Goal: Task Accomplishment & Management: Use online tool/utility

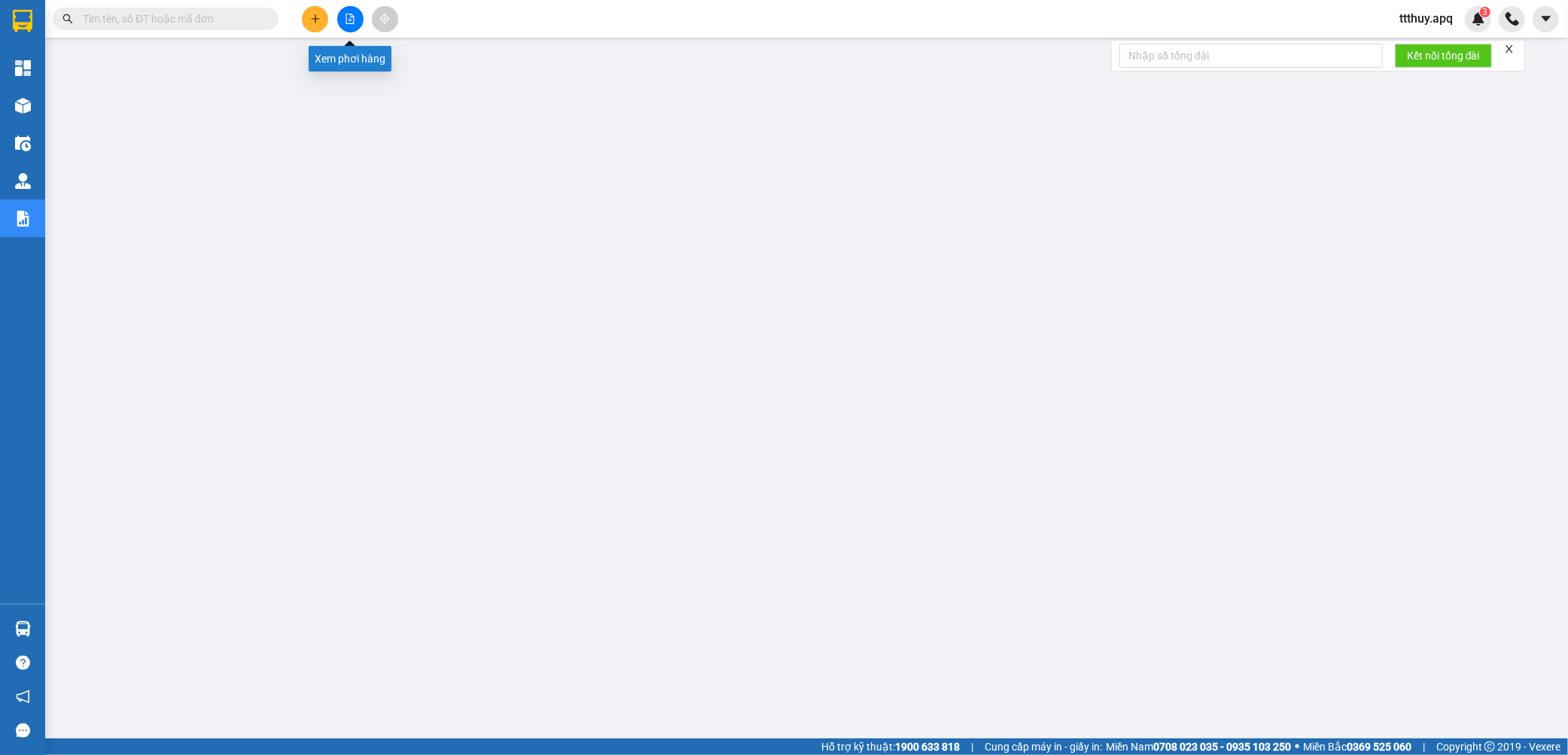
click at [345, 23] on icon "file-add" at bounding box center [350, 19] width 10 height 10
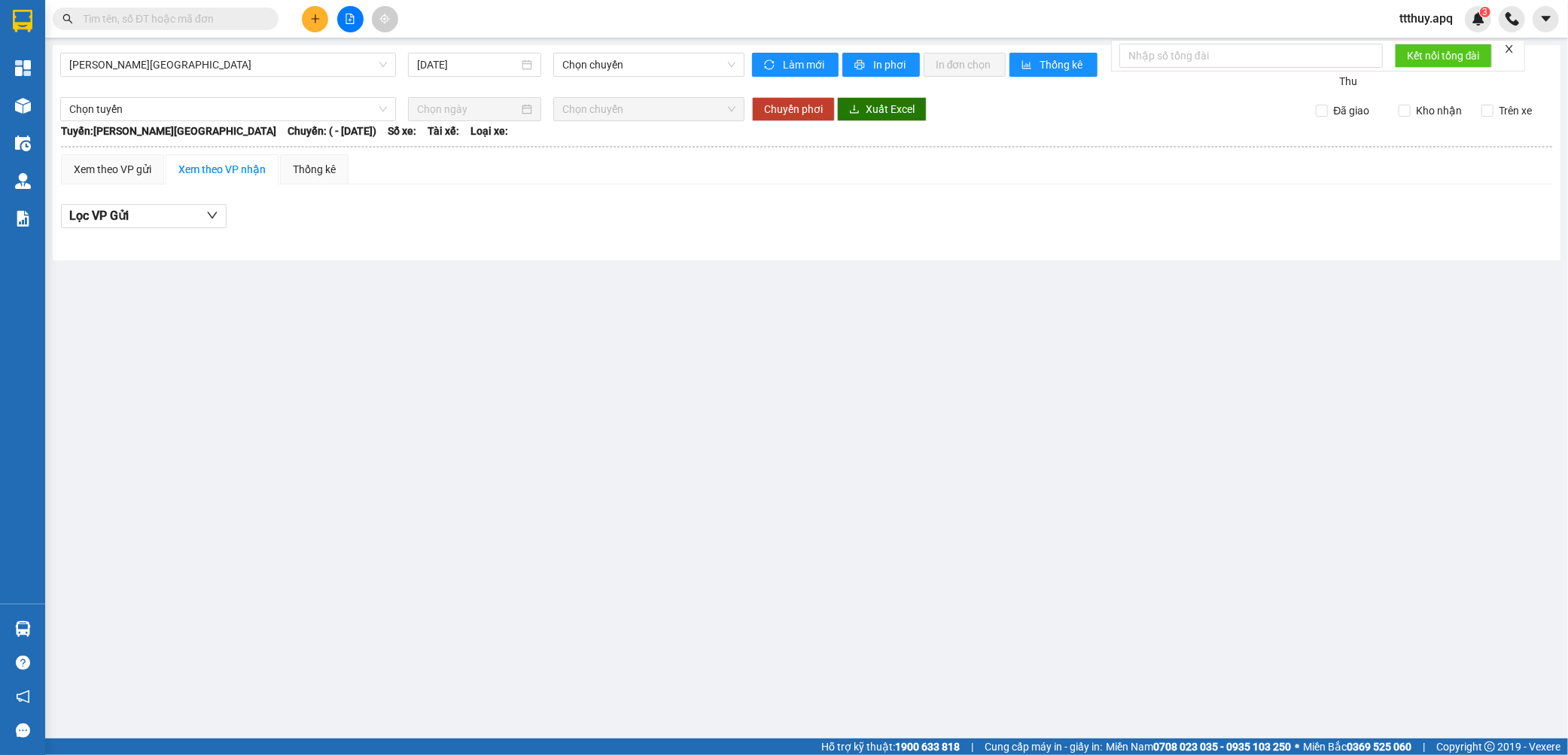
click at [196, 16] on input "text" at bounding box center [171, 18] width 177 height 16
click at [160, 73] on span "[PERSON_NAME][GEOGRAPHIC_DATA]" at bounding box center [228, 65] width 318 height 23
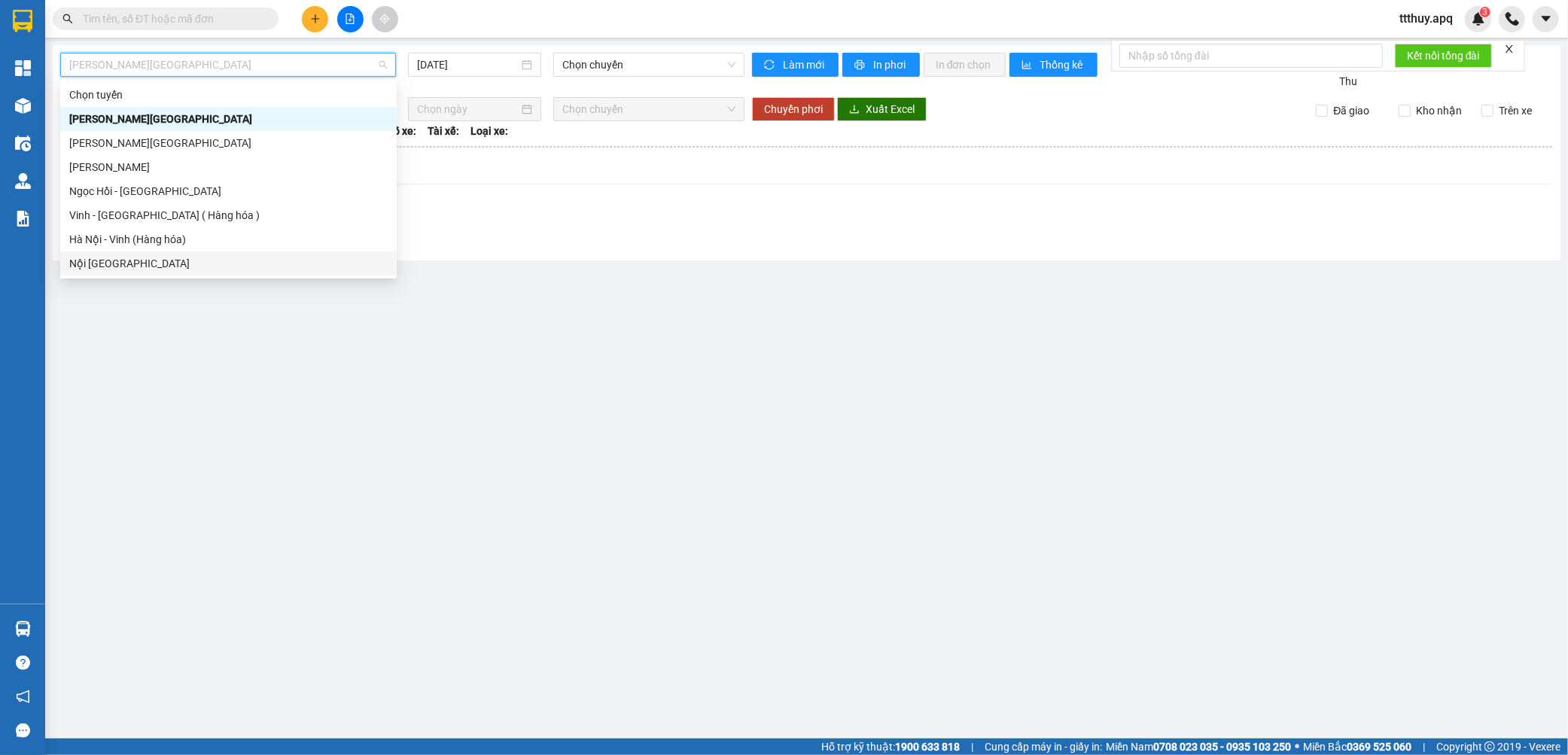
click at [131, 252] on div "Nội [GEOGRAPHIC_DATA]" at bounding box center [228, 263] width 337 height 24
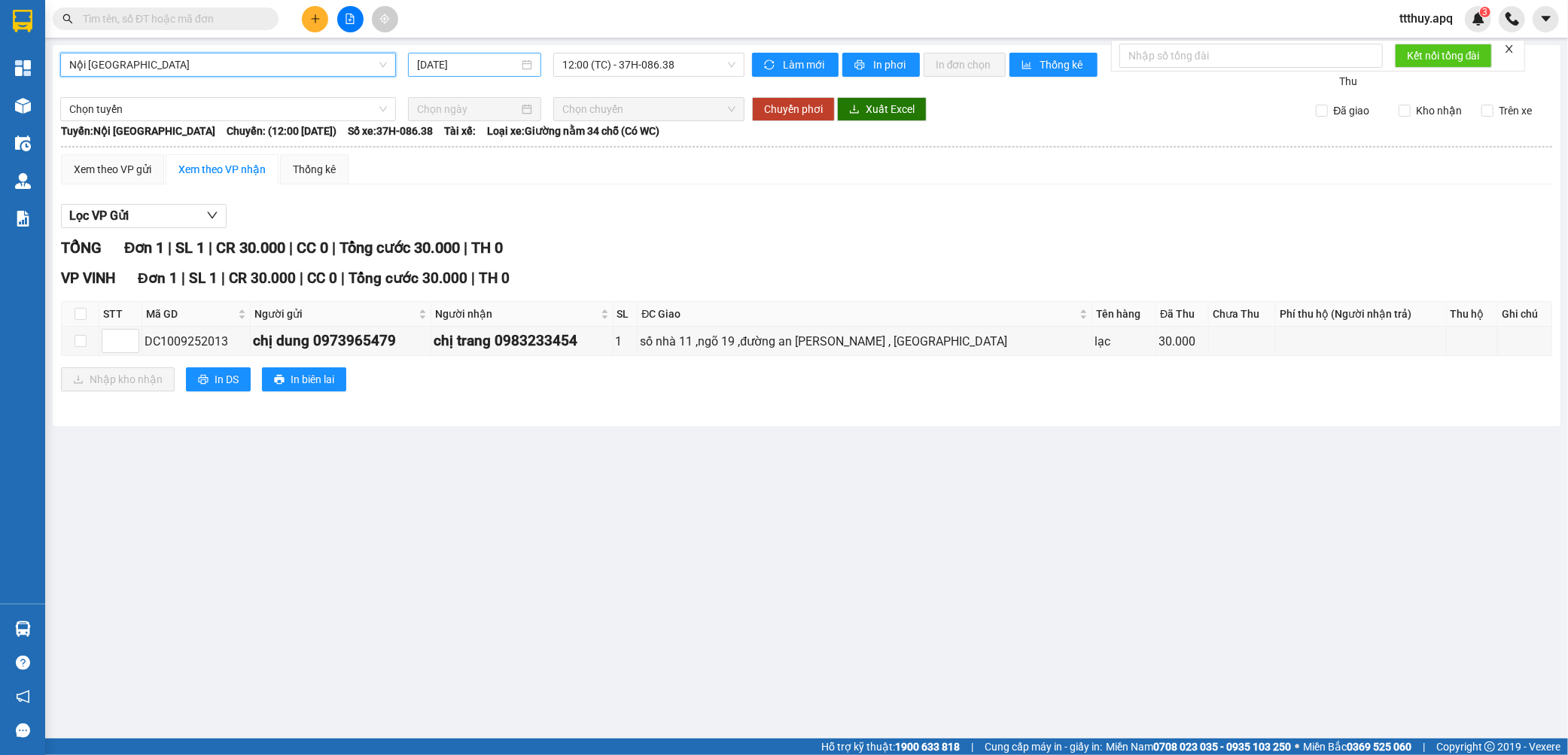
click at [464, 66] on input "[DATE]" at bounding box center [467, 64] width 101 height 16
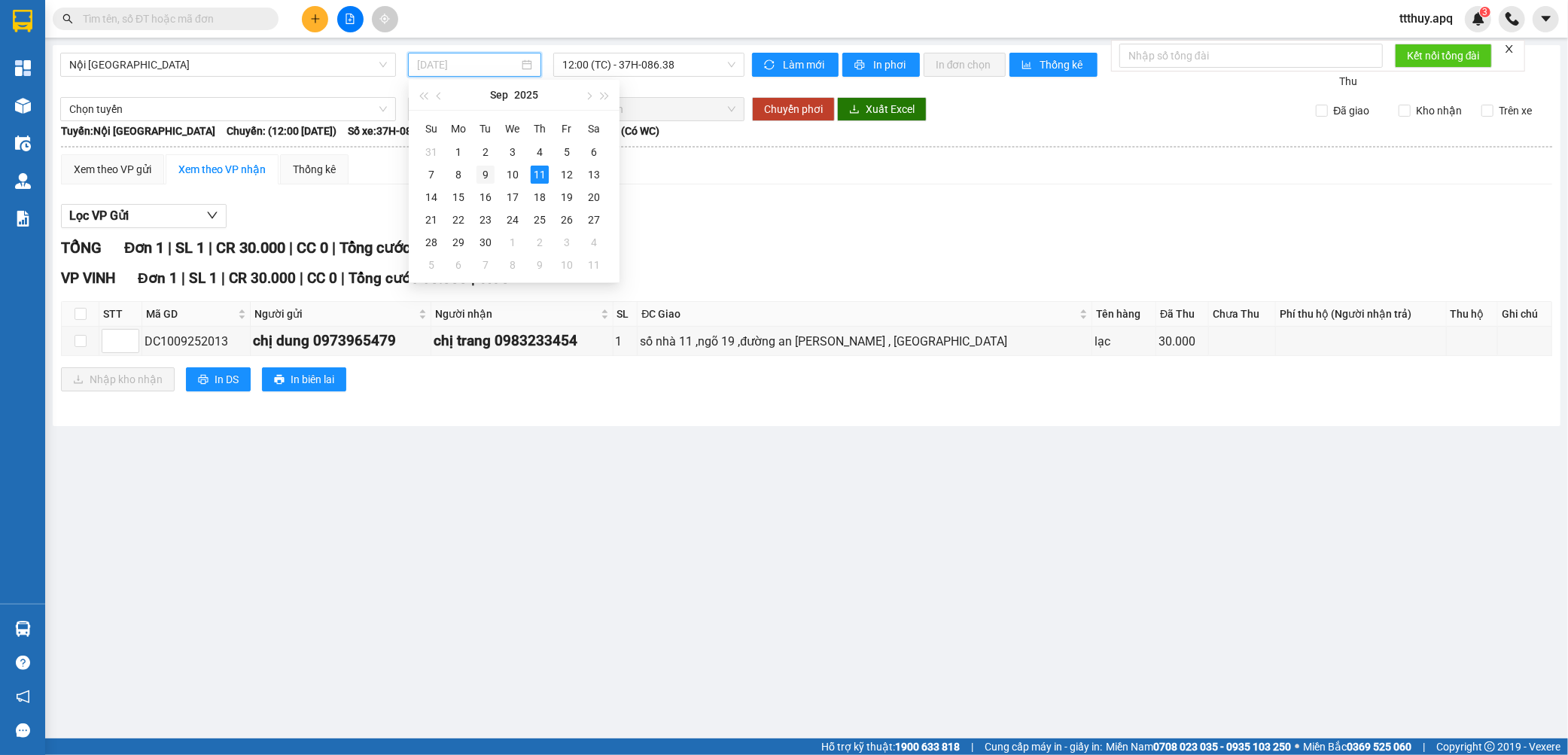
click at [479, 169] on div "9" at bounding box center [485, 174] width 18 height 18
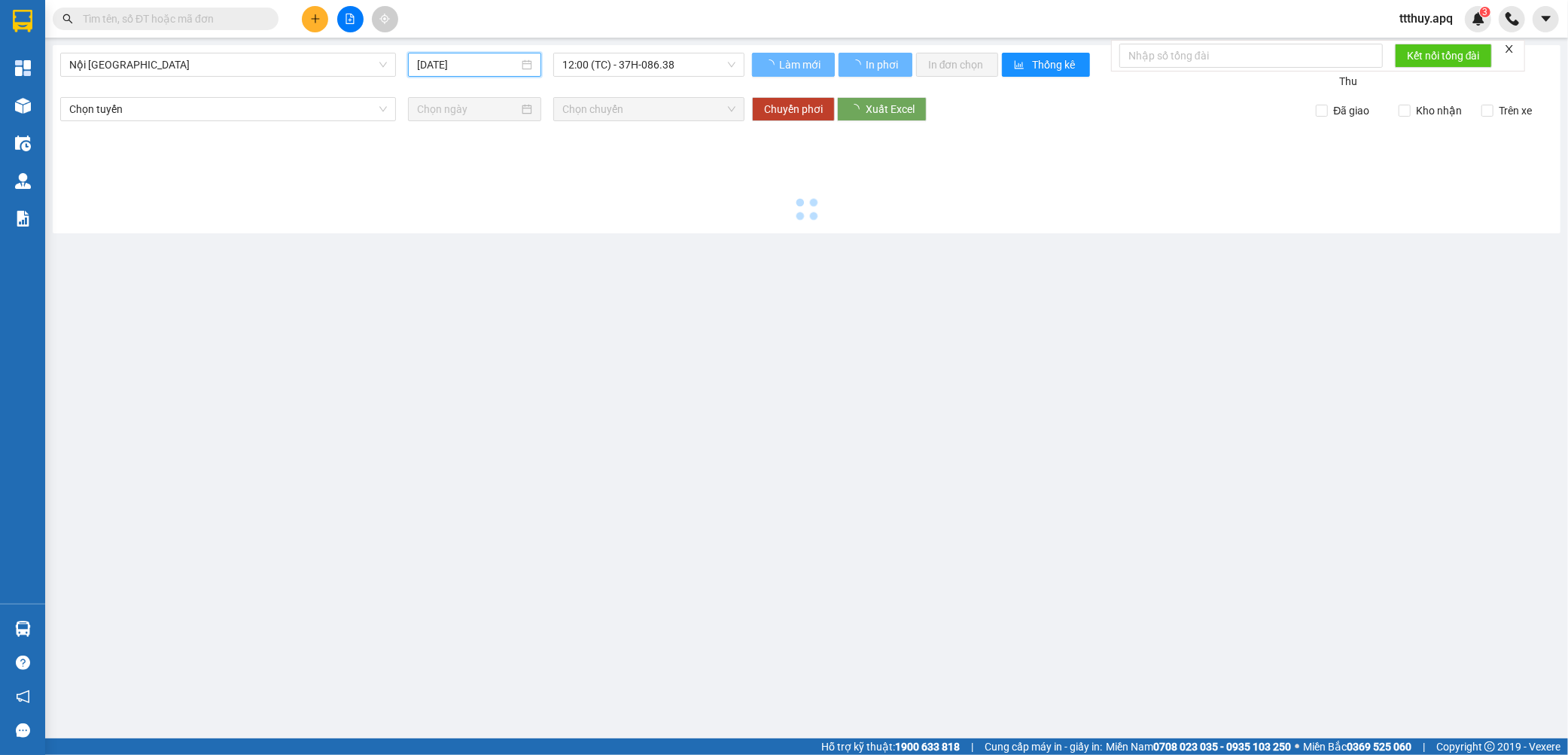
type input "[DATE]"
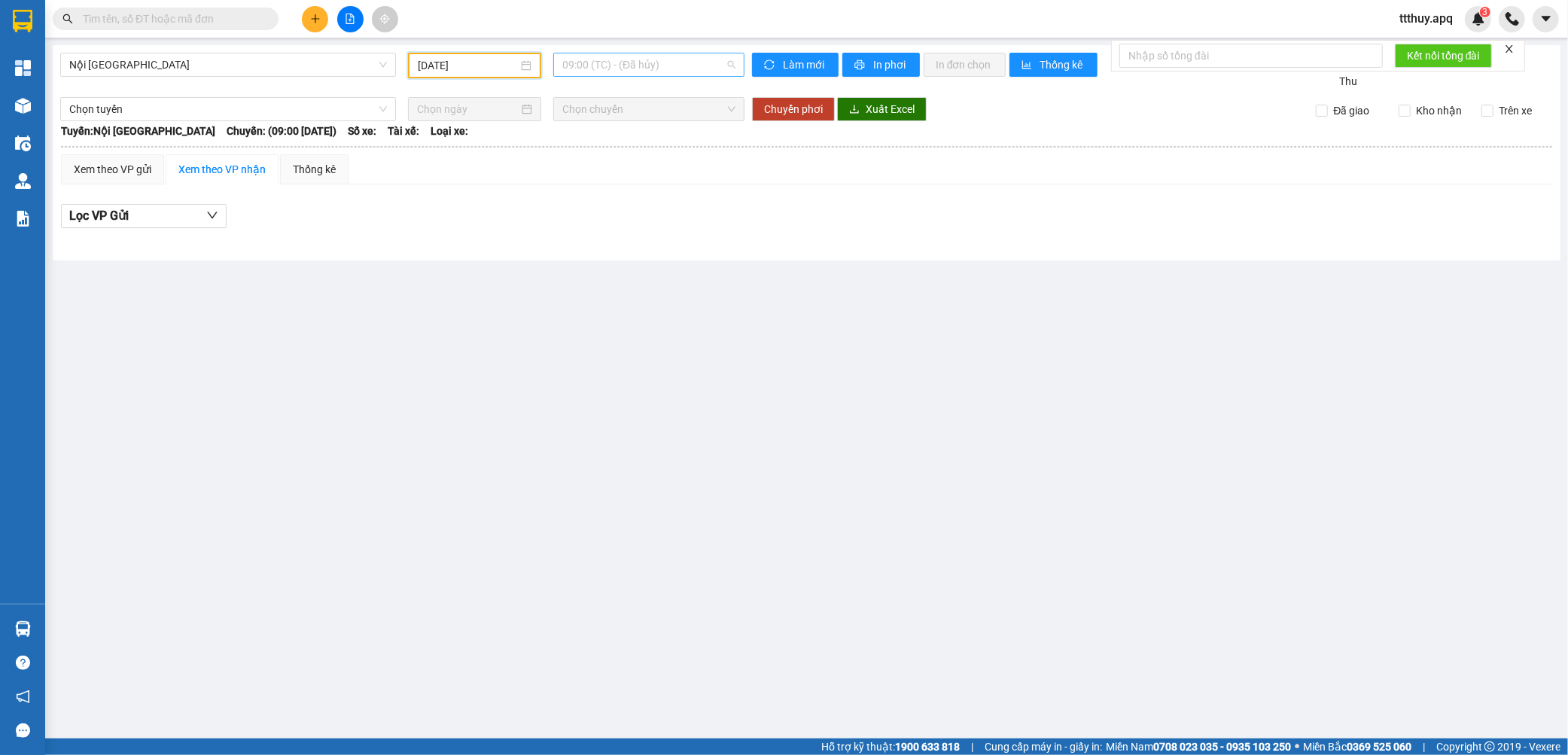
click at [699, 68] on span "09:00 (TC) - (Đã hủy)" at bounding box center [649, 65] width 173 height 23
click at [646, 146] on div "09:40 (TC) - 20-019.70" at bounding box center [621, 142] width 118 height 16
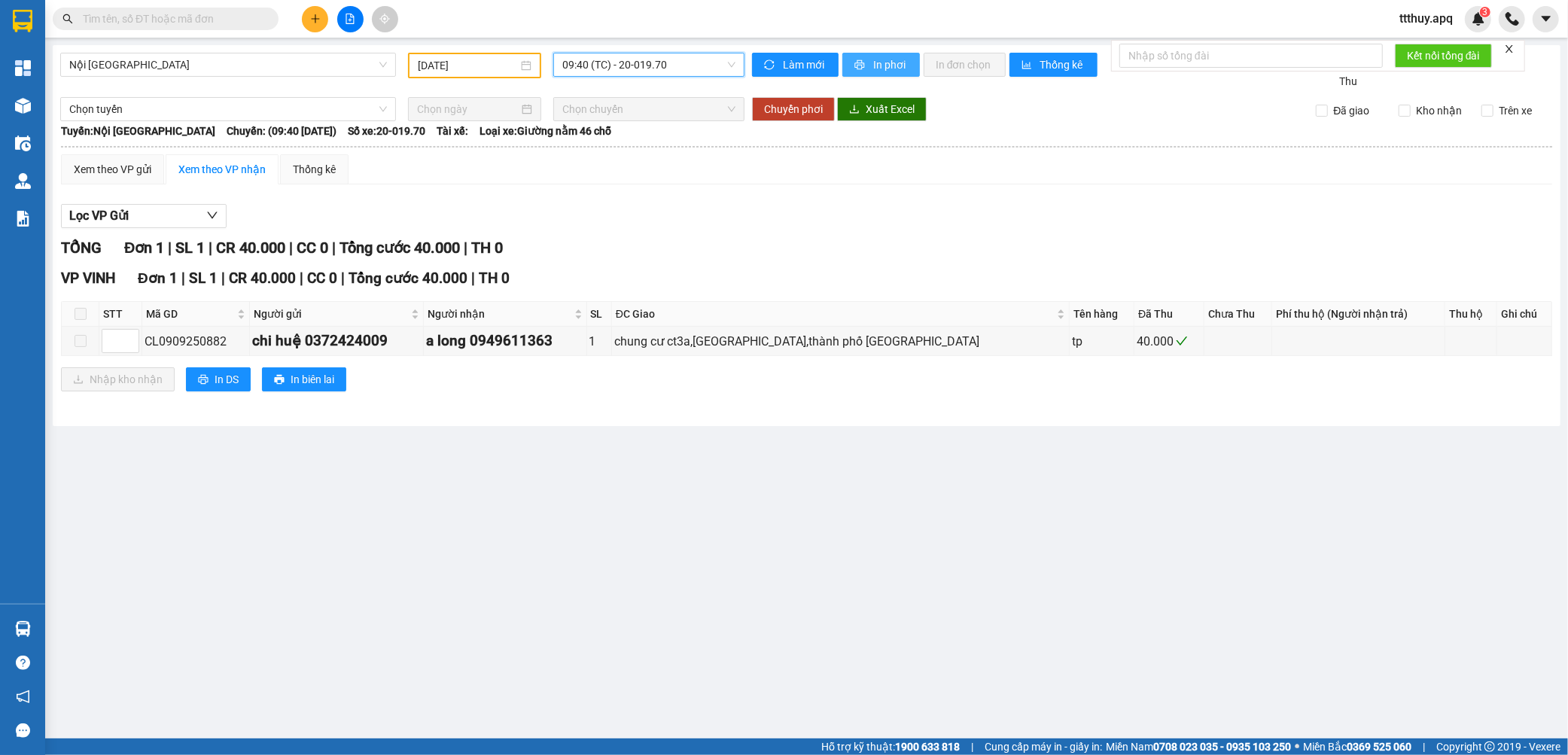
click at [887, 68] on span "In phơi" at bounding box center [891, 64] width 35 height 16
click at [199, 65] on span "Nội [GEOGRAPHIC_DATA]" at bounding box center [228, 65] width 318 height 23
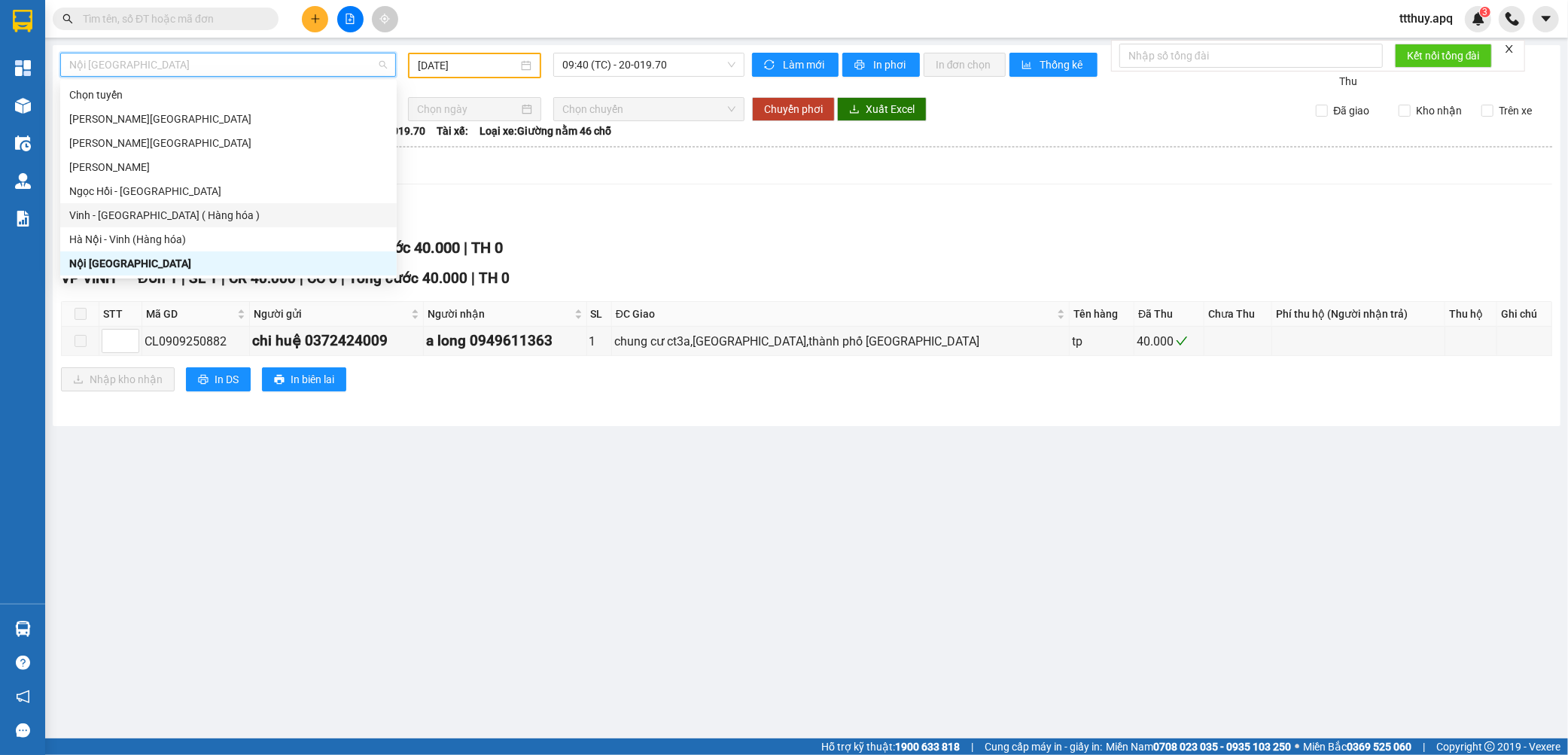
click at [154, 216] on div "Vinh - [GEOGRAPHIC_DATA] ( Hàng hóa )" at bounding box center [228, 215] width 319 height 16
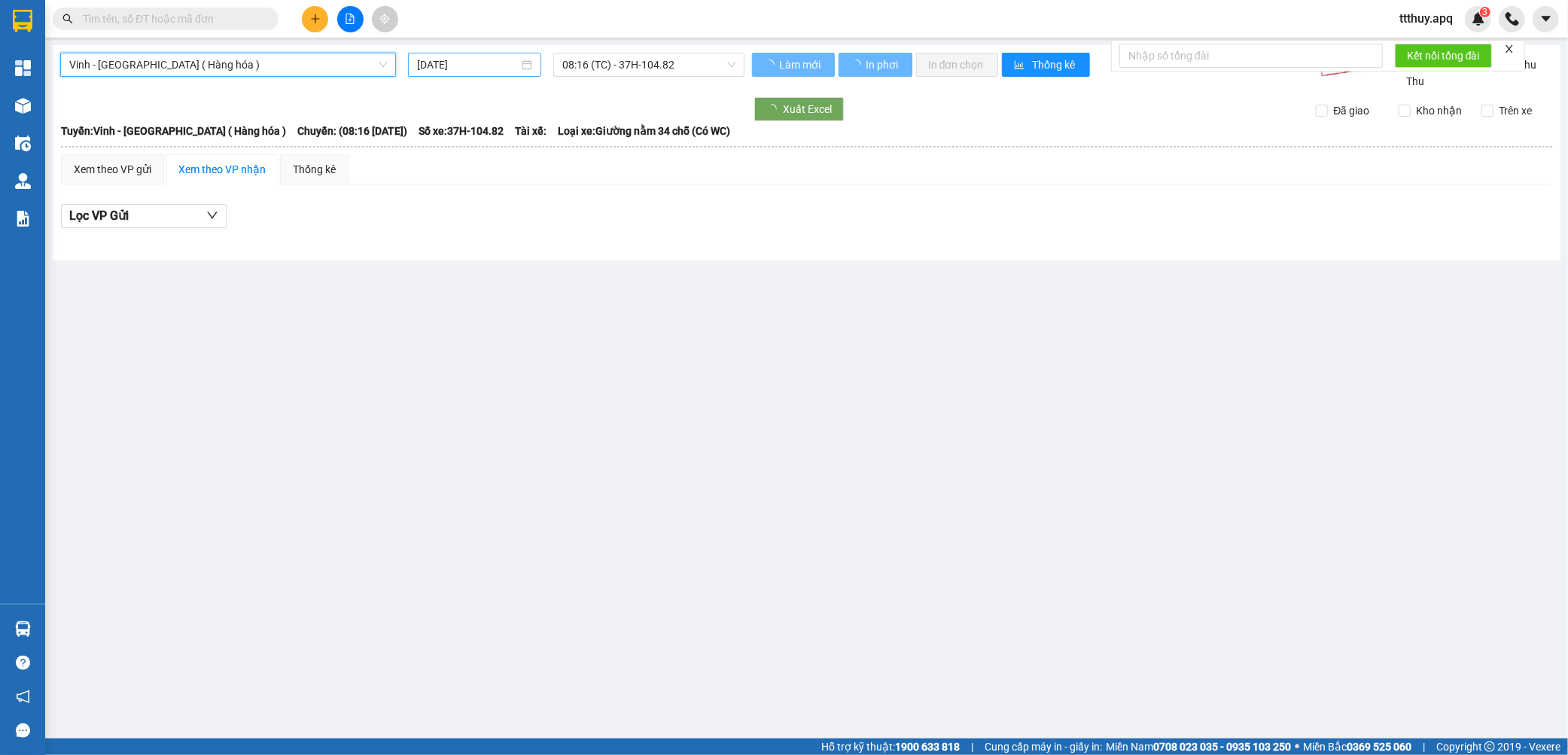
click at [462, 63] on input "[DATE]" at bounding box center [467, 64] width 101 height 16
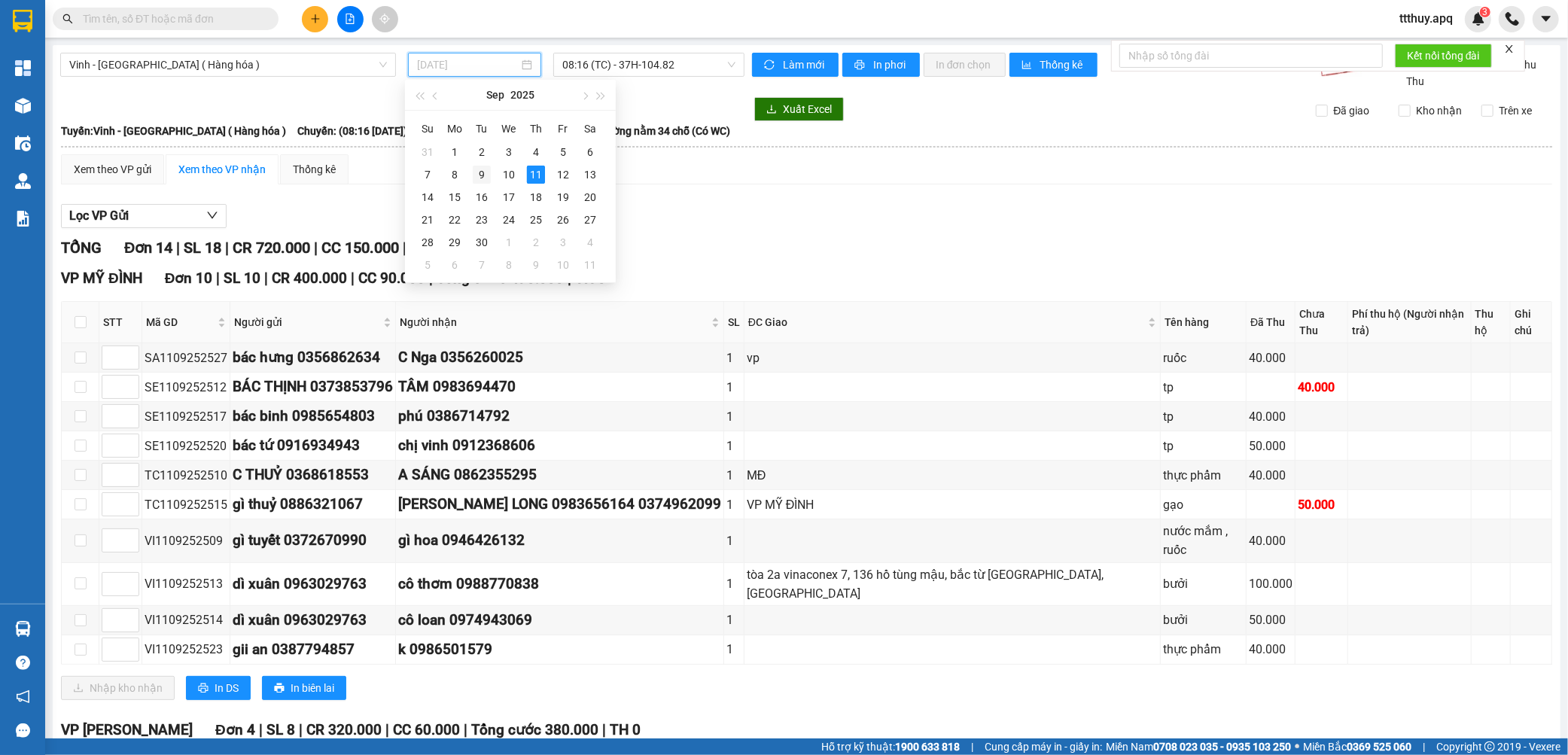
click at [483, 181] on div "9" at bounding box center [481, 174] width 18 height 18
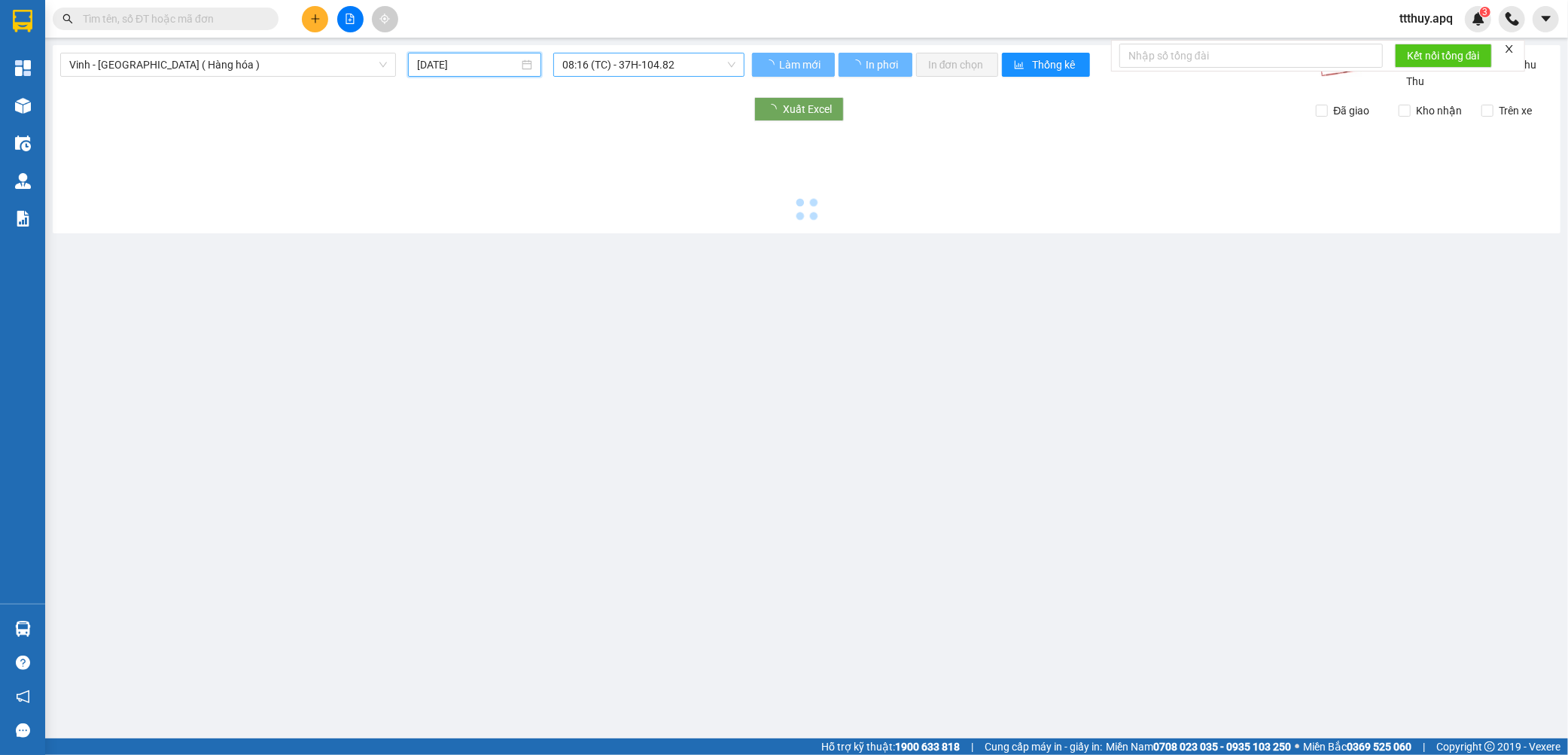
type input "[DATE]"
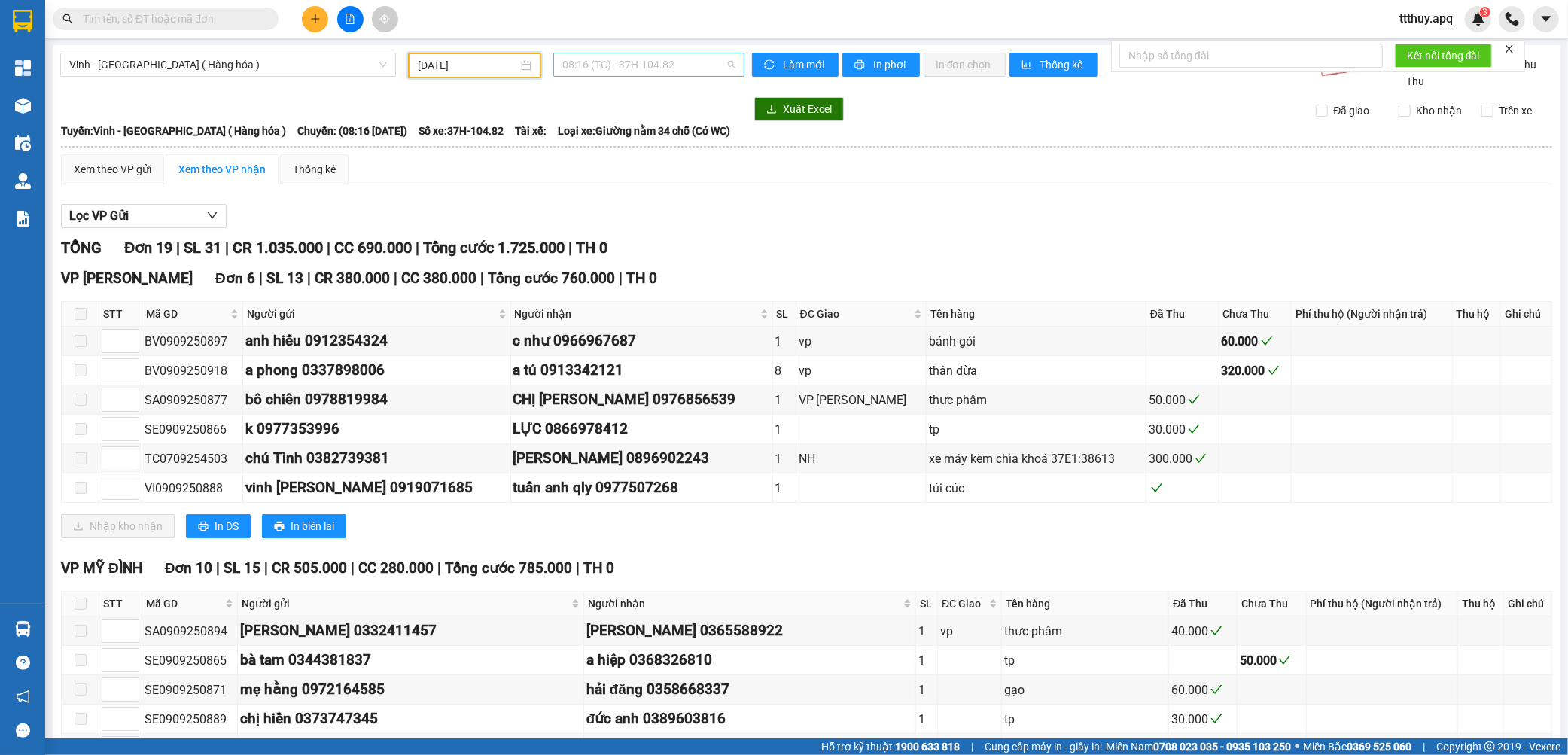
click at [661, 65] on span "08:16 (TC) - 37H-104.82" at bounding box center [649, 65] width 173 height 23
type input "08609"
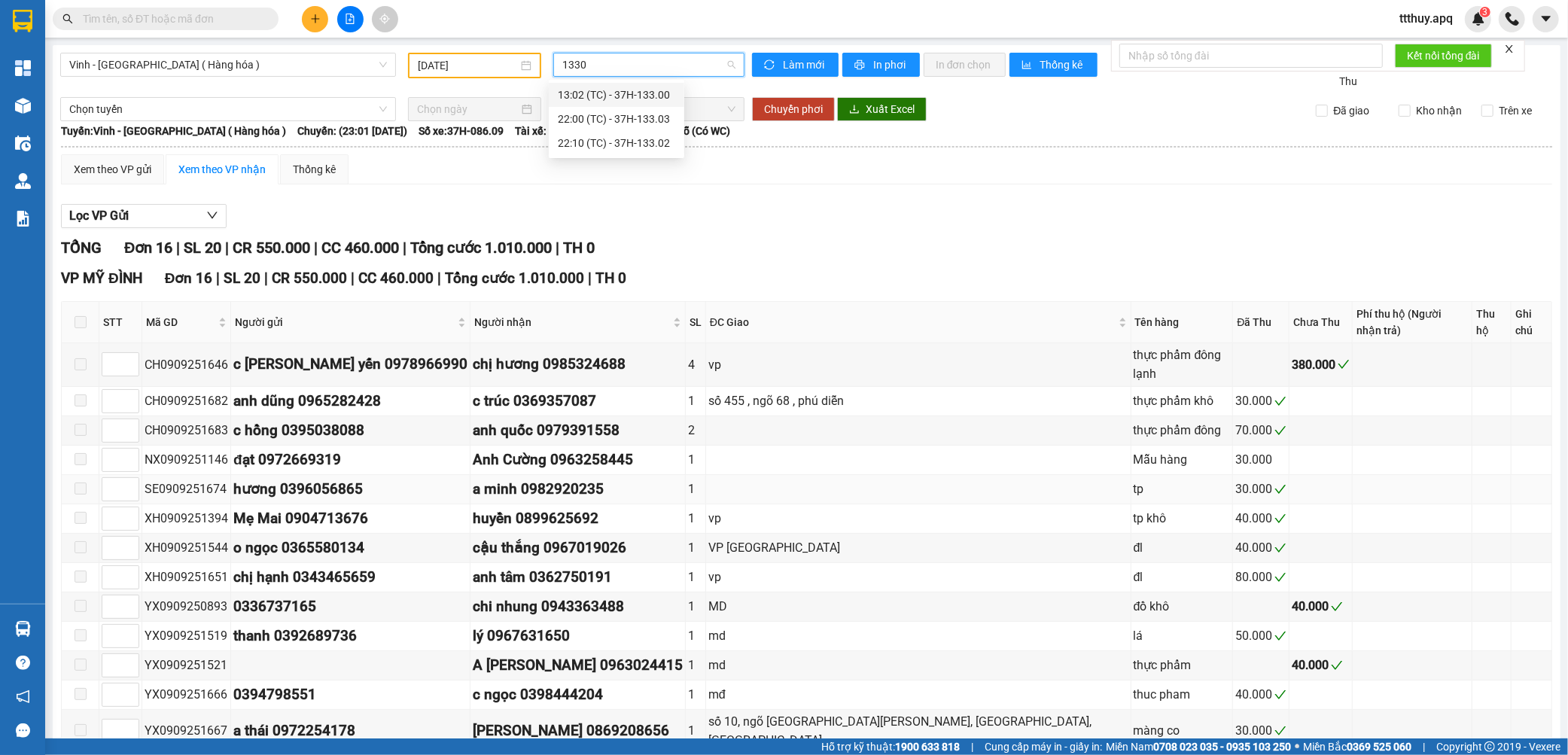
type input "13300"
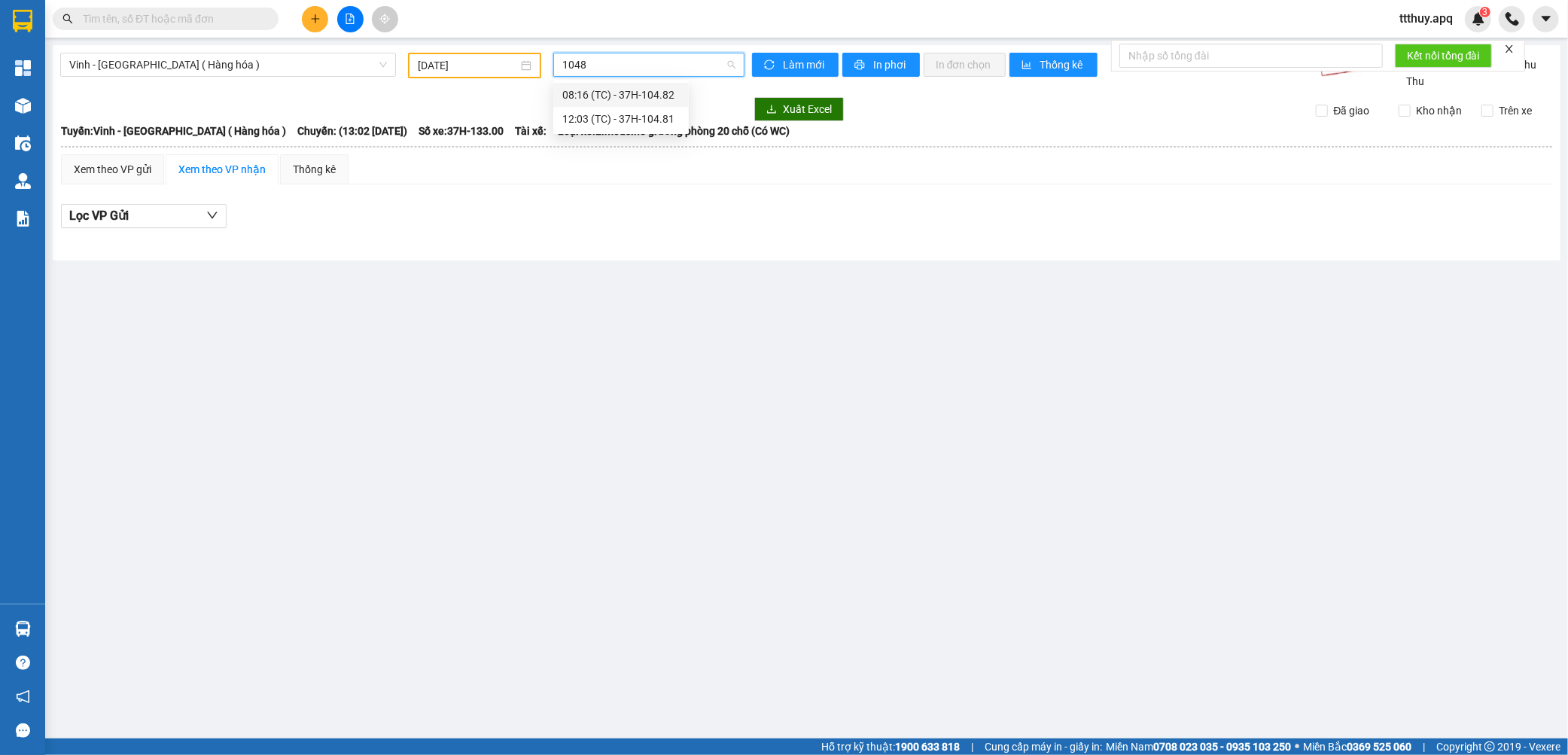
type input "10481"
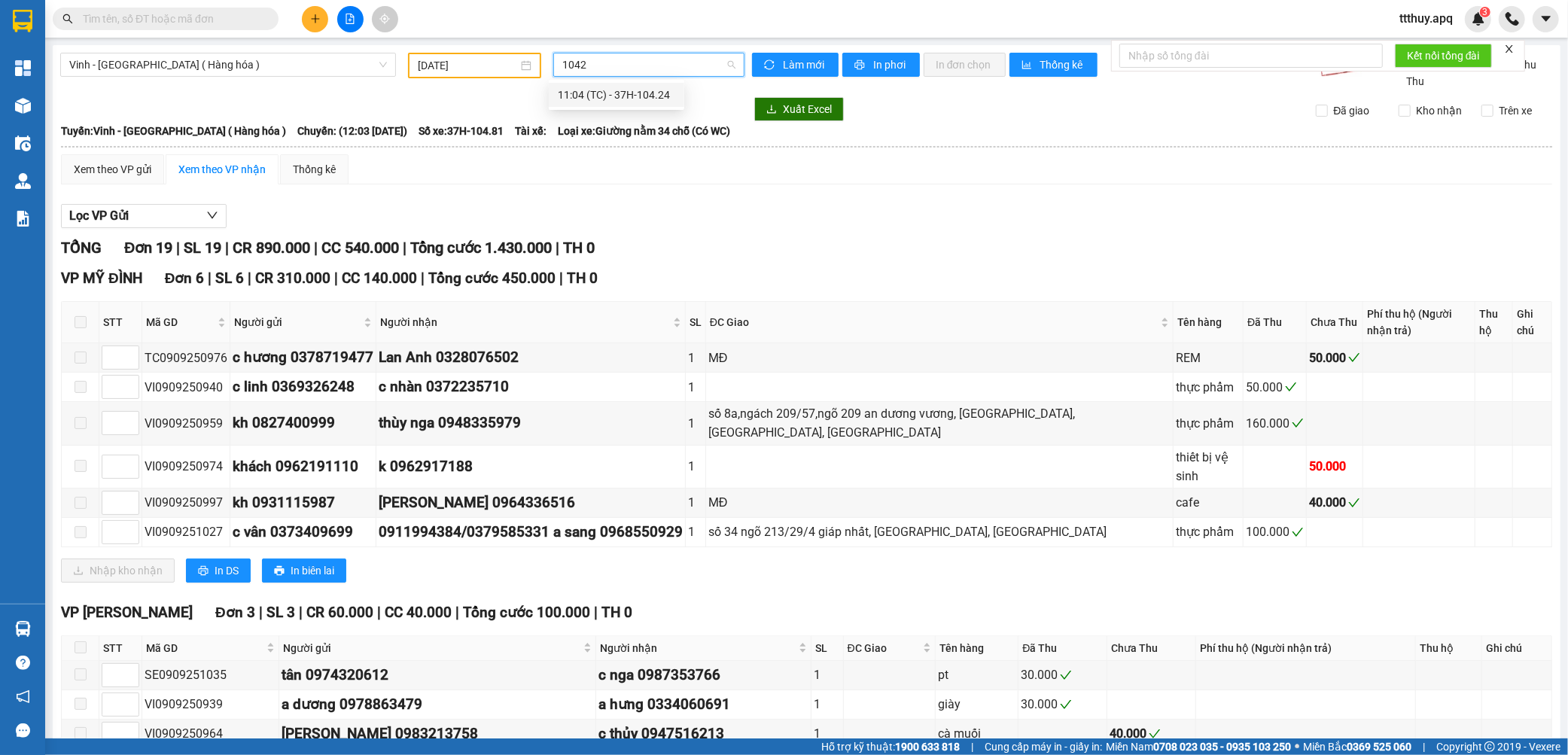
type input "10424"
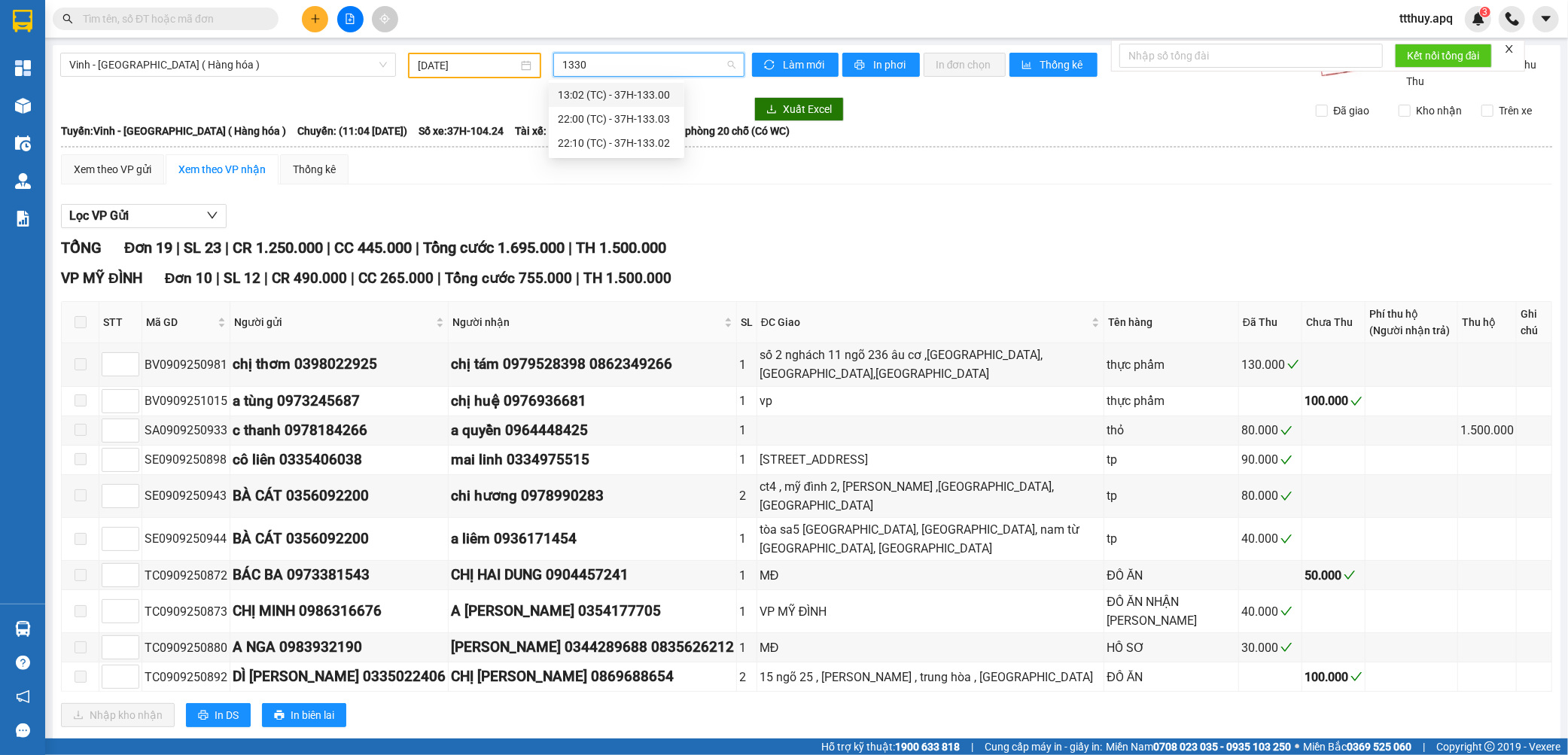
type input "13302"
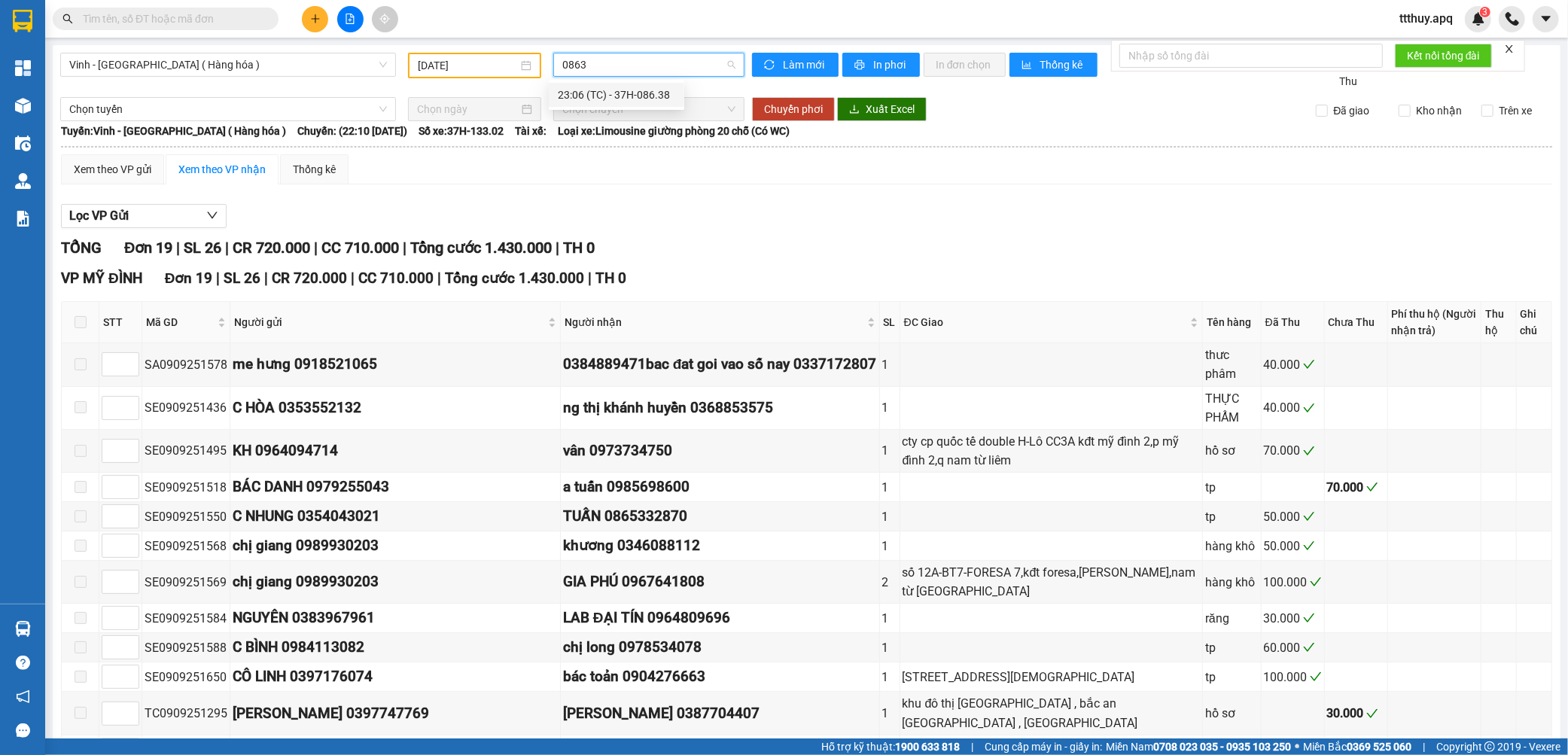
type input "08638"
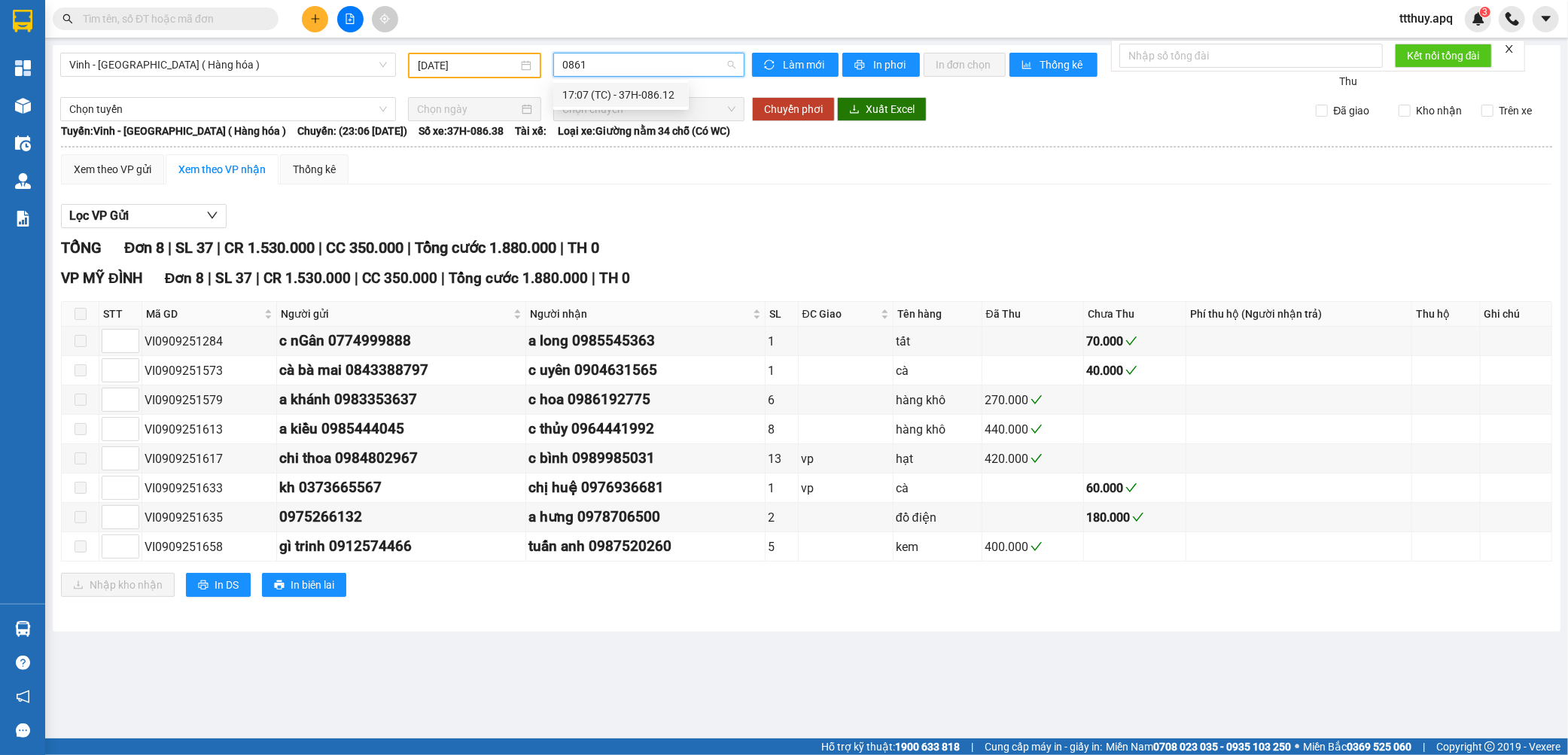
type input "08612"
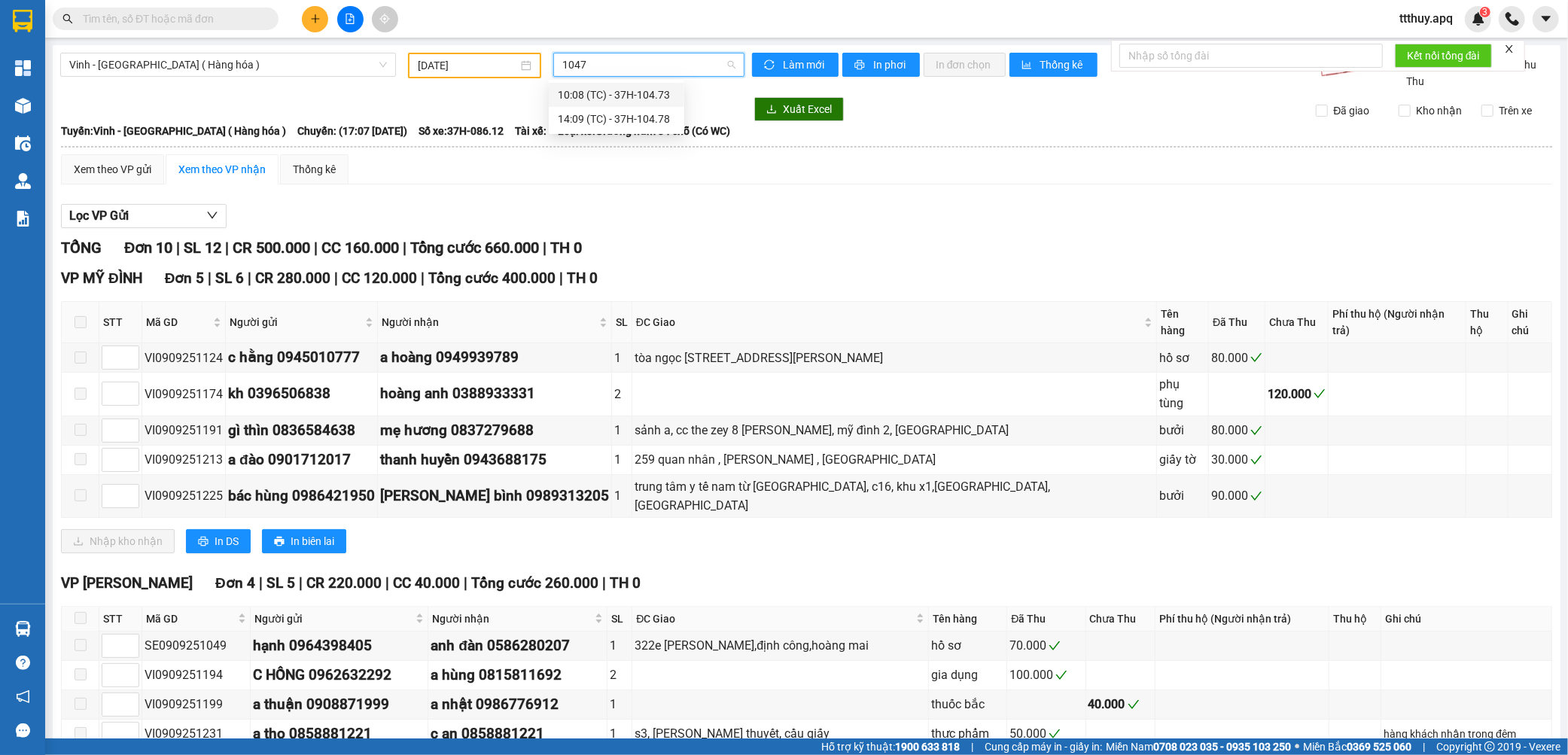
type input "10473"
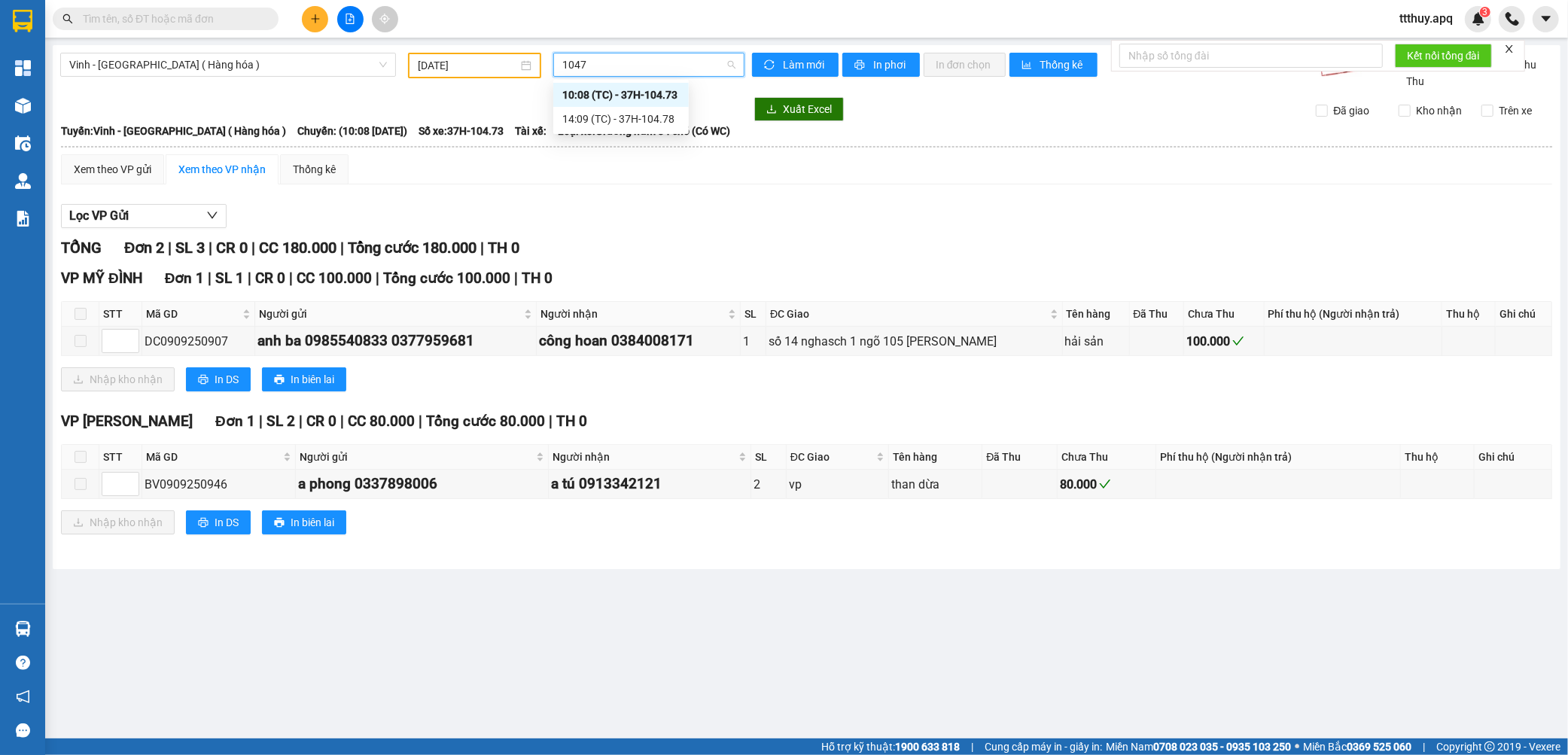
type input "10478"
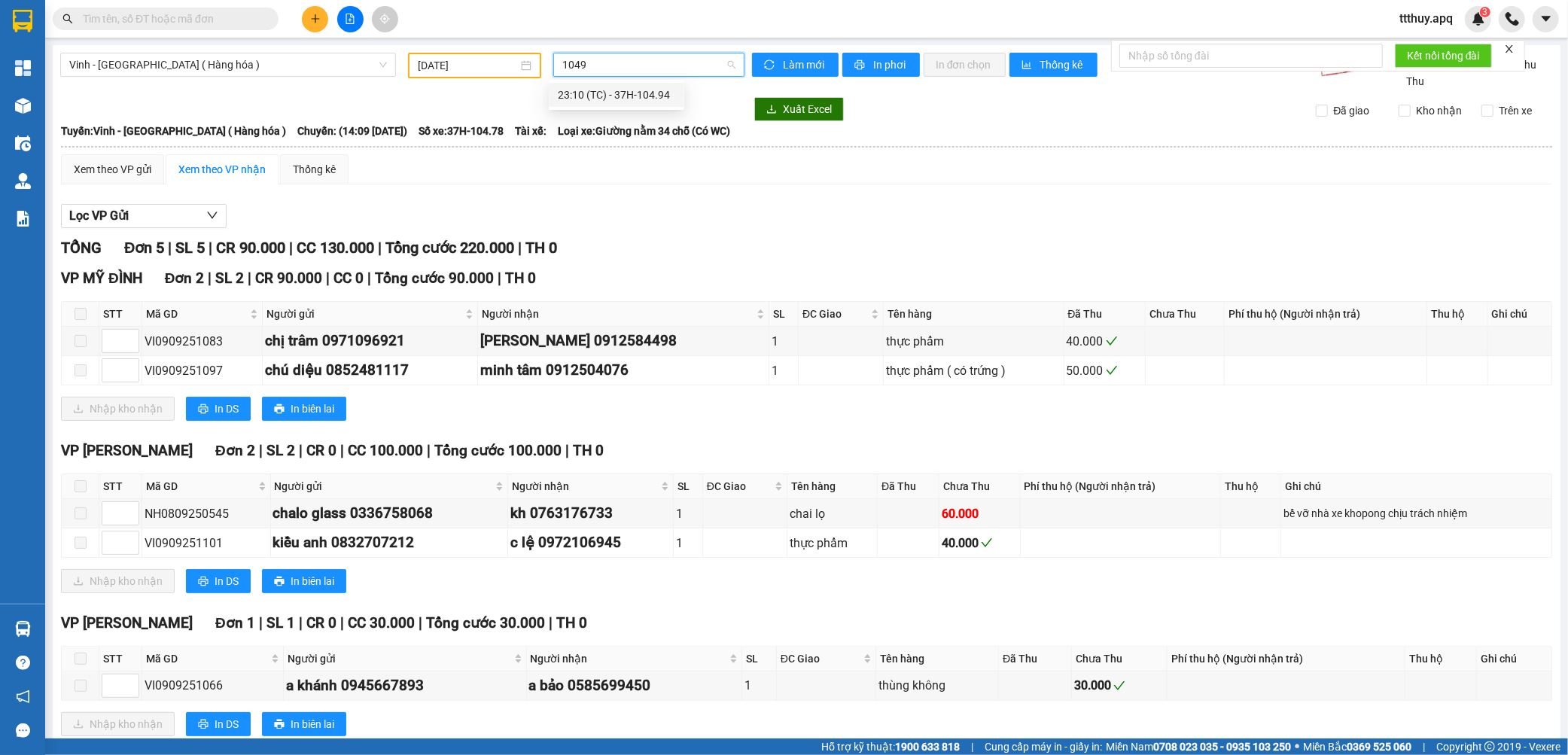
type input "10494"
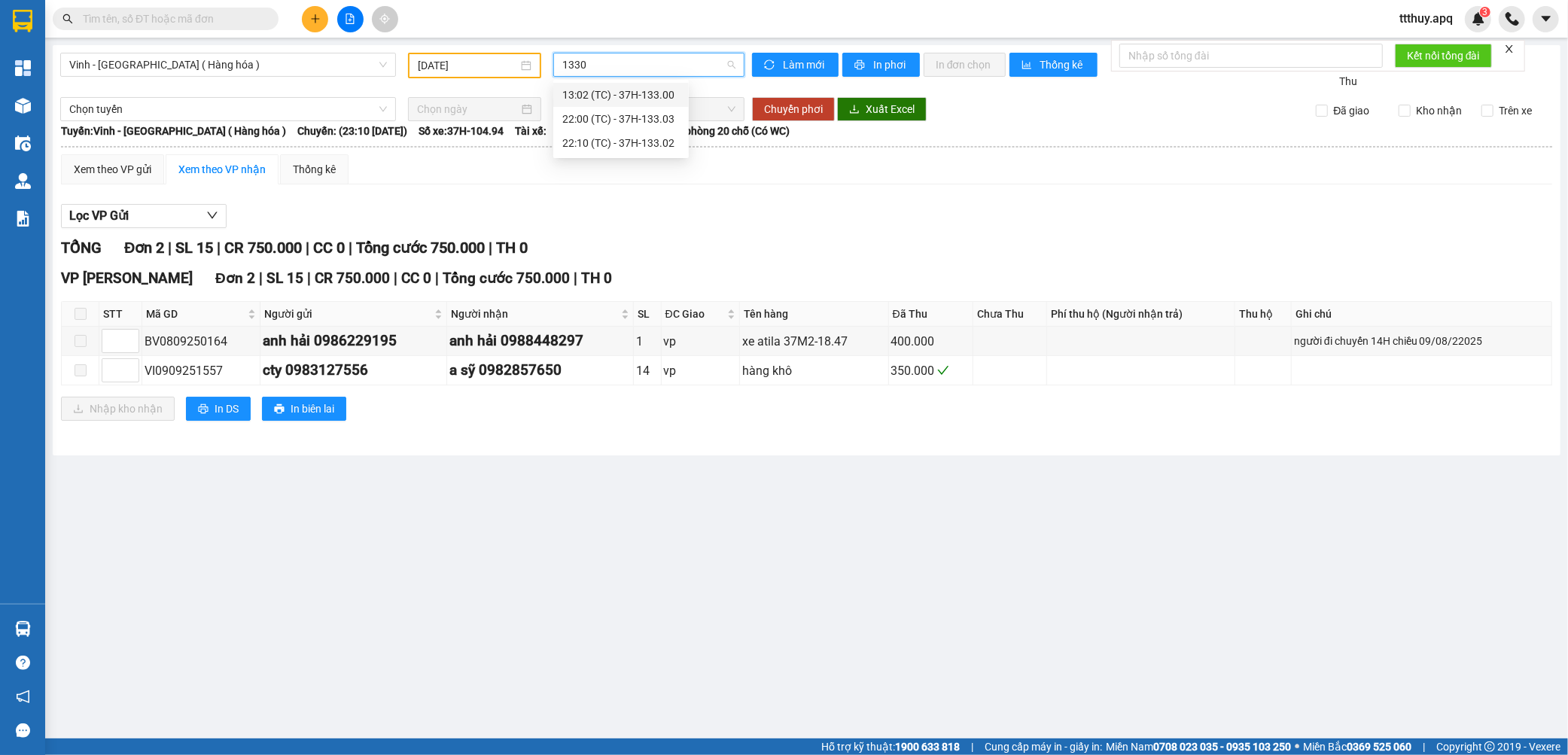
type input "13308"
type input "10402"
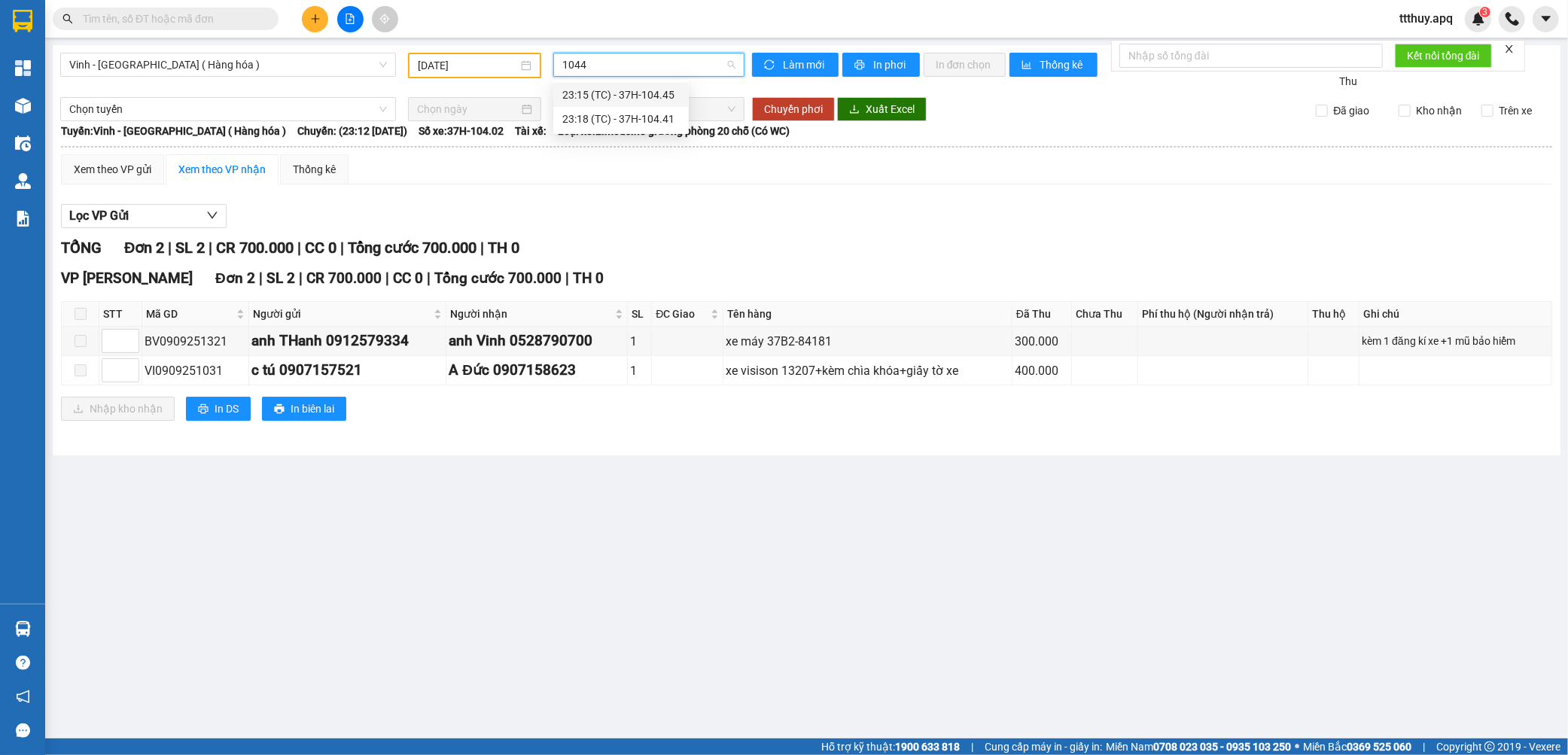
type input "10445"
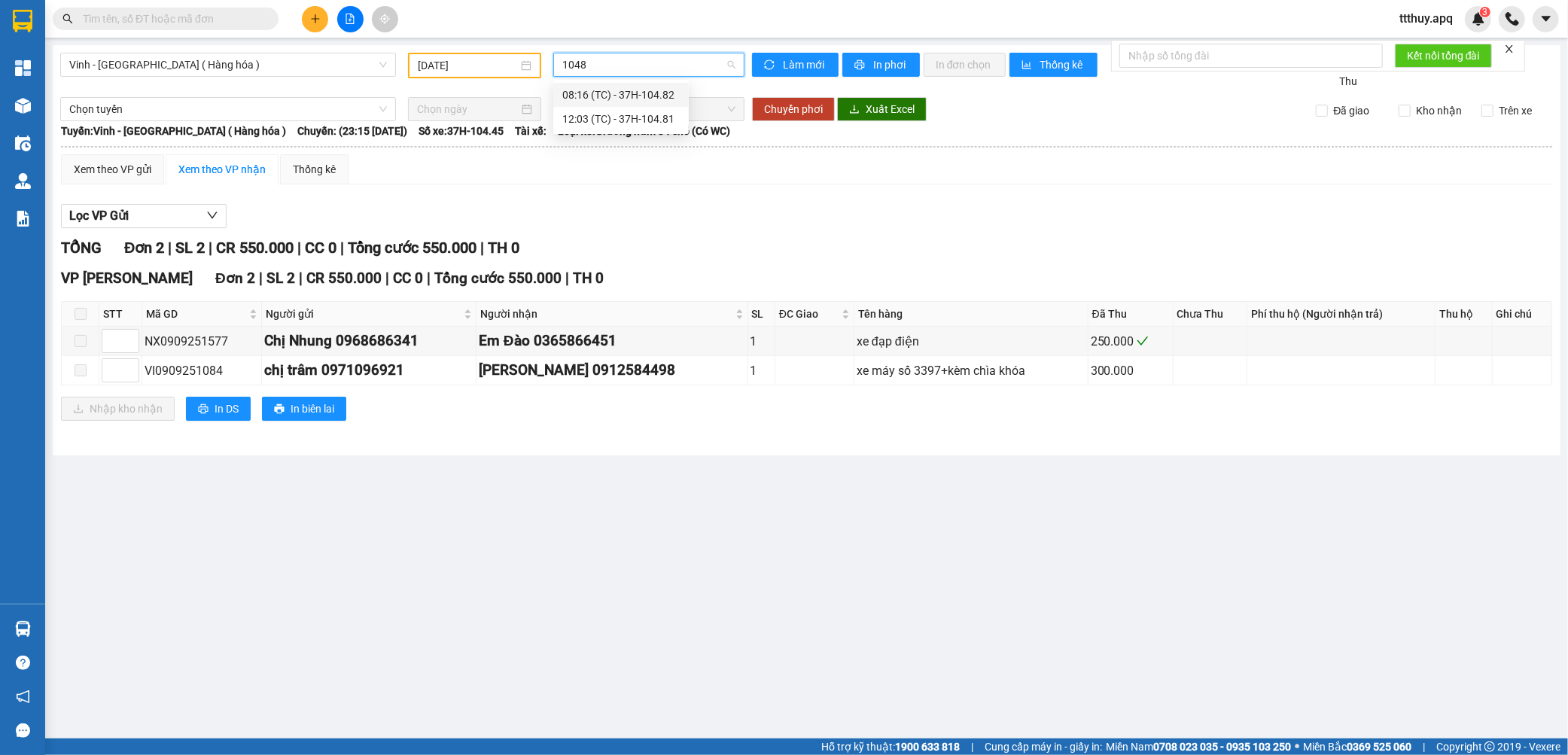
type input "10482"
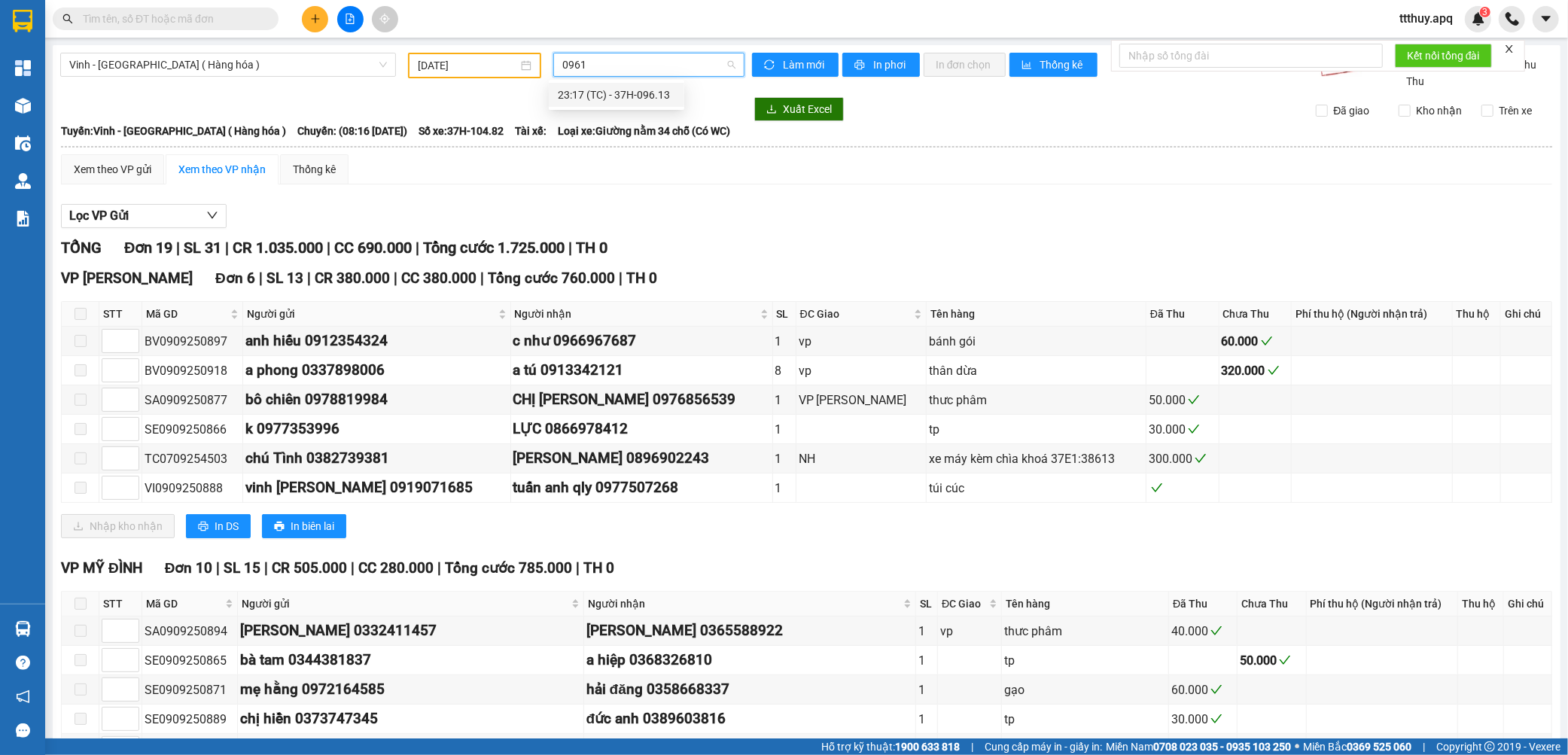
type input "09613"
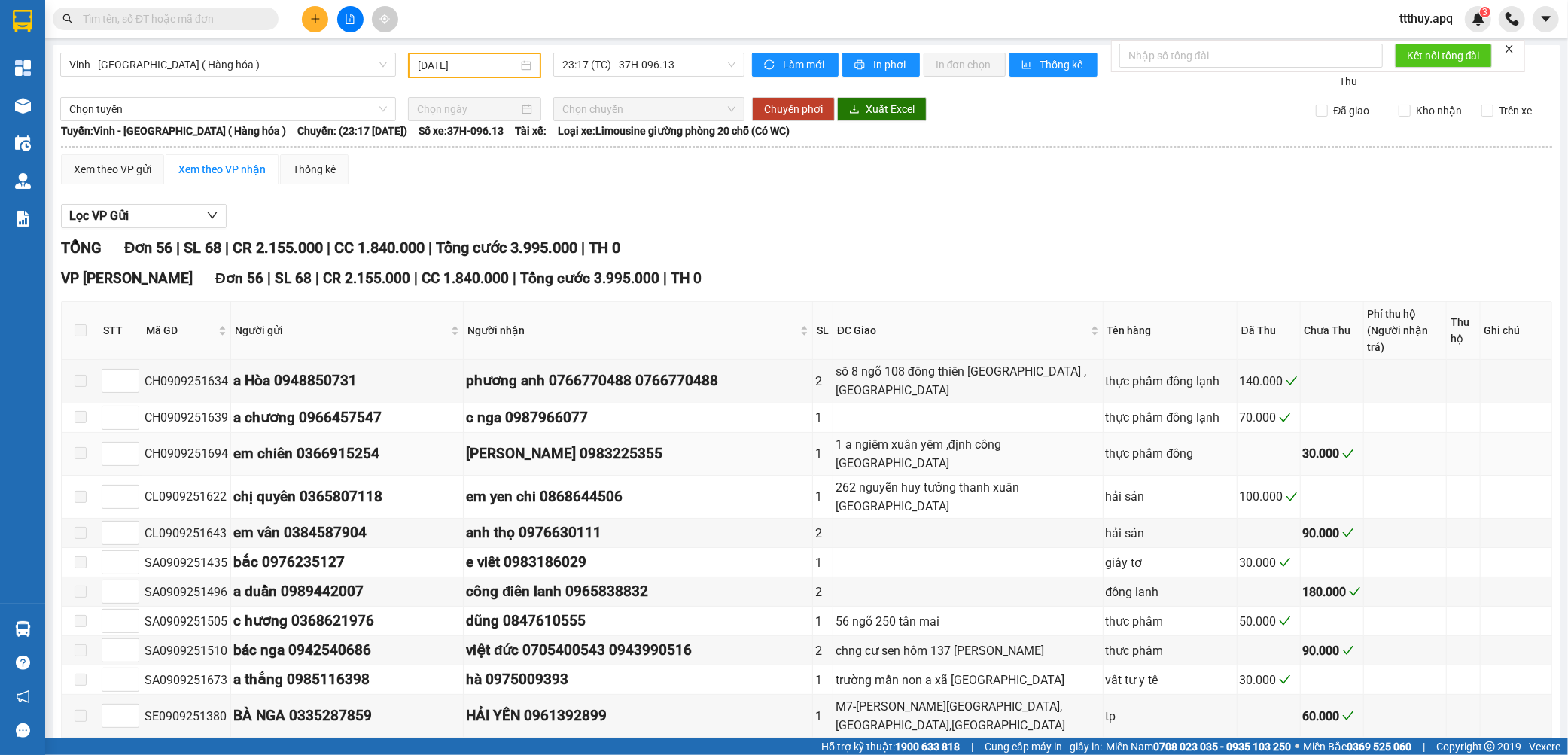
click at [191, 444] on div "CH0909251694" at bounding box center [187, 453] width 84 height 19
copy div "CH0909251694"
drag, startPoint x: 616, startPoint y: 76, endPoint x: 623, endPoint y: 65, distance: 13.0
click at [623, 65] on div "23:17 (TC) - 37H-096.13" at bounding box center [649, 65] width 191 height 24
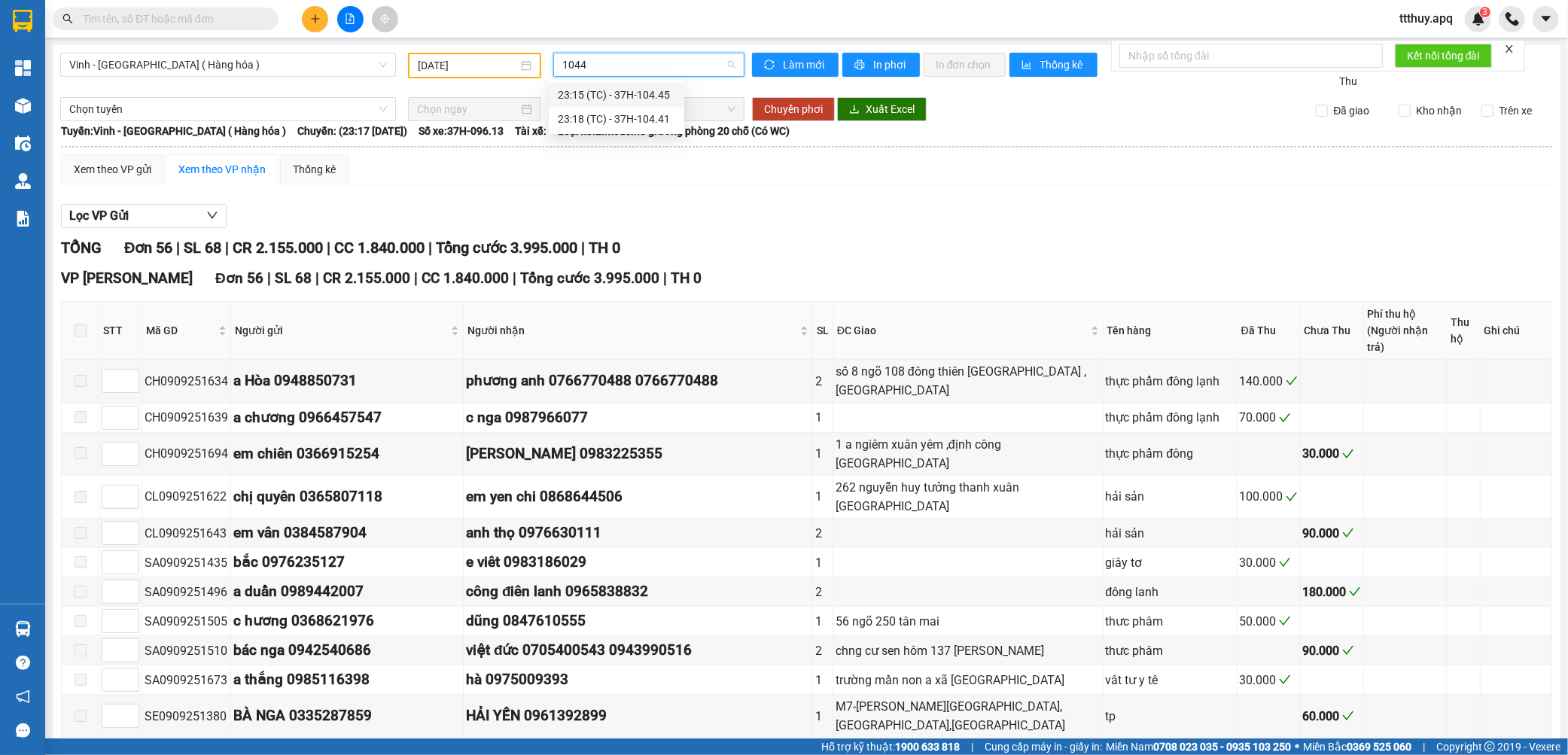
type input "10441"
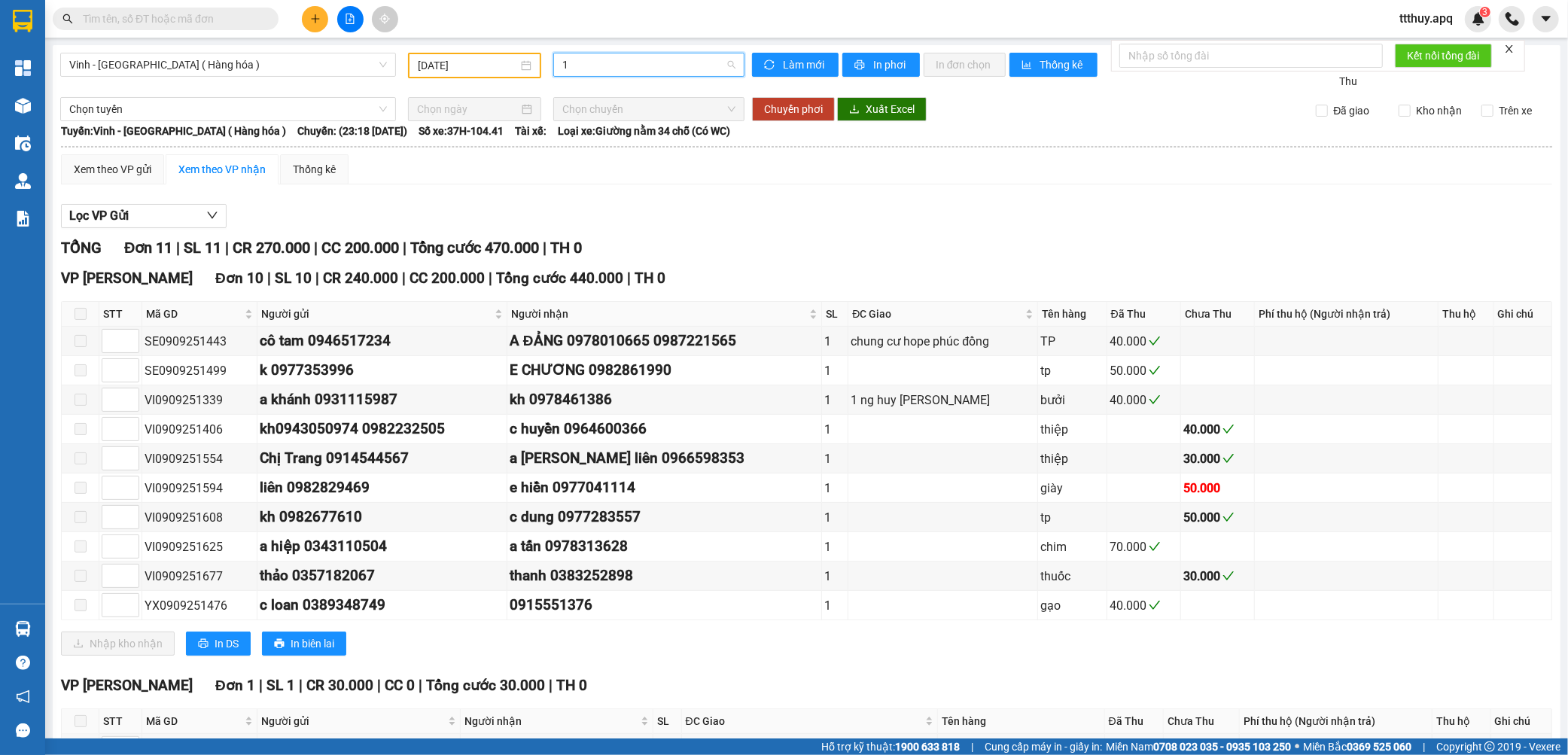
scroll to position [169, 0]
type input "13303"
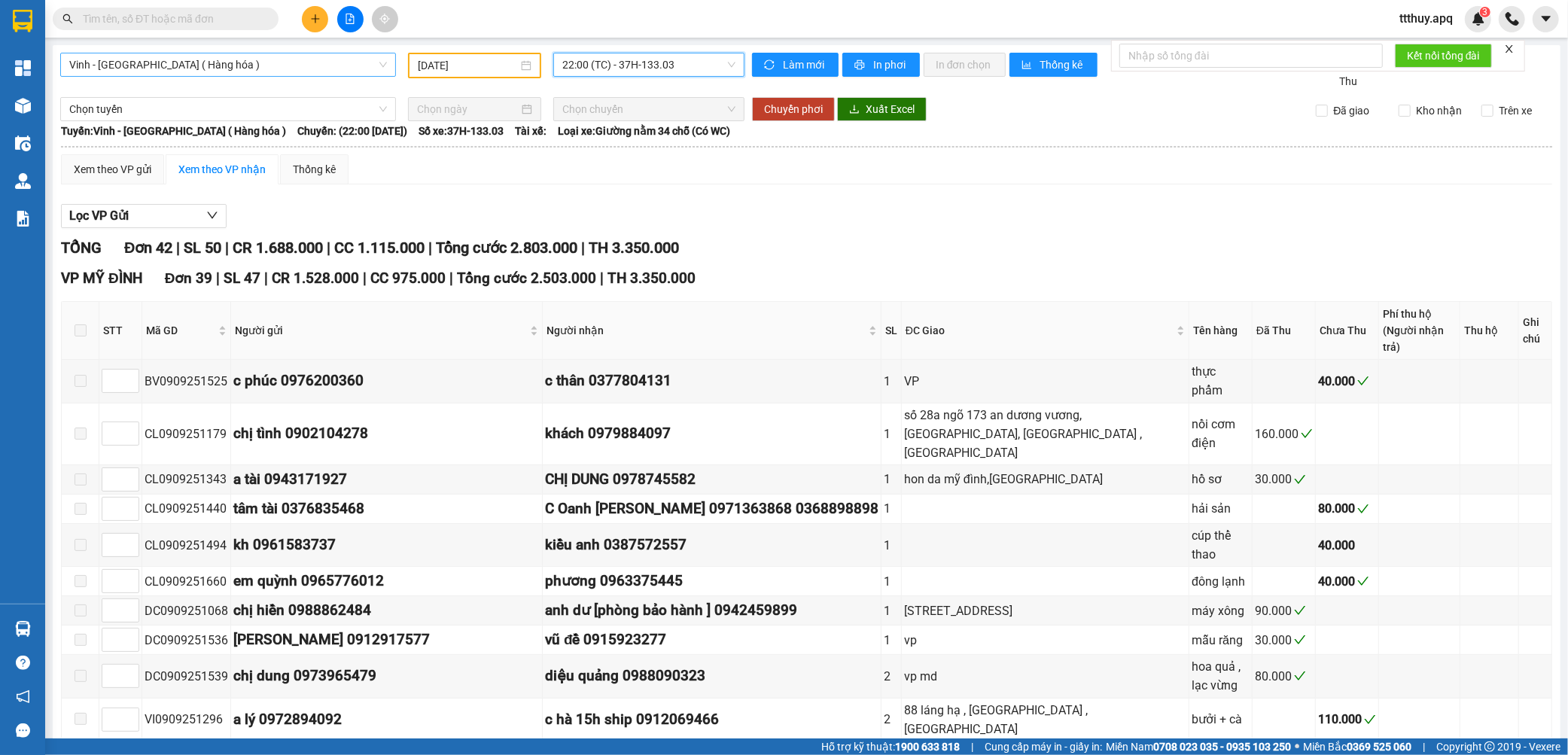
click at [241, 61] on span "Vinh - [GEOGRAPHIC_DATA] ( Hàng hóa )" at bounding box center [228, 65] width 318 height 23
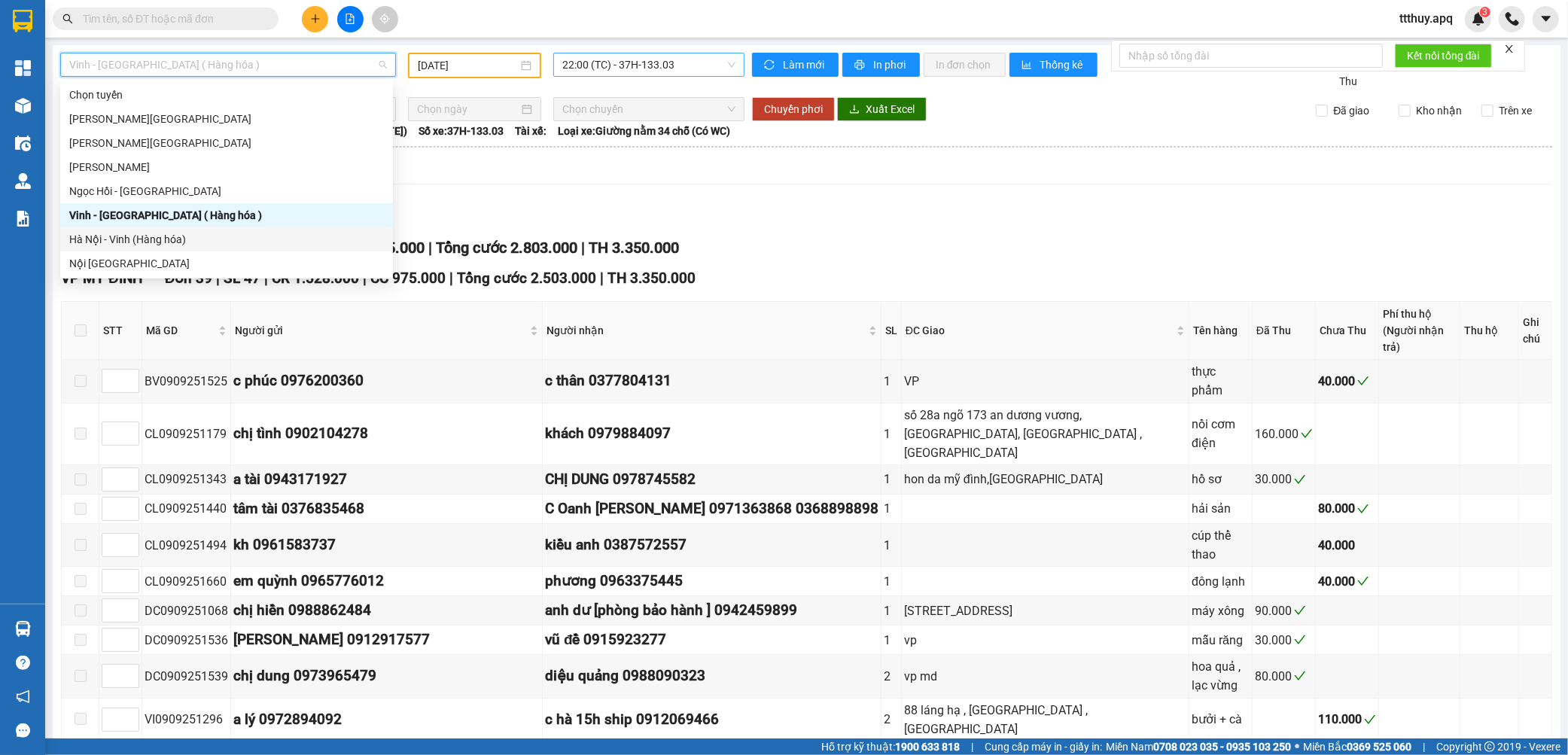
click at [212, 234] on div "Hà Nội - Vinh (Hàng hóa)" at bounding box center [226, 239] width 314 height 16
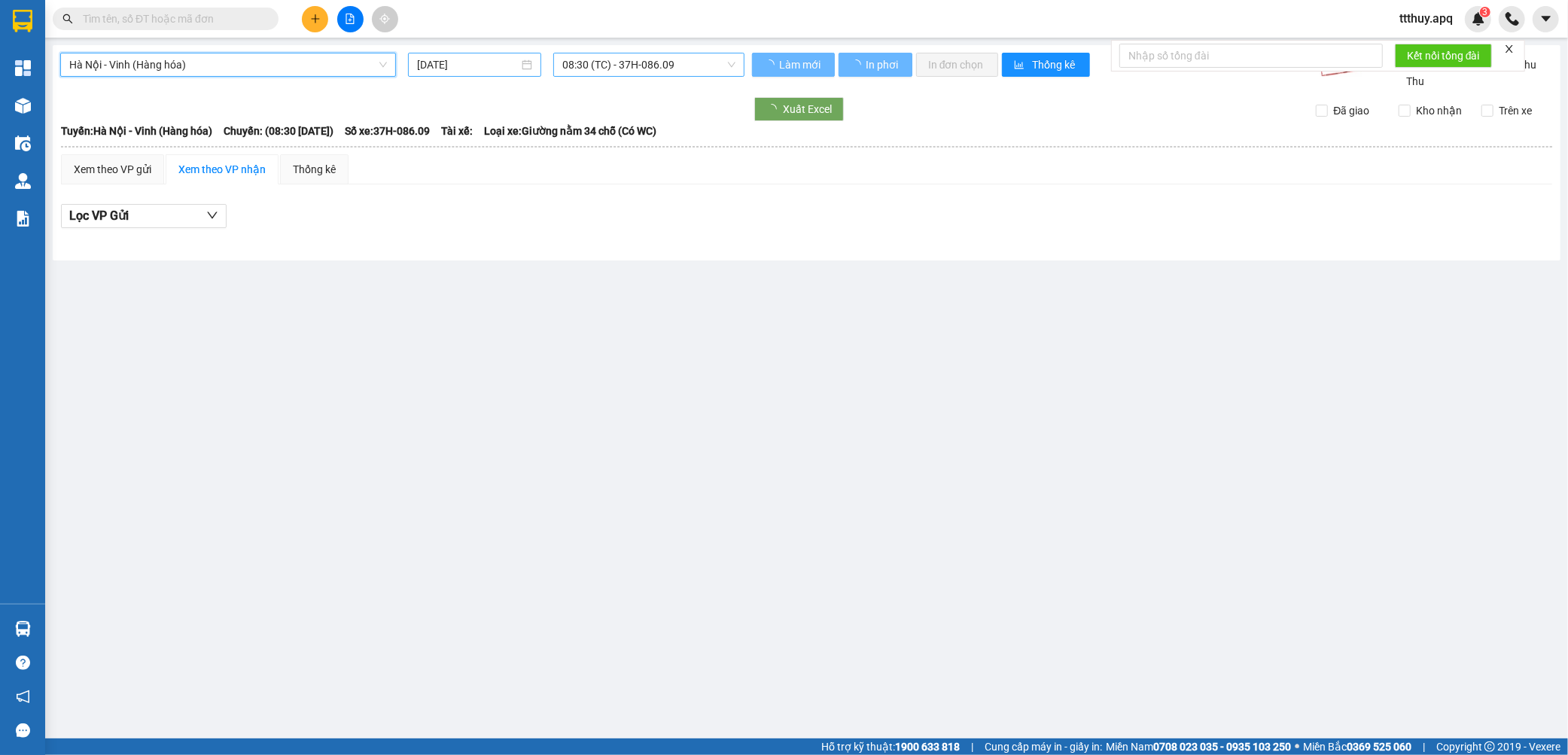
click at [469, 72] on div "[DATE]" at bounding box center [475, 65] width 133 height 24
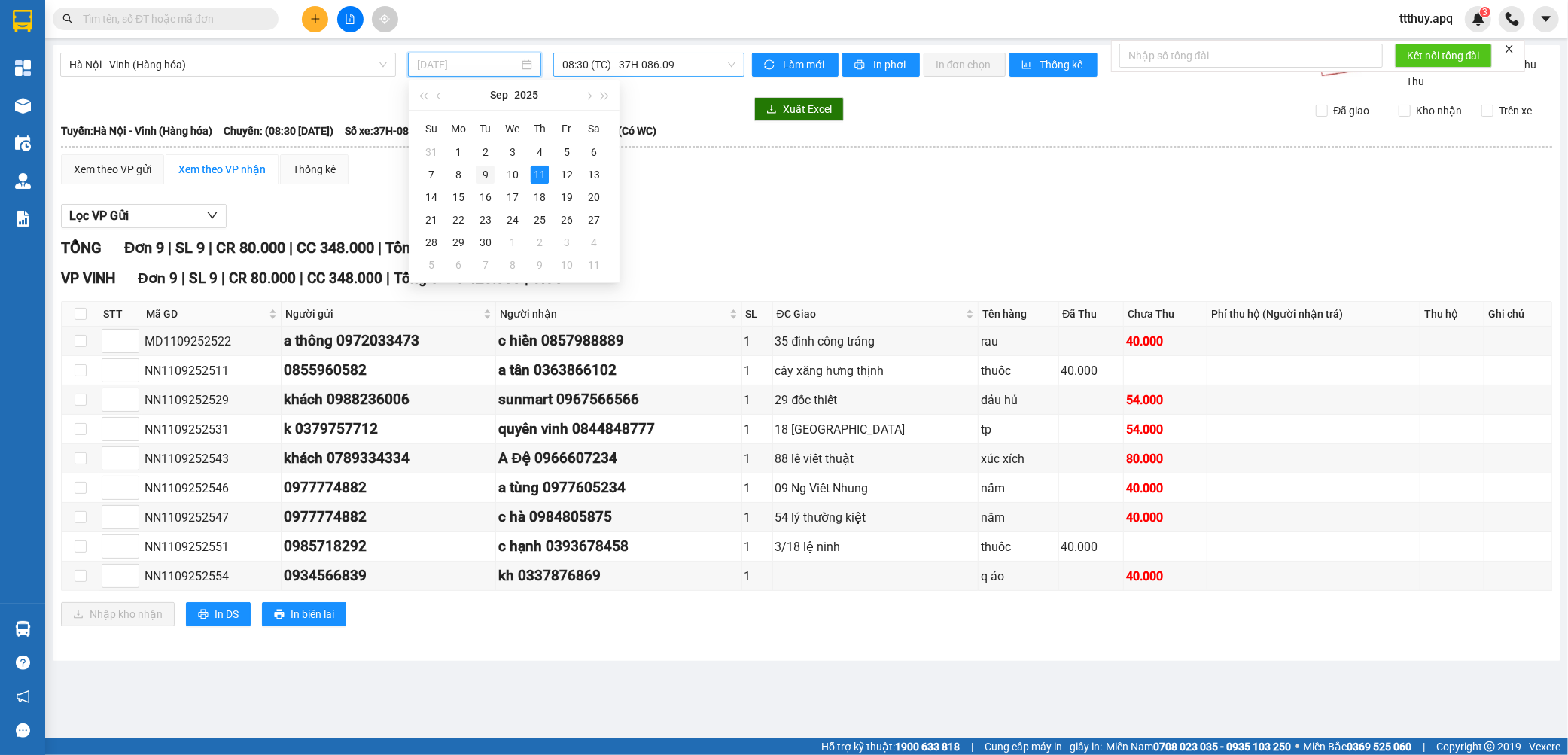
click at [487, 181] on div "9" at bounding box center [485, 174] width 18 height 18
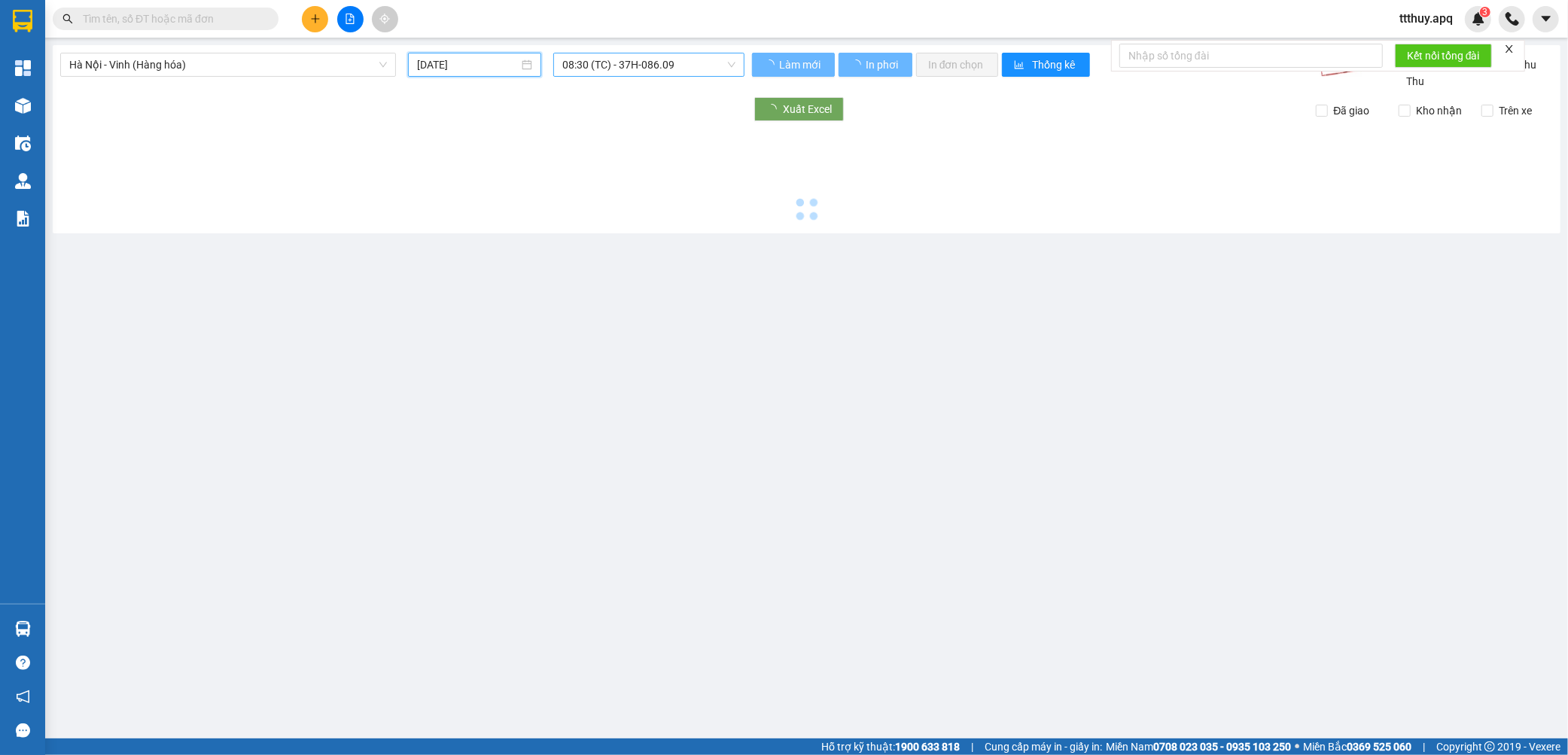
type input "[DATE]"
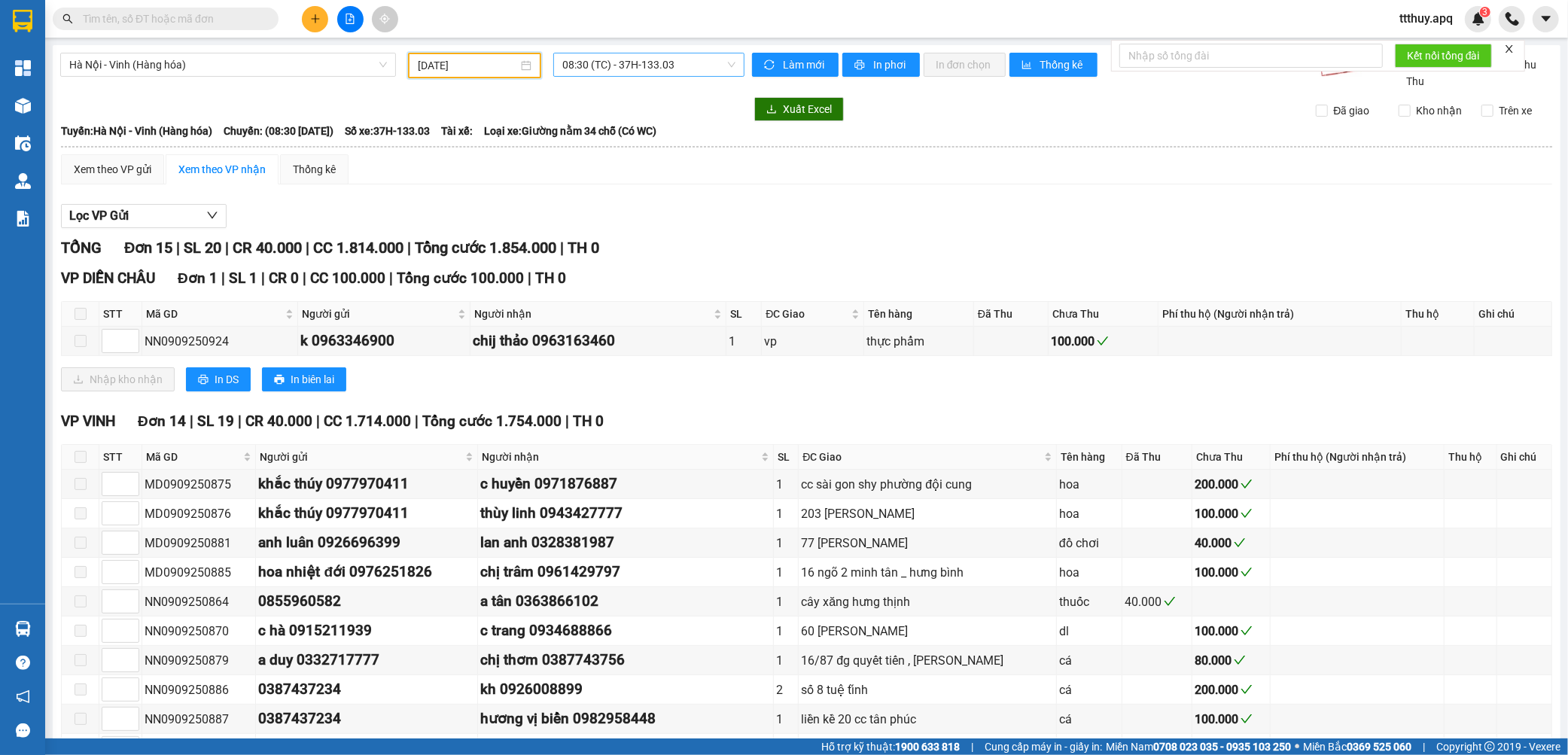
click at [708, 55] on span "08:30 (TC) - 37H-133.03" at bounding box center [649, 65] width 173 height 23
type input "08609"
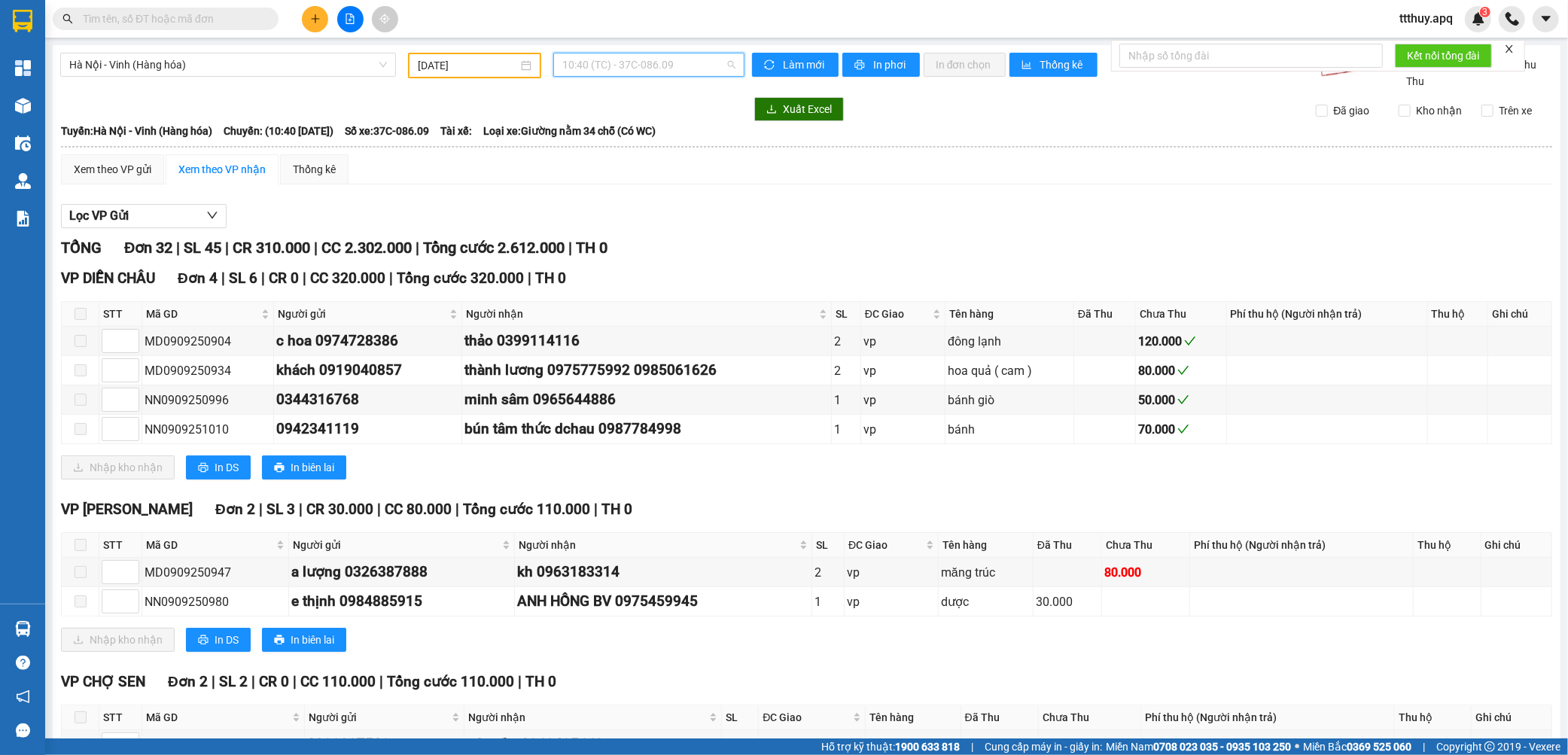
click at [704, 66] on span "10:40 (TC) - 37C-086.09" at bounding box center [649, 65] width 173 height 23
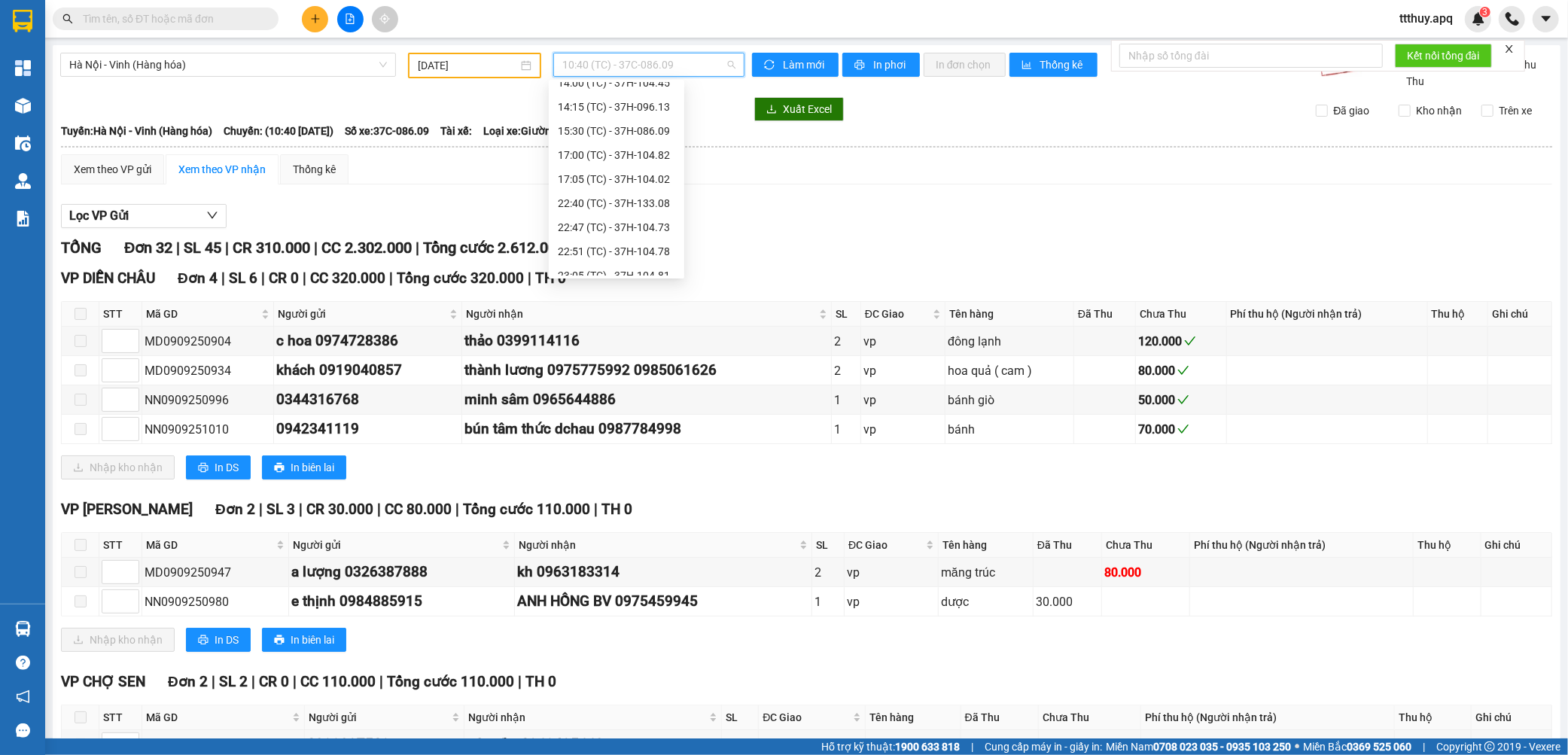
scroll to position [14, 0]
click at [602, 63] on span "10:40 (TC) - 37C-086.09" at bounding box center [649, 65] width 173 height 23
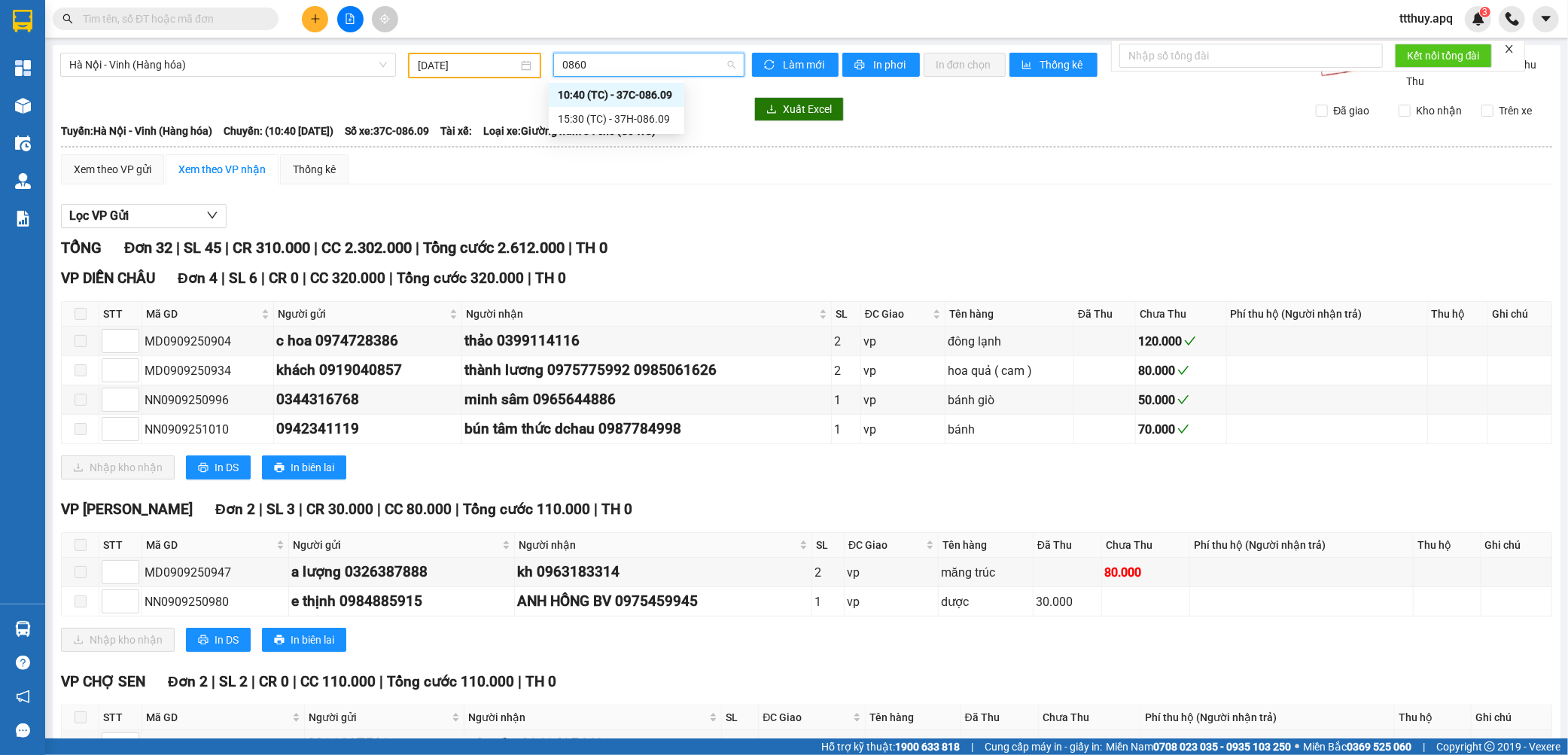
type input "08609"
type input "1"
type input "08609"
click at [607, 113] on div "15:30 (TC) - 37H-086.09" at bounding box center [617, 118] width 118 height 16
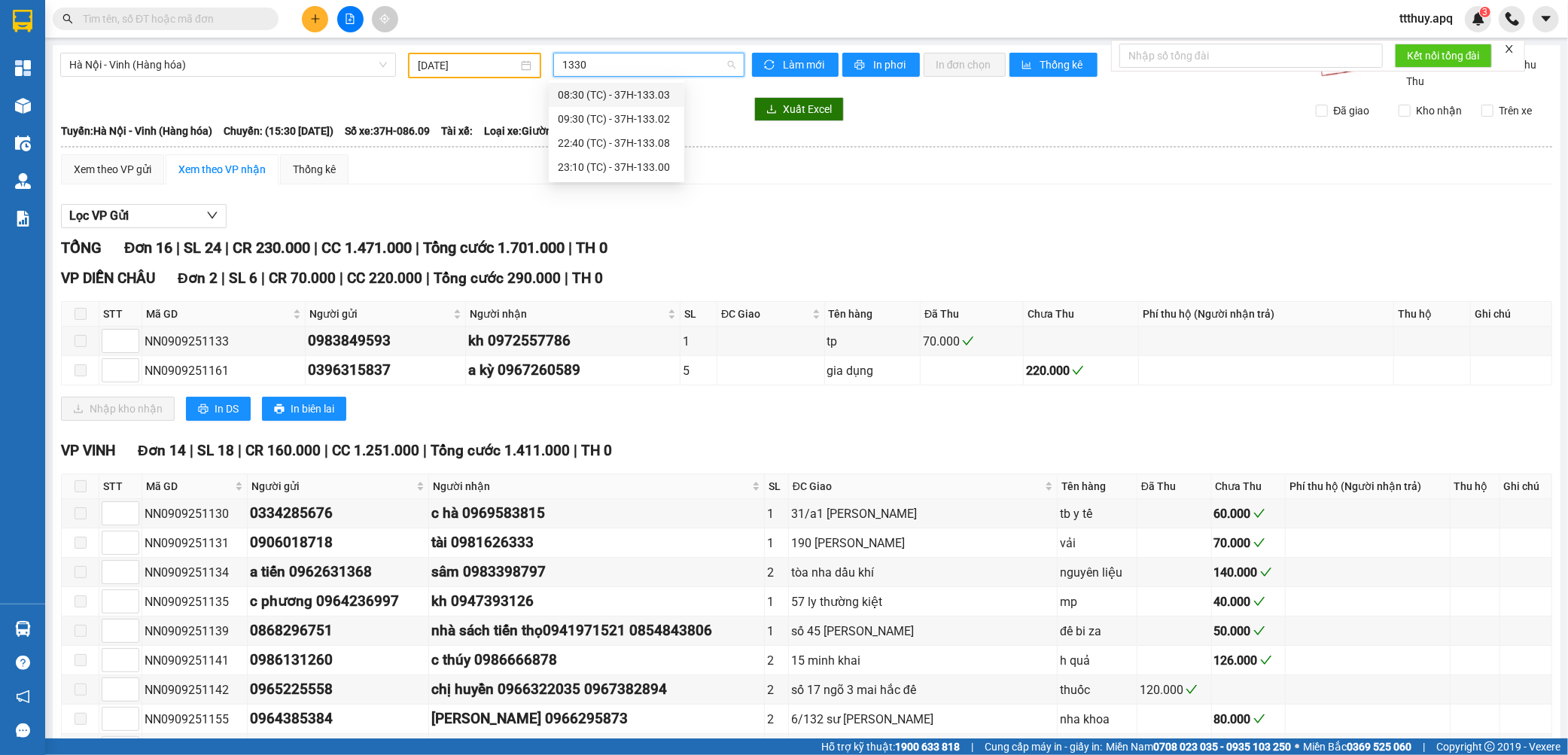
type input "13300"
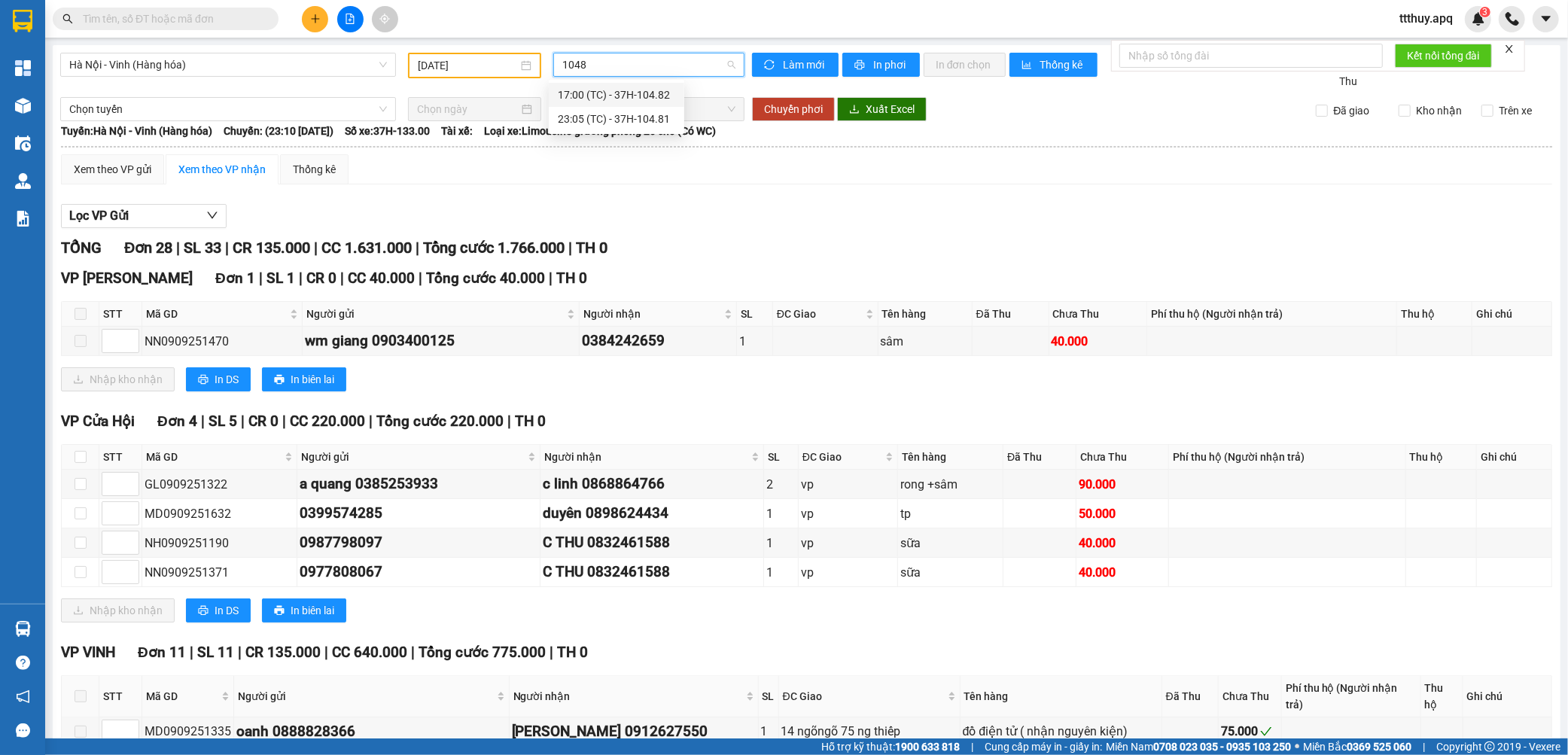
type input "10481"
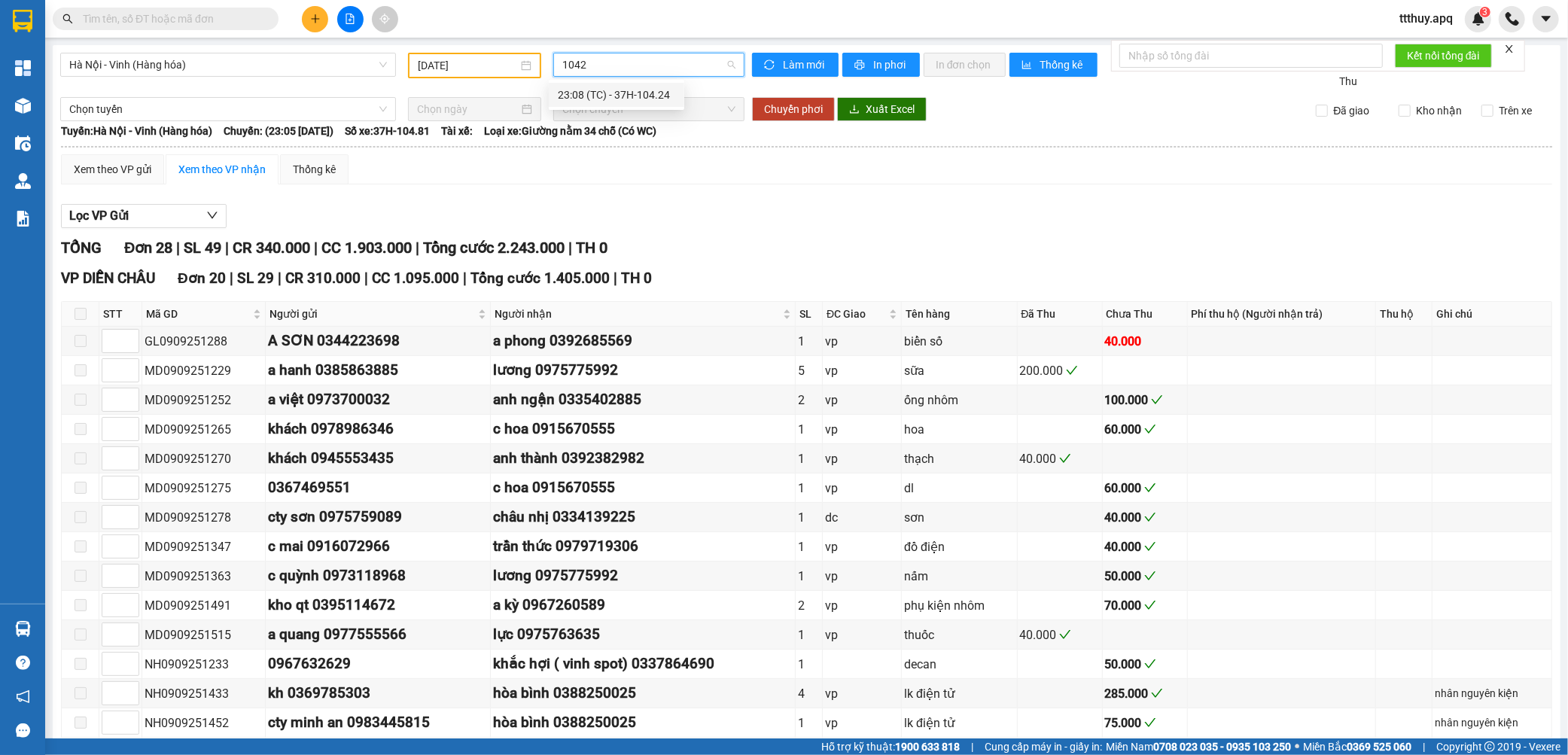
type input "10424"
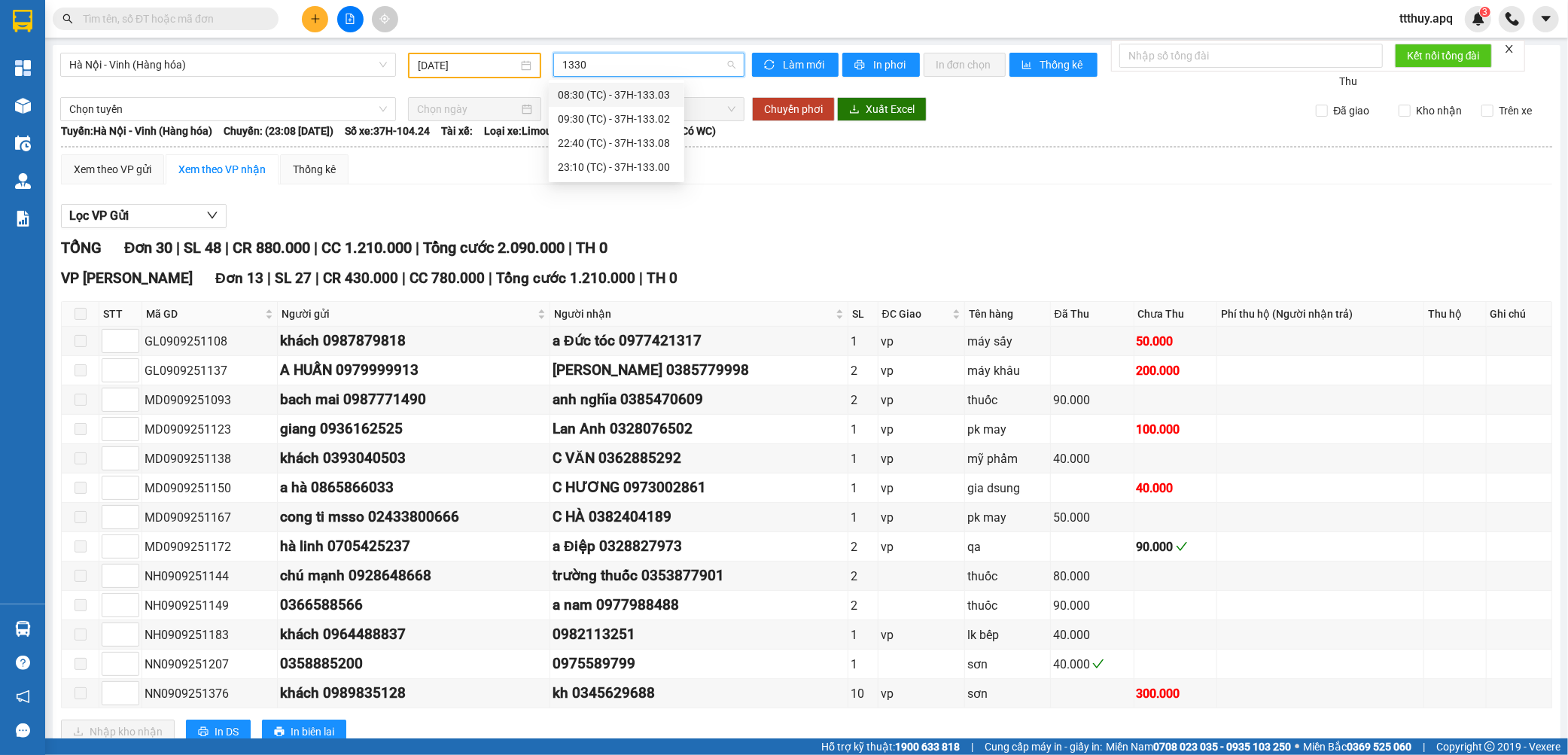
type input "13302"
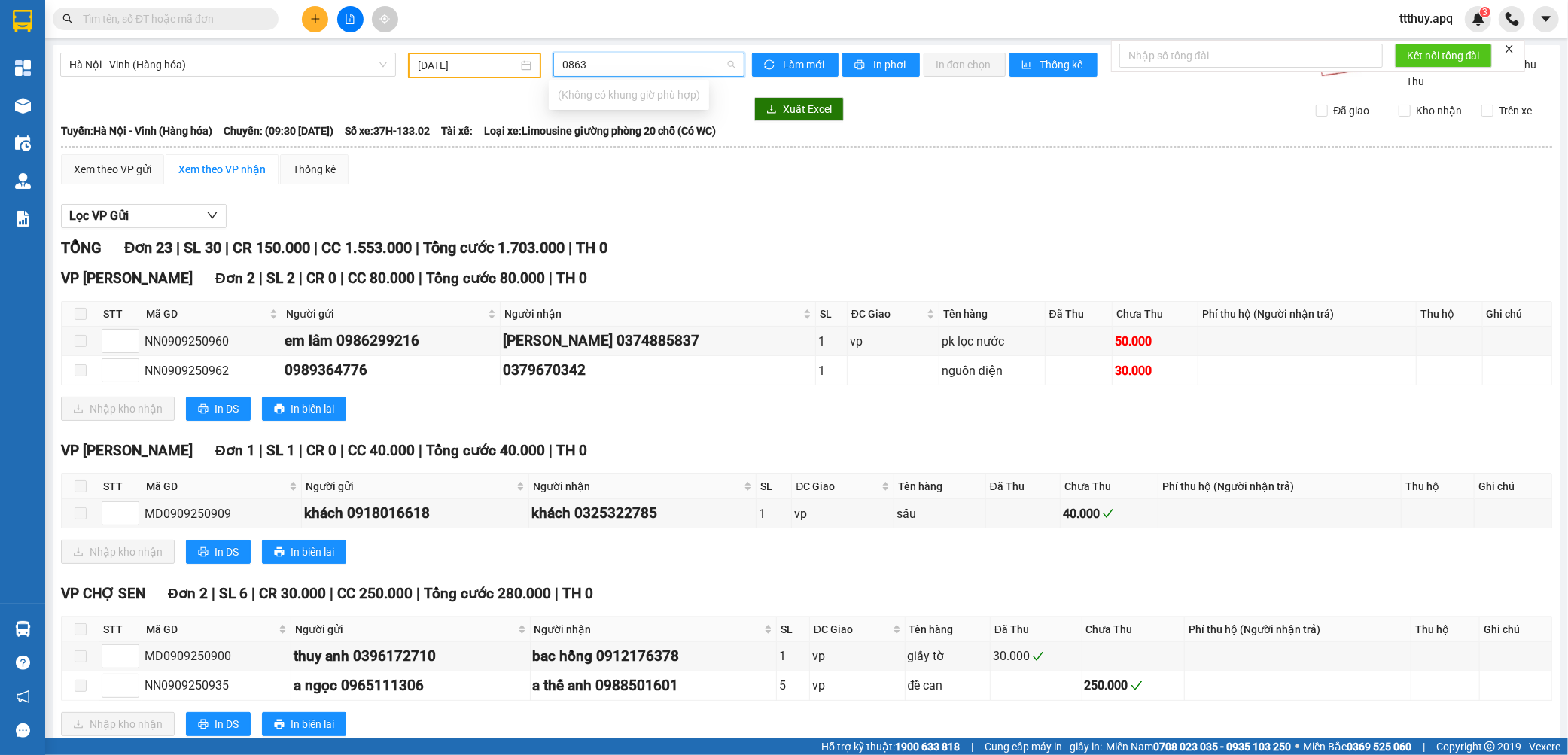
type input "08638"
type input "08612"
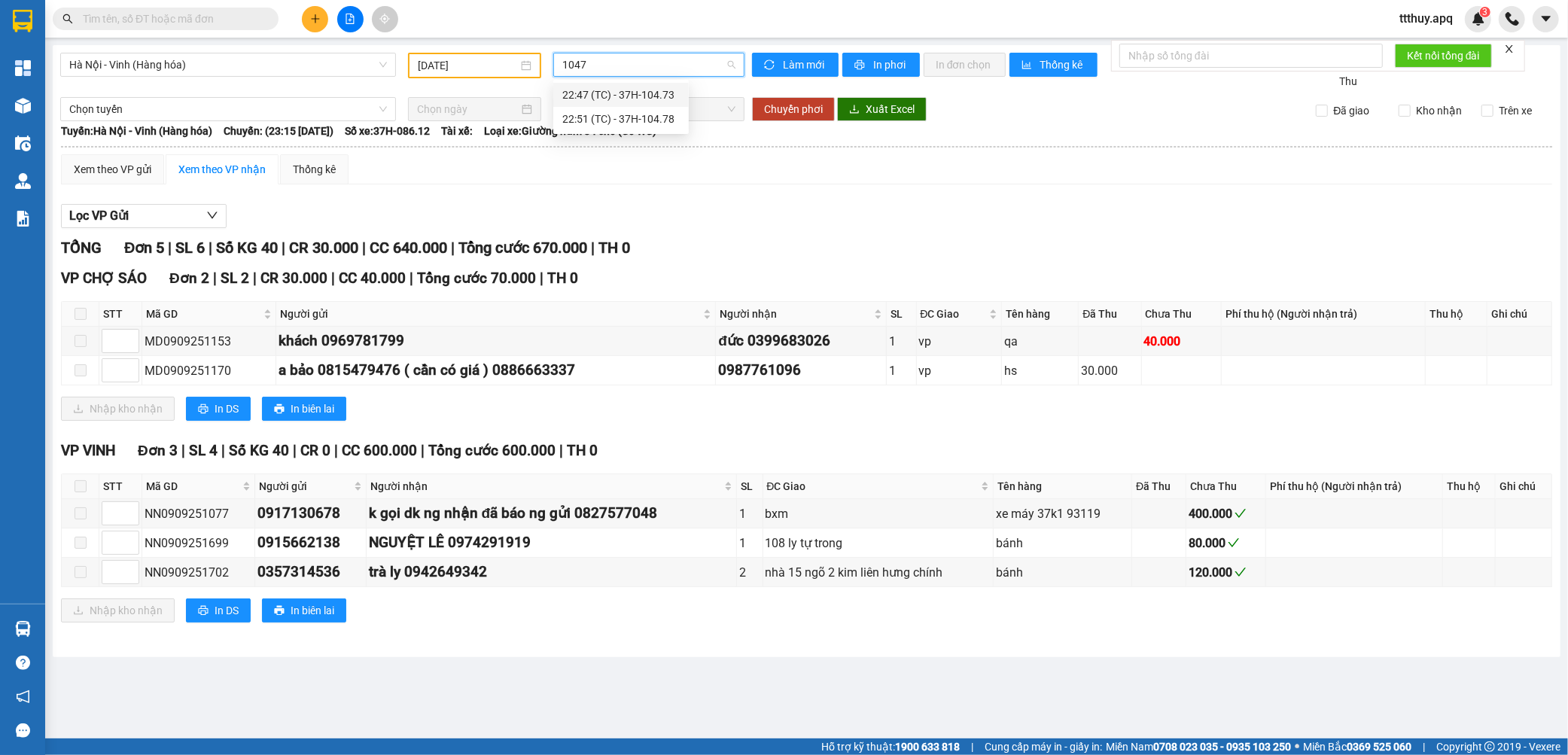
type input "10473"
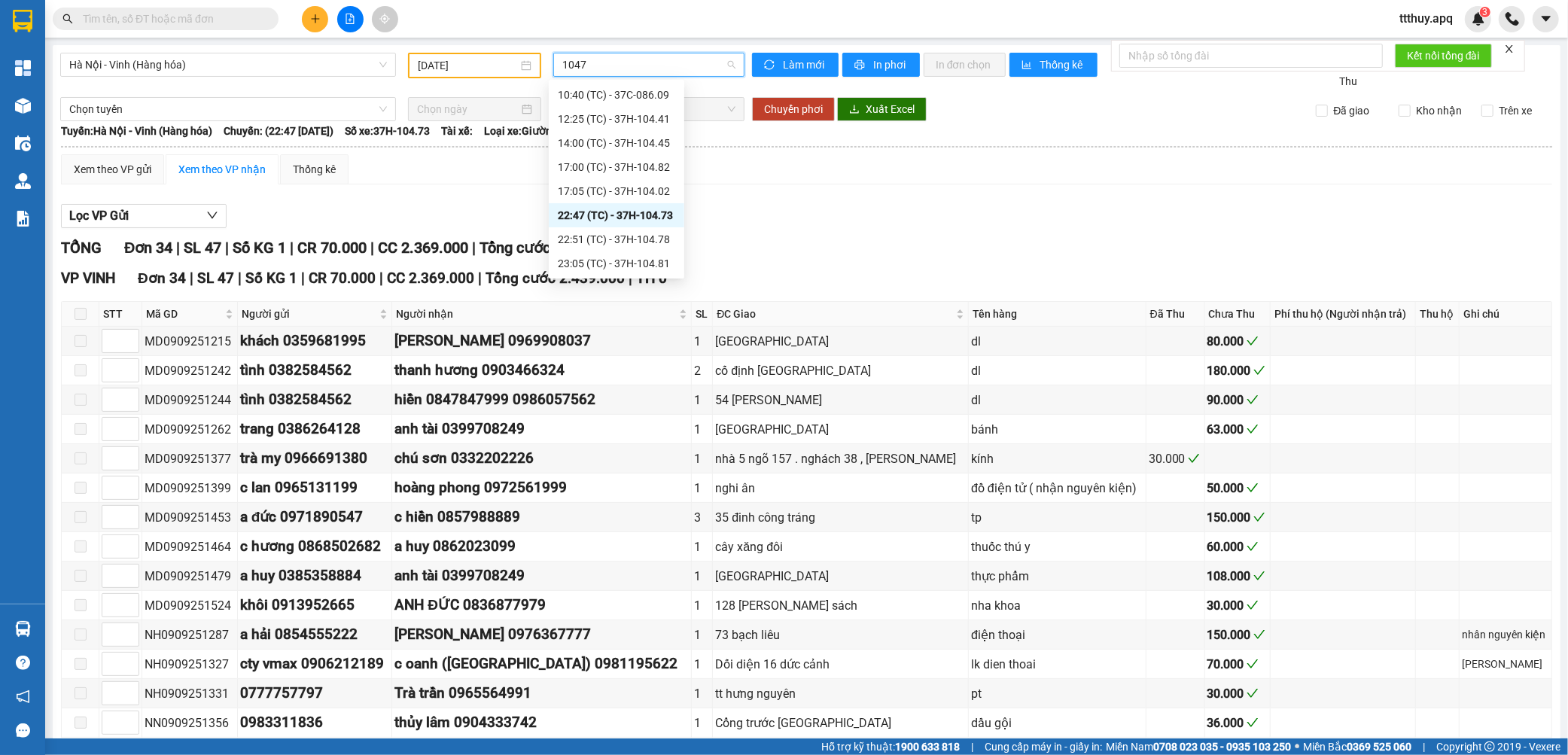
type input "10478"
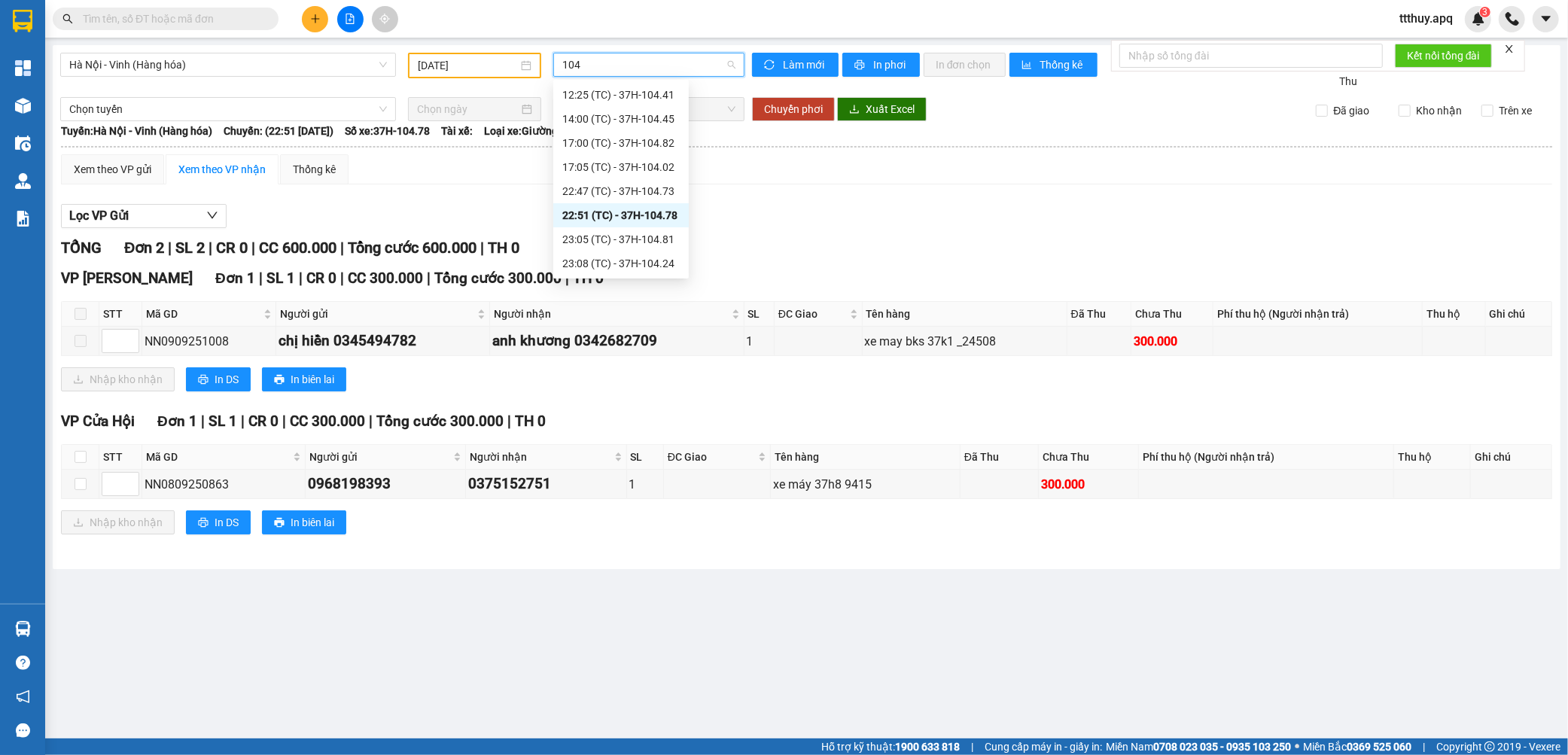
scroll to position [24, 0]
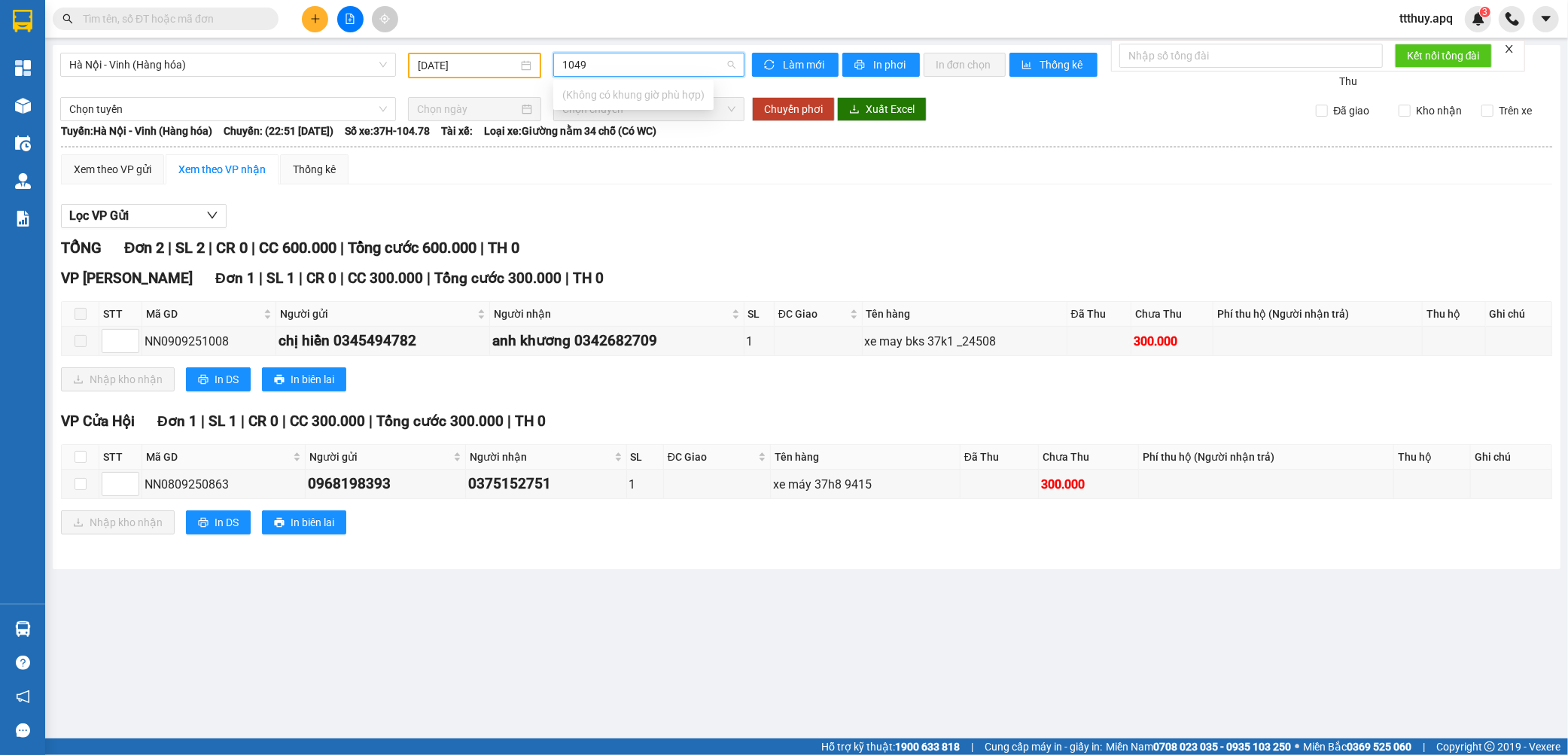
type input "10494"
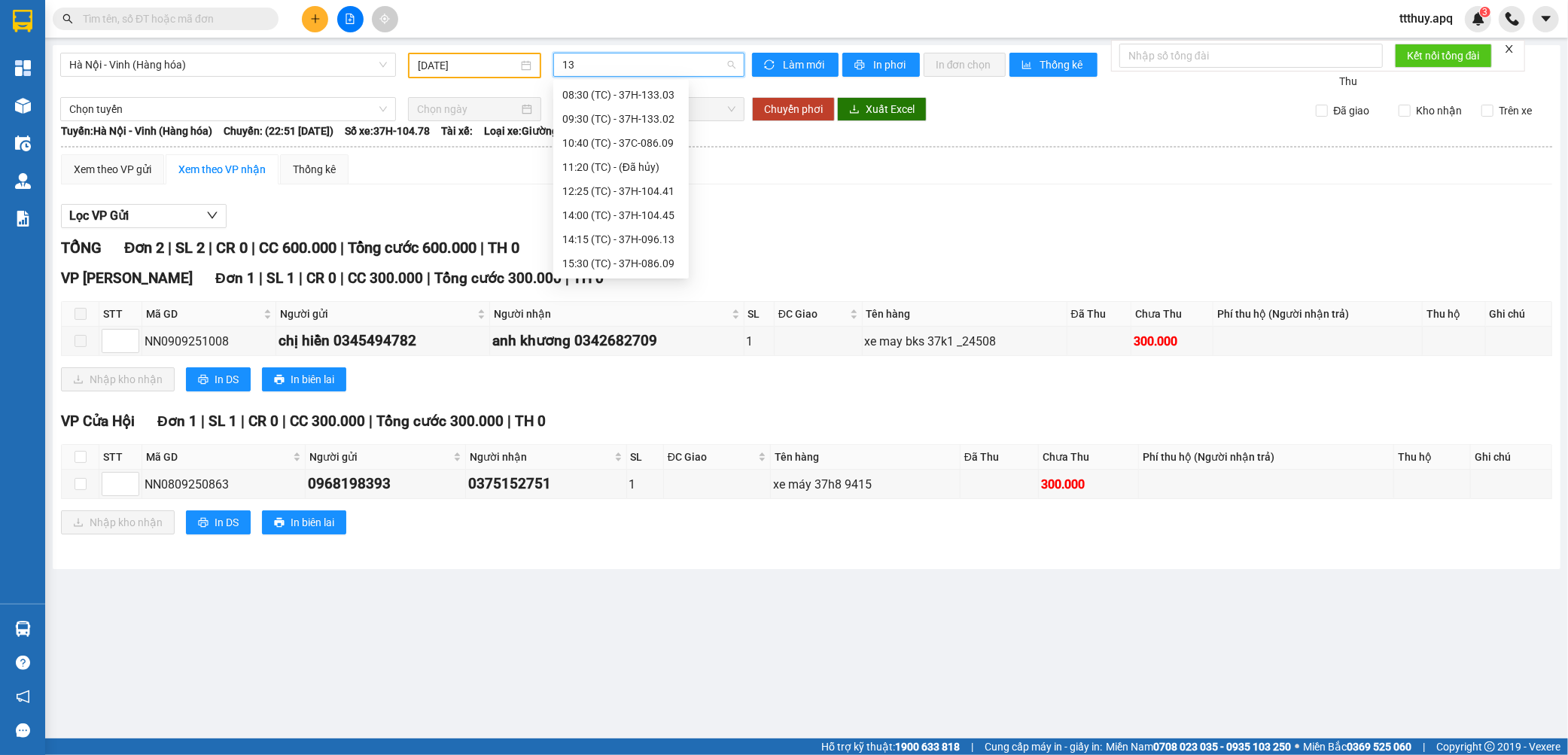
scroll to position [0, 0]
type input "13308"
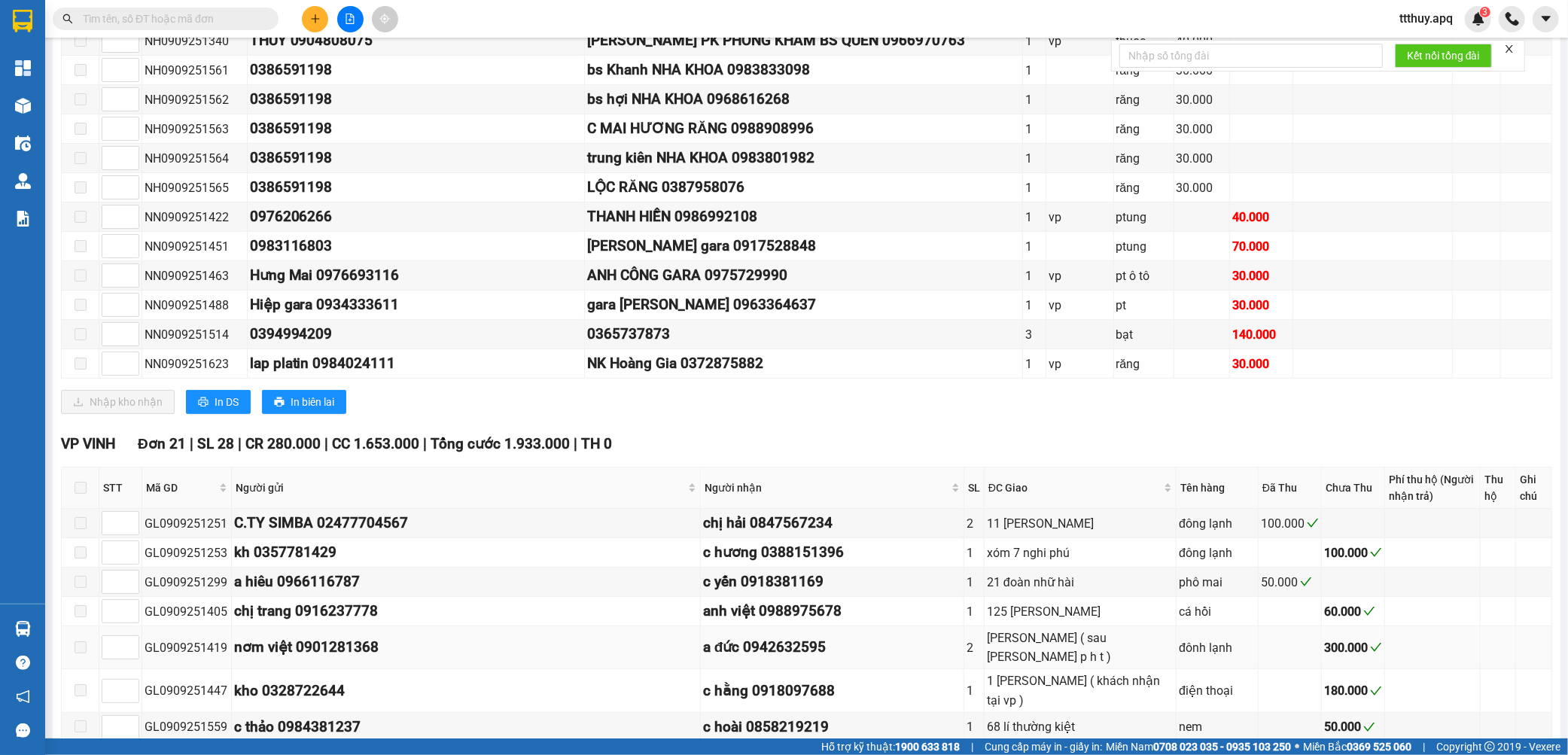
scroll to position [501, 0]
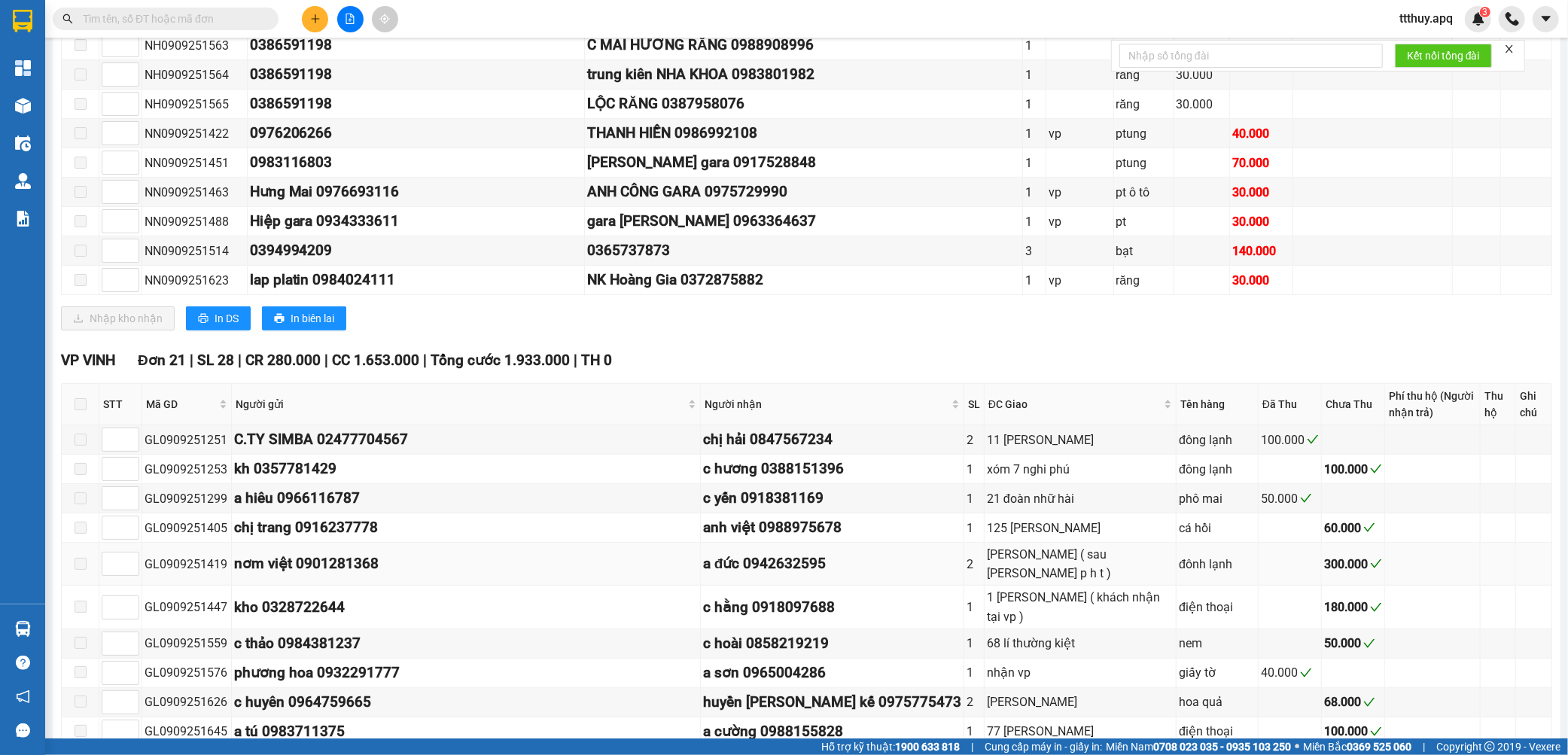
click at [176, 573] on div "GL0909251419" at bounding box center [187, 564] width 84 height 19
copy div "GL0909251419"
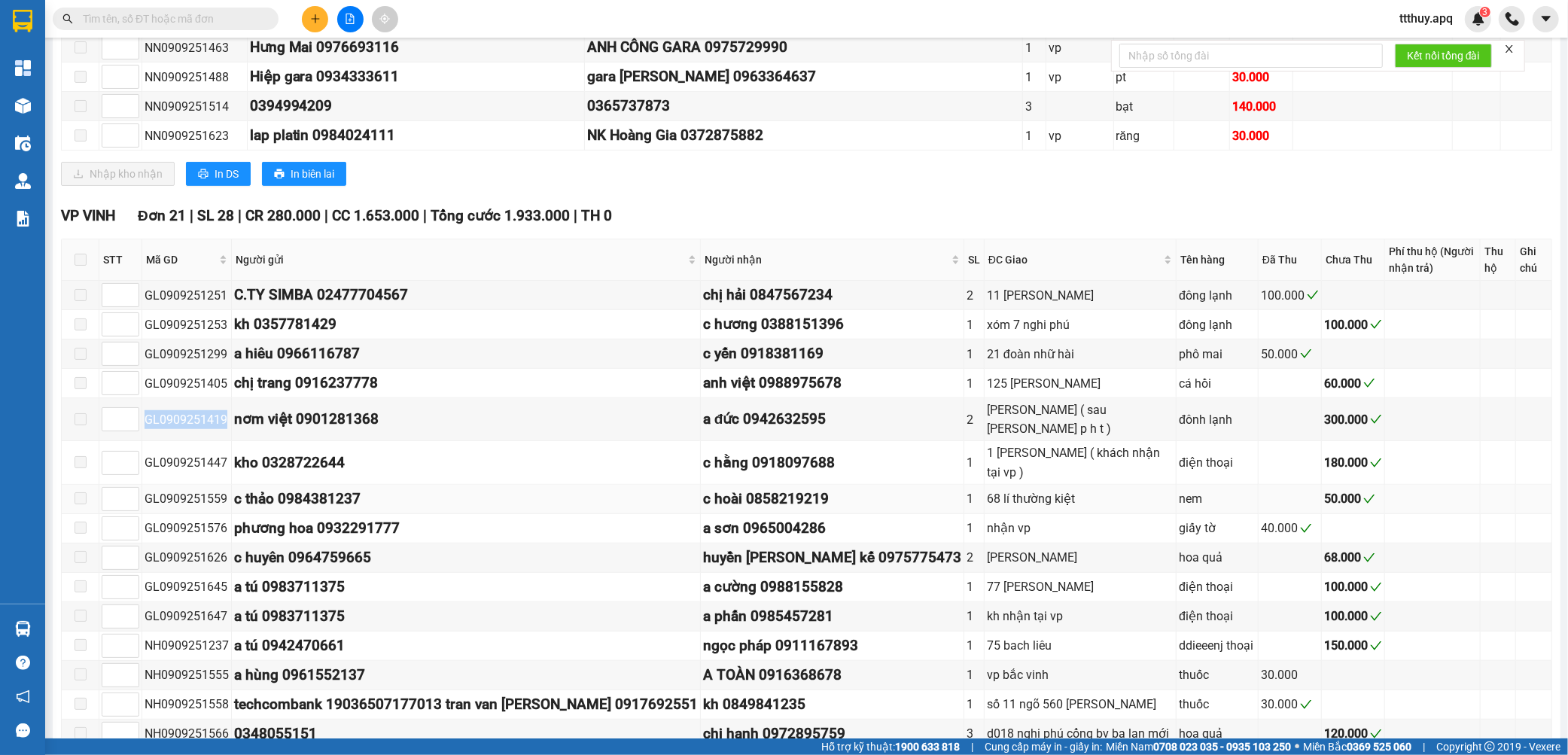
scroll to position [669, 0]
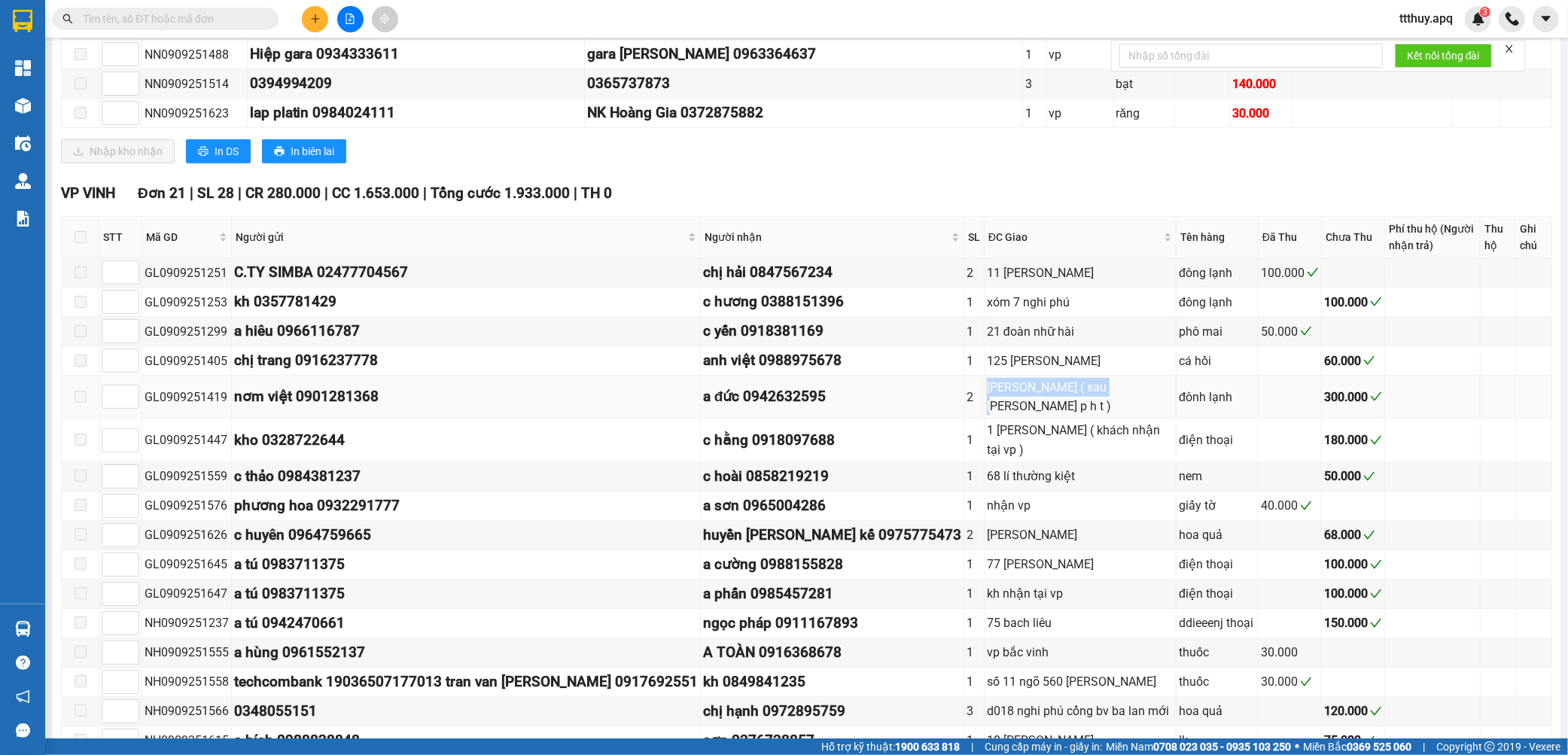
drag, startPoint x: 861, startPoint y: 394, endPoint x: 975, endPoint y: 395, distance: 114.0
click at [987, 395] on div "[PERSON_NAME] ( sau [PERSON_NAME] p h t )" at bounding box center [1080, 396] width 187 height 37
copy div "[PERSON_NAME] huy keo dai"
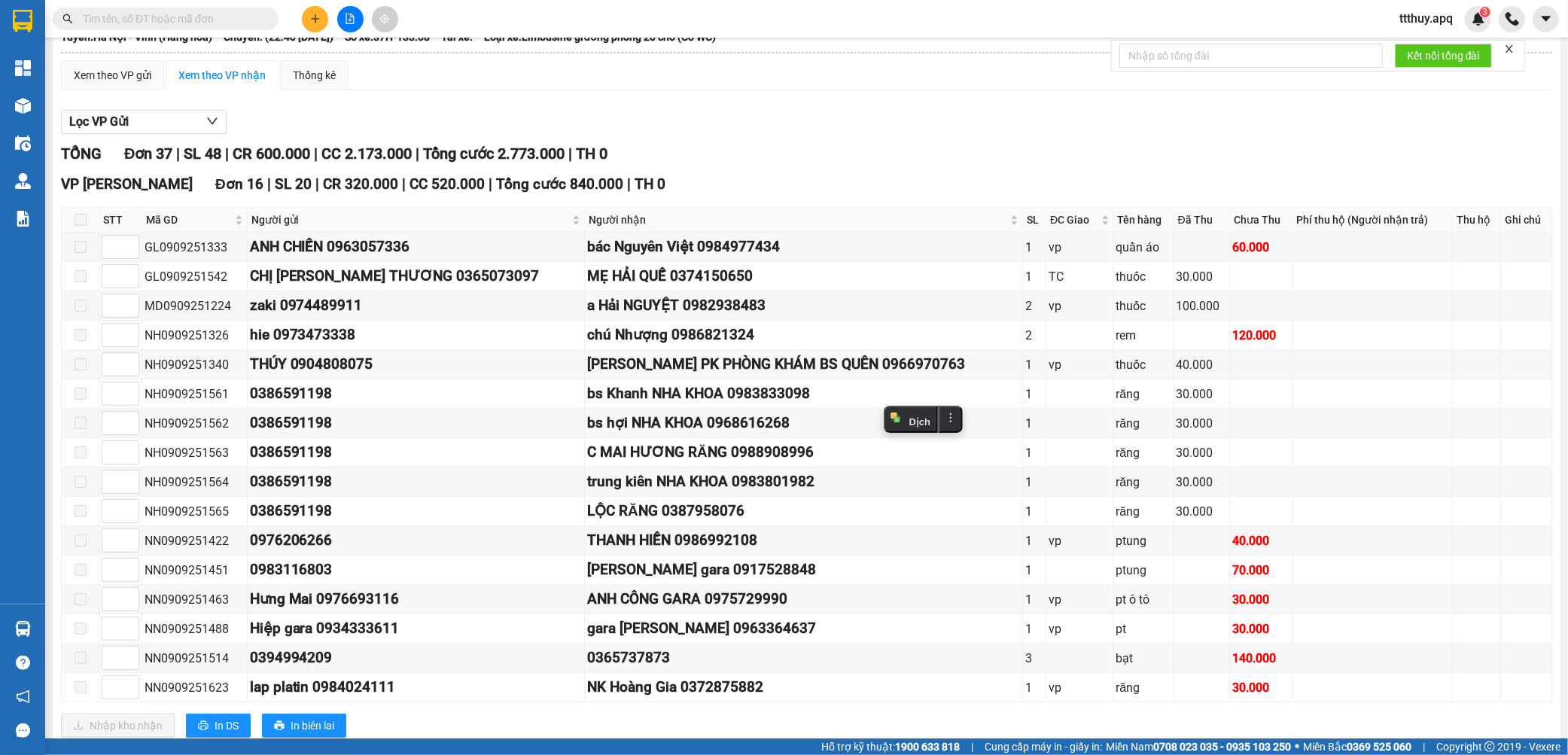
scroll to position [0, 0]
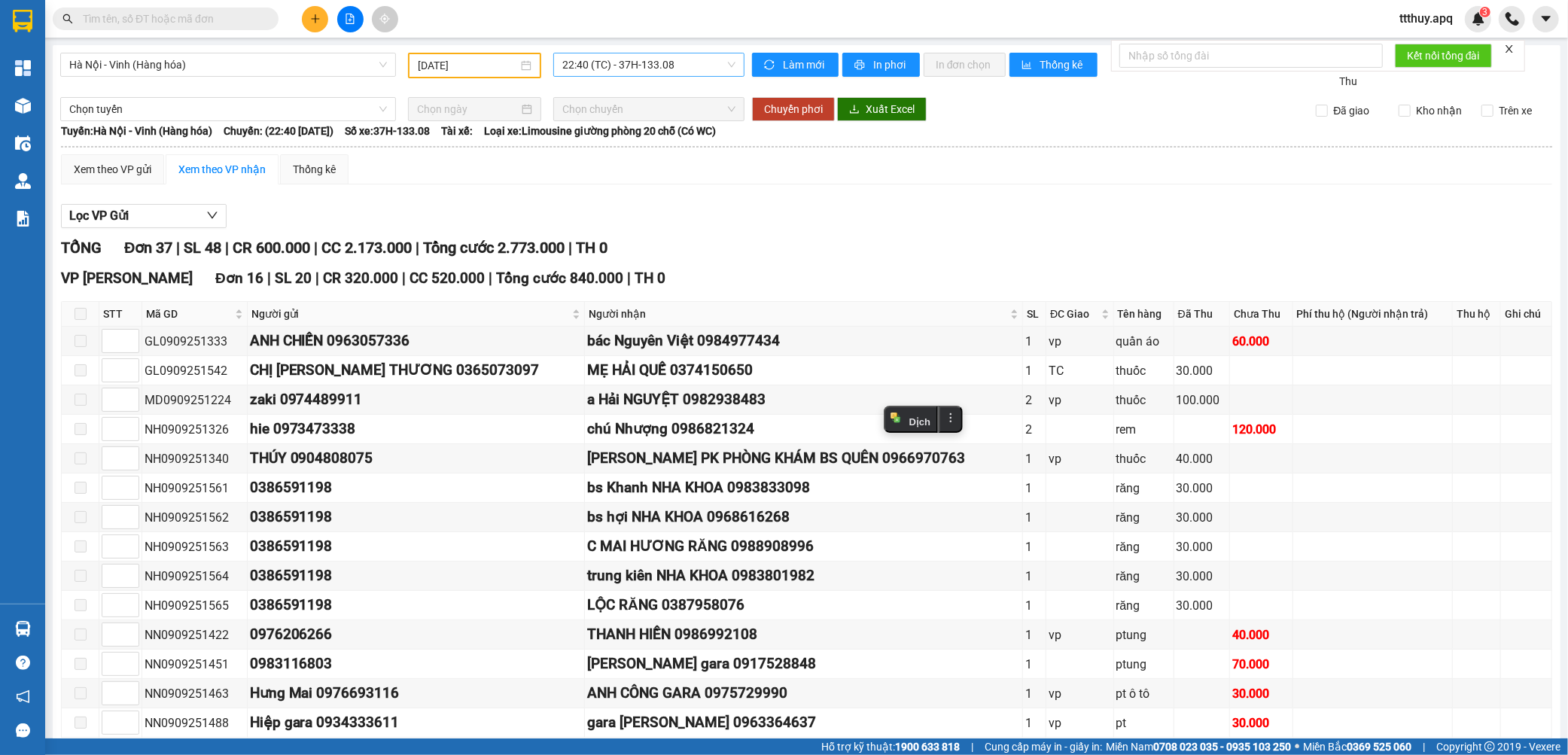
click at [620, 68] on span "22:40 (TC) - 37H-133.08" at bounding box center [649, 65] width 173 height 23
type input "10402"
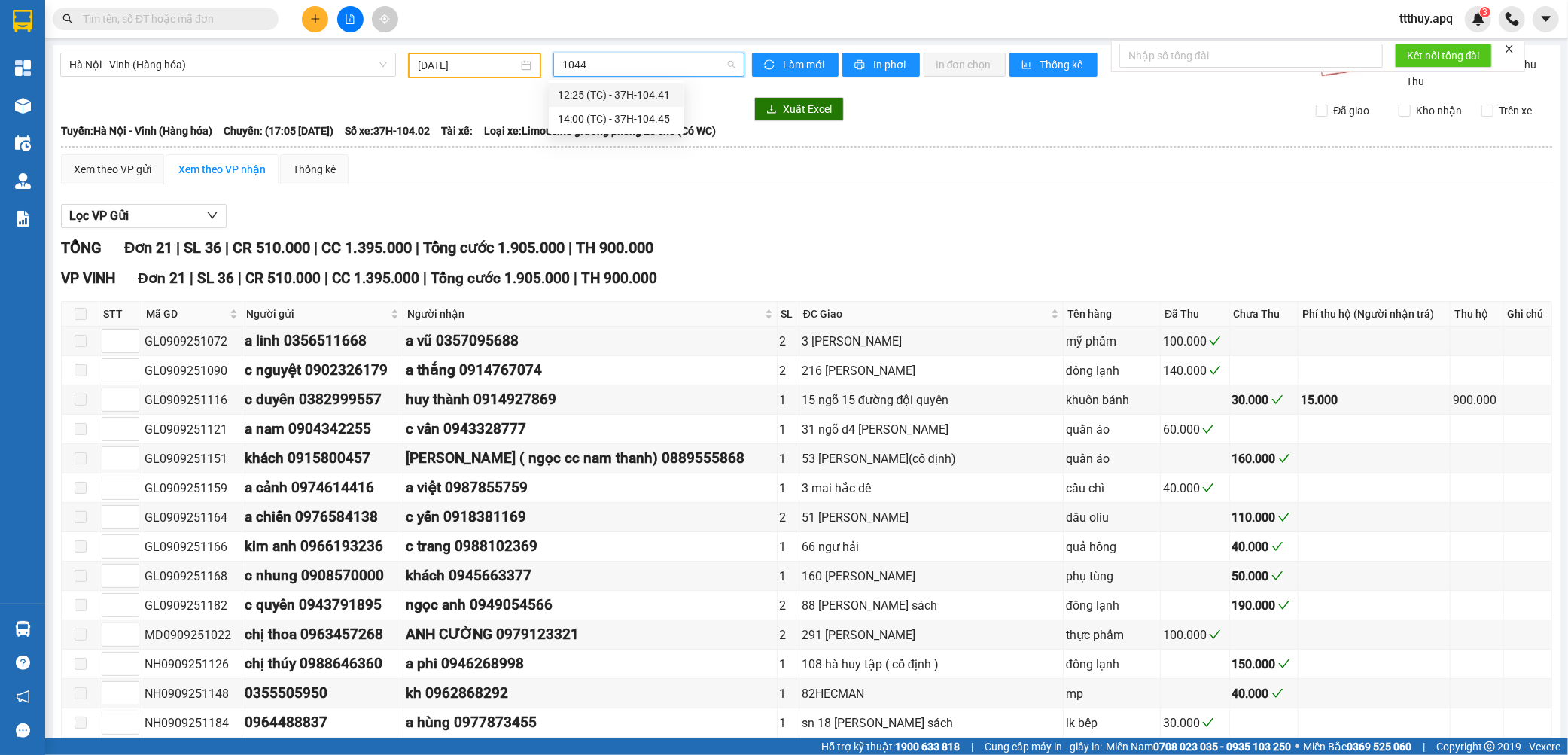
type input "10445"
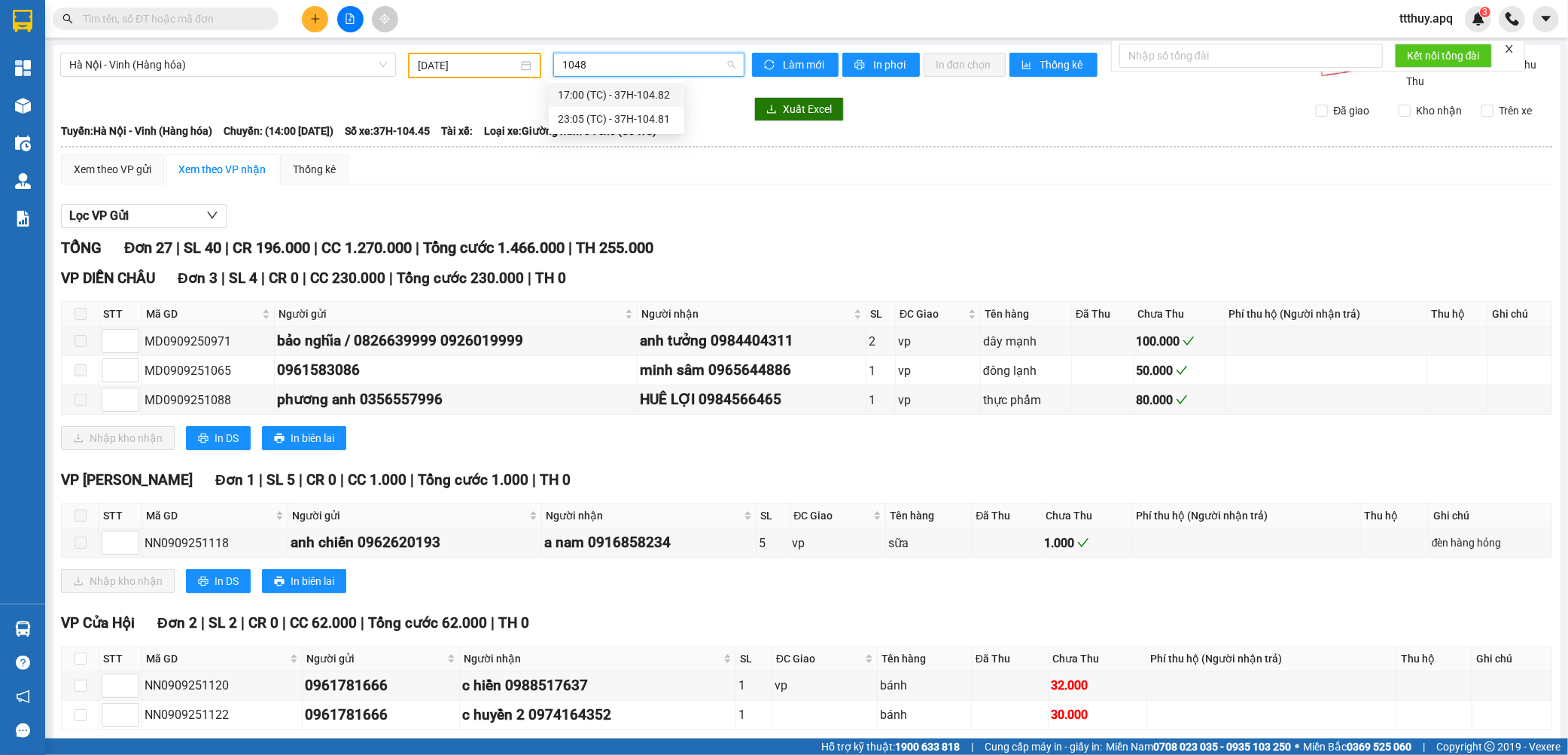
type input "10482"
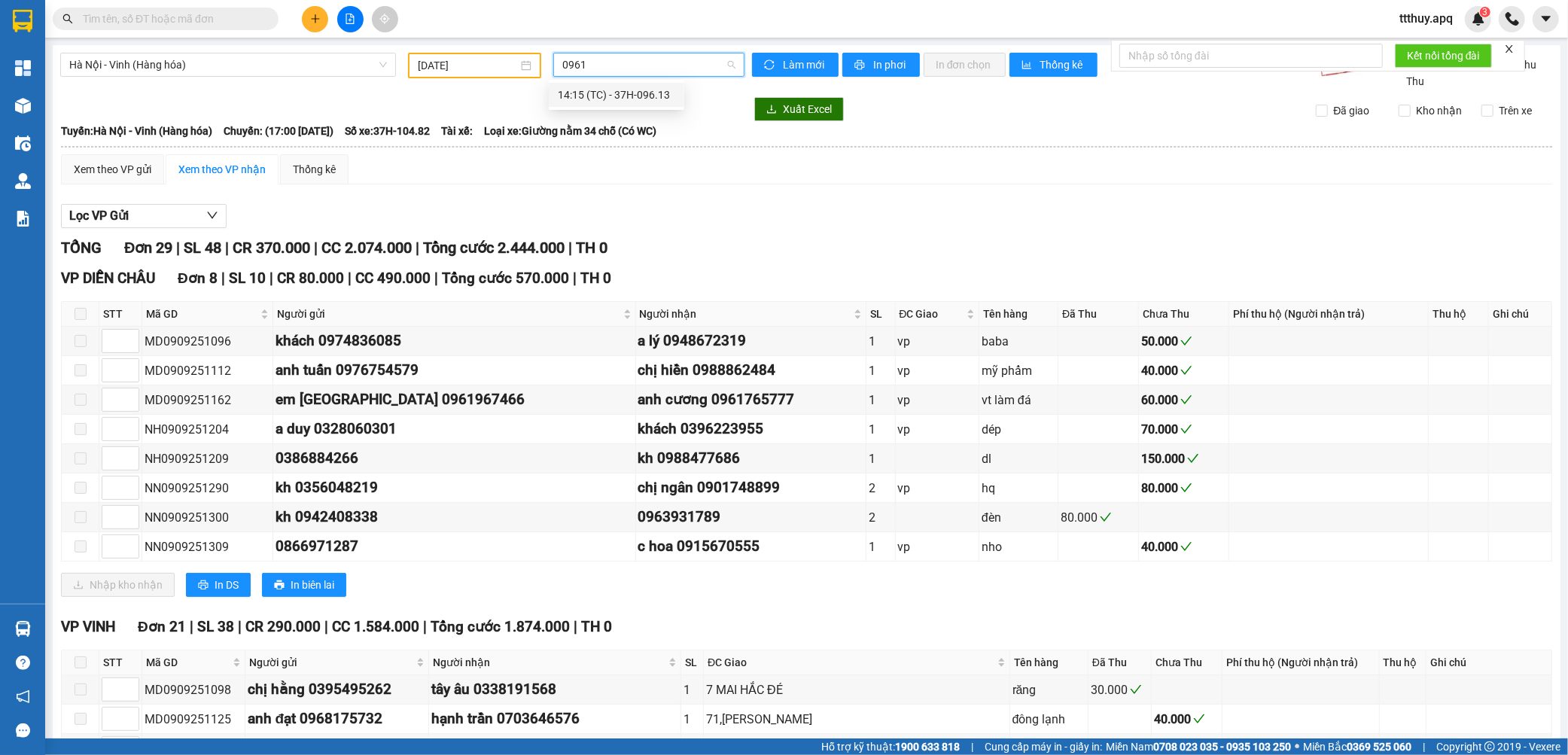
type input "09613"
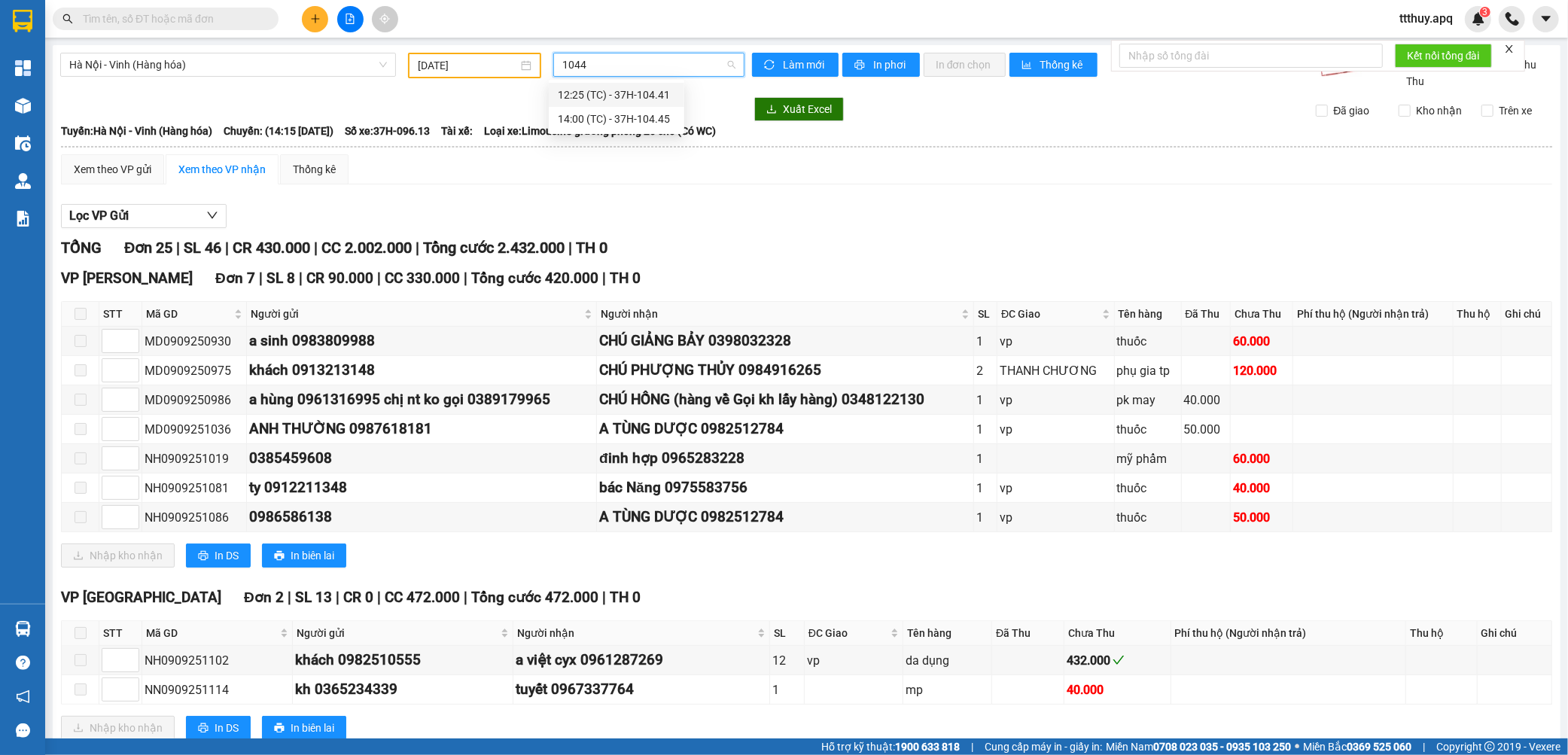
type input "10441"
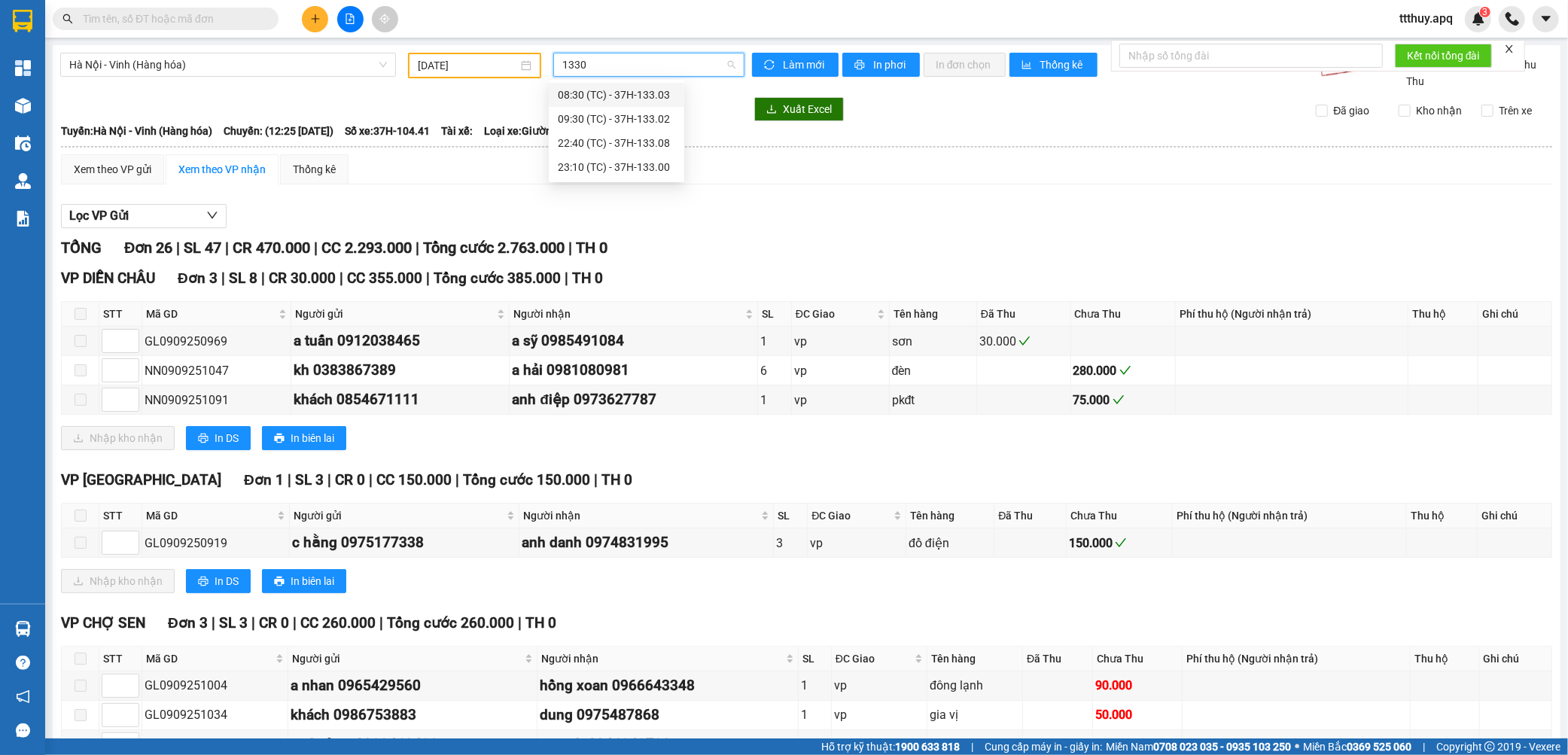
type input "13303"
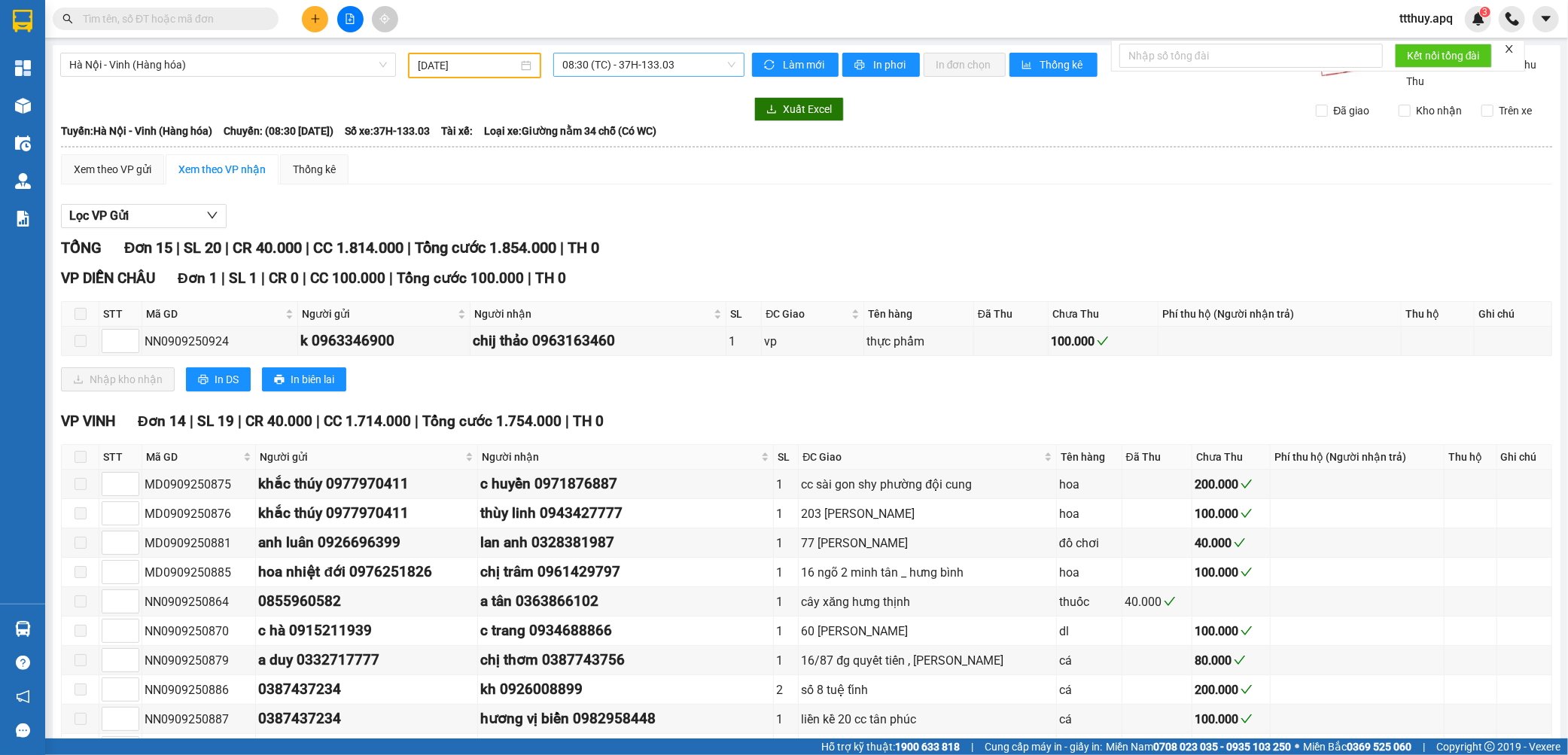
click at [204, 11] on input "text" at bounding box center [171, 18] width 177 height 16
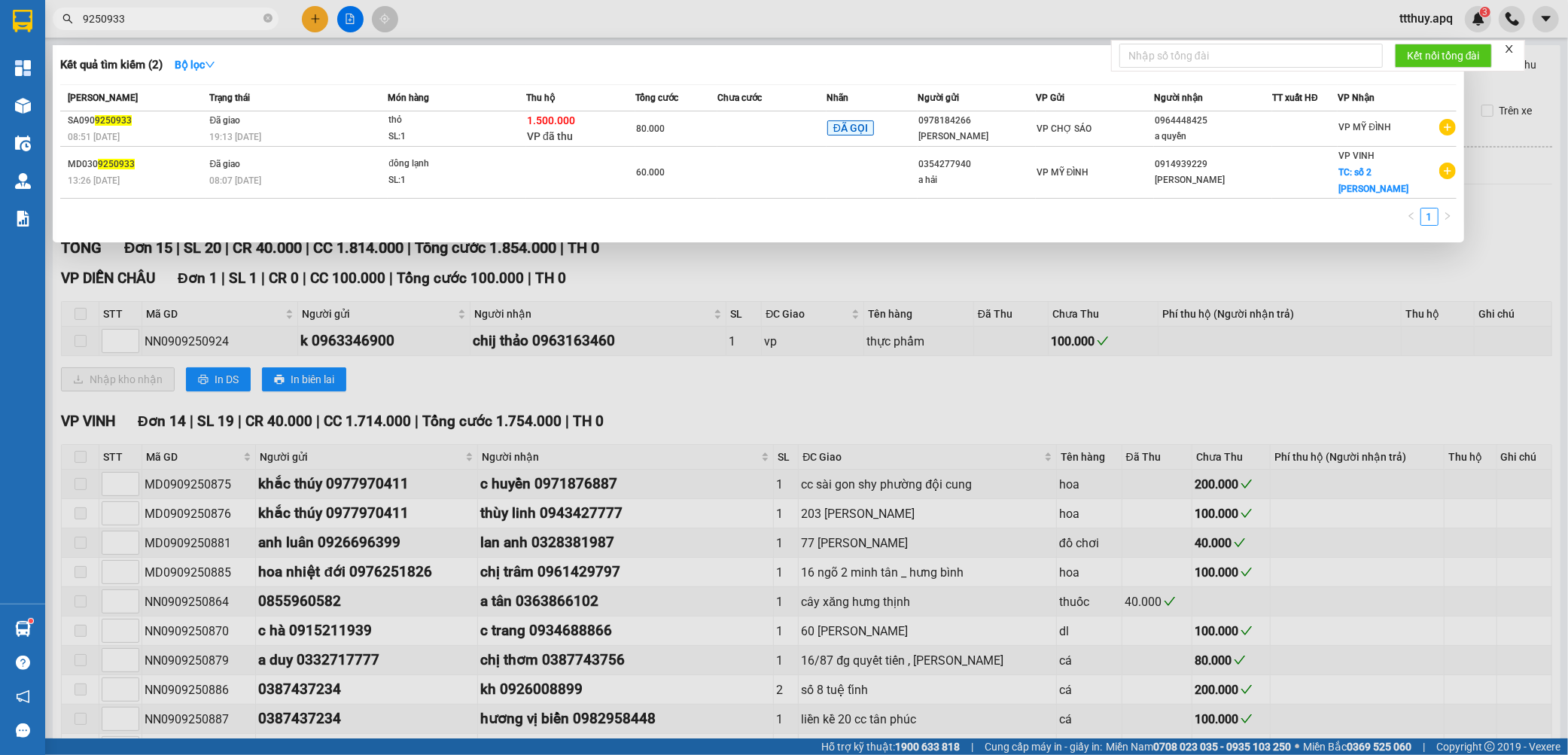
click at [191, 18] on input "9250933" at bounding box center [171, 18] width 177 height 16
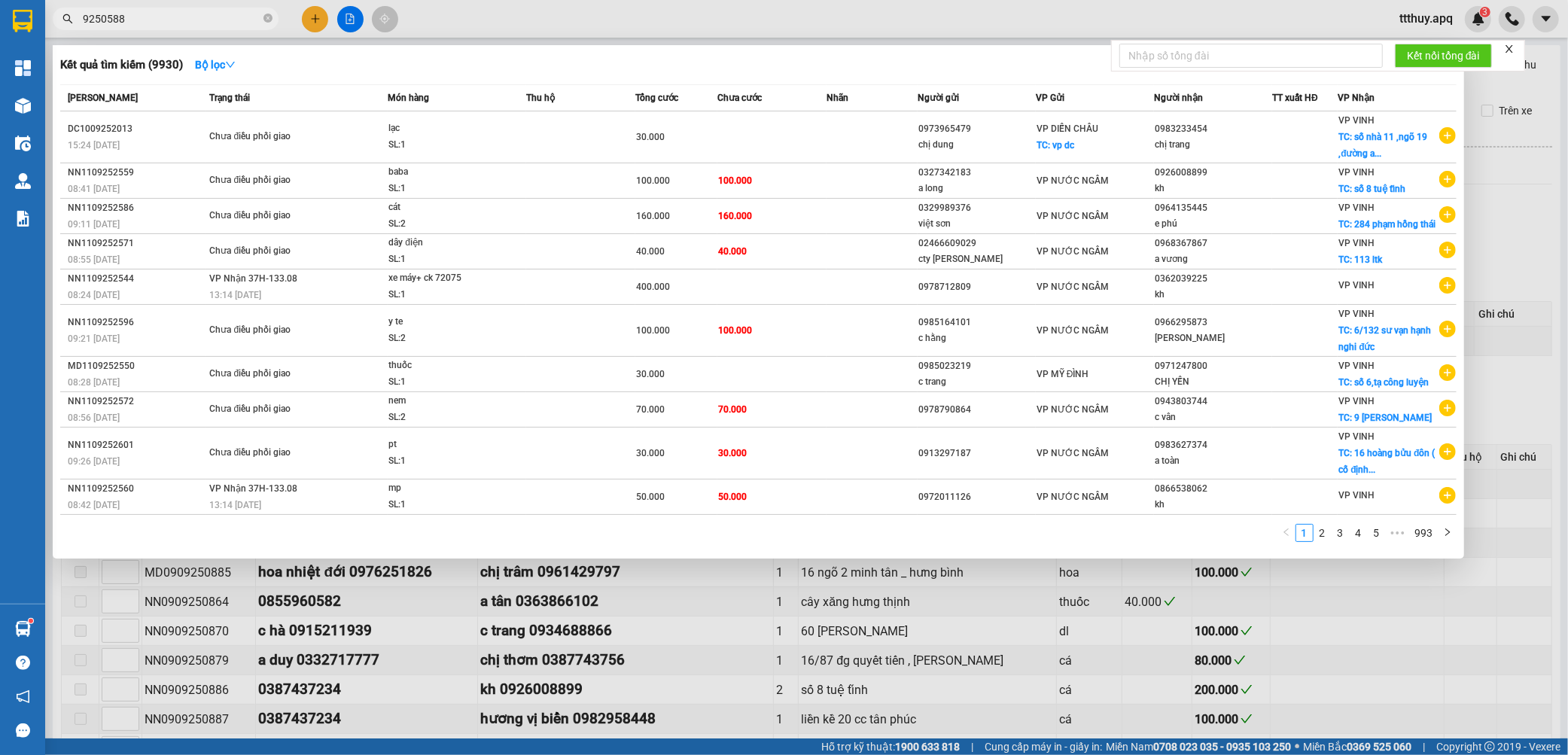
type input "9250588"
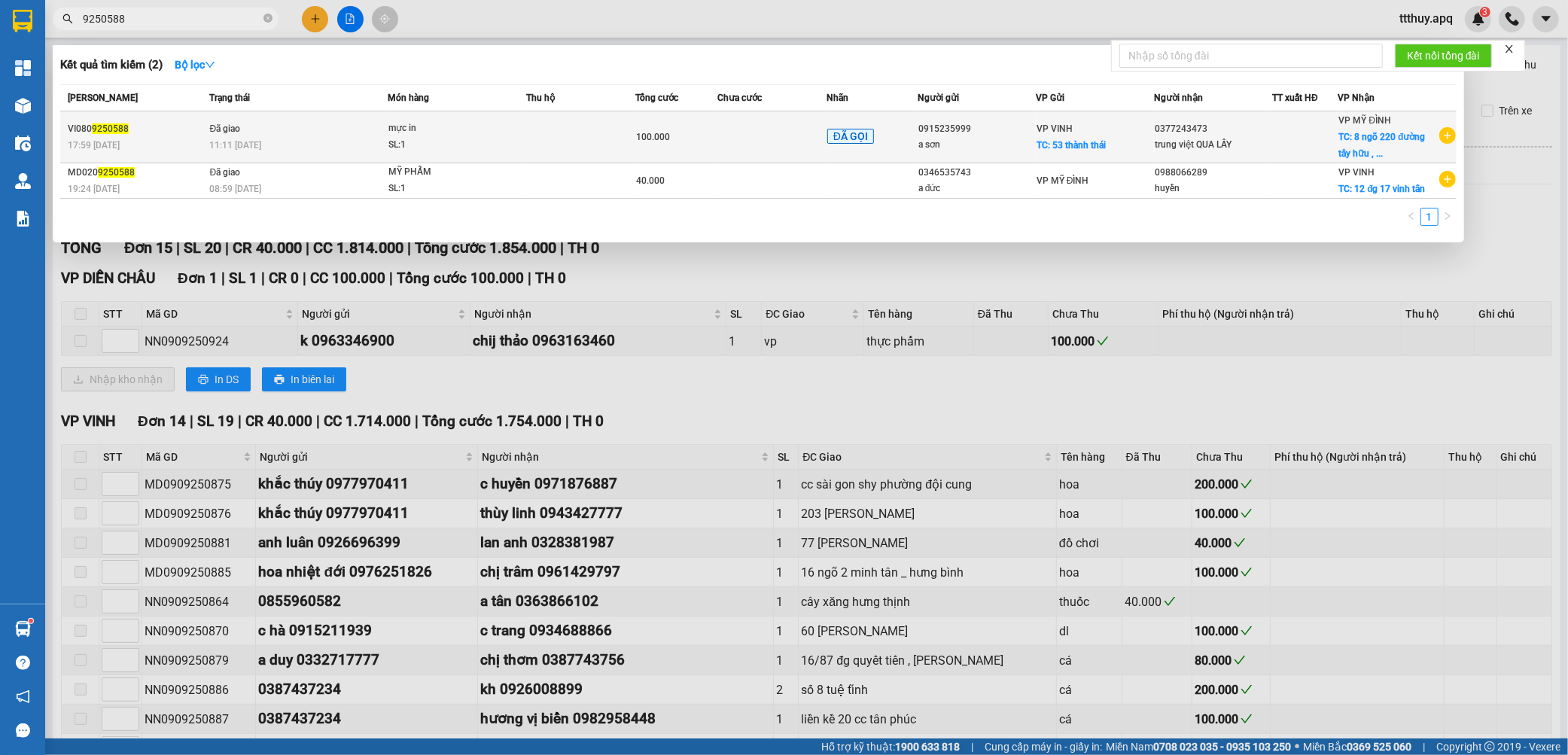
click at [455, 146] on div "SL: 1" at bounding box center [445, 145] width 113 height 16
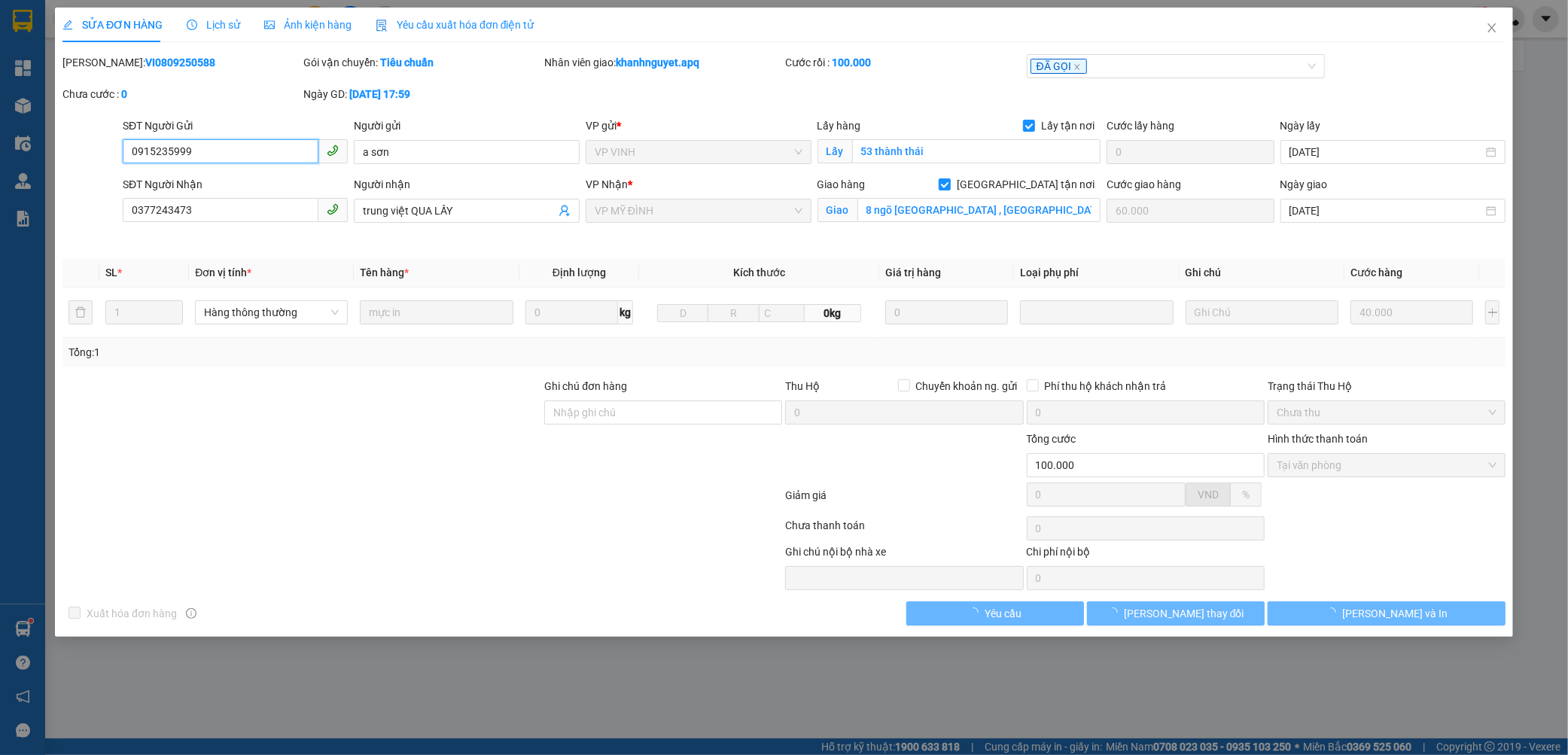
type input "0915235999"
type input "a sơn"
checkbox input "true"
type input "53 thành thái"
type input "0377243473"
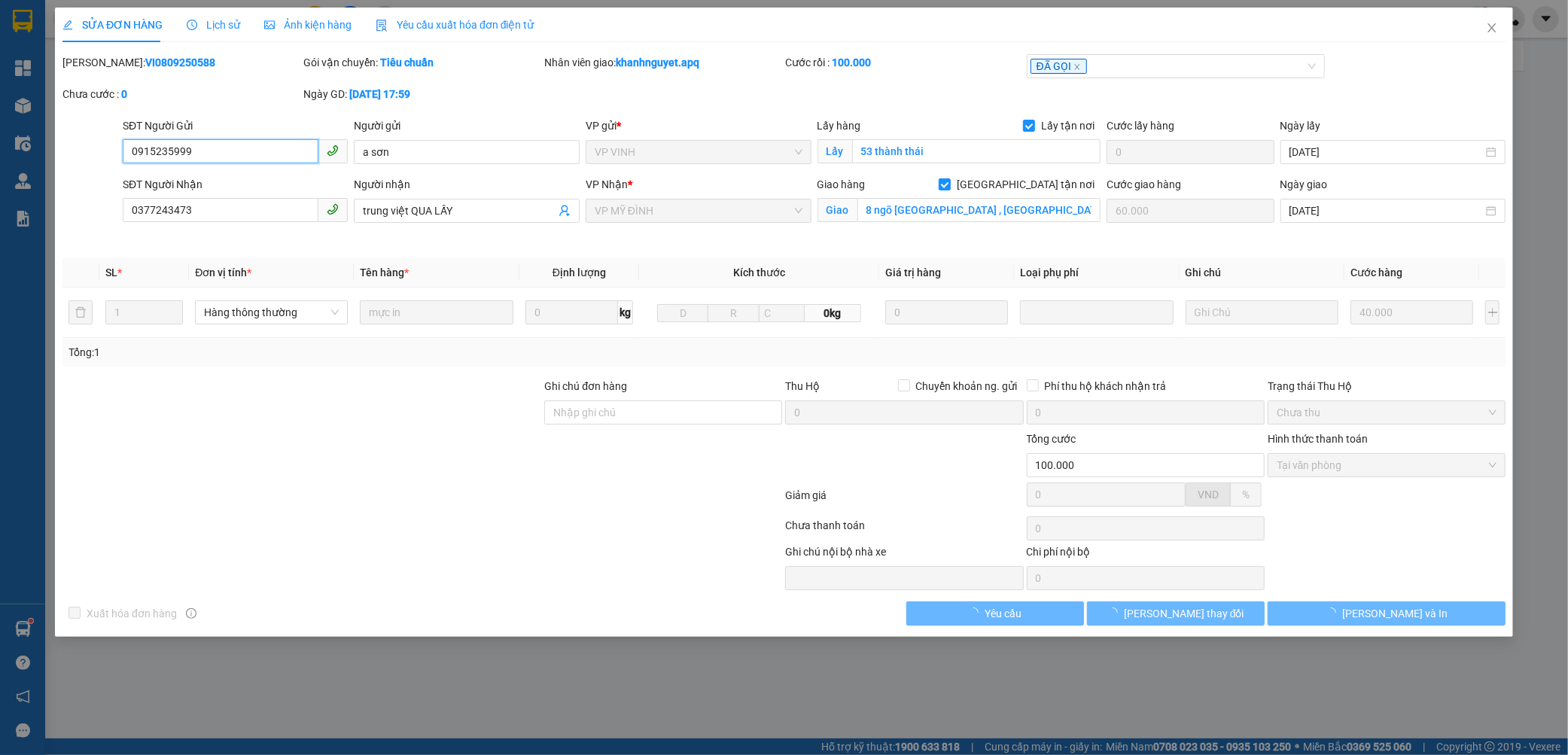
type input "trung việt QUA LẤY"
checkbox input "true"
type input "8 ngõ [GEOGRAPHIC_DATA] , [GEOGRAPHIC_DATA] , [GEOGRAPHIC_DATA] , [GEOGRAPHIC_D…"
type input "60.000"
type input "100.000"
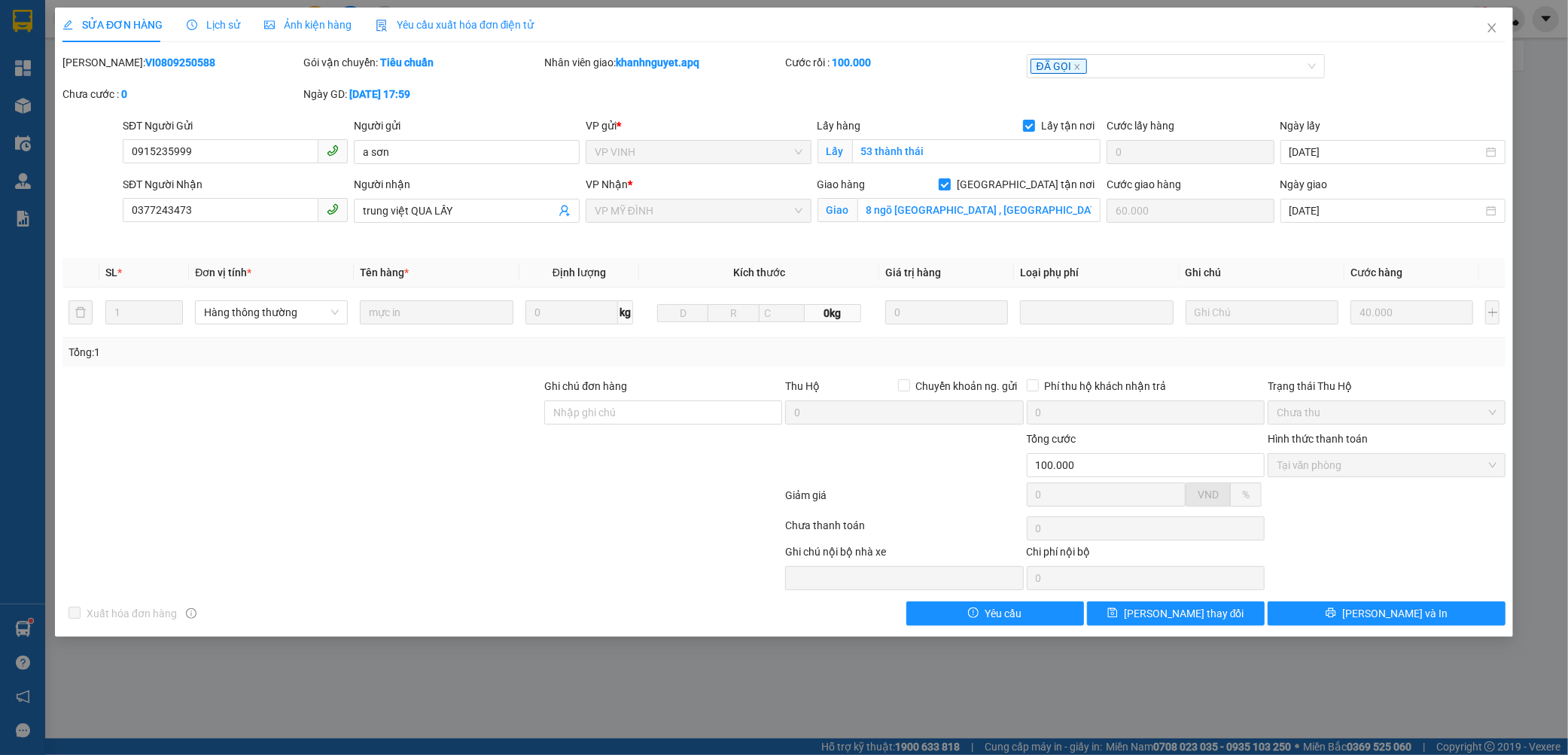
click at [153, 61] on b "VI0809250588" at bounding box center [181, 62] width 70 height 12
copy b "VI0809250588"
click at [1486, 28] on icon "close" at bounding box center [1492, 28] width 12 height 12
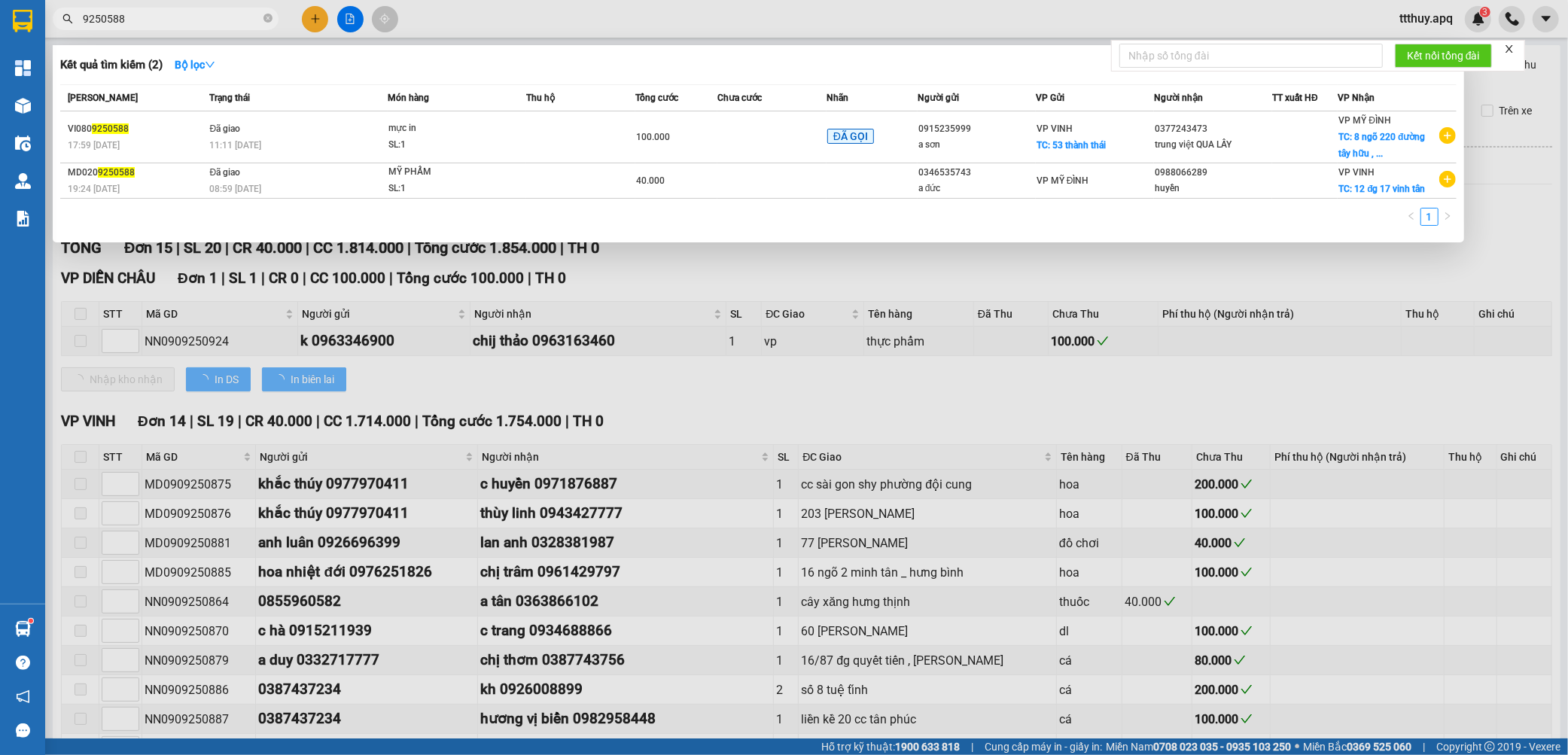
click at [196, 17] on input "9250588" at bounding box center [171, 18] width 177 height 16
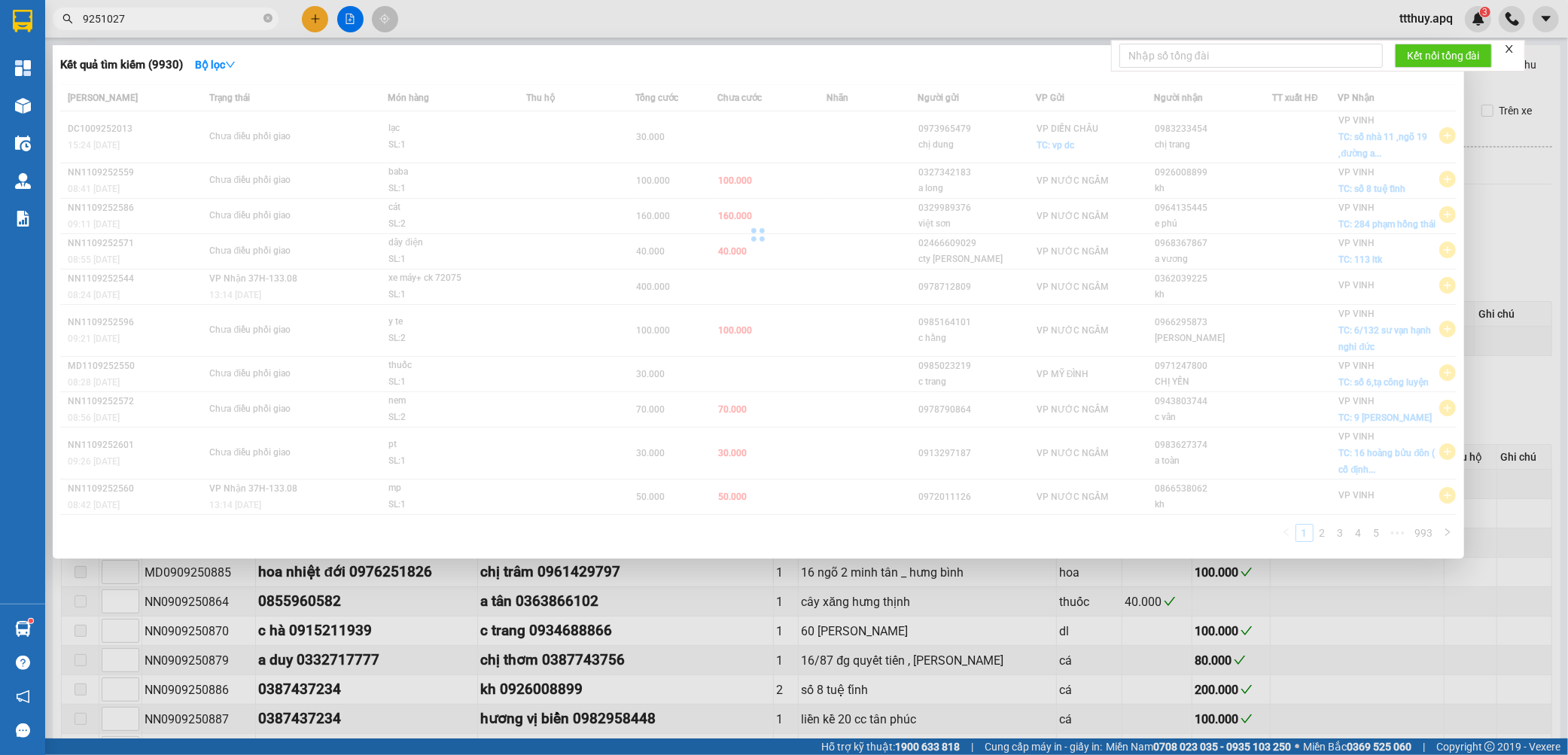
type input "9251027"
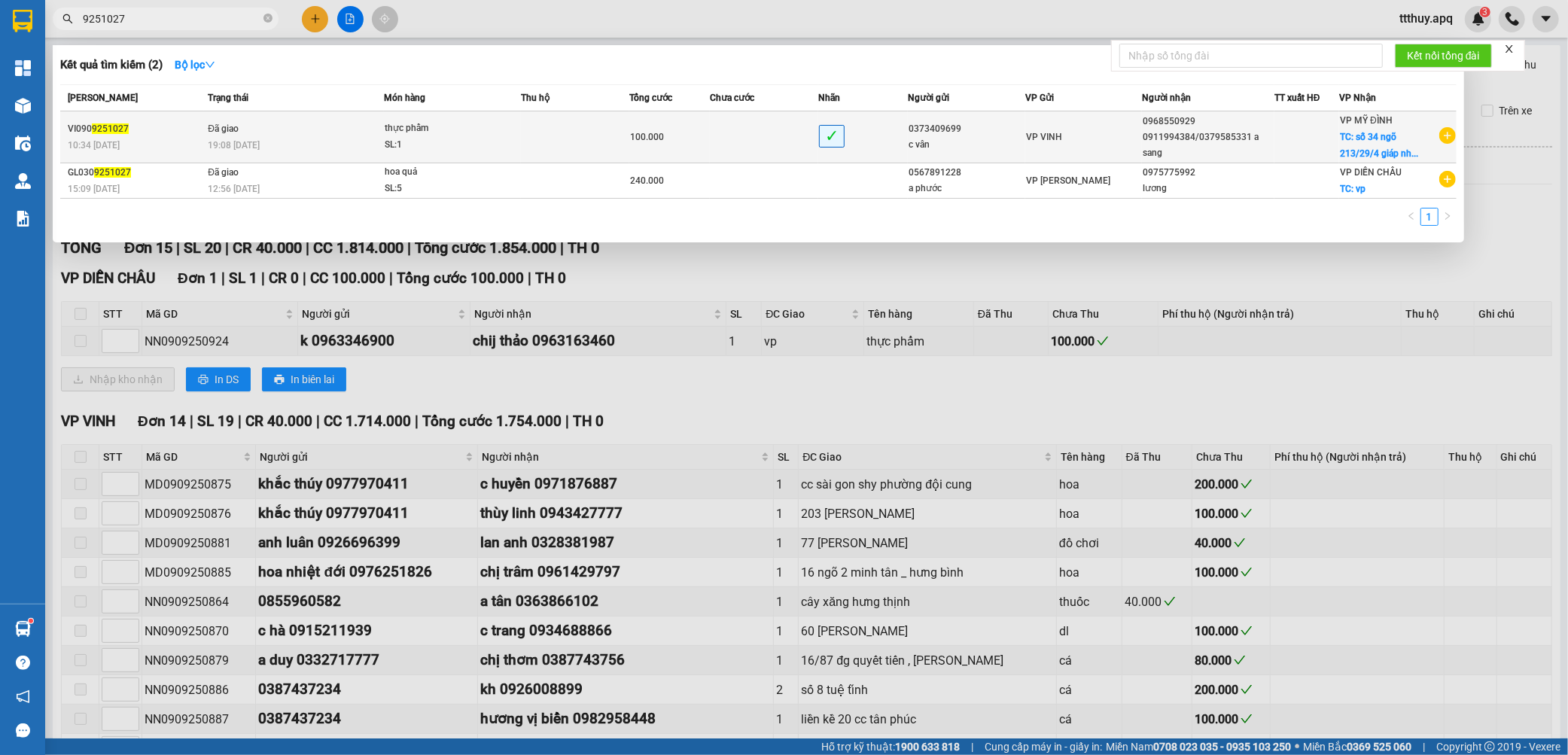
click at [512, 146] on span "thực phẩm SL: 1" at bounding box center [452, 136] width 135 height 32
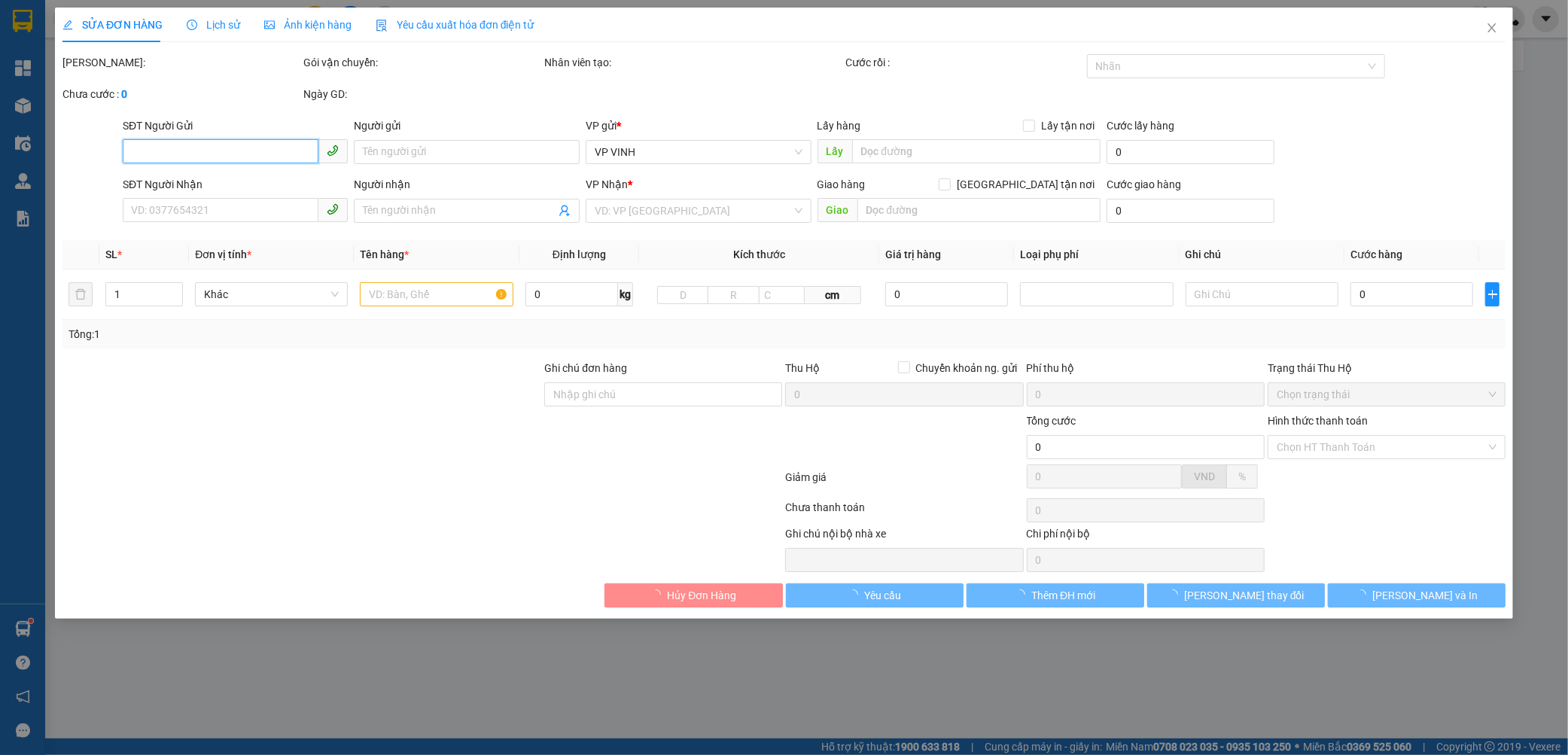
type input "0373409699"
type input "c vân"
type input "0968550929"
type input "0911994384/0379585331 a sang"
checkbox input "true"
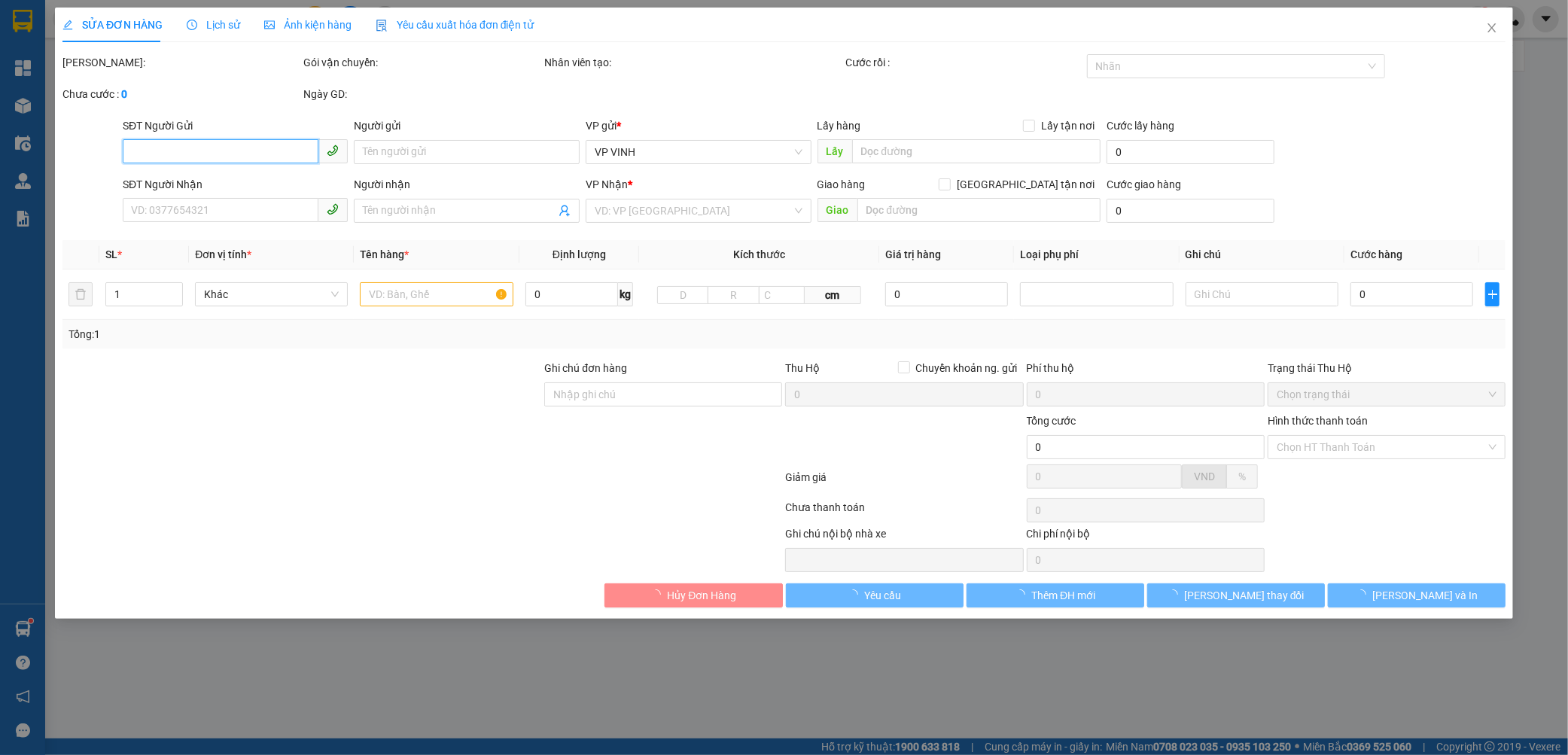
type input "số 34 ngõ 213/29/4 giáp nhất, [GEOGRAPHIC_DATA], [GEOGRAPHIC_DATA]"
type input "60.000"
type input "100.000"
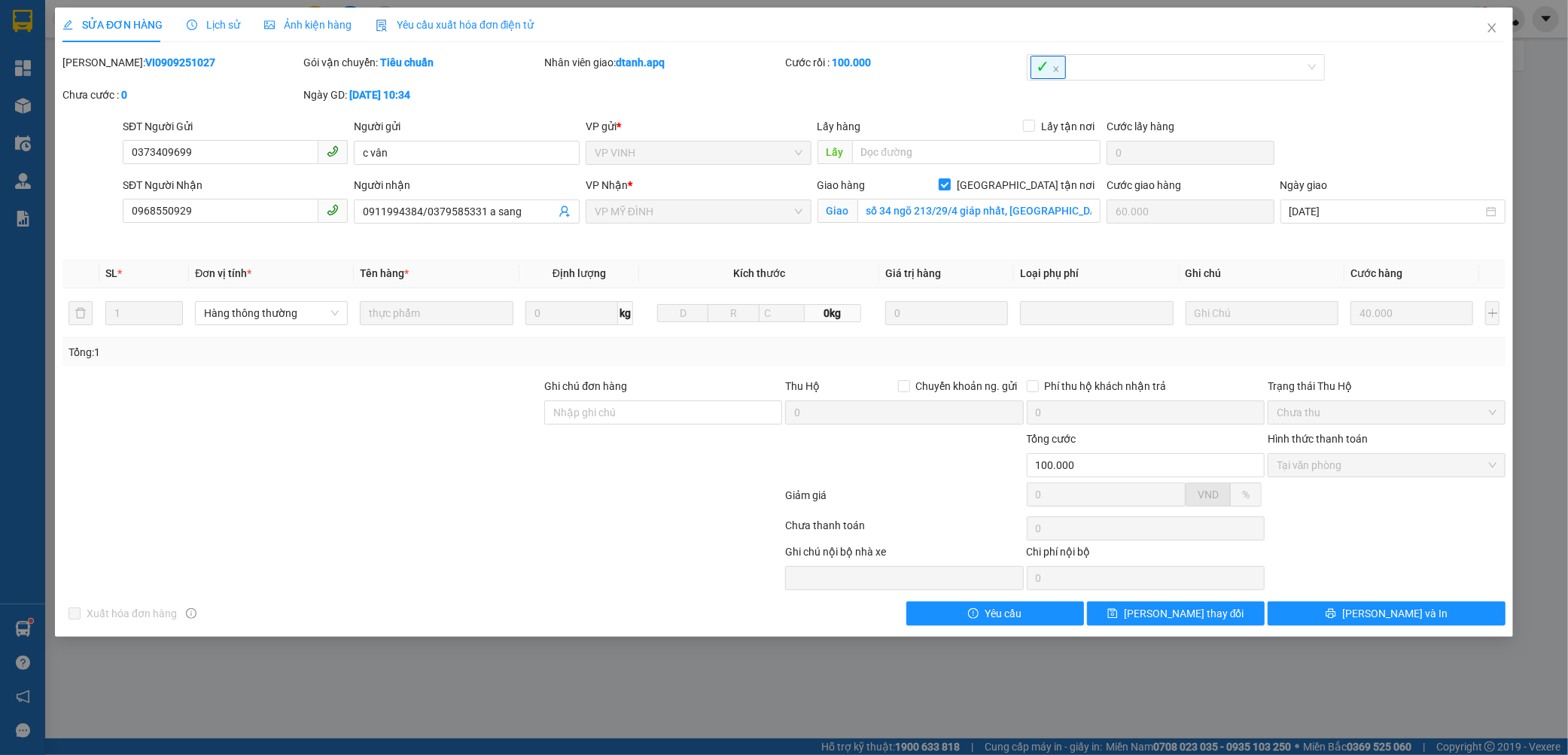
click at [152, 58] on b "VI0909251027" at bounding box center [181, 62] width 70 height 12
copy b "VI0909251027"
click at [201, 25] on span "Lịch sử" at bounding box center [213, 25] width 54 height 12
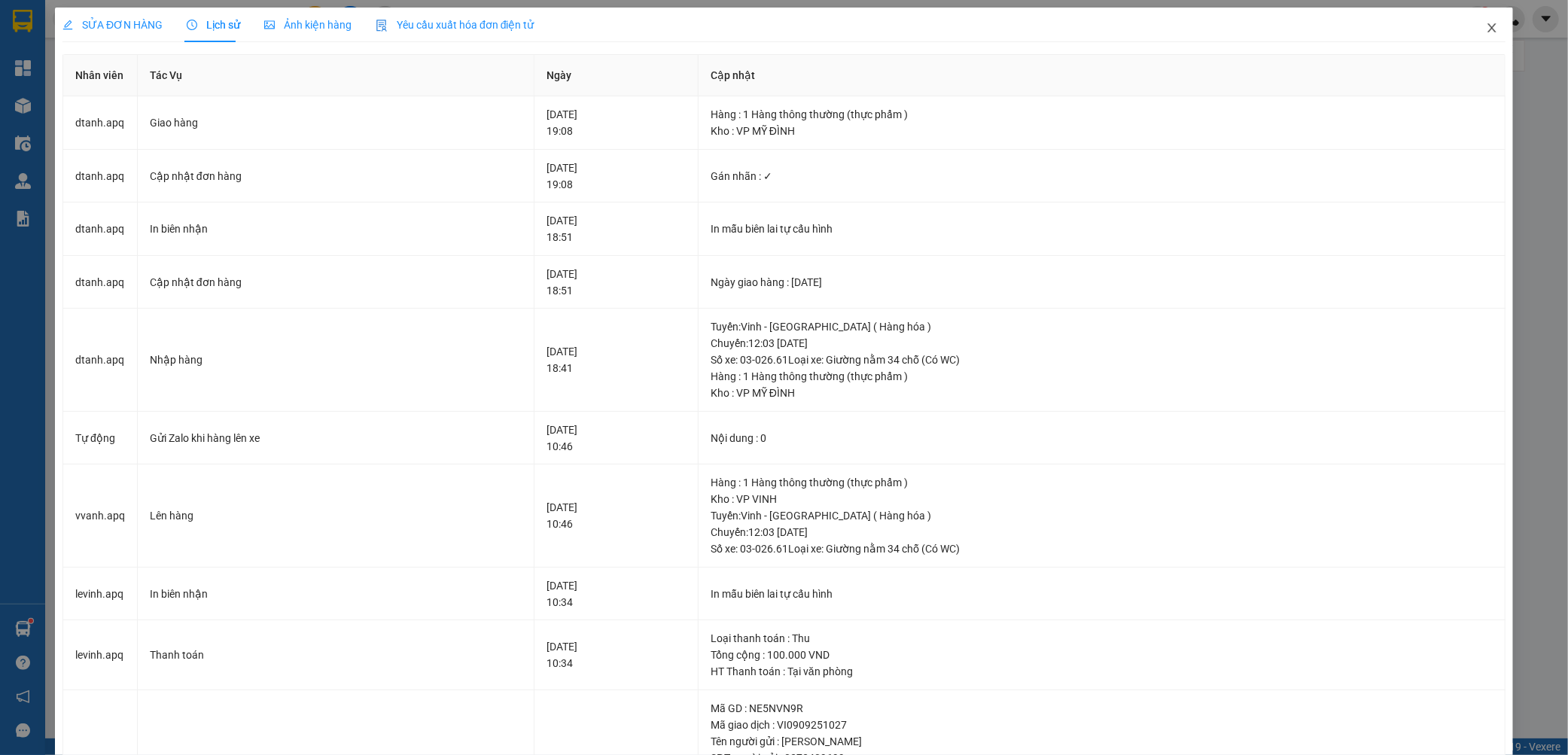
click at [1486, 32] on icon "close" at bounding box center [1492, 28] width 12 height 12
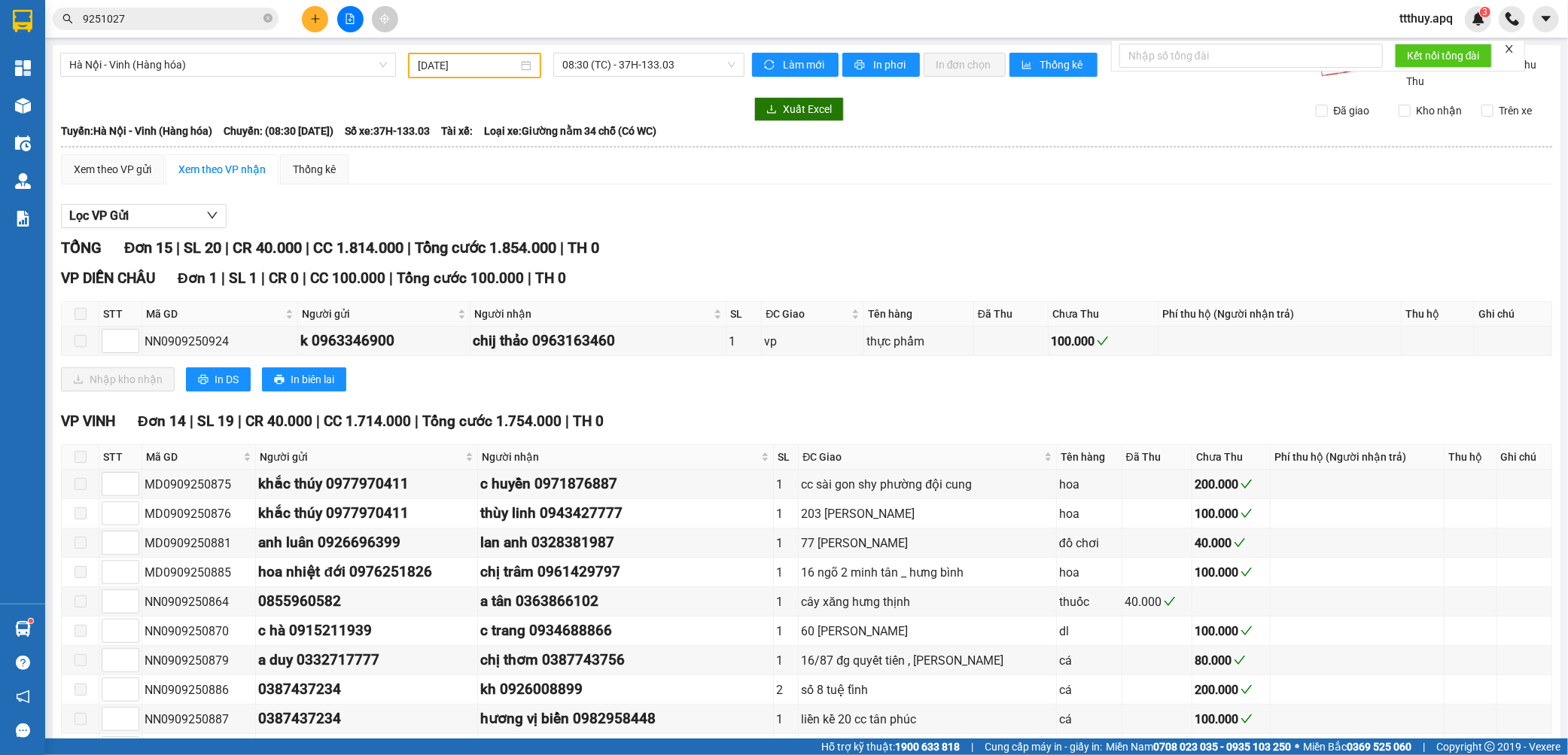
click at [228, 19] on input "9251027" at bounding box center [171, 18] width 177 height 16
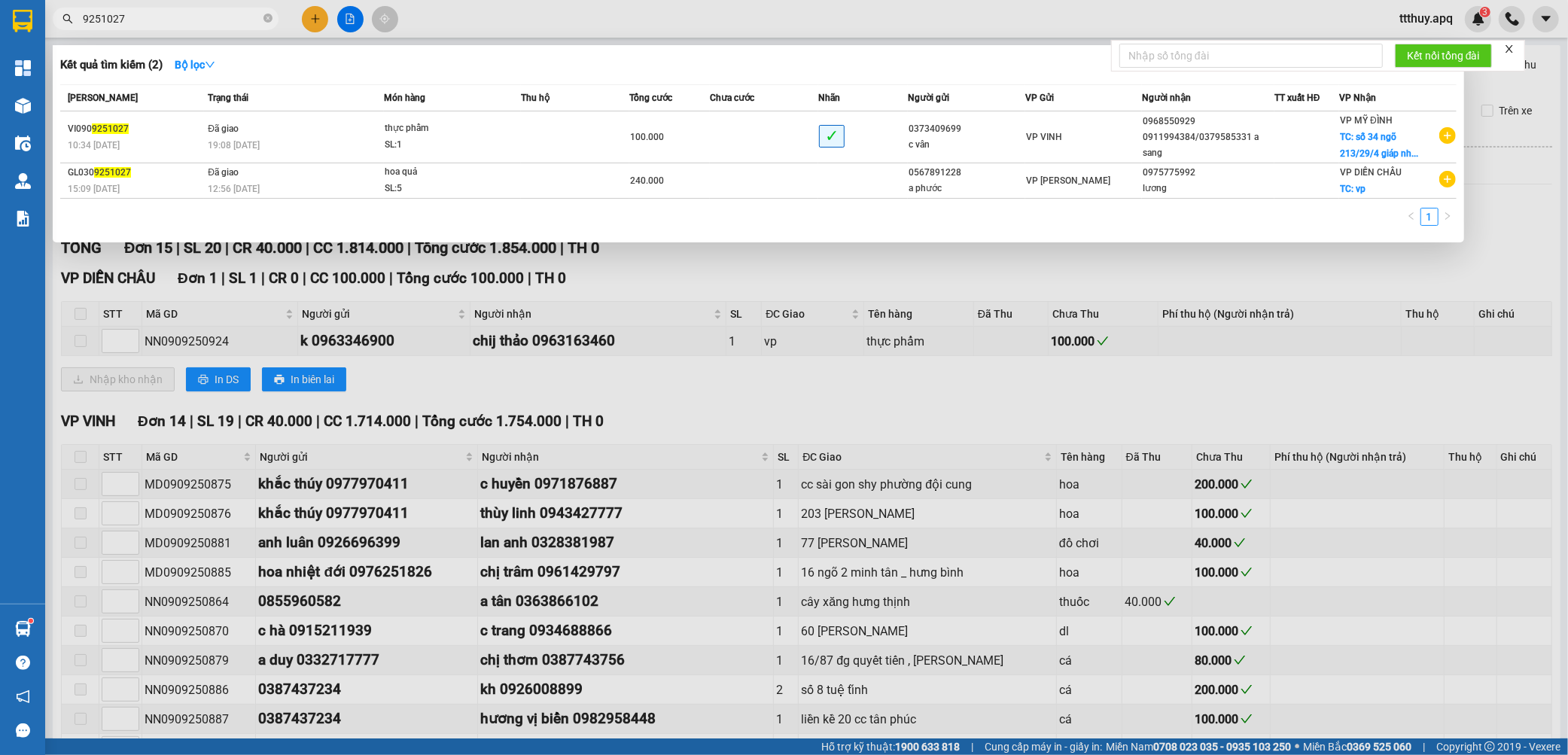
click at [228, 19] on input "9251027" at bounding box center [171, 18] width 177 height 16
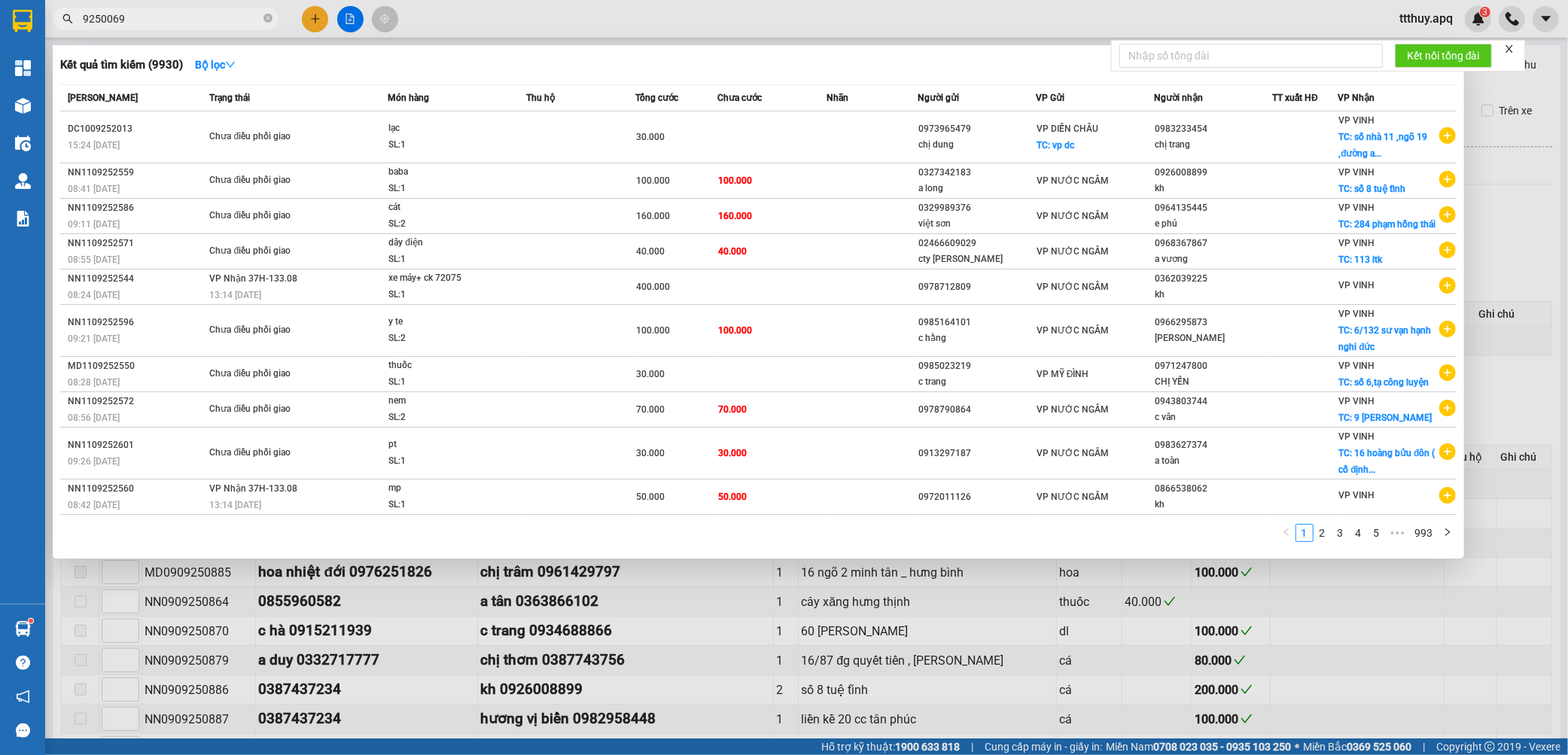
type input "9250069"
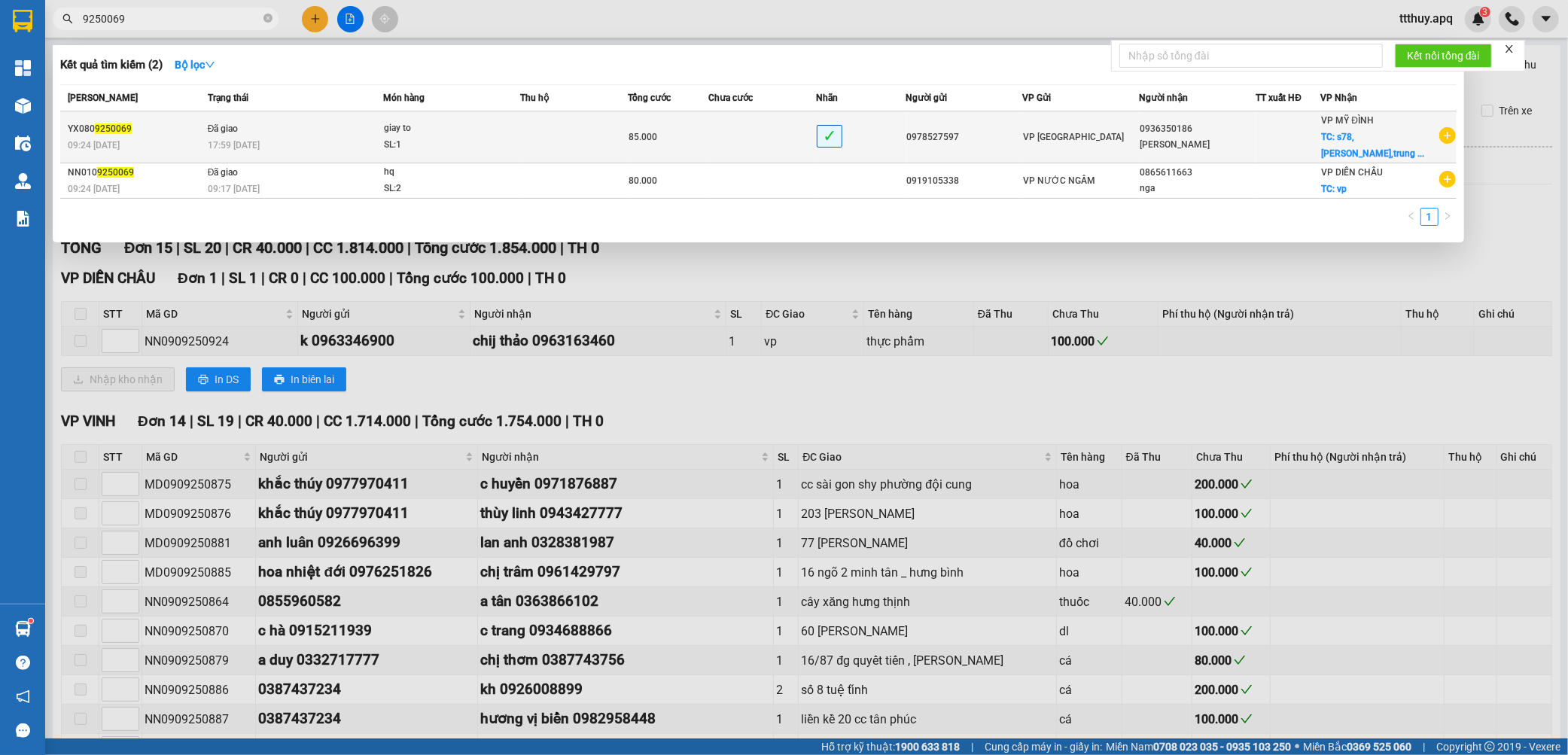
click at [374, 160] on td "Đã giao 17:59 [DATE]" at bounding box center [293, 137] width 180 height 52
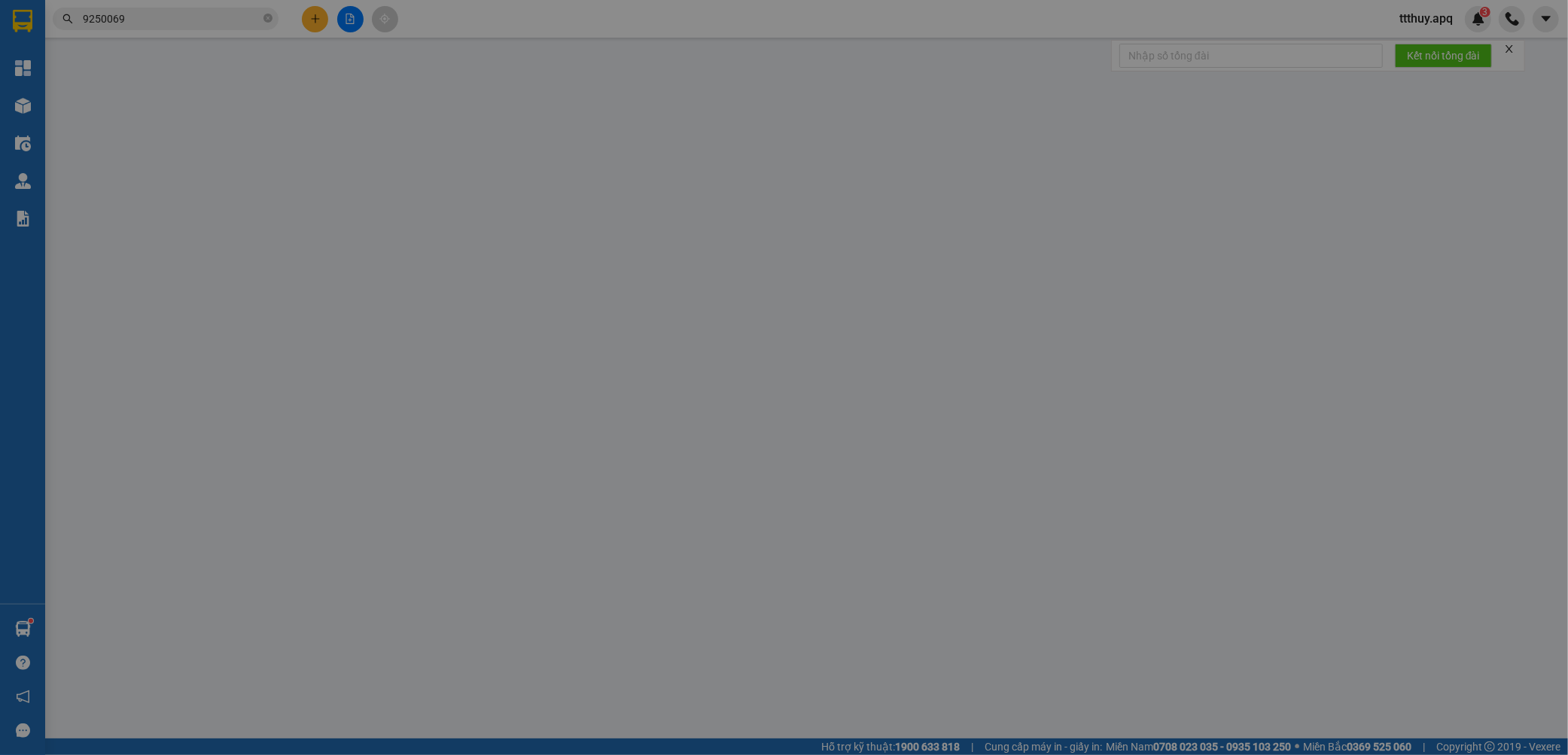
type input "0978527597"
type input "0936350186"
type input "[PERSON_NAME]"
checkbox input "true"
type input "s78,[PERSON_NAME],[GEOGRAPHIC_DATA],[GEOGRAPHIC_DATA],hn"
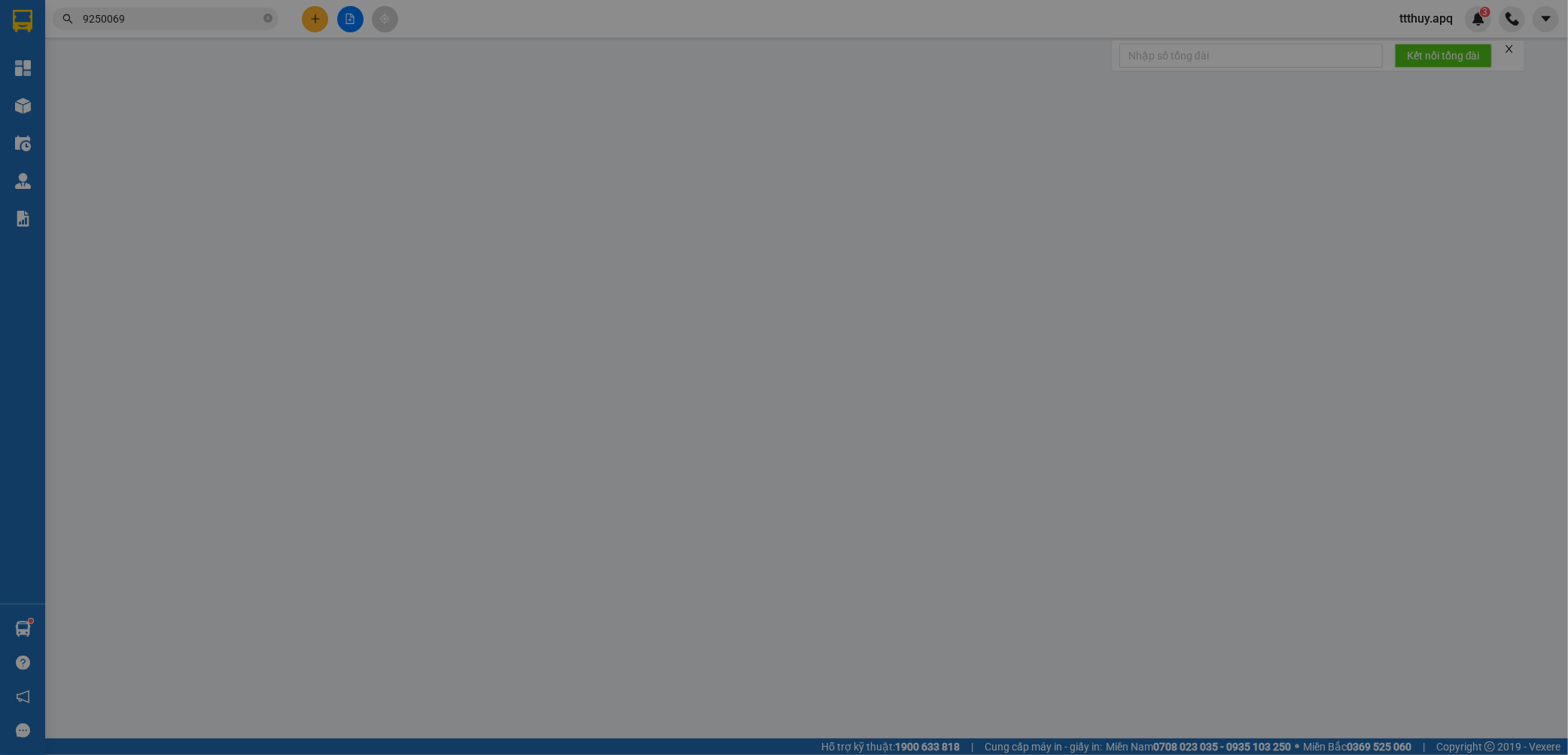
type input "55.000"
type input "85.000"
type input "nhờ ship gấp"
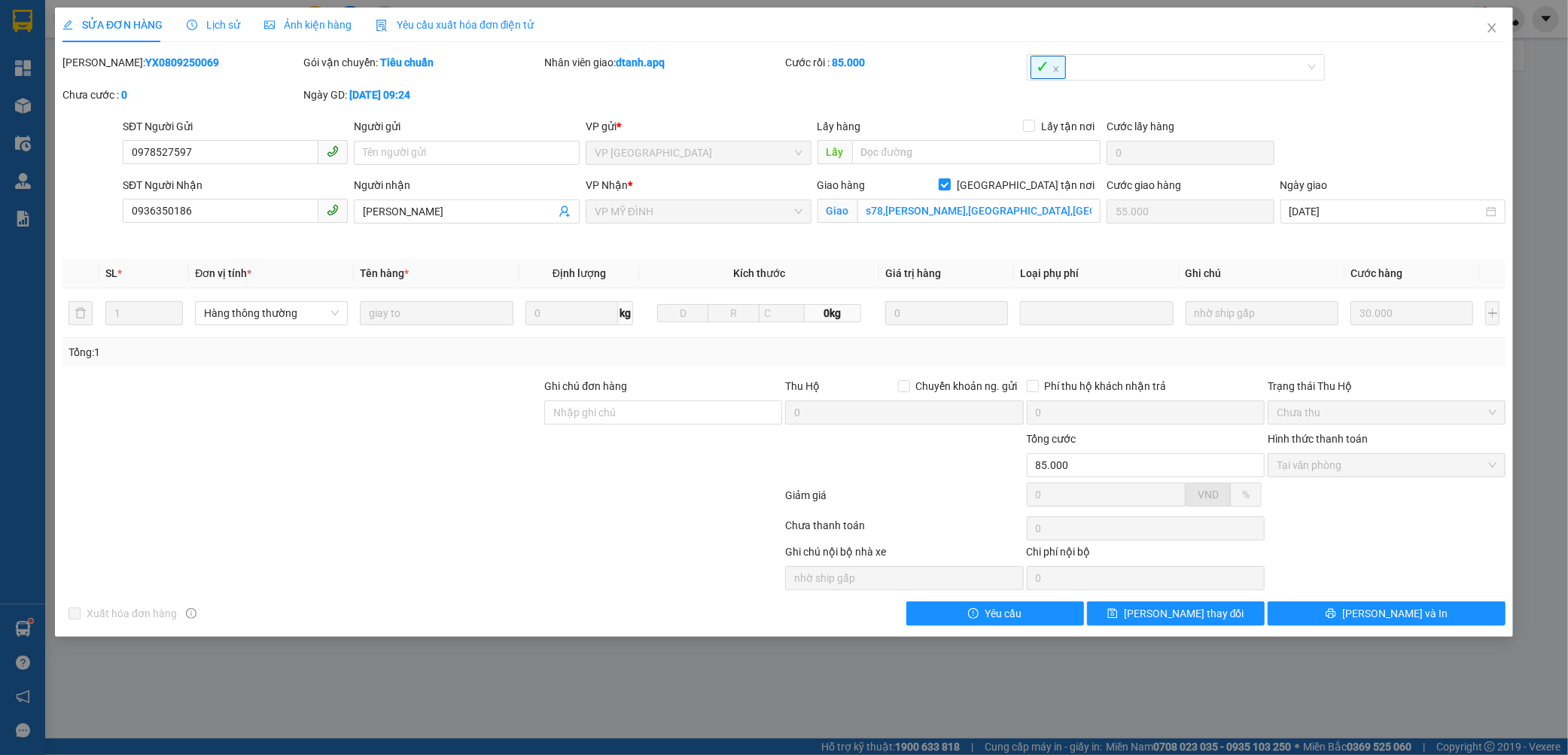
click at [146, 56] on b "YX0809250069" at bounding box center [182, 62] width 74 height 12
copy b "YX0809250069"
click at [1484, 33] on span "Close" at bounding box center [1491, 28] width 42 height 42
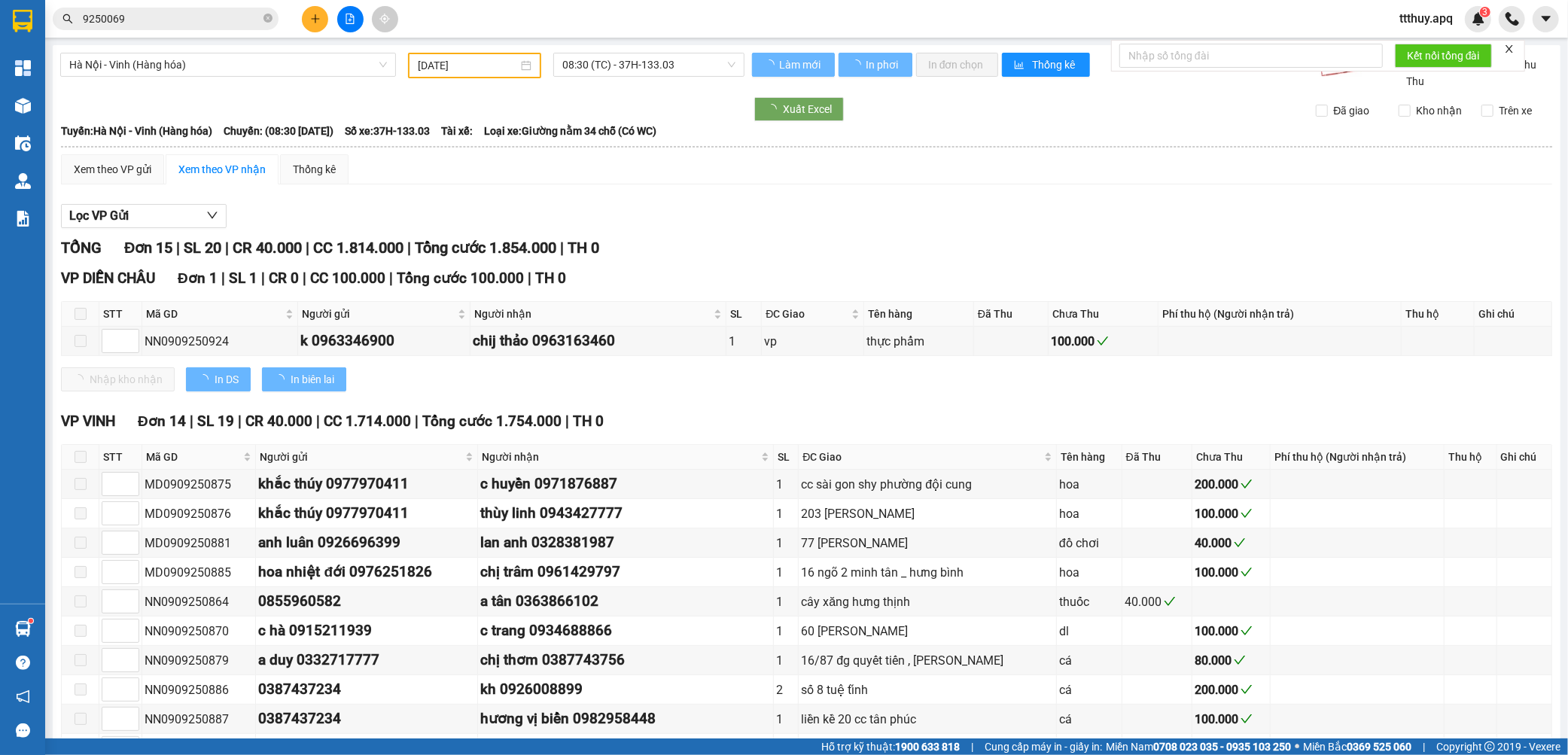
click at [154, 27] on span "9250069" at bounding box center [165, 19] width 226 height 23
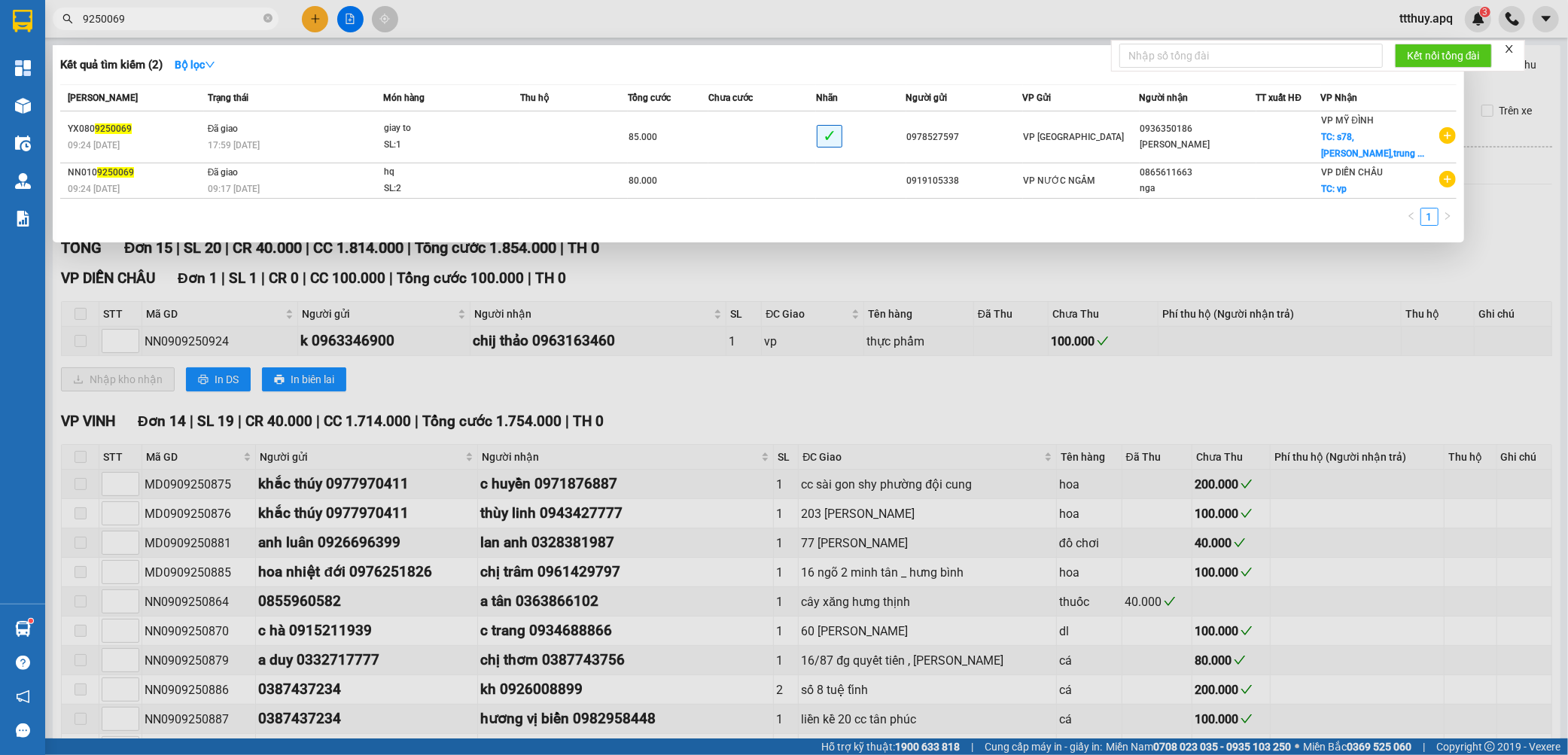
click at [155, 26] on input "9250069" at bounding box center [171, 18] width 177 height 16
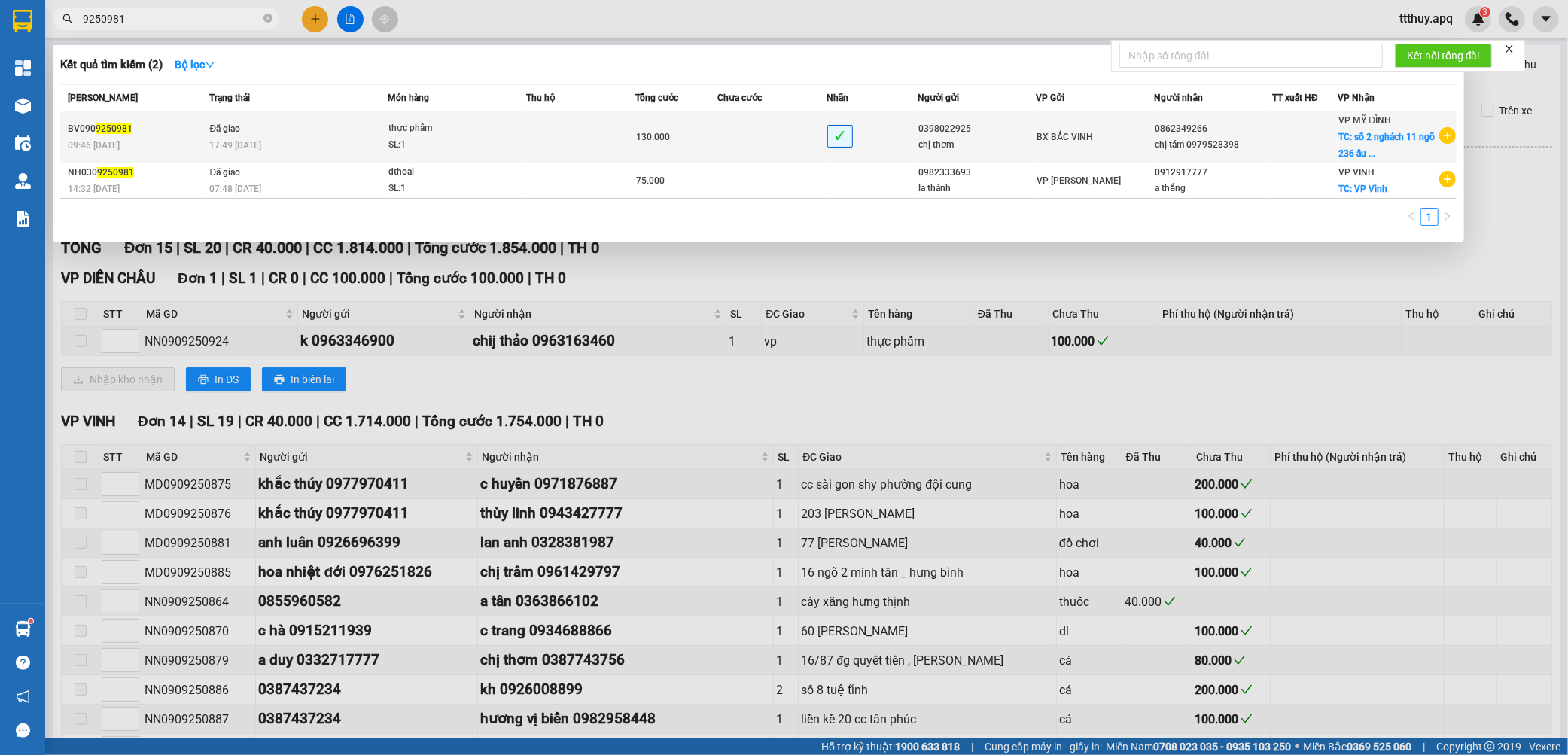
type input "9250981"
click at [272, 118] on td "Đã giao 17:49 [DATE]" at bounding box center [297, 137] width 182 height 52
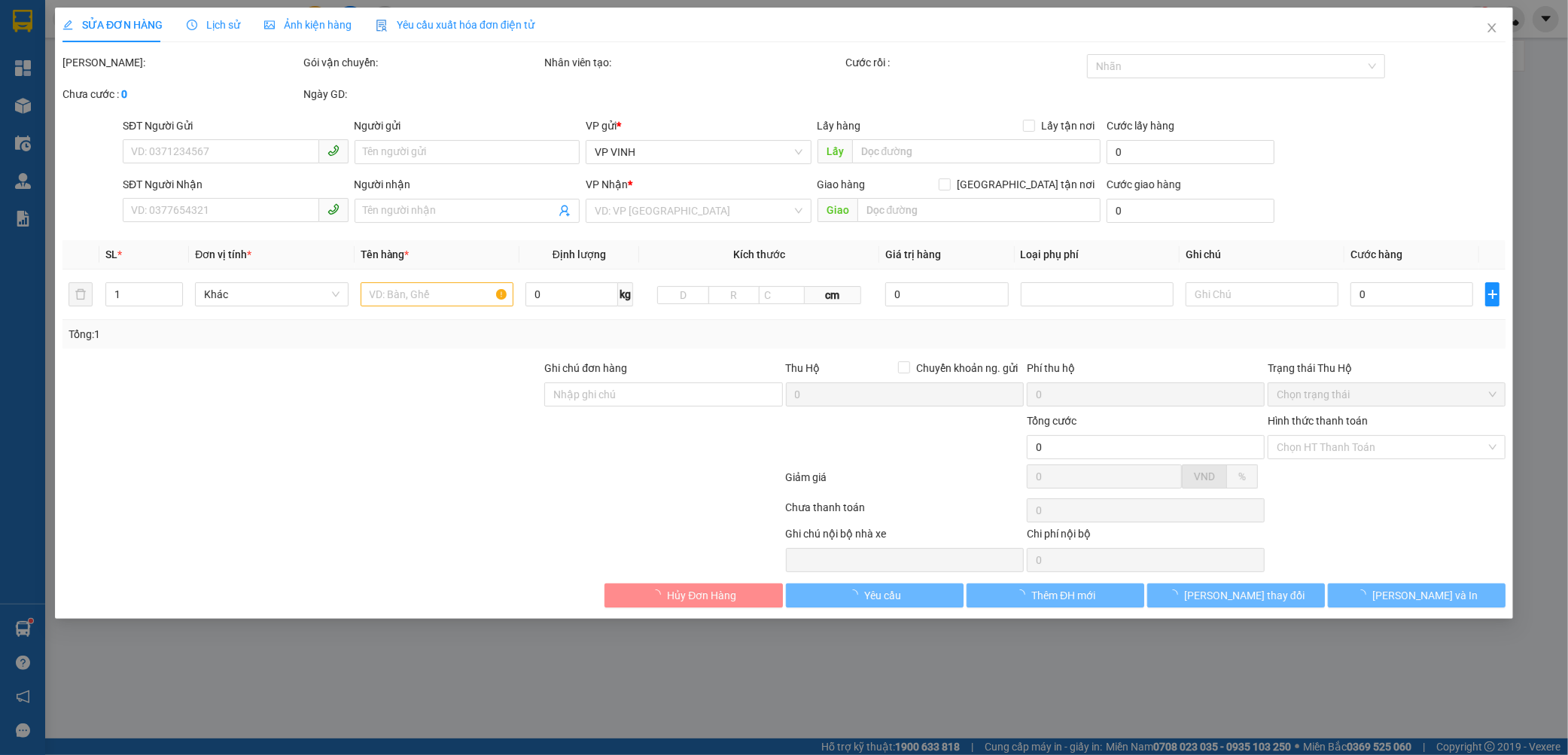
type input "0398022925"
type input "chị thơm"
type input "0862349266"
type input "chị tám 0979528398"
checkbox input "true"
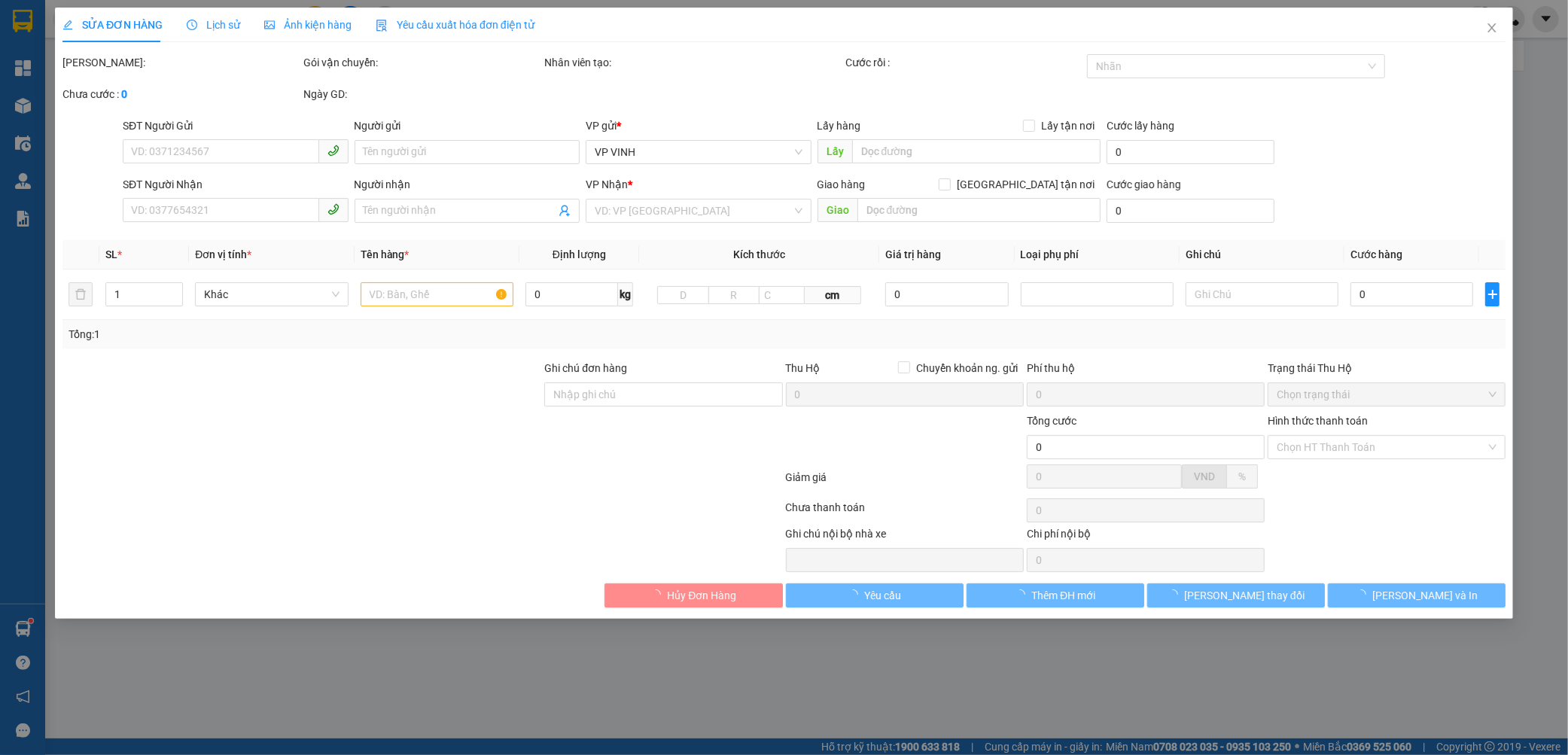
type input "số 2 nghách 11 ngõ 236 âu cơ ,[GEOGRAPHIC_DATA], [GEOGRAPHIC_DATA],[GEOGRAPHIC_…"
type input "80.000"
type input "130.000"
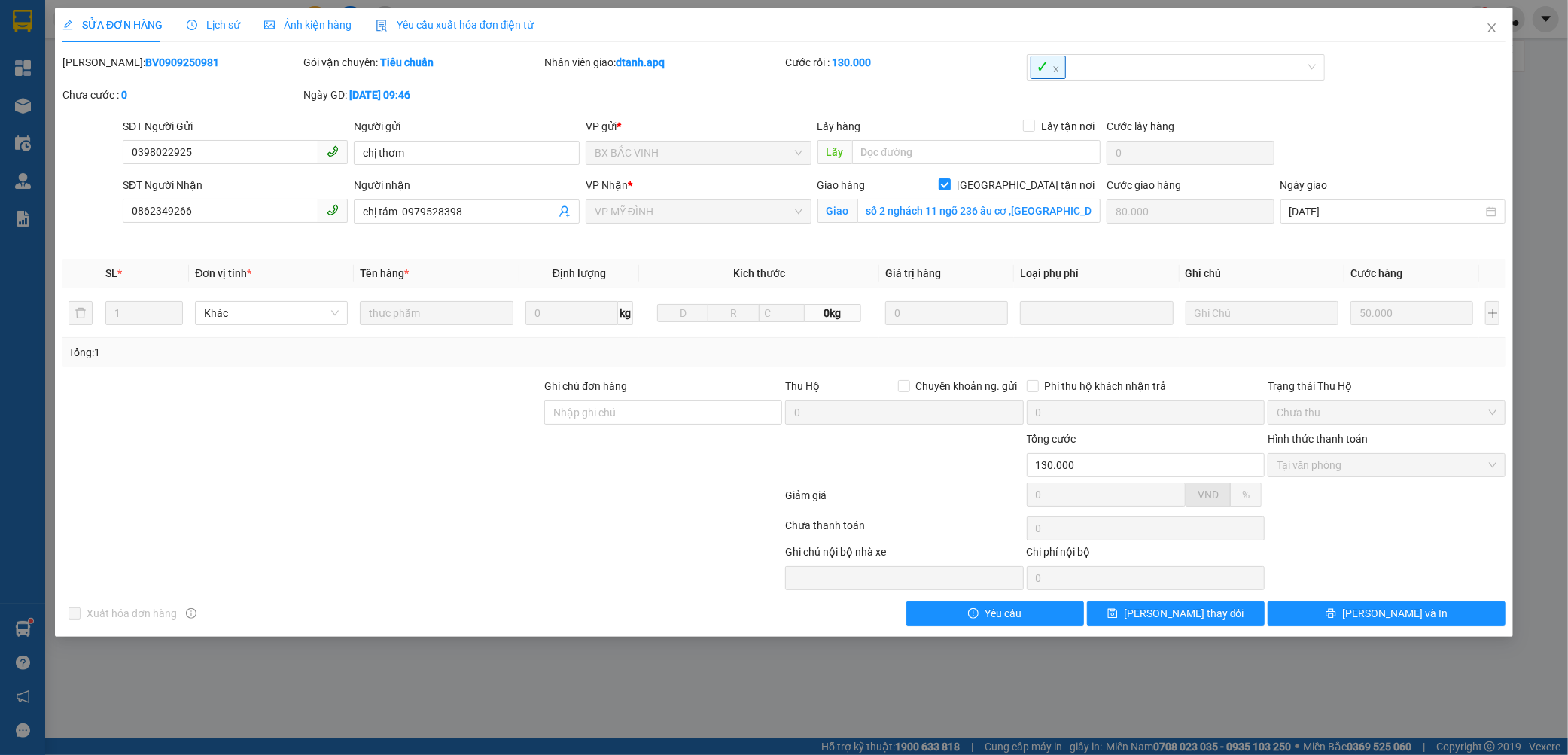
click at [146, 61] on b "BV0909250981" at bounding box center [182, 62] width 74 height 12
copy b "BV0909250981"
click at [227, 23] on span "Lịch sử" at bounding box center [213, 25] width 54 height 12
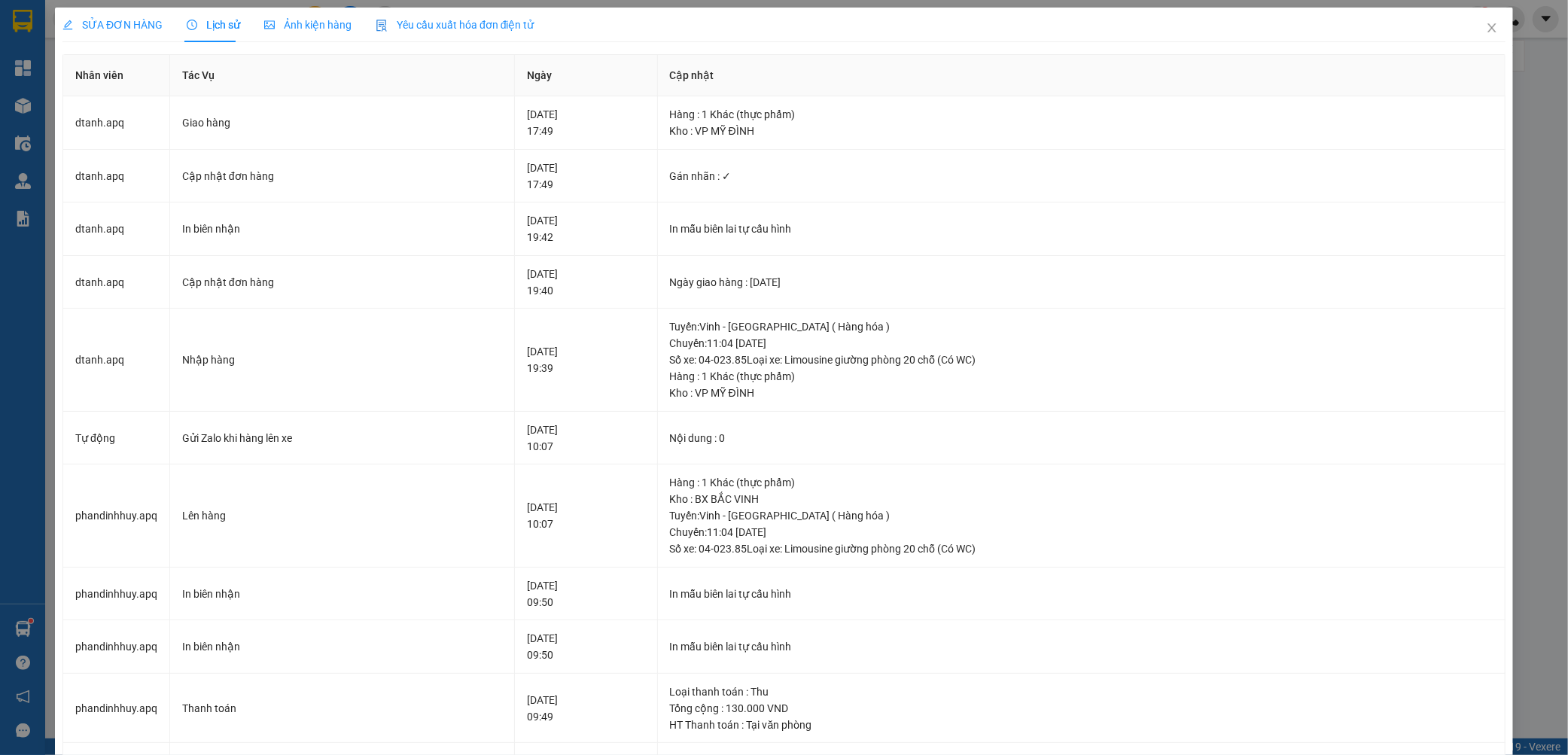
click at [122, 30] on span "SỬA ĐƠN HÀNG" at bounding box center [112, 25] width 100 height 12
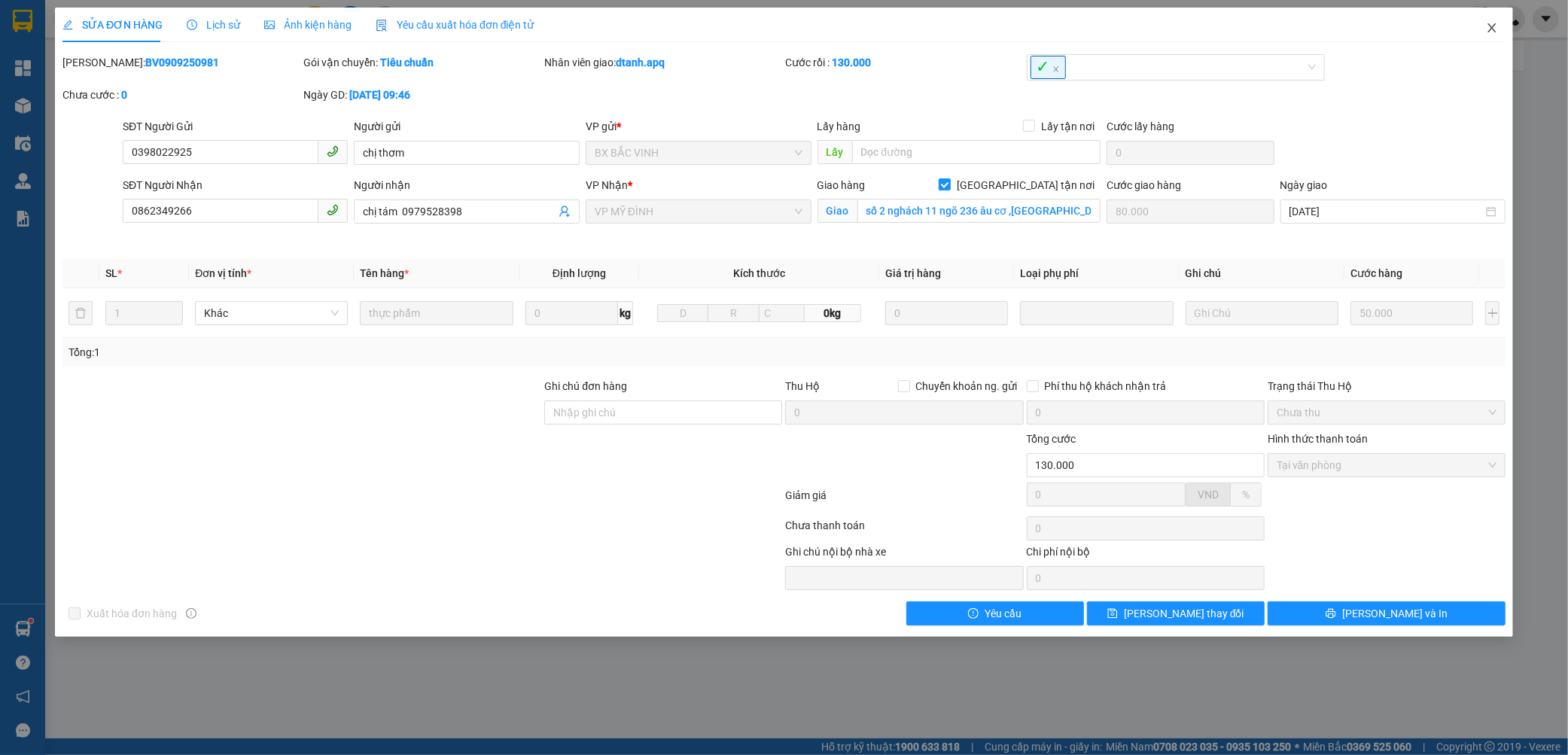
click at [1498, 27] on span "Close" at bounding box center [1491, 28] width 42 height 42
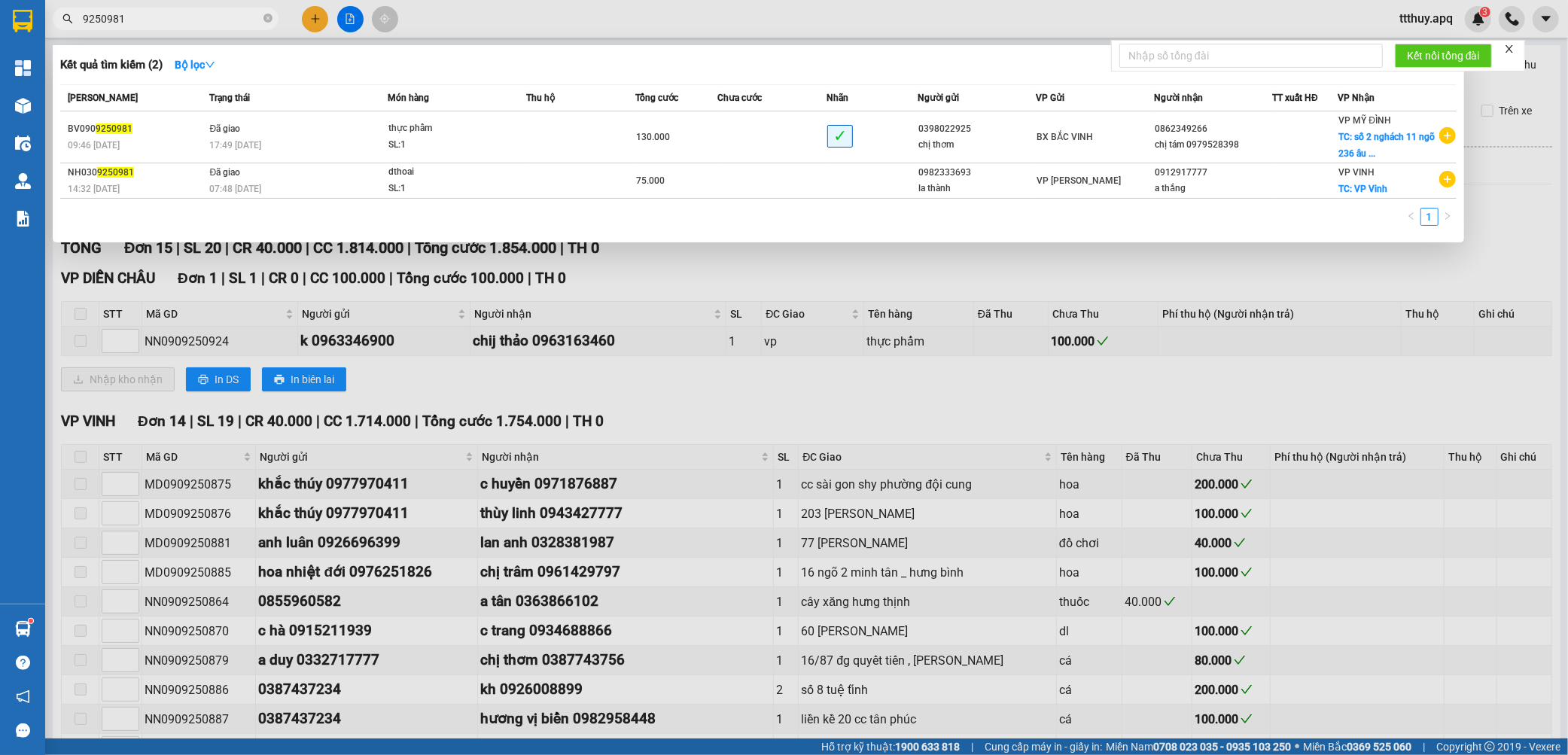
click at [156, 21] on input "9250981" at bounding box center [171, 18] width 177 height 16
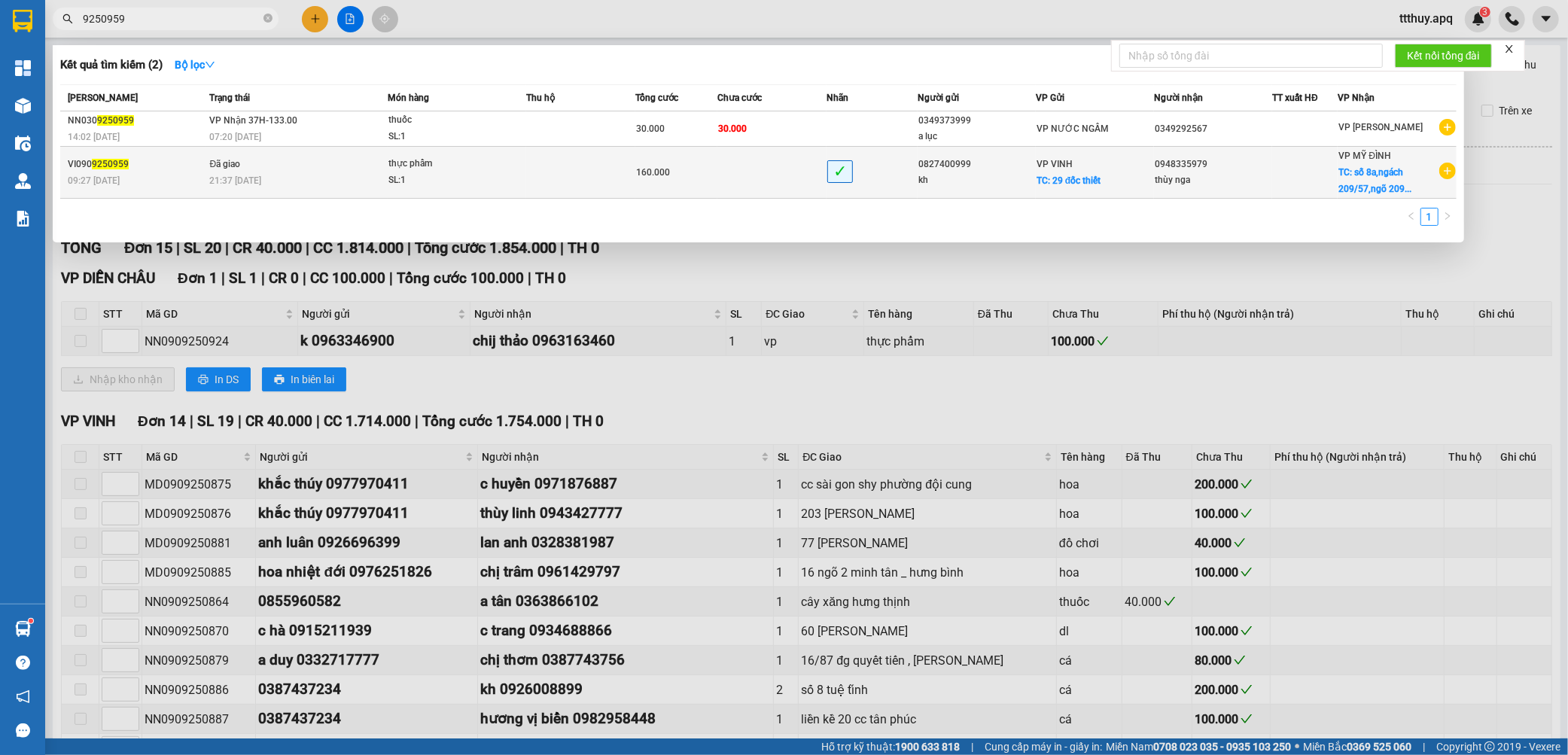
type input "9250959"
click at [193, 185] on div "09:27 [DATE]" at bounding box center [136, 180] width 137 height 16
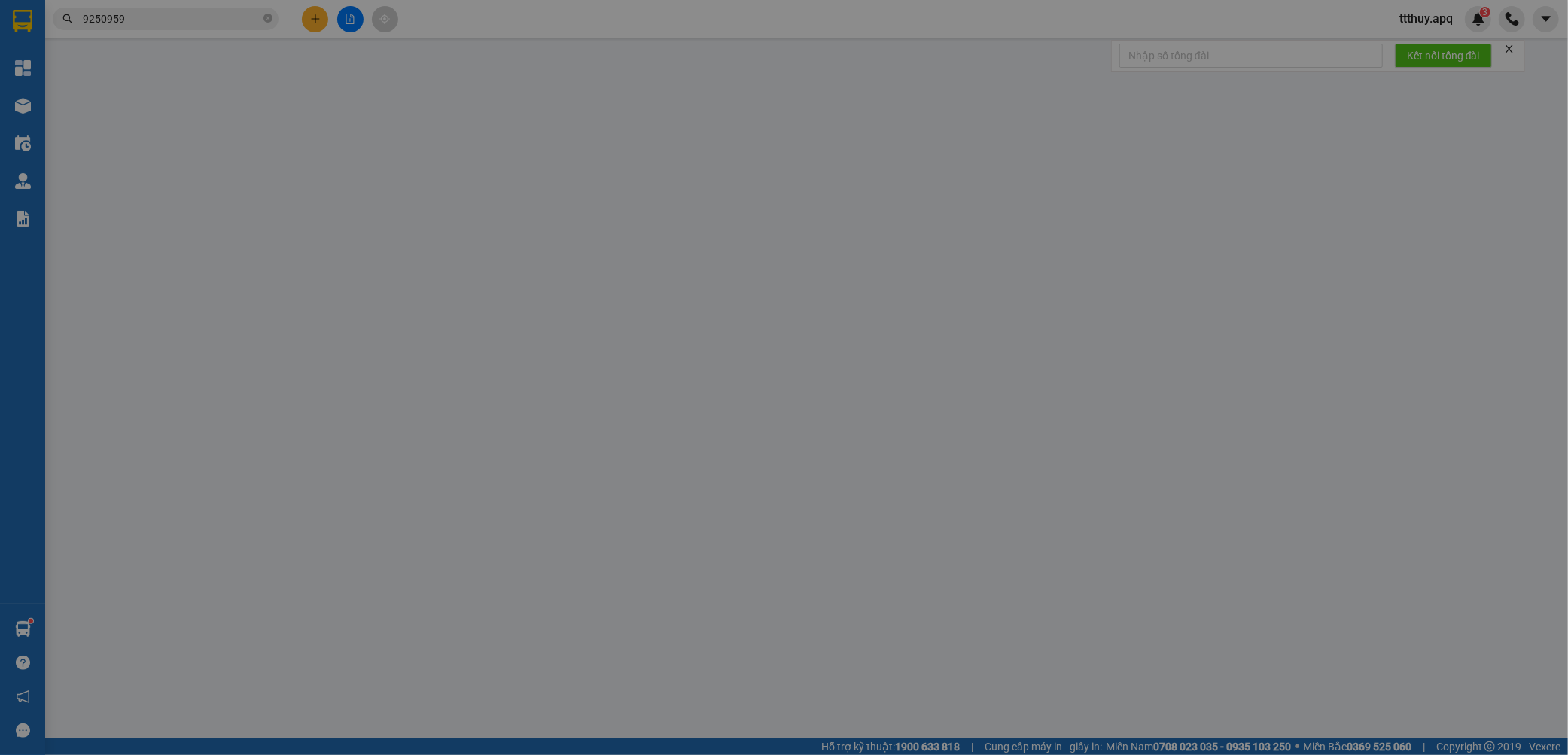
type input "0827400999"
type input "kh"
checkbox input "true"
type input "29 đốc thiết"
type input "0948335979"
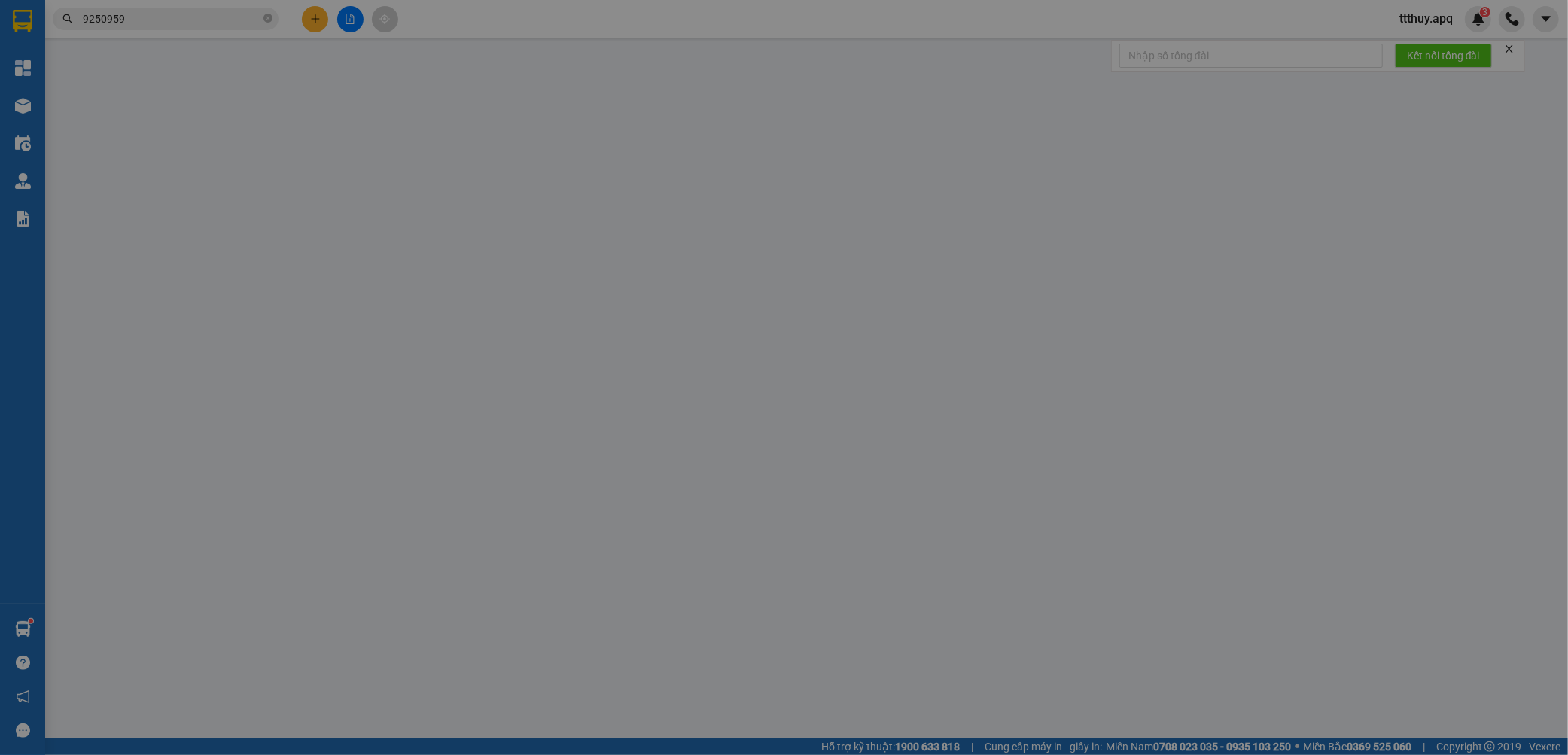
type input "thùy nga"
checkbox input "true"
type input "số 8a,ngách 209/57,ngõ 209 an dương vương, [GEOGRAPHIC_DATA], [GEOGRAPHIC_DATA]…"
type input "100.000"
type input "160.000"
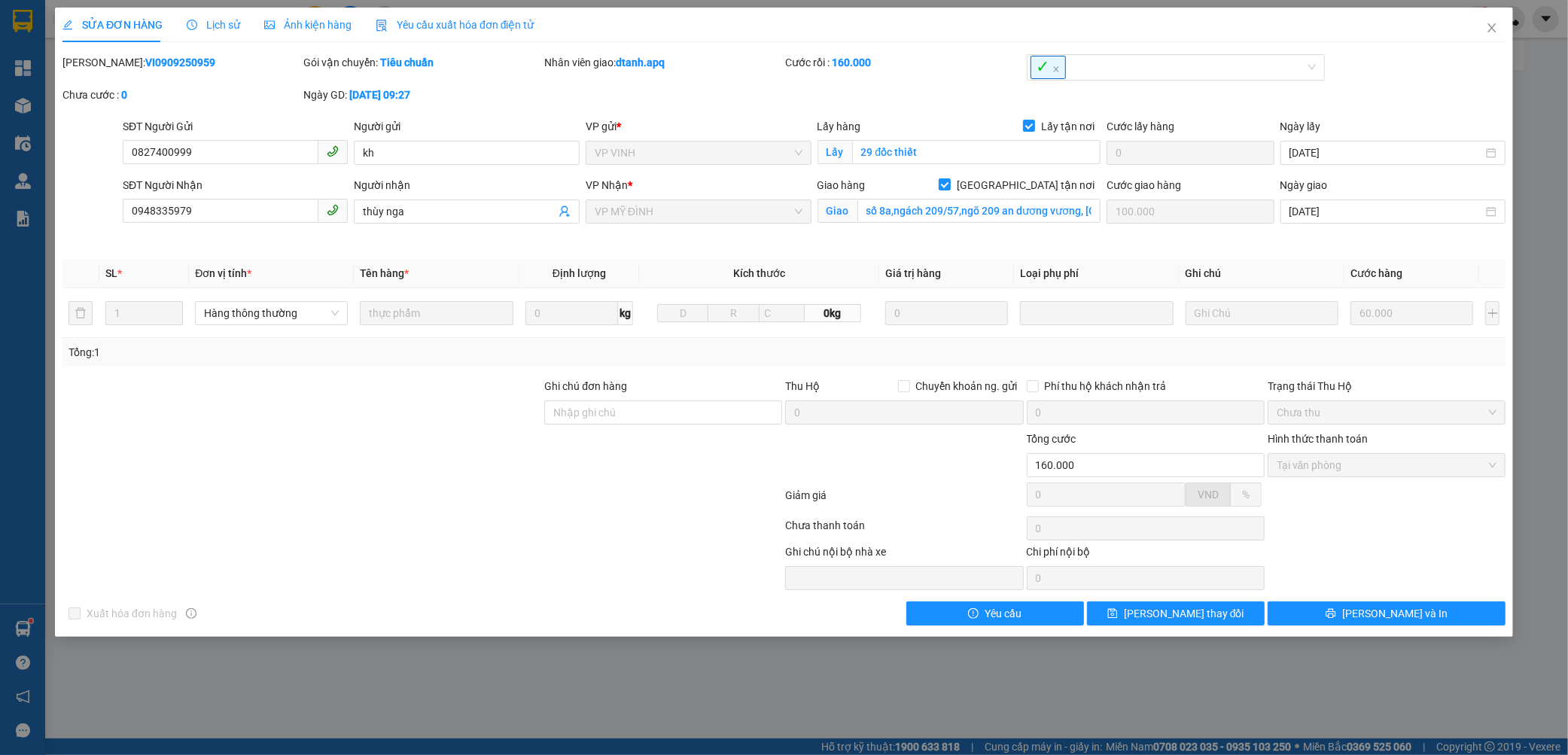
click at [146, 61] on b "VI0909250959" at bounding box center [181, 62] width 70 height 12
copy b "VI0909250959"
click at [229, 27] on span "Lịch sử" at bounding box center [213, 25] width 54 height 12
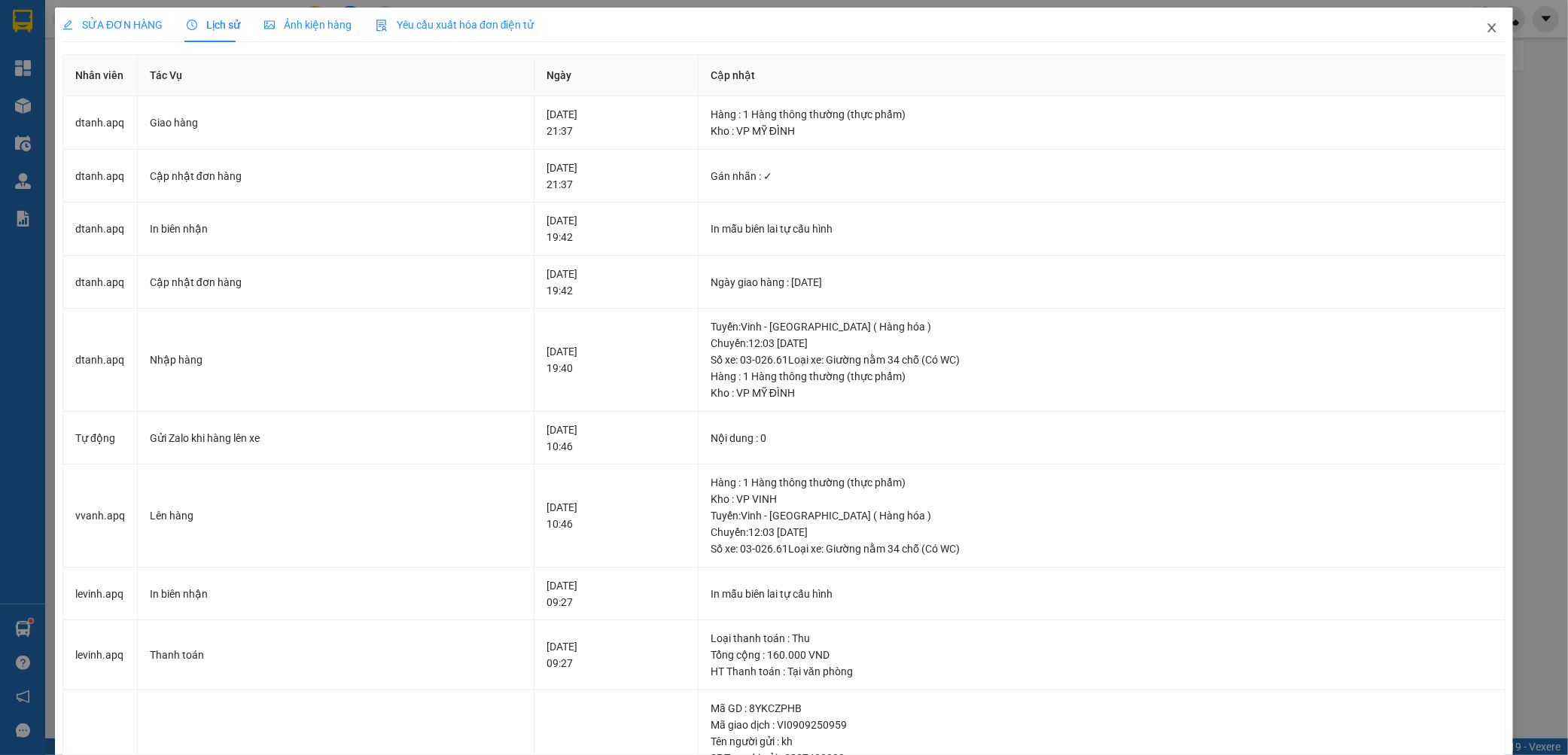
click at [1486, 30] on icon "close" at bounding box center [1492, 28] width 12 height 12
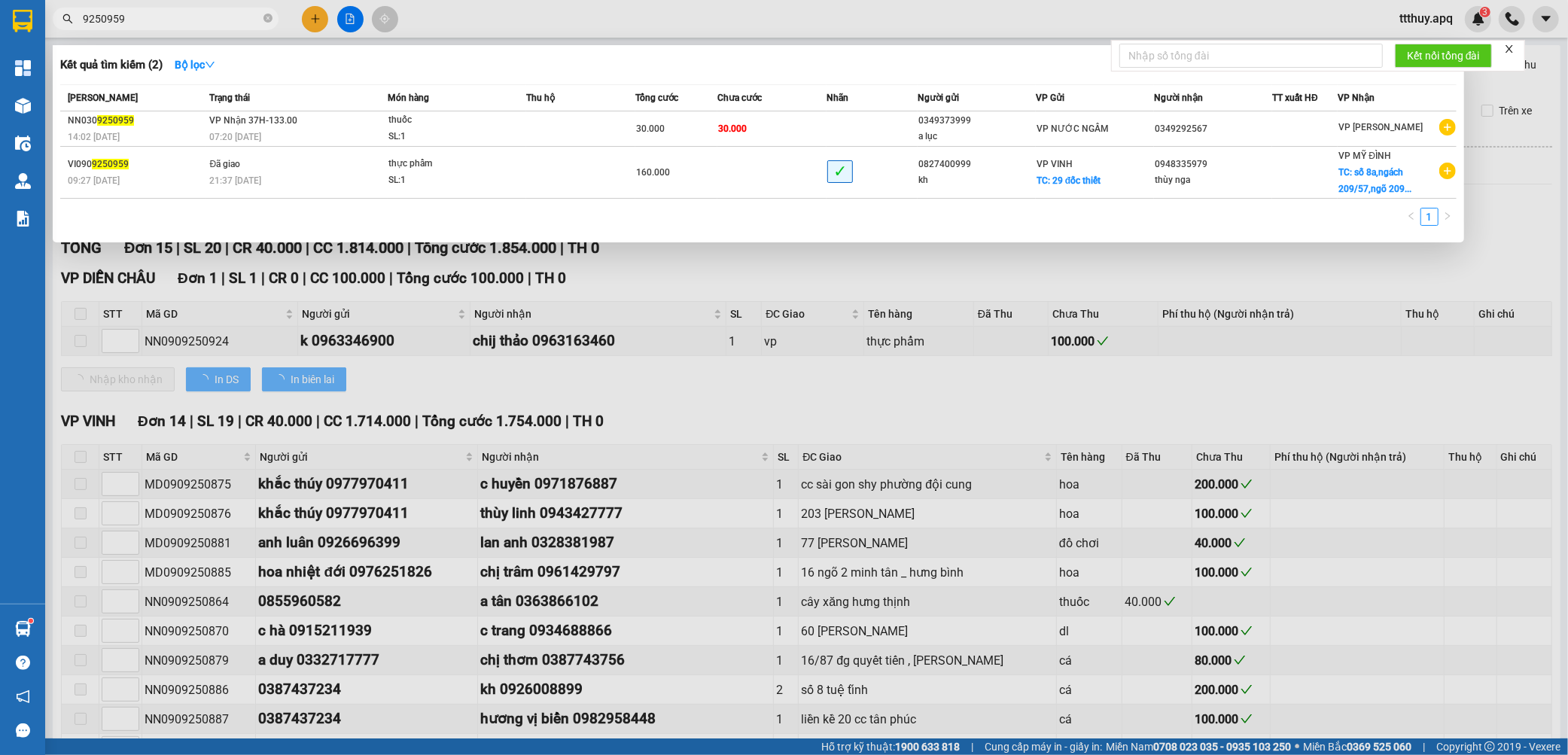
click at [205, 20] on input "9250959" at bounding box center [171, 18] width 177 height 16
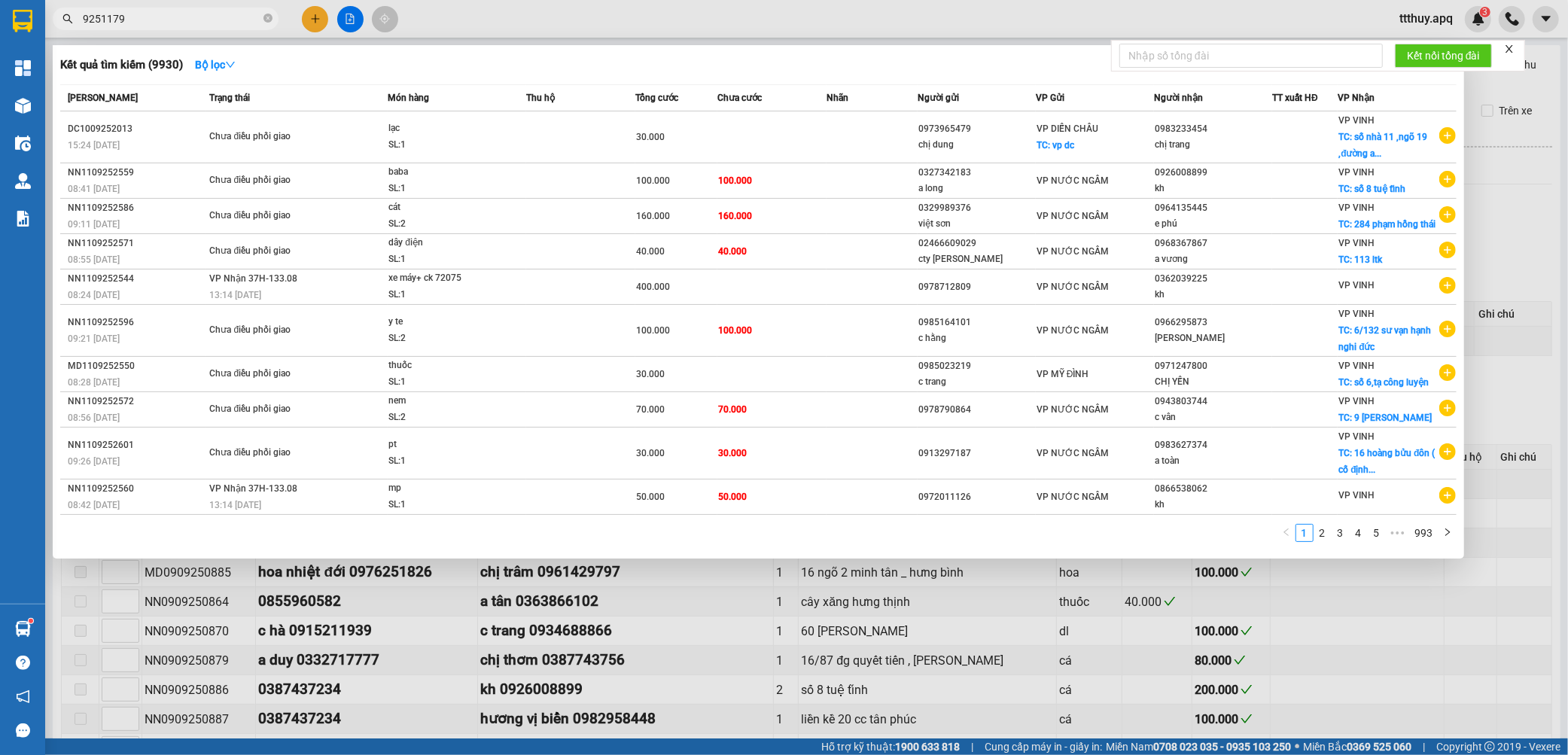
type input "9251179"
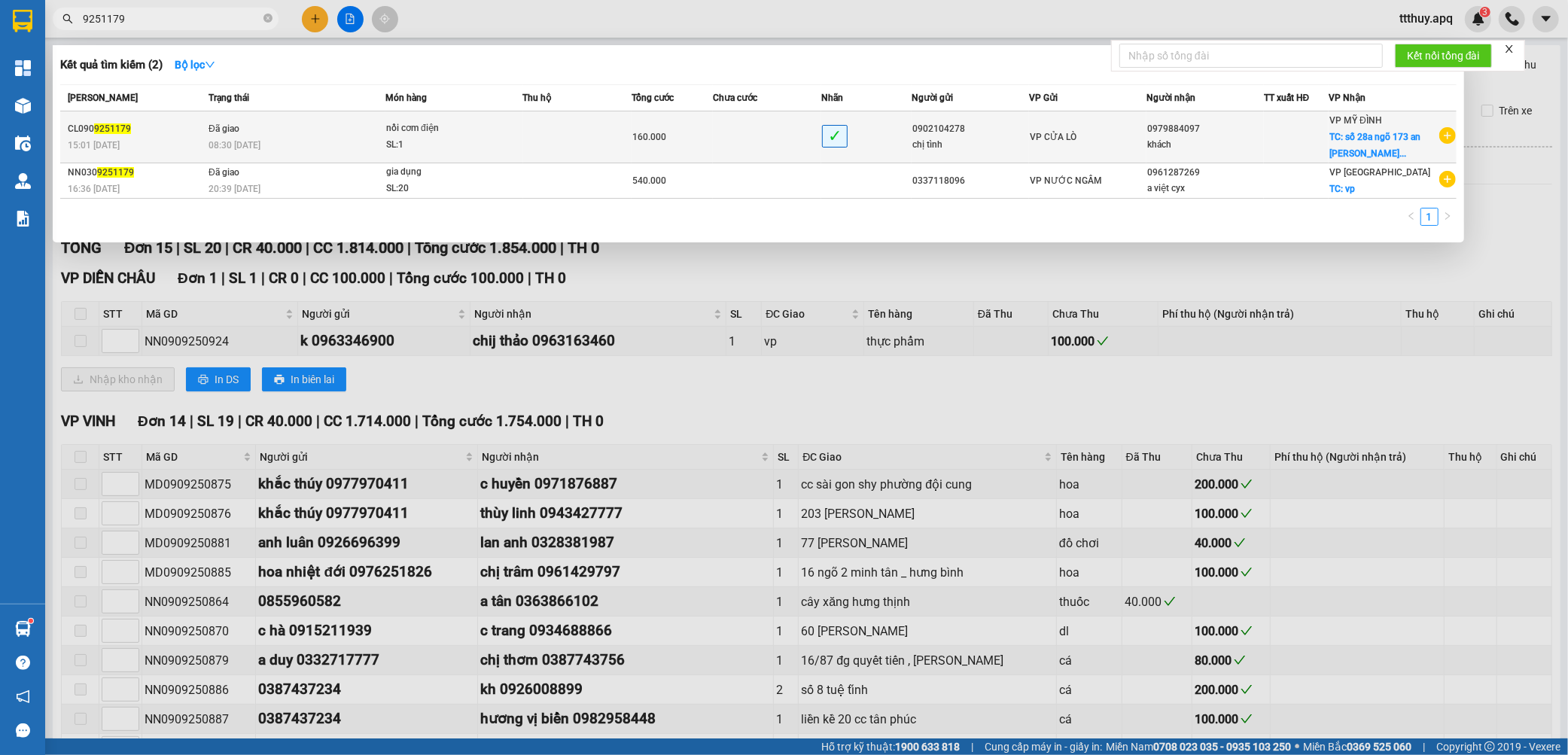
click at [378, 147] on div "08:30 [DATE]" at bounding box center [297, 145] width 176 height 16
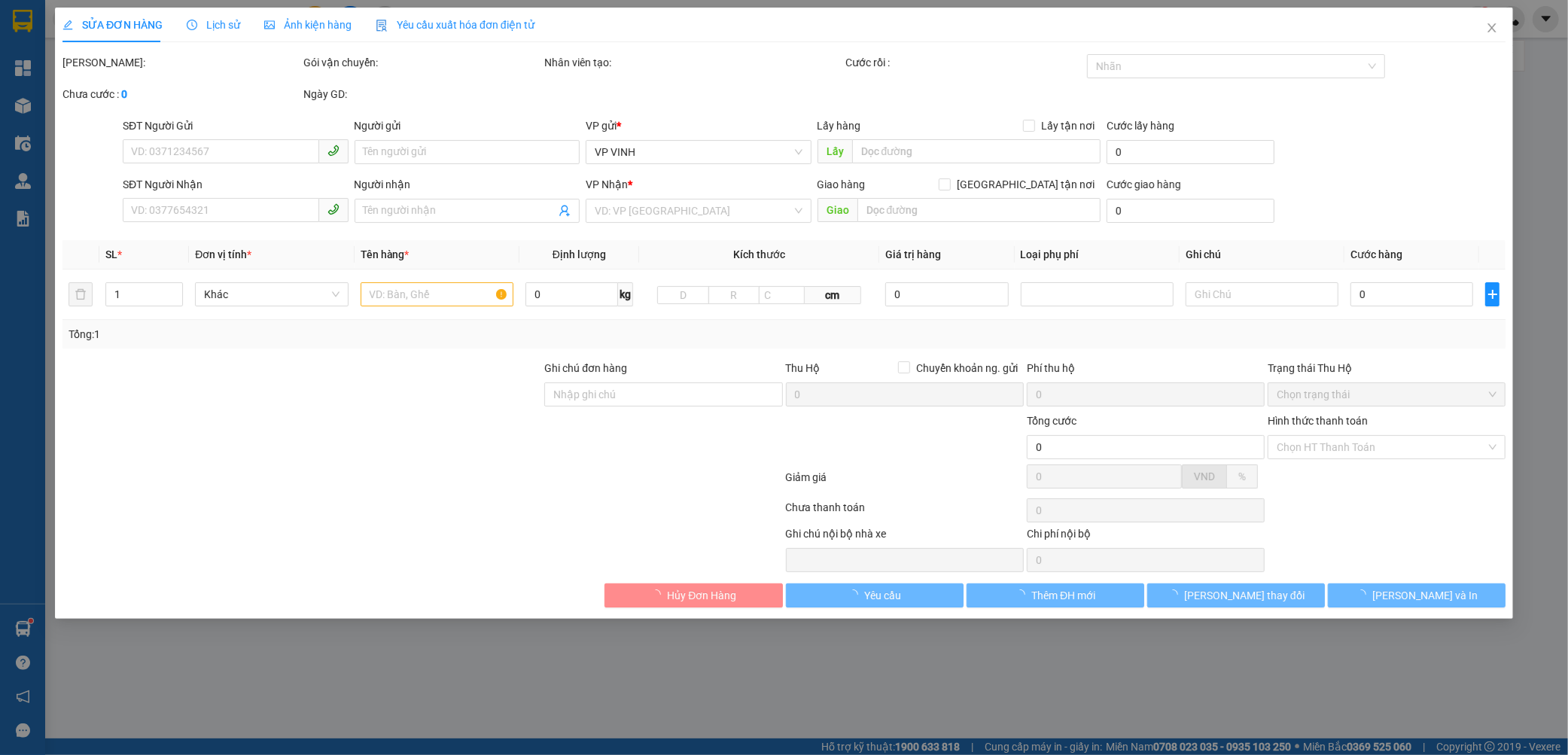
type input "0902104278"
type input "chị tình"
type input "0979884097"
type input "khách"
checkbox input "true"
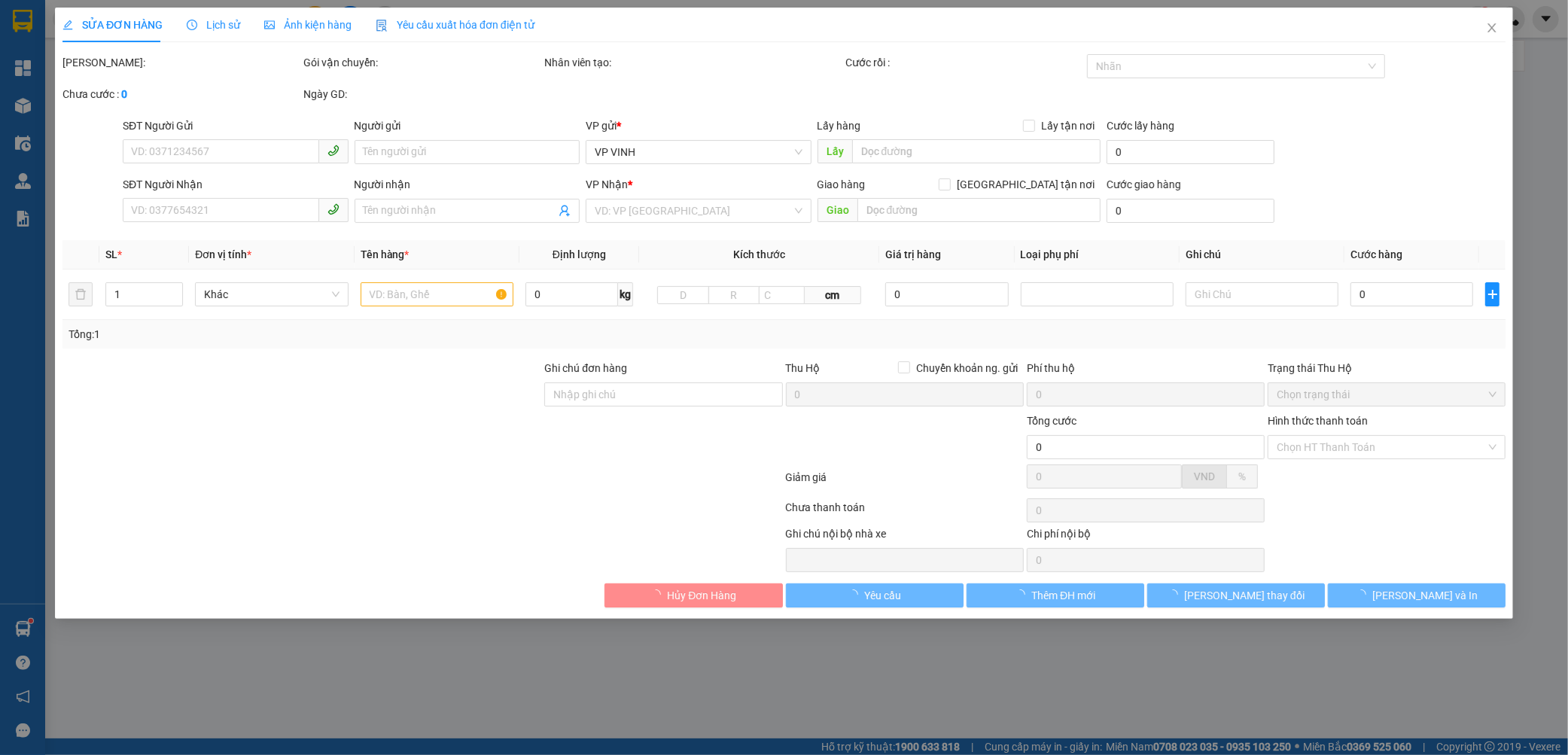
type input "số 28a ngõ 173 an dương vương, [GEOGRAPHIC_DATA], [GEOGRAPHIC_DATA] ,[GEOGRAPHI…"
type input "100.000"
type input "160.000"
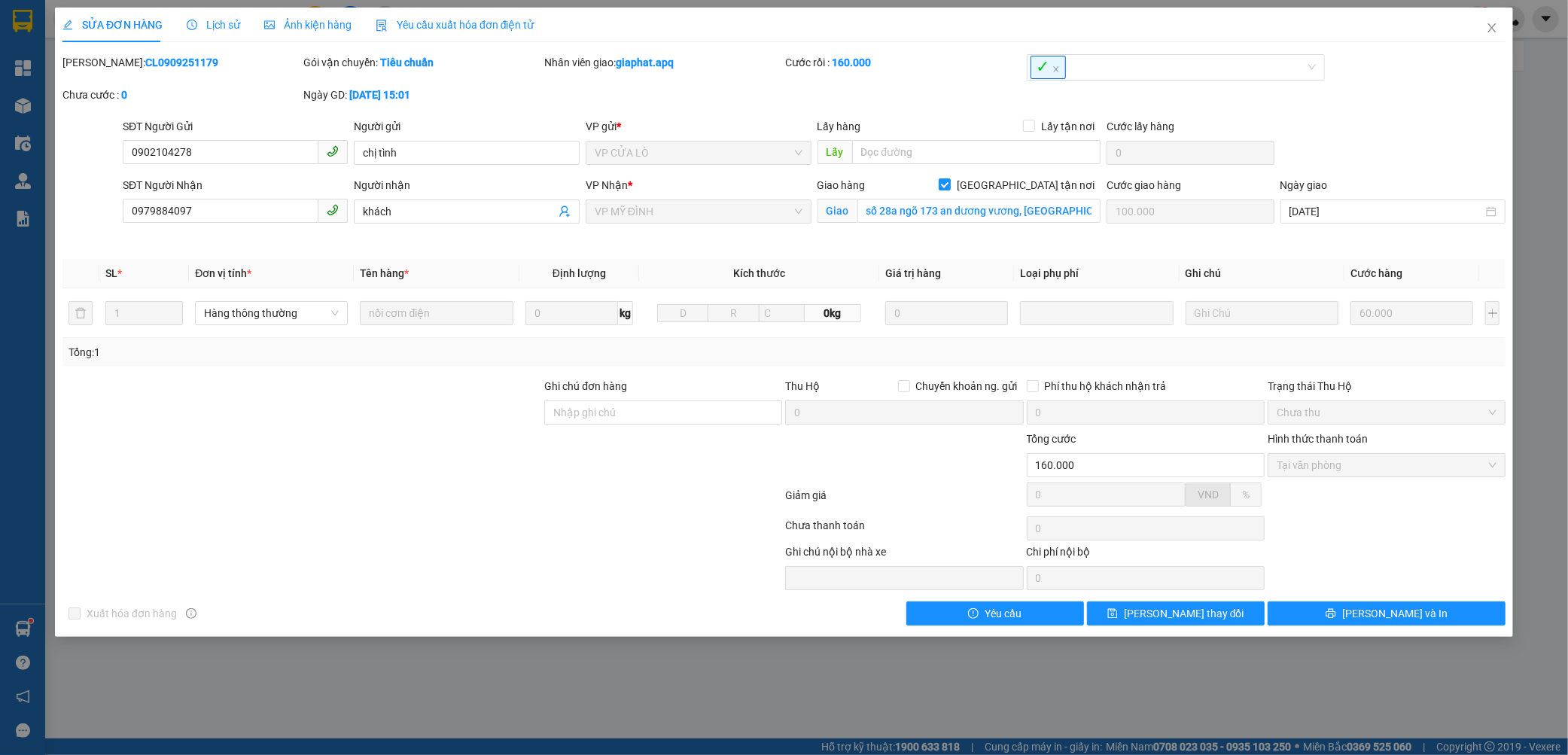
click at [146, 66] on b "CL0909251179" at bounding box center [182, 62] width 73 height 12
copy b "CL0909251179"
click at [200, 23] on span "Lịch sử" at bounding box center [213, 25] width 54 height 12
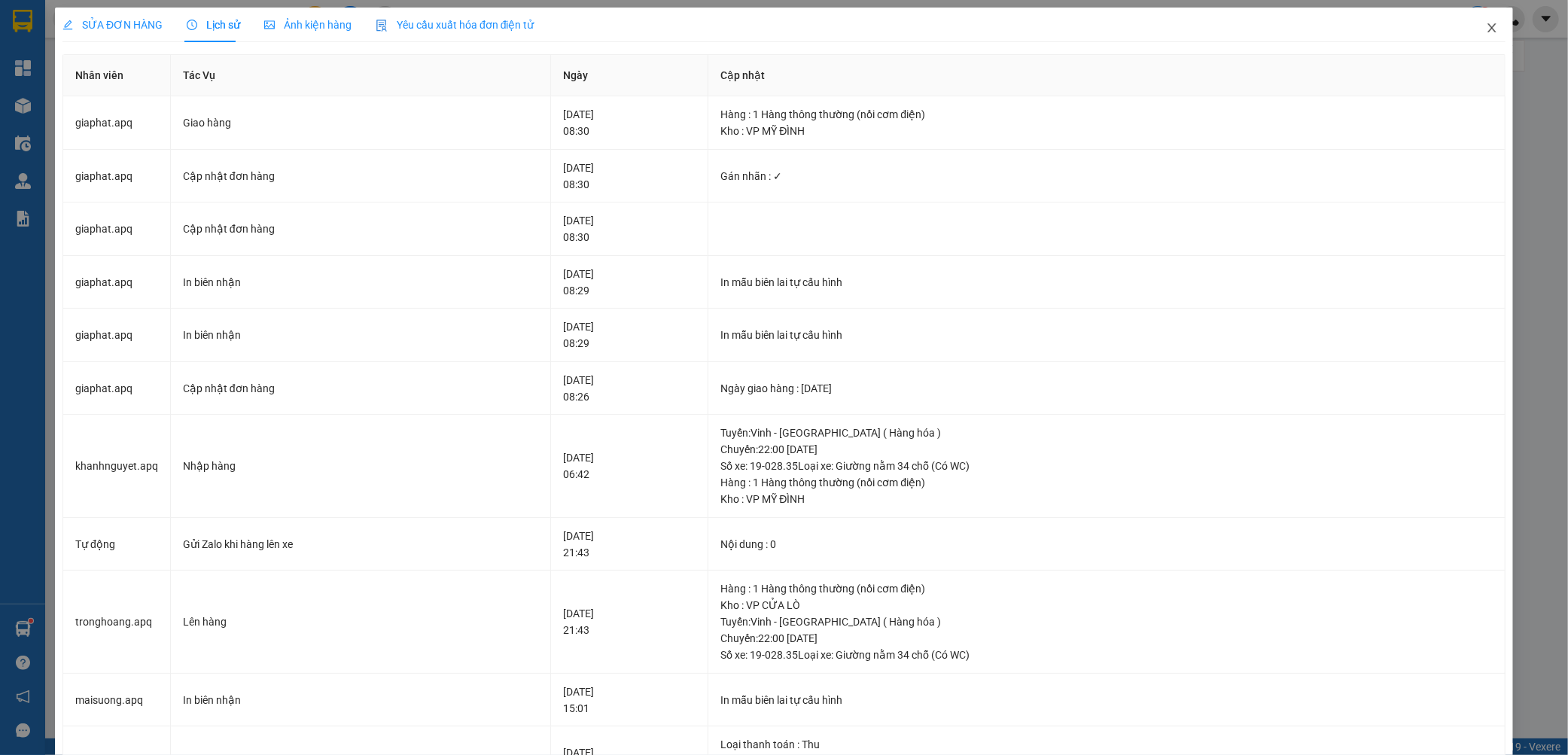
drag, startPoint x: 1487, startPoint y: 30, endPoint x: 1478, endPoint y: 27, distance: 9.5
click at [1484, 31] on span "Close" at bounding box center [1491, 28] width 42 height 42
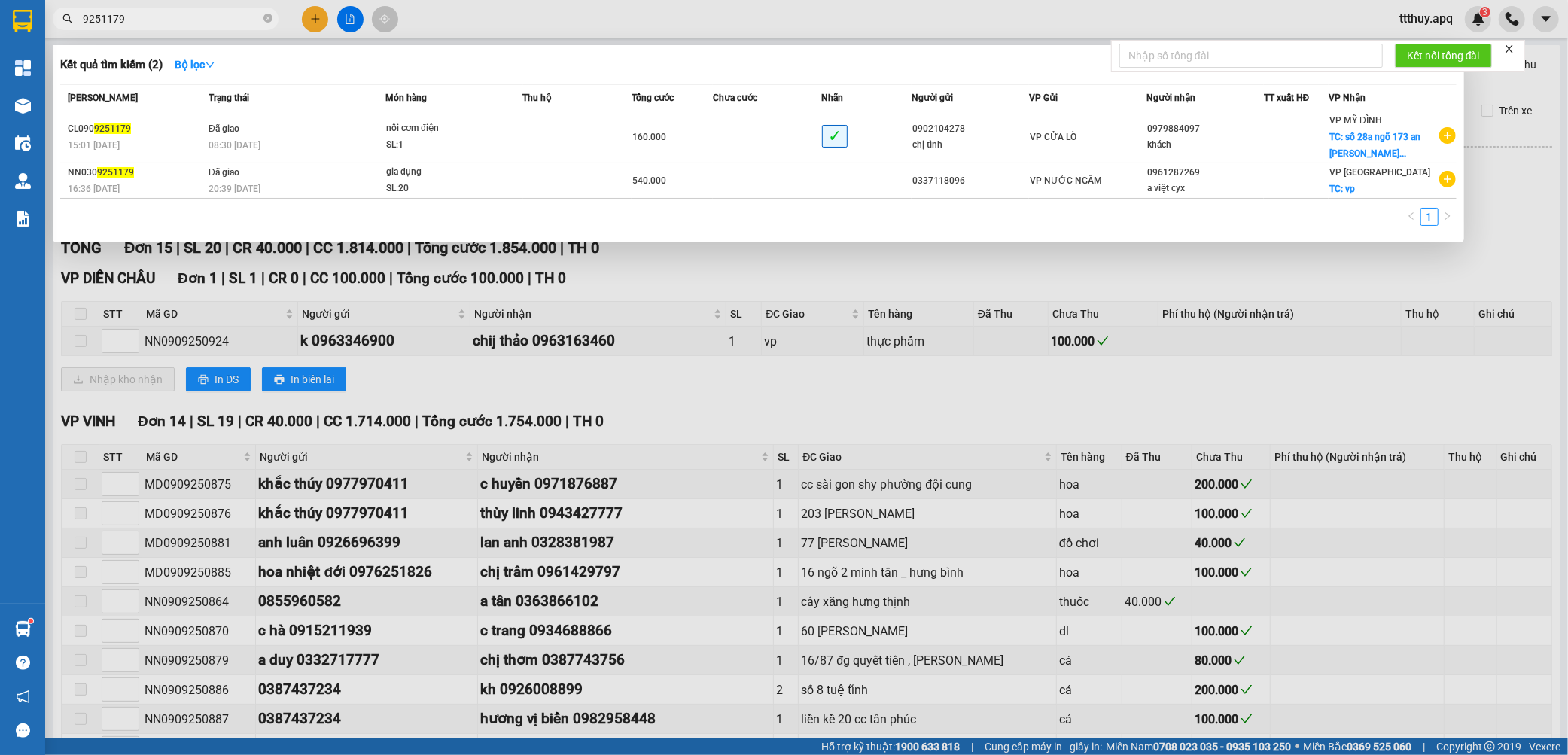
click at [170, 19] on input "9251179" at bounding box center [171, 18] width 177 height 16
type input "0979004397"
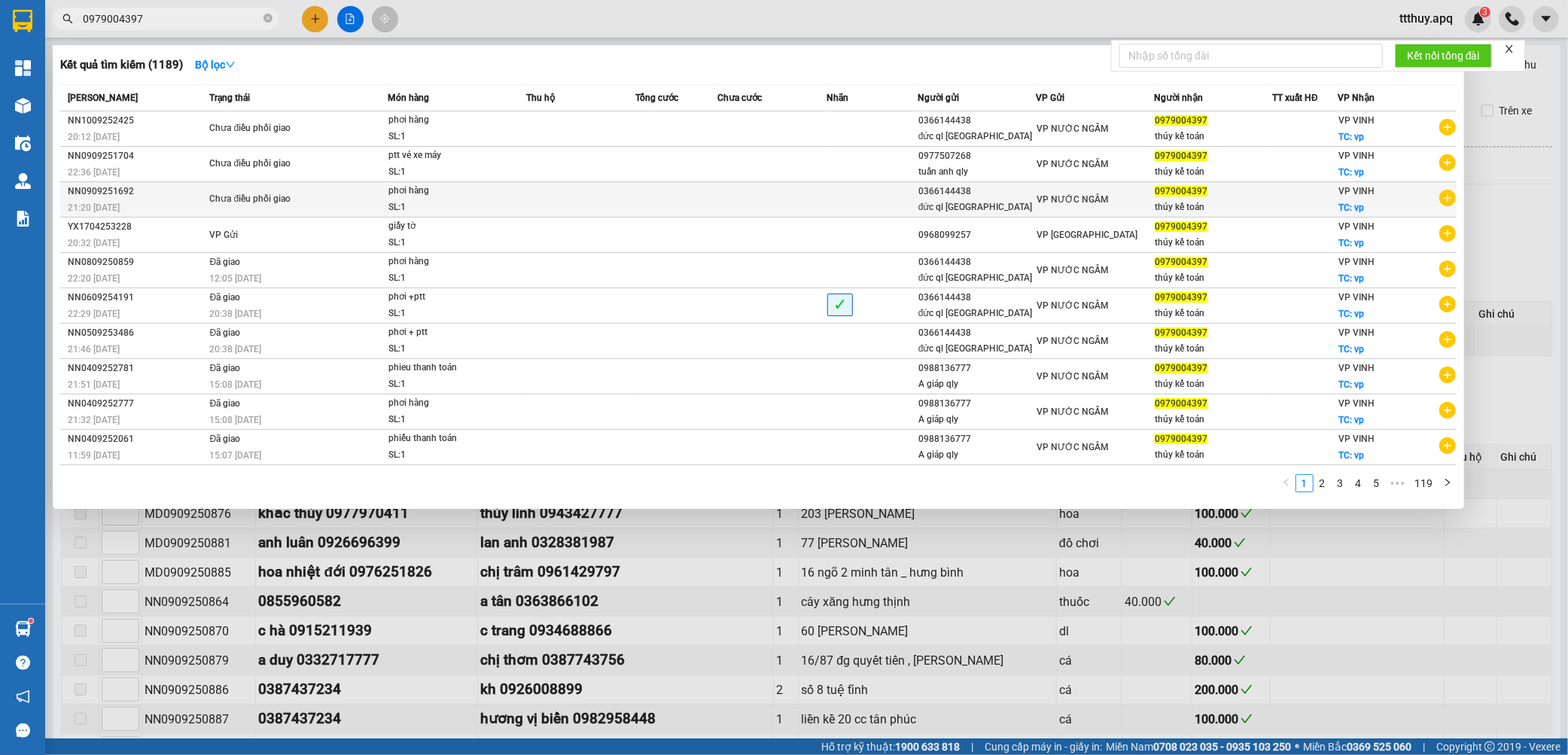
click at [241, 205] on div "Chưa điều phối giao" at bounding box center [266, 199] width 113 height 16
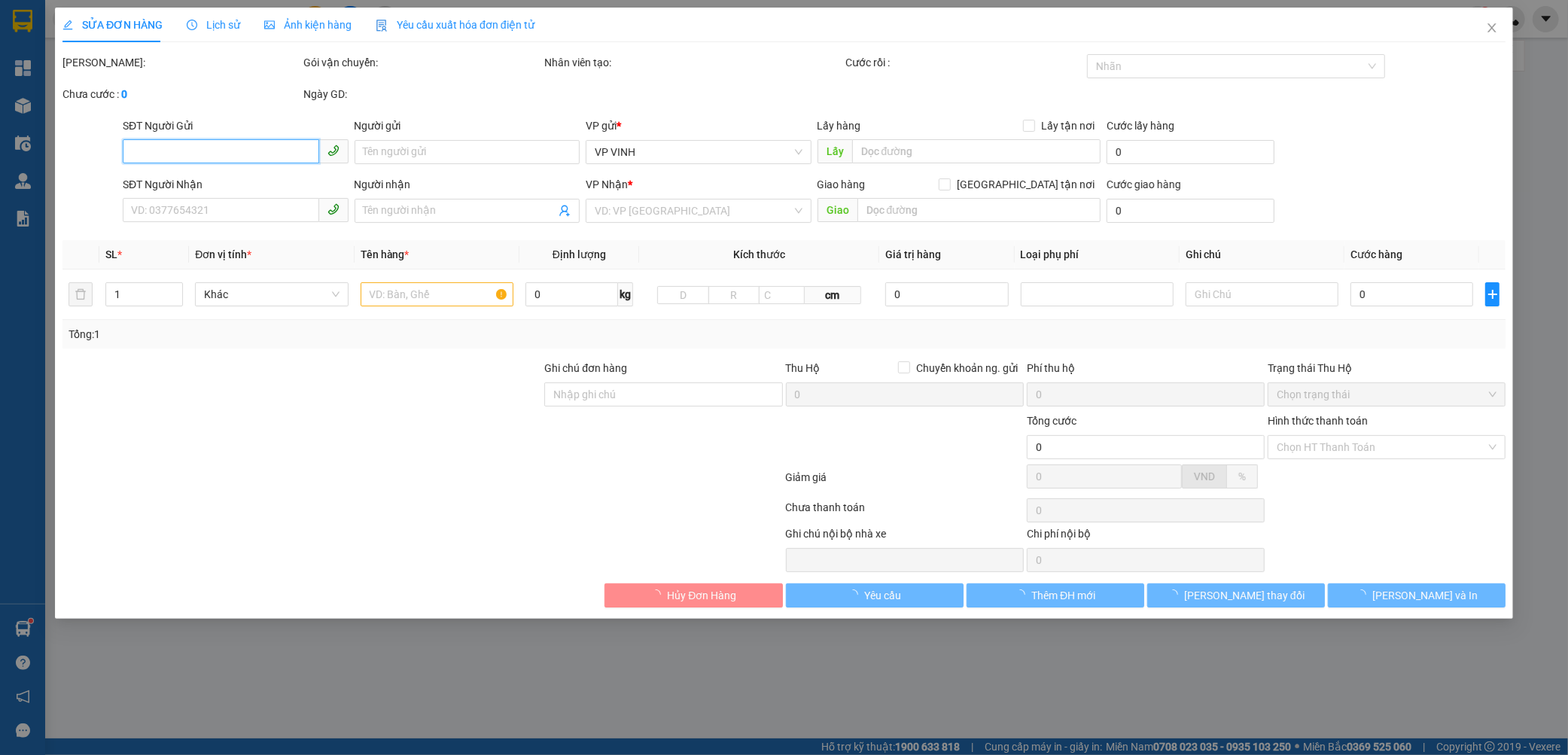
type input "0366144438"
type input "đức ql [GEOGRAPHIC_DATA]"
type input "0979004397"
type input "thúy kế toán"
checkbox input "true"
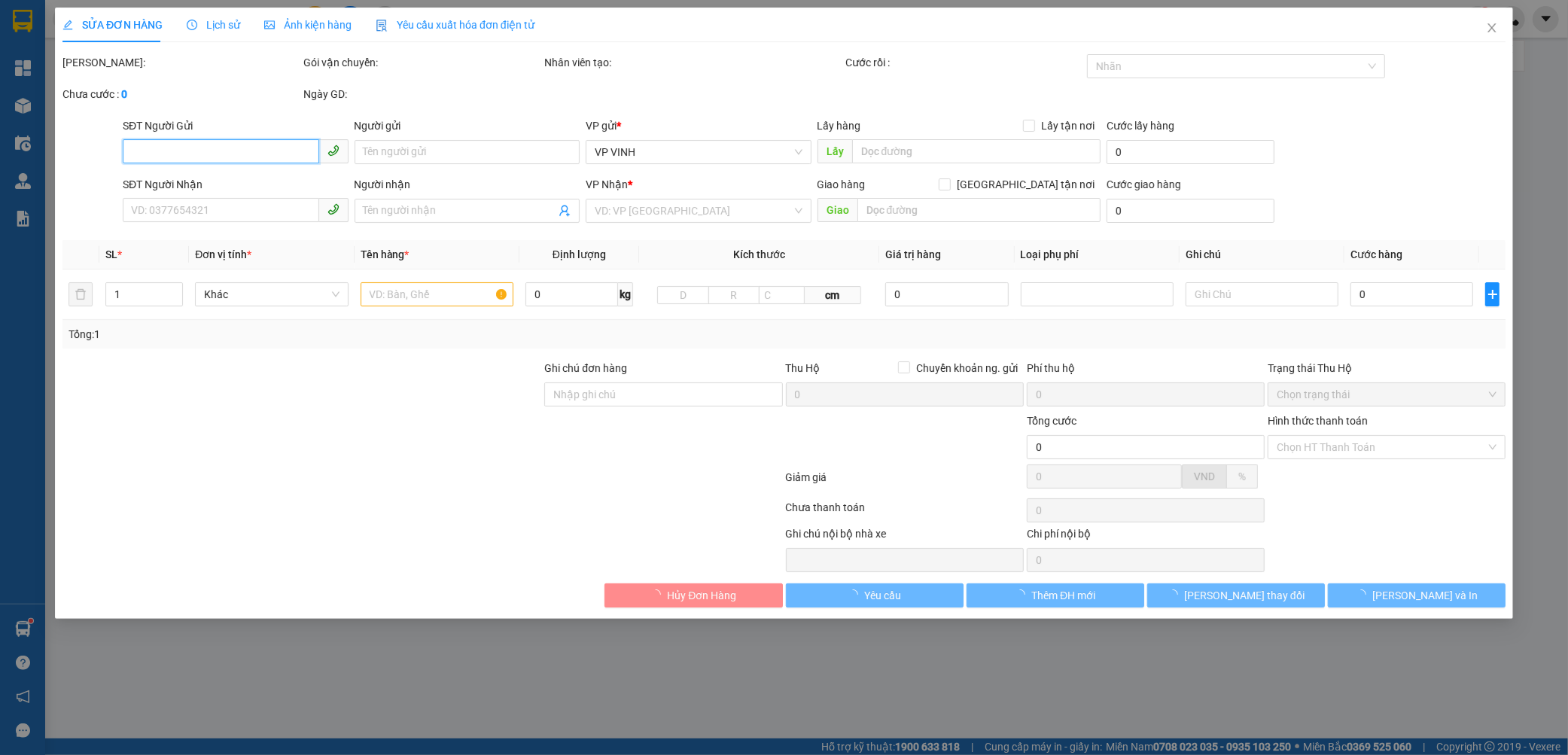
type input "vp"
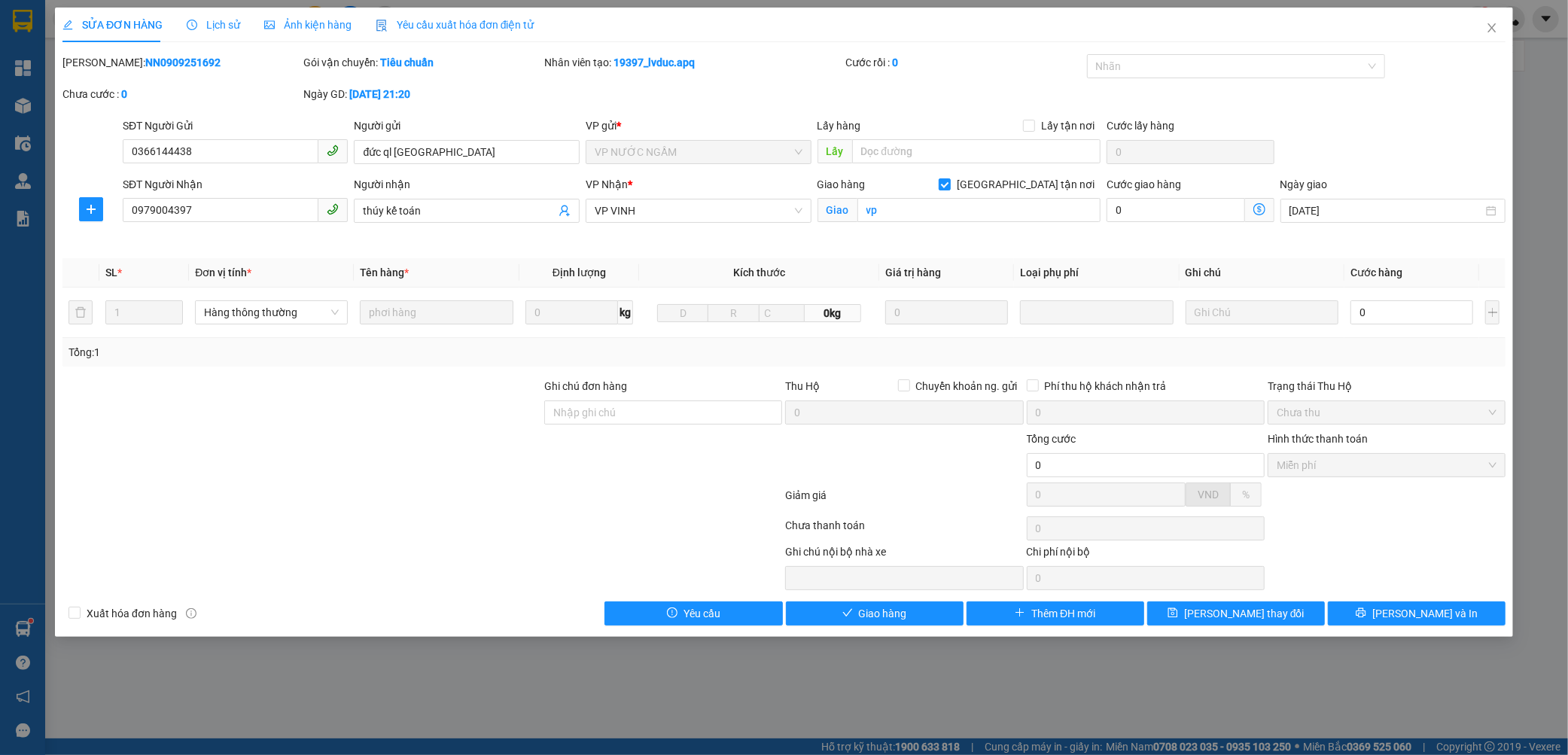
click at [146, 61] on b "NN0909251692" at bounding box center [183, 62] width 75 height 12
copy b "NN0909251692"
click at [917, 614] on button "Giao hàng" at bounding box center [874, 614] width 177 height 24
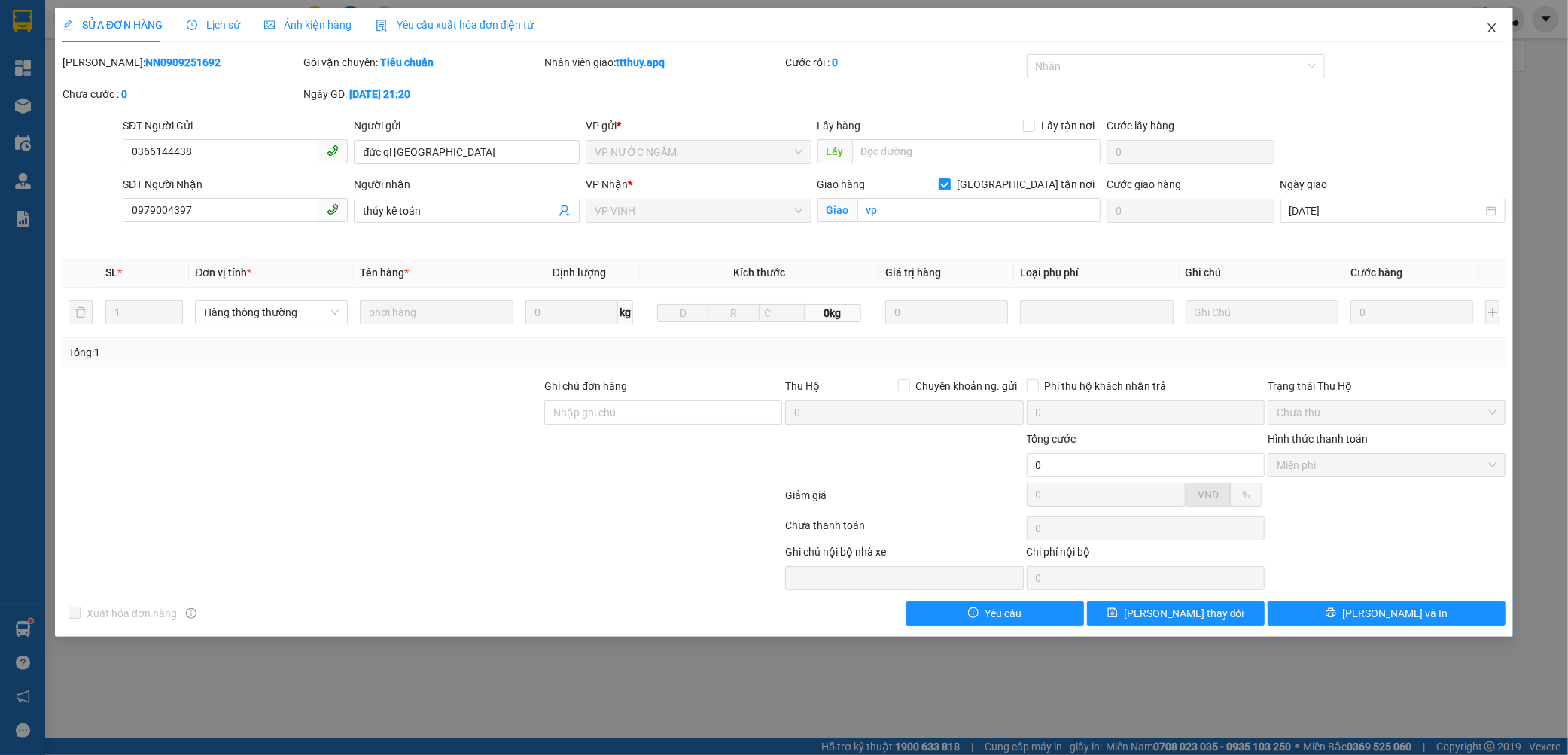
click at [1488, 28] on icon "close" at bounding box center [1492, 28] width 12 height 12
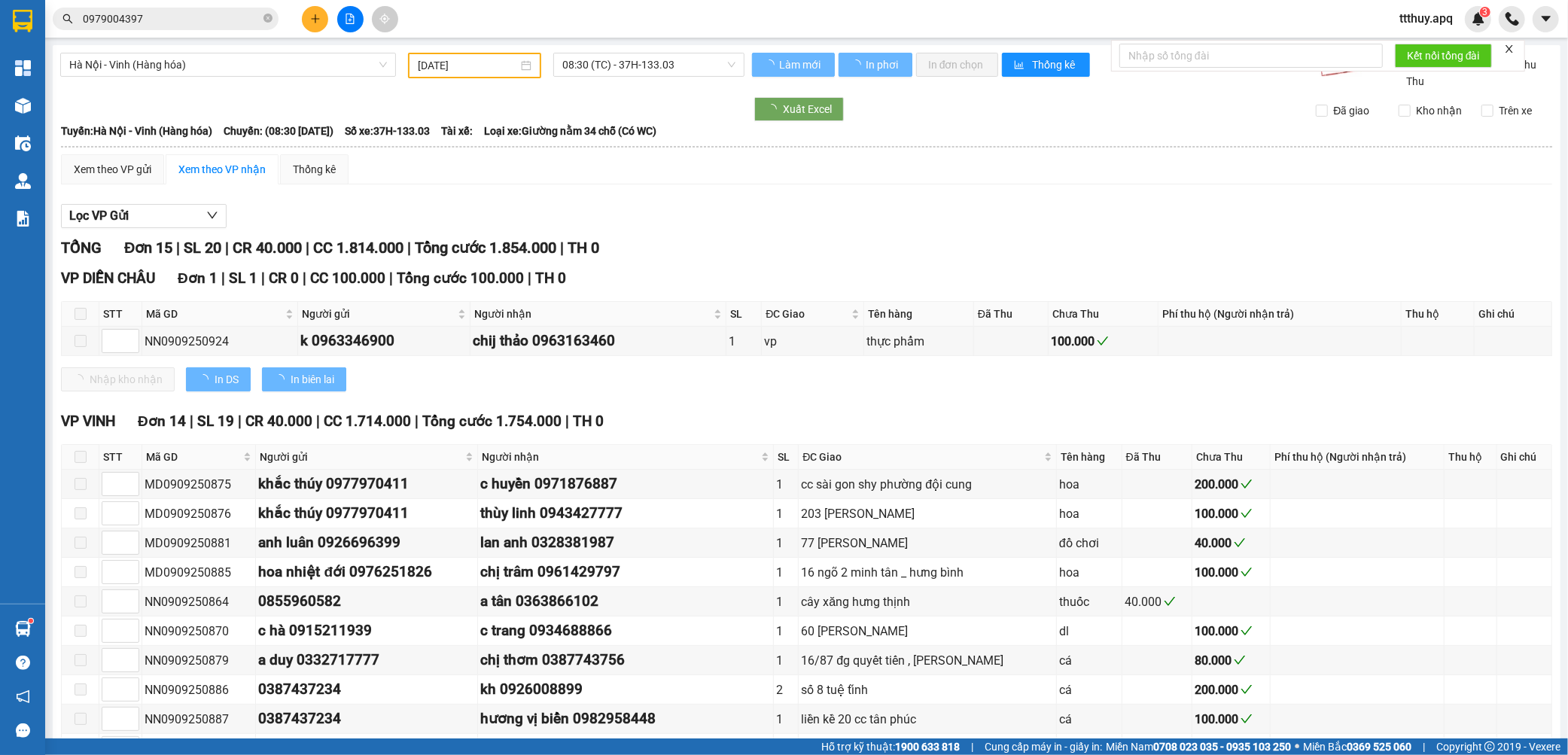
click at [234, 20] on input "0979004397" at bounding box center [171, 18] width 177 height 16
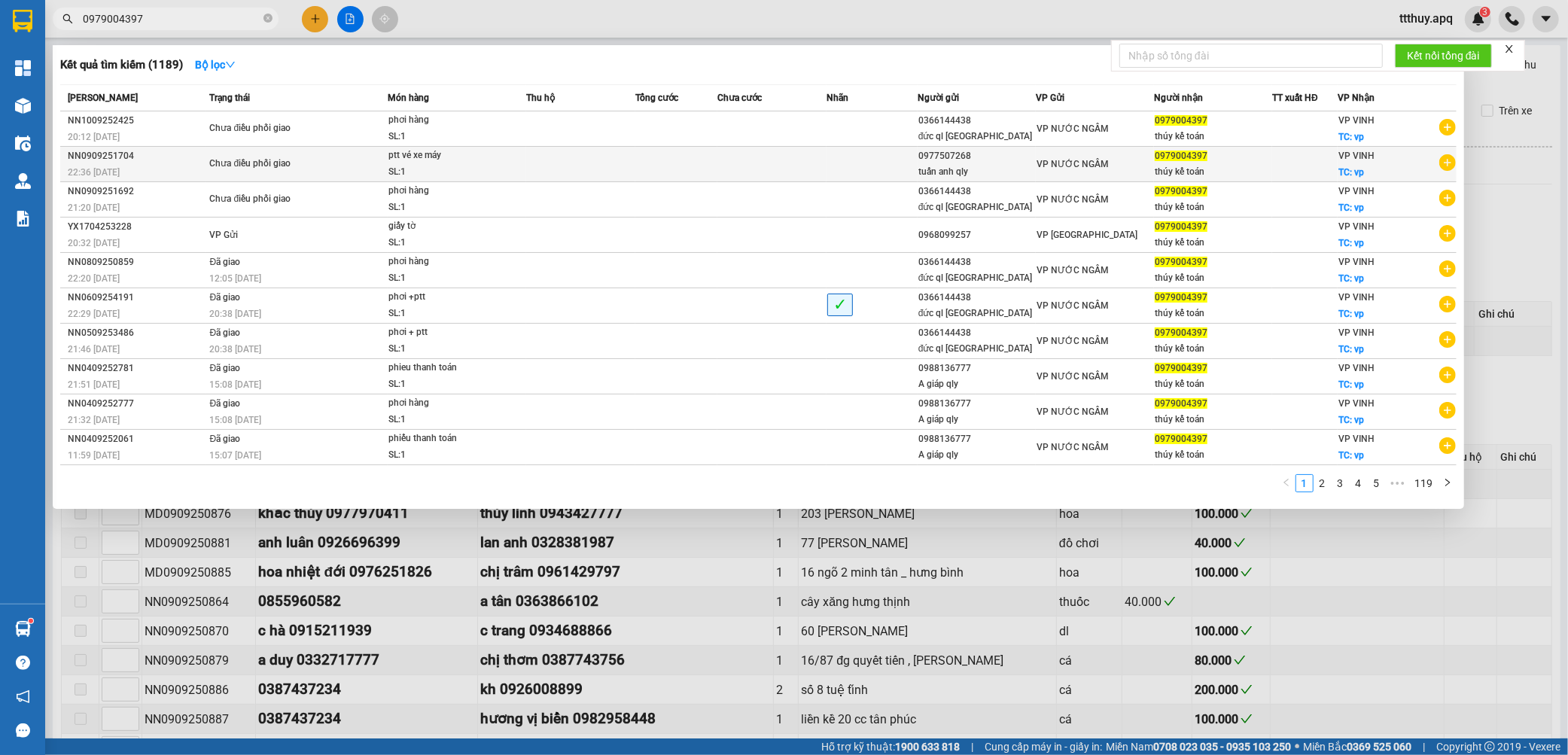
click at [268, 170] on div "Chưa điều phối giao" at bounding box center [266, 164] width 113 height 16
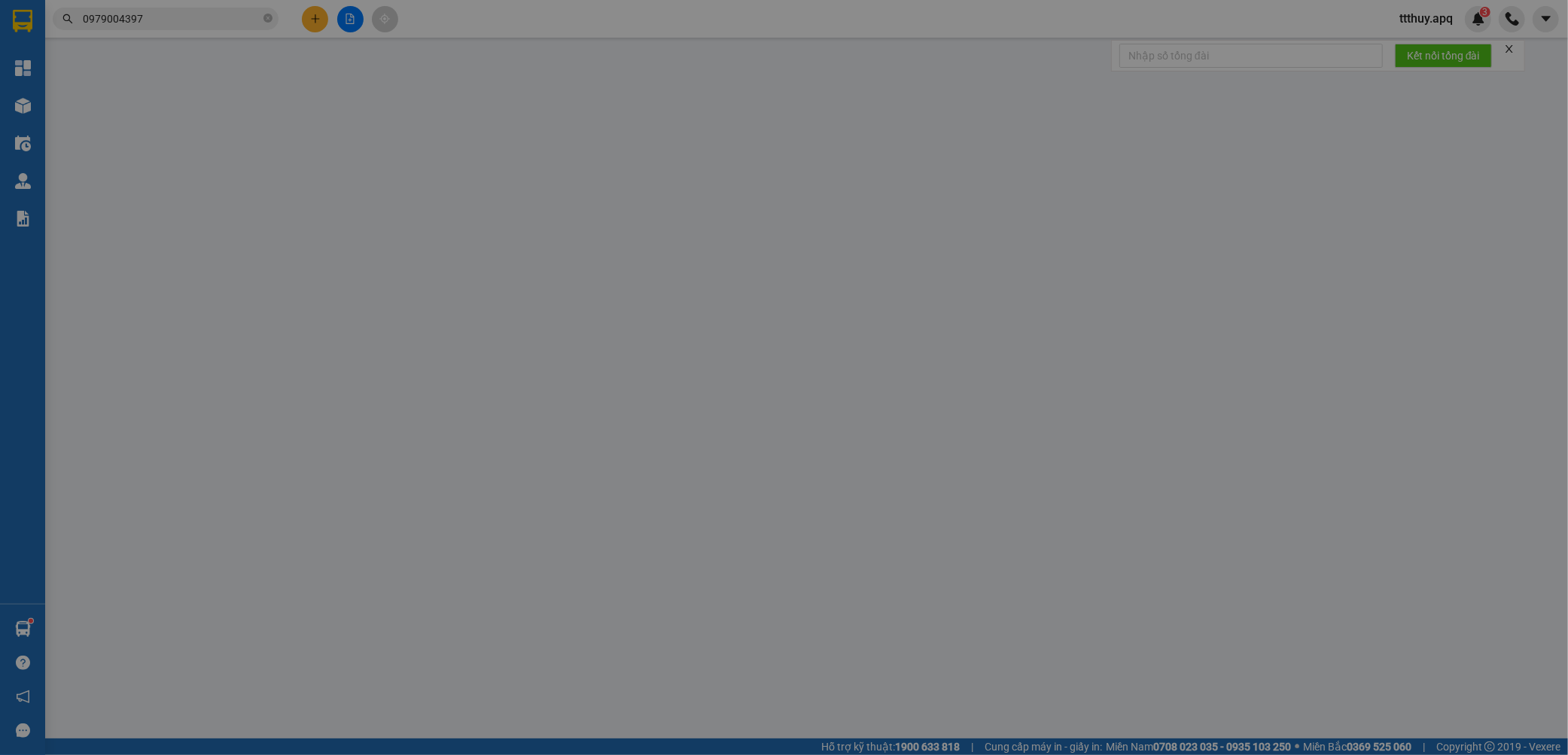
type input "0977507268"
type input "tuấn anh qly"
type input "0979004397"
type input "thúy kế toán"
checkbox input "true"
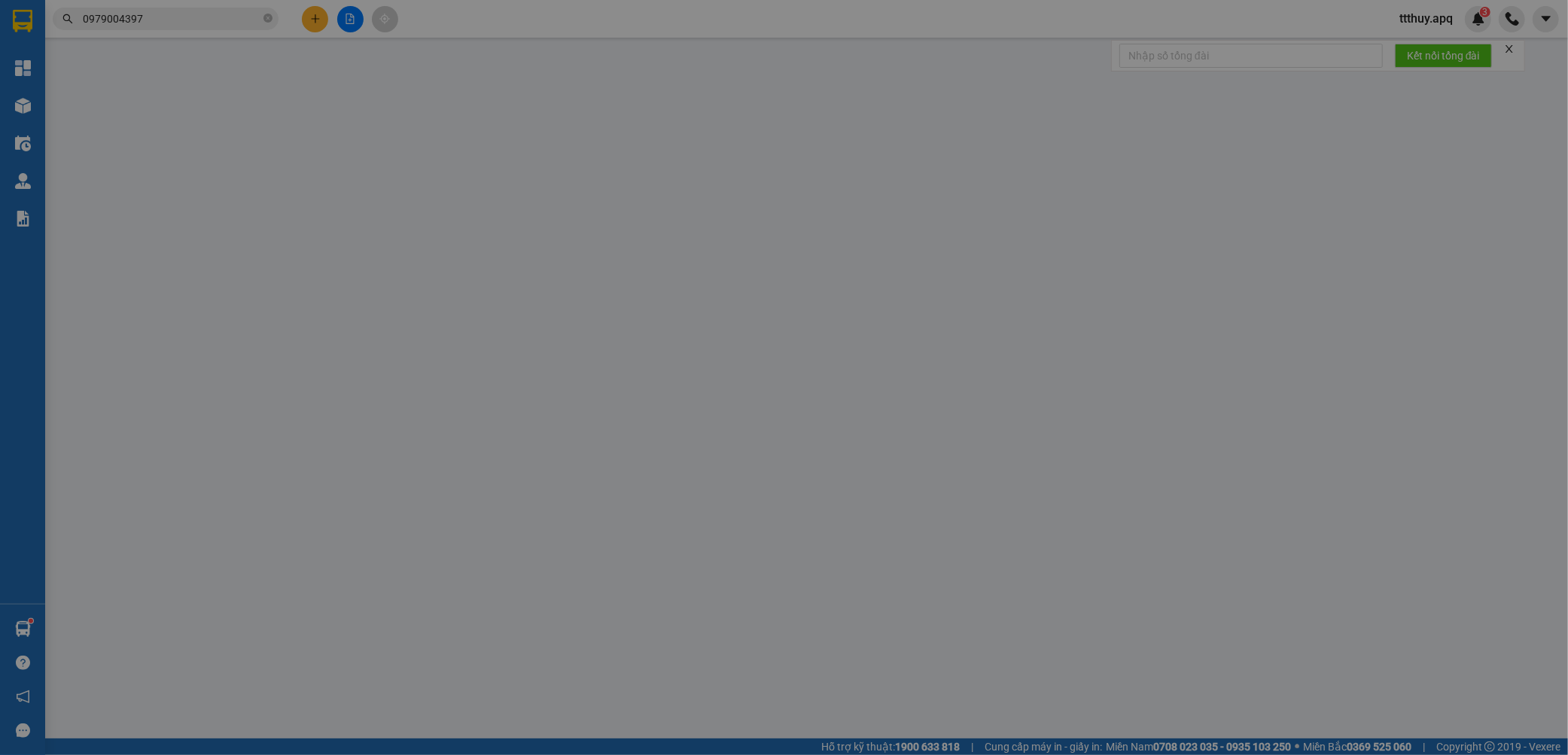
type input "vp"
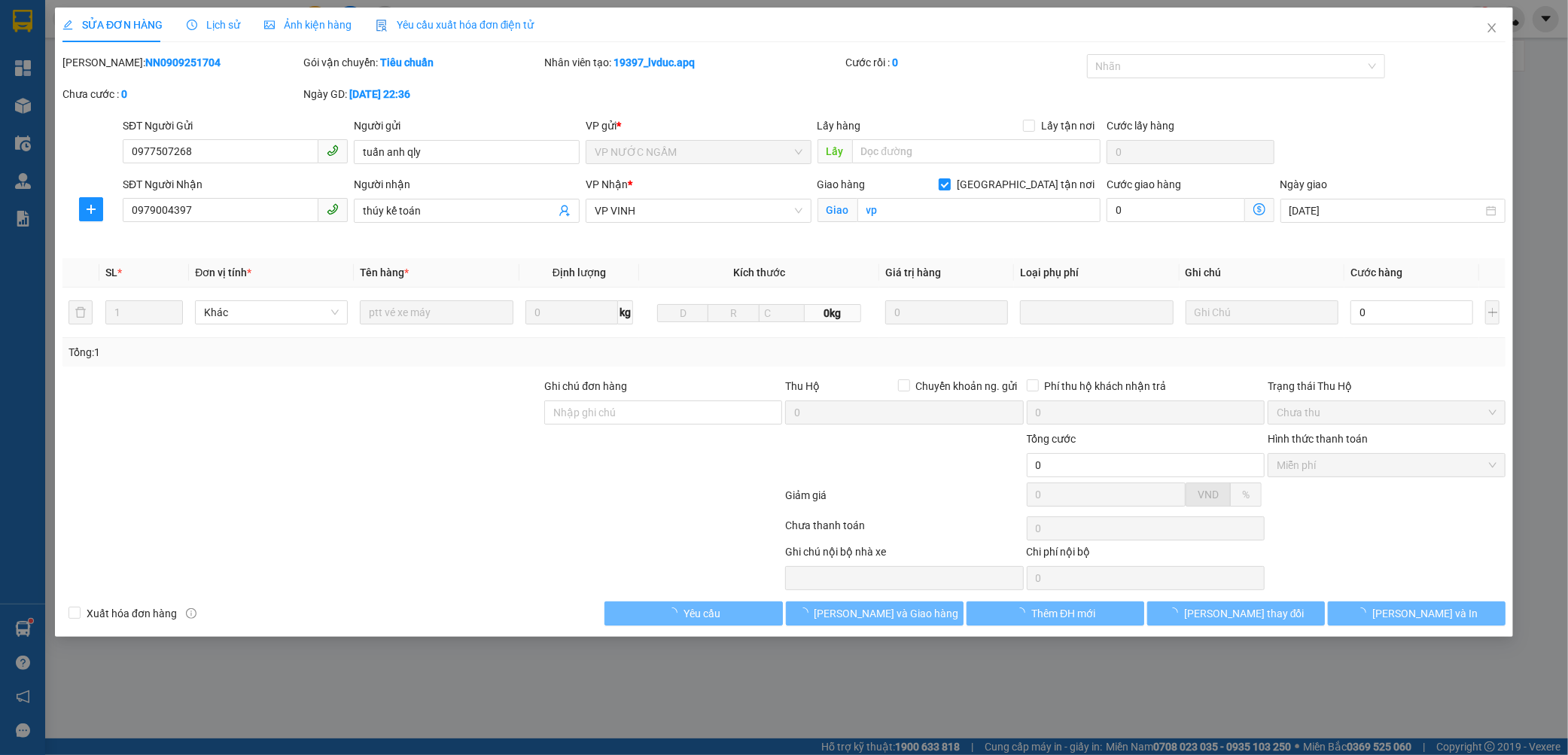
click at [149, 66] on b "NN0909251704" at bounding box center [183, 62] width 75 height 12
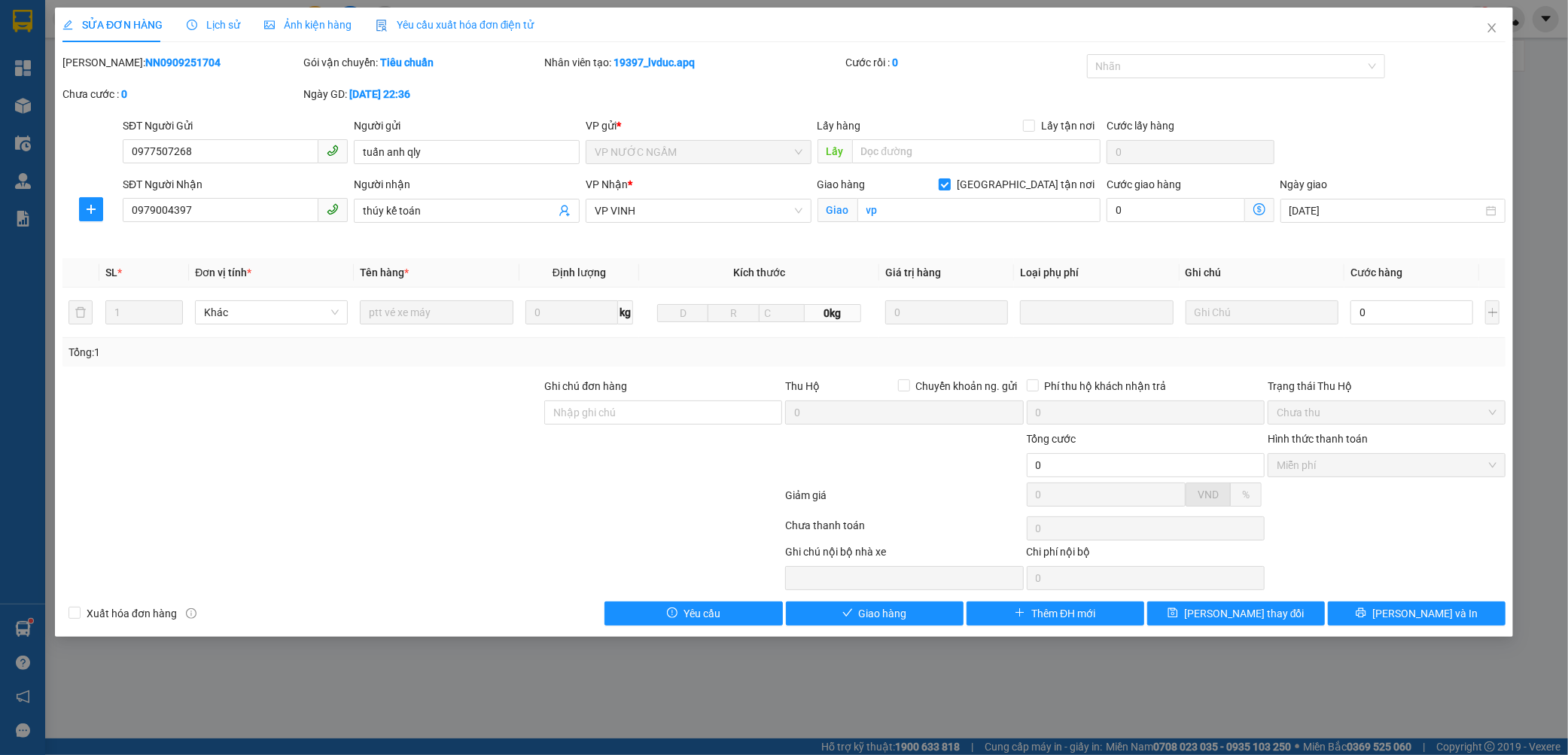
click at [149, 66] on b "NN0909251704" at bounding box center [183, 62] width 75 height 12
click at [1496, 26] on icon "close" at bounding box center [1492, 28] width 12 height 12
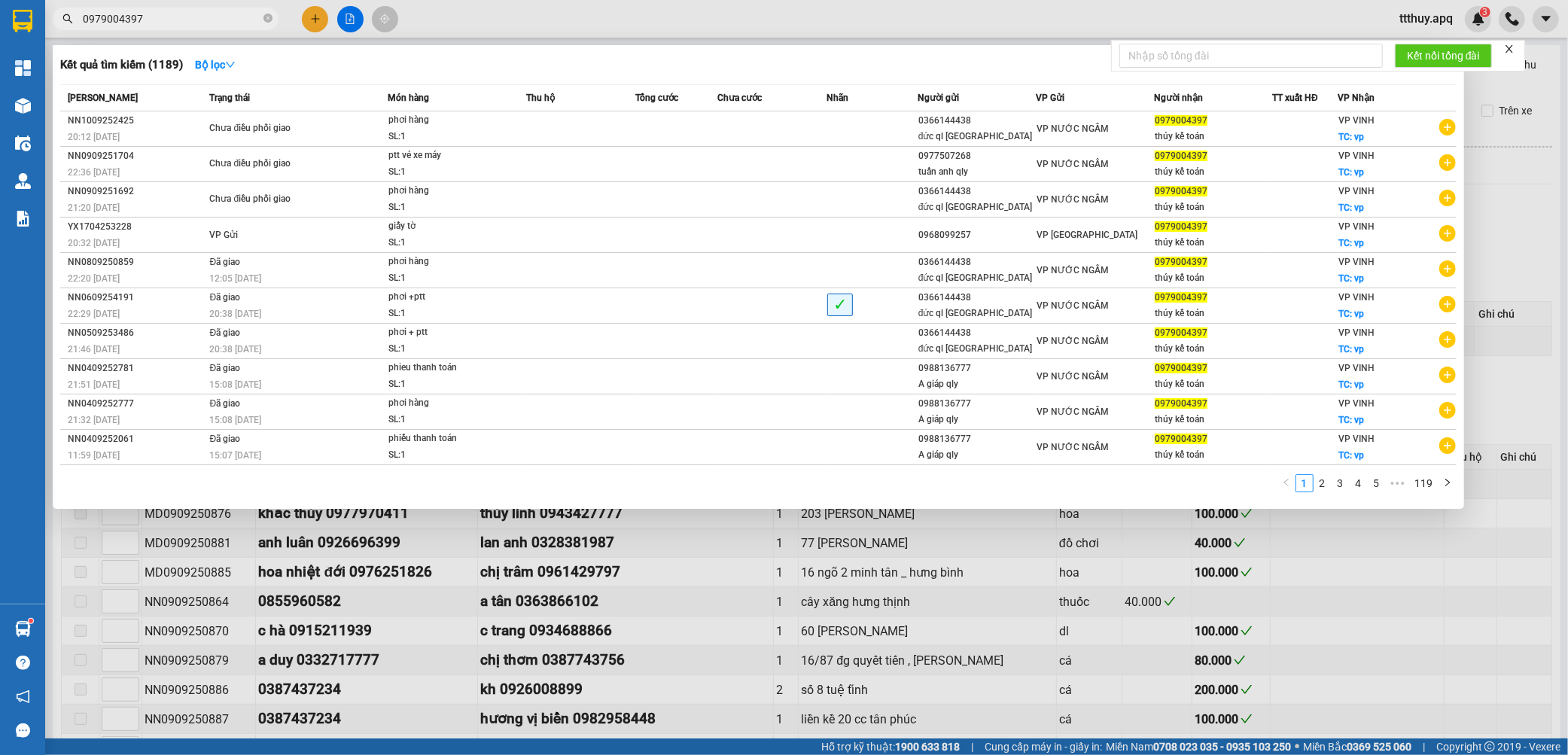
click at [192, 20] on input "0979004397" at bounding box center [171, 18] width 177 height 16
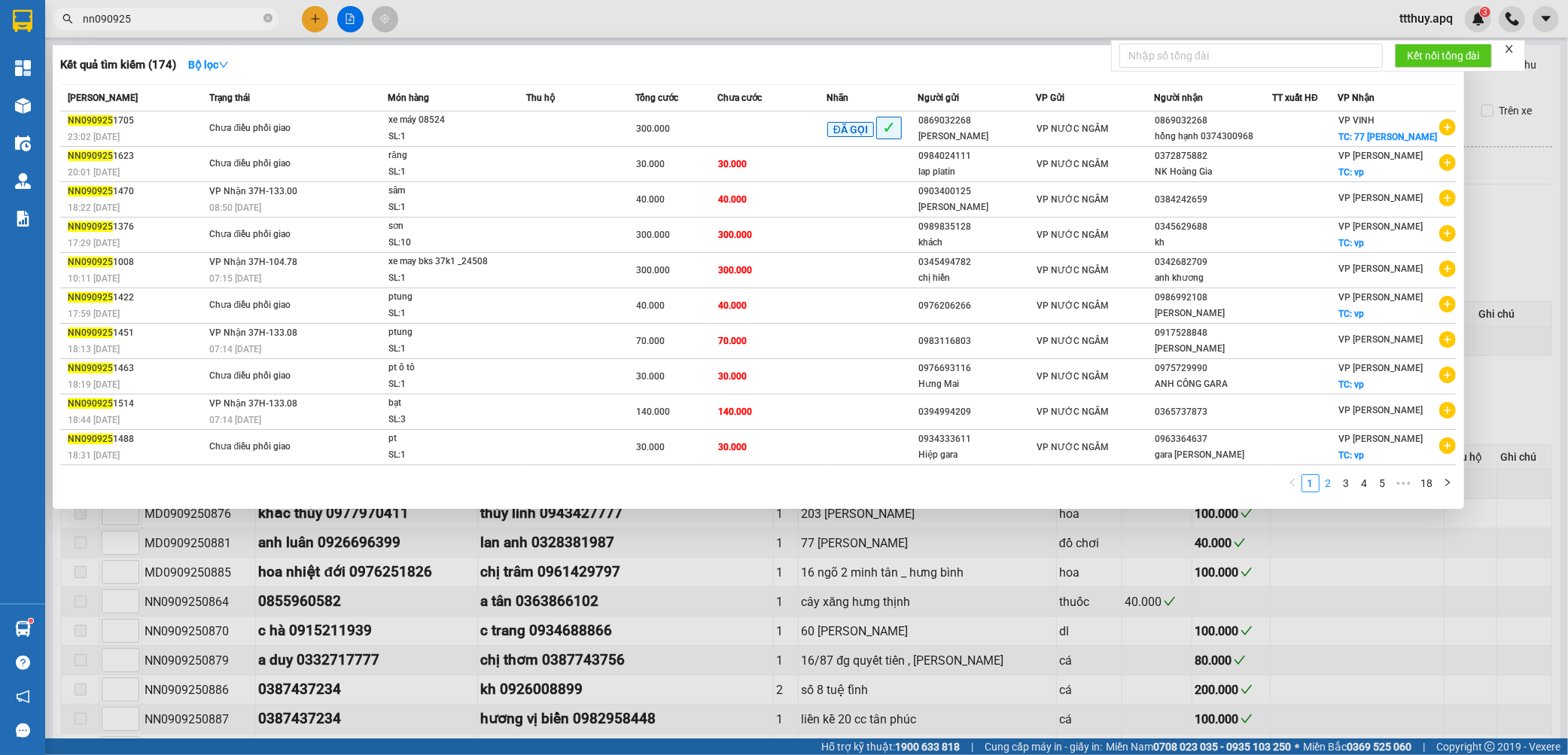
type input "nn090925"
click at [1334, 482] on link "2" at bounding box center [1329, 482] width 16 height 16
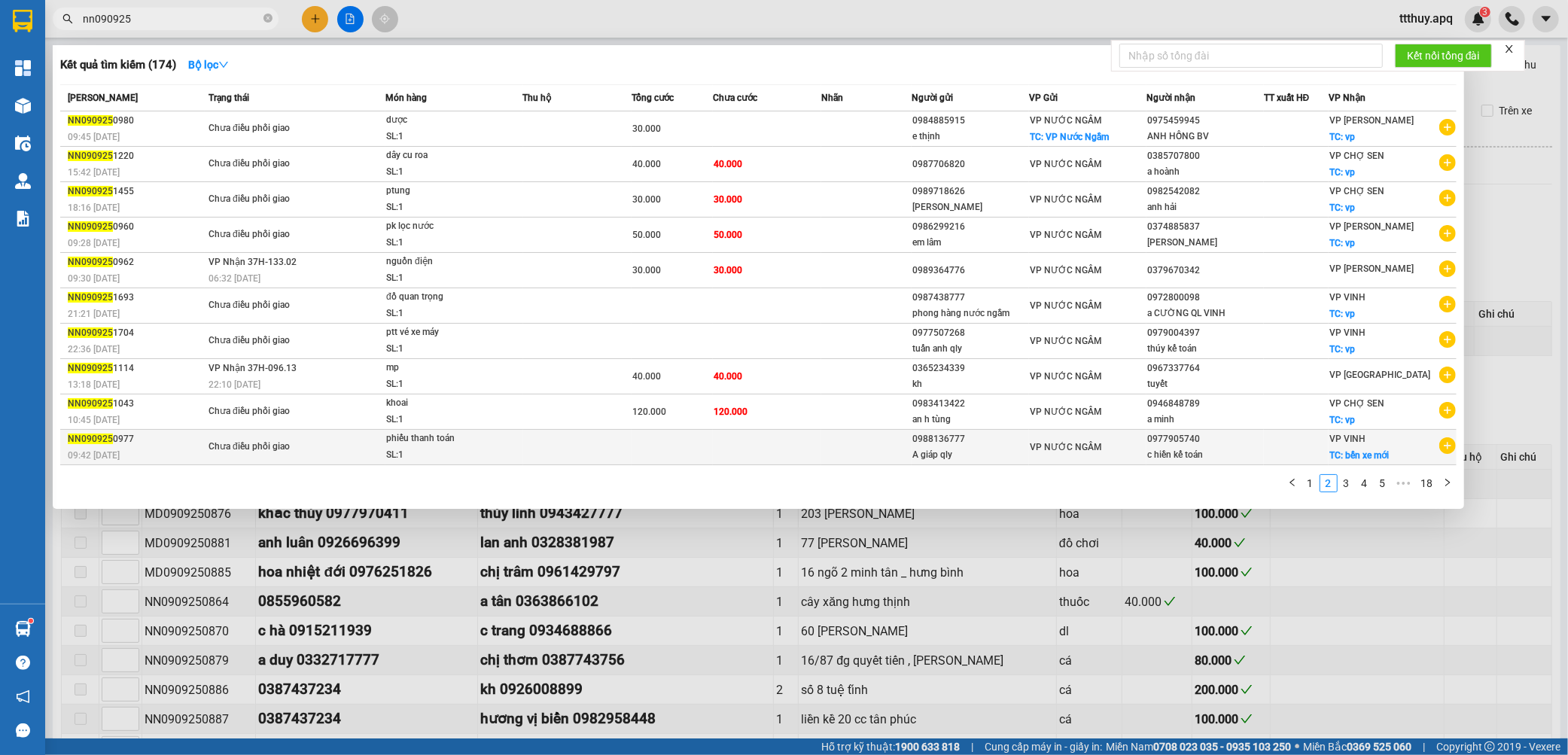
click at [687, 463] on td at bounding box center [672, 447] width 81 height 36
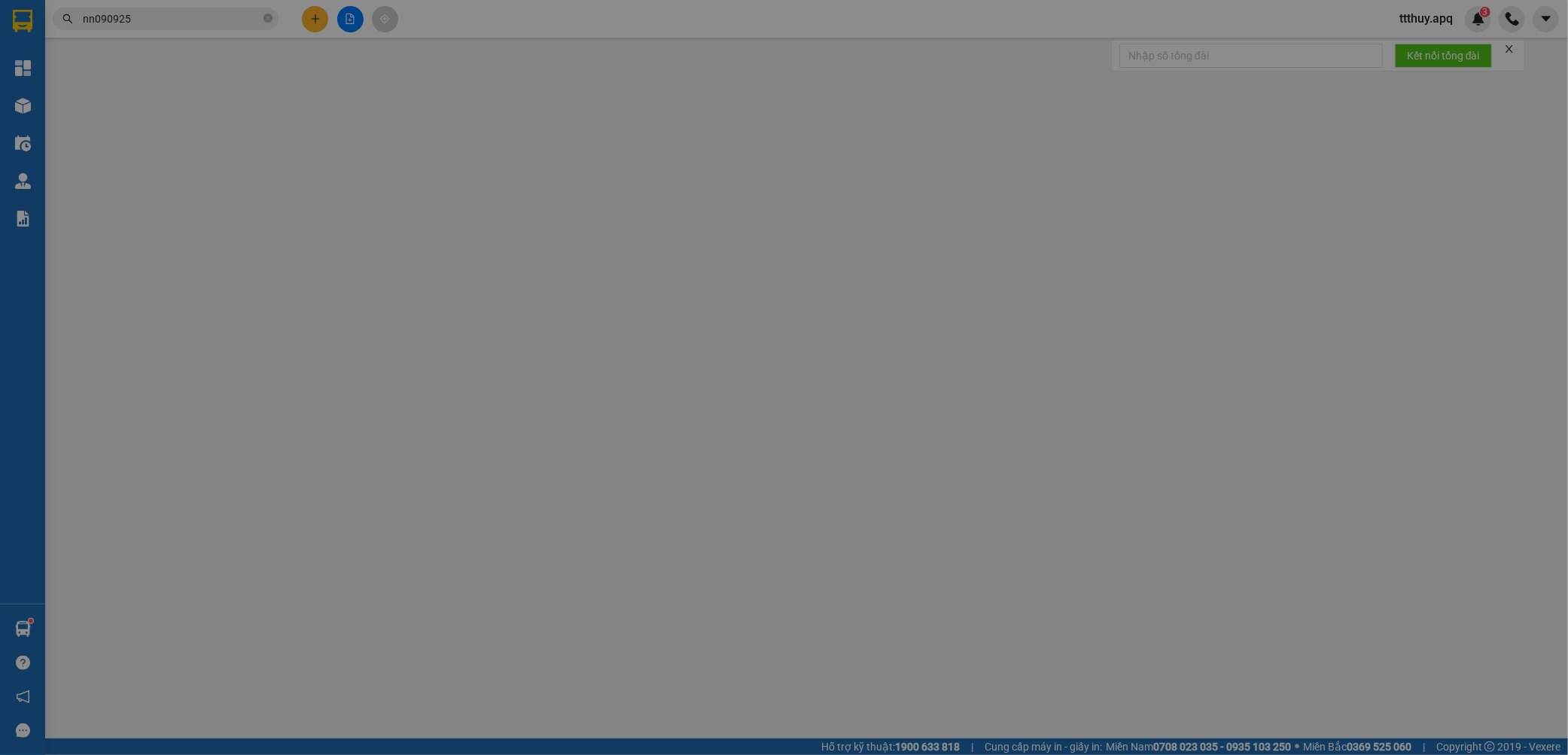
type input "0988136777"
type input "A giáp qly"
type input "0977905740"
type input "c hiền kế toán"
checkbox input "true"
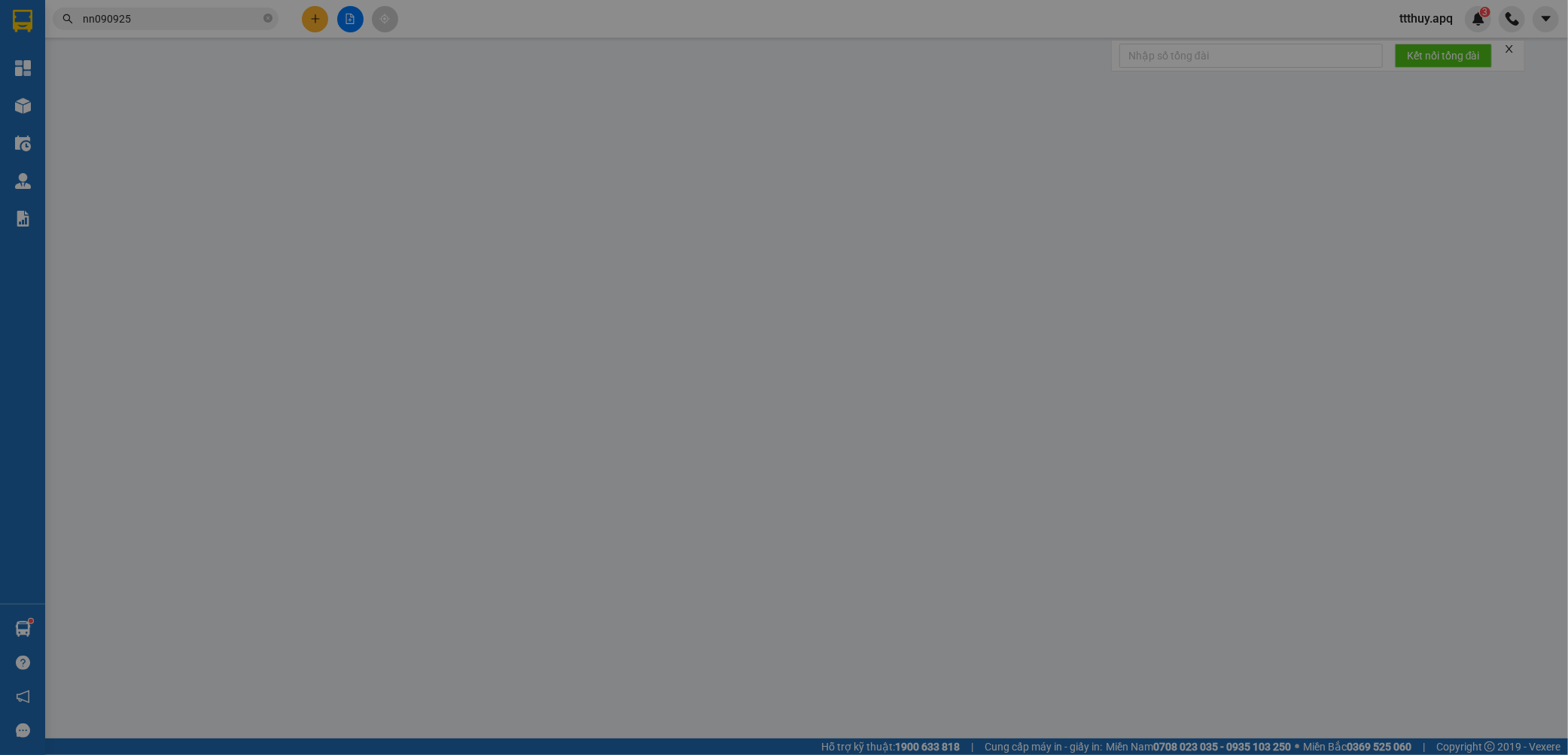
type input "bến xe mới"
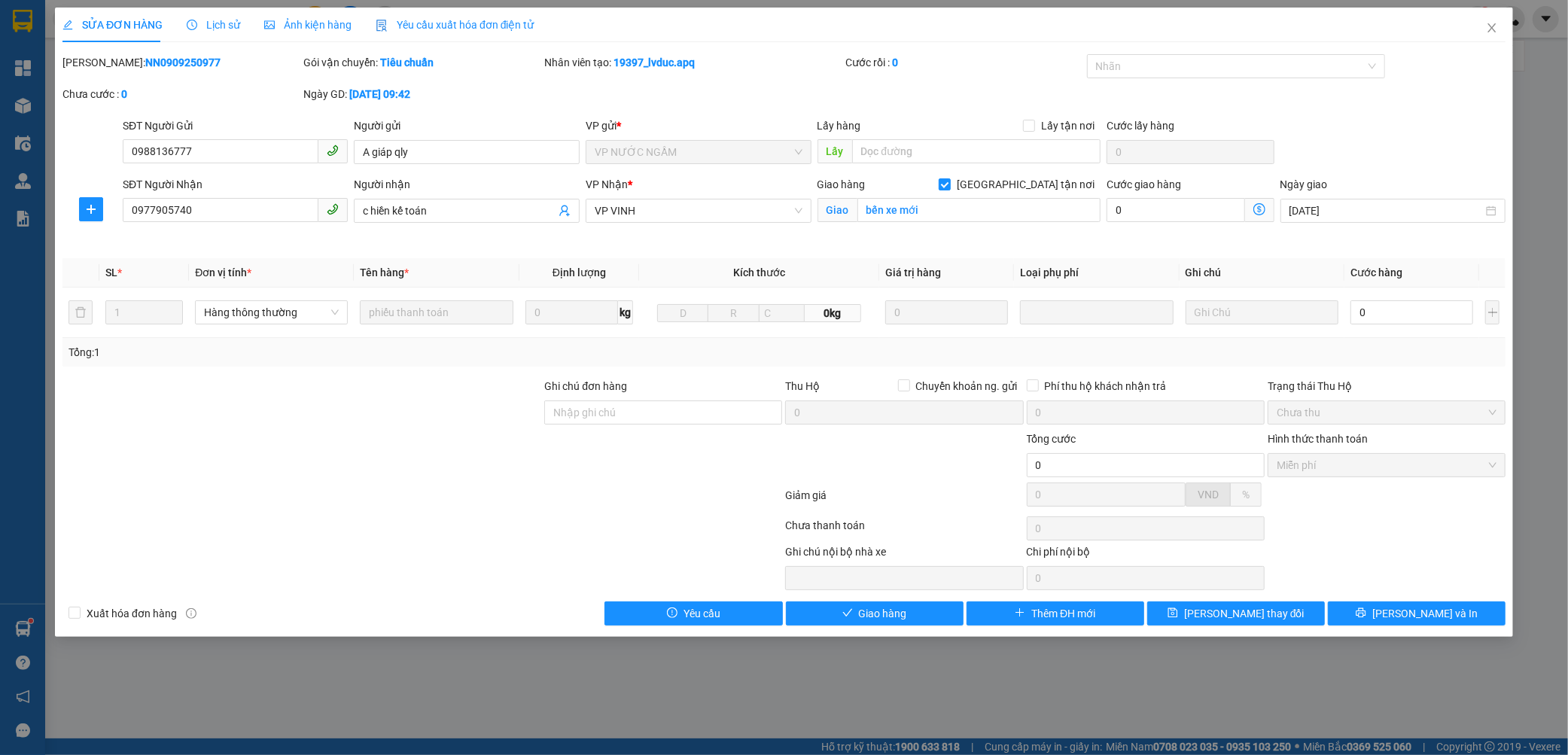
click at [146, 61] on b "NN0909250977" at bounding box center [183, 62] width 75 height 12
drag, startPoint x: 1491, startPoint y: 26, endPoint x: 101, endPoint y: 5, distance: 1390.2
click at [1490, 27] on icon "close" at bounding box center [1492, 28] width 12 height 12
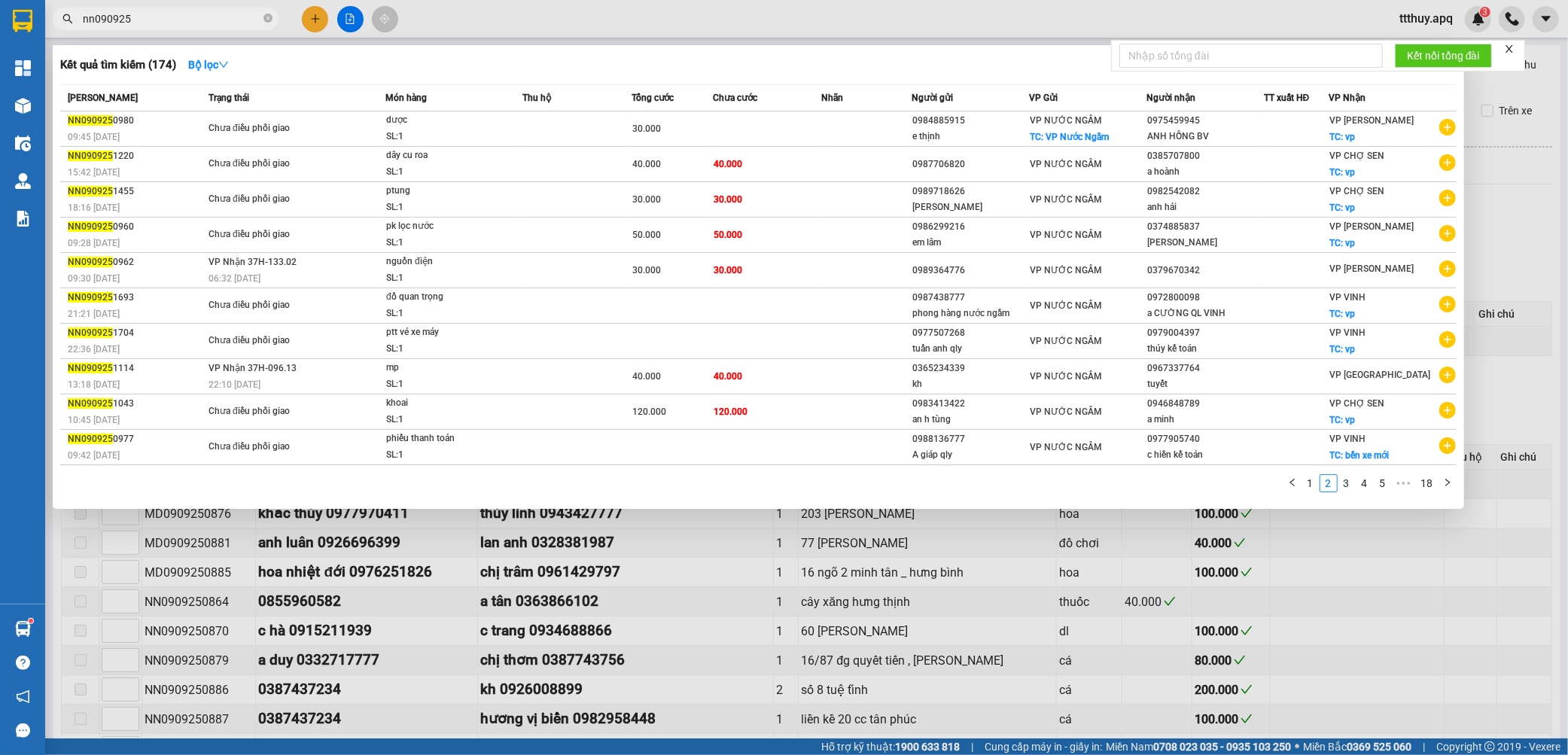
click at [200, 17] on input "nn090925" at bounding box center [171, 18] width 177 height 16
click at [1347, 484] on link "3" at bounding box center [1346, 482] width 16 height 16
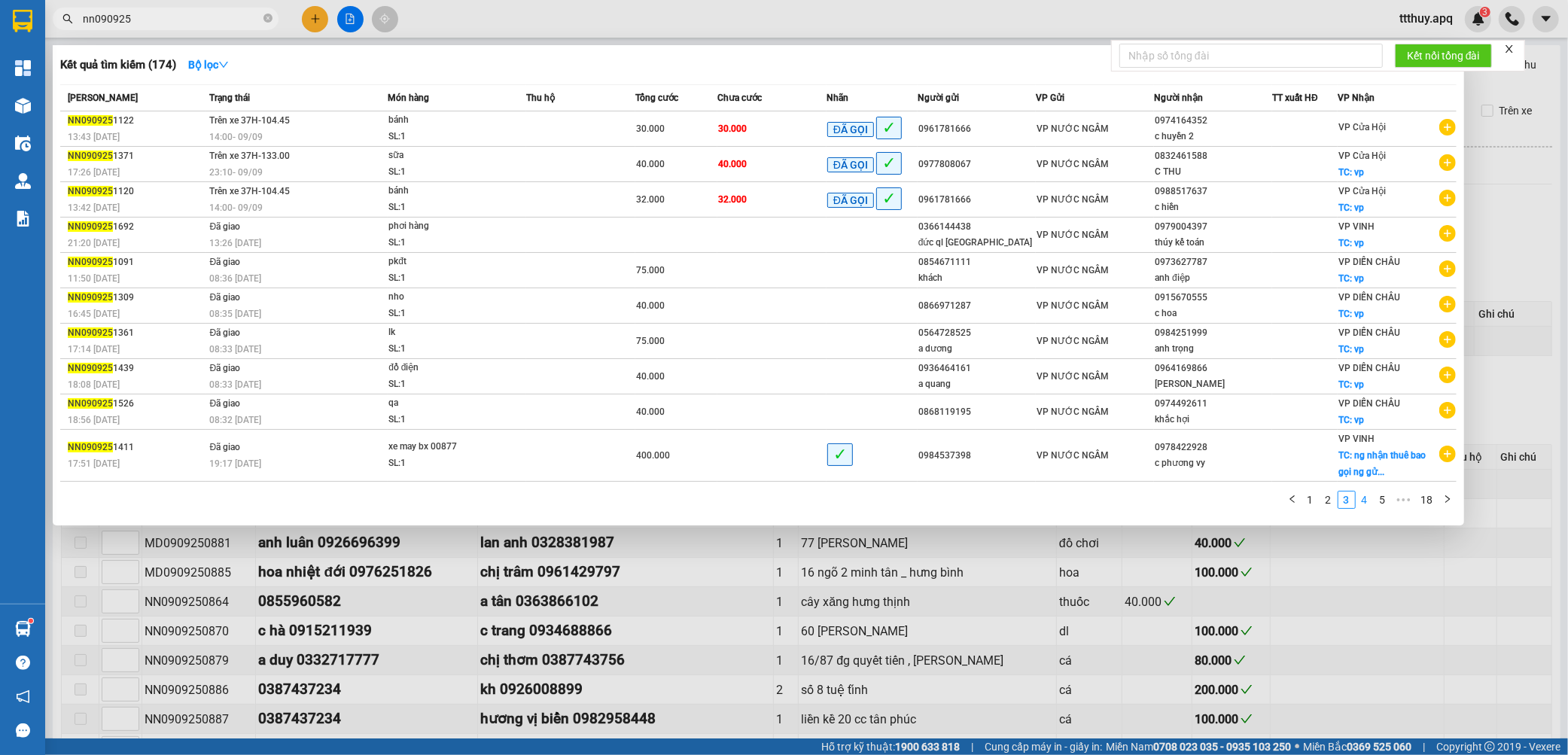
click at [1366, 503] on link "4" at bounding box center [1364, 499] width 16 height 16
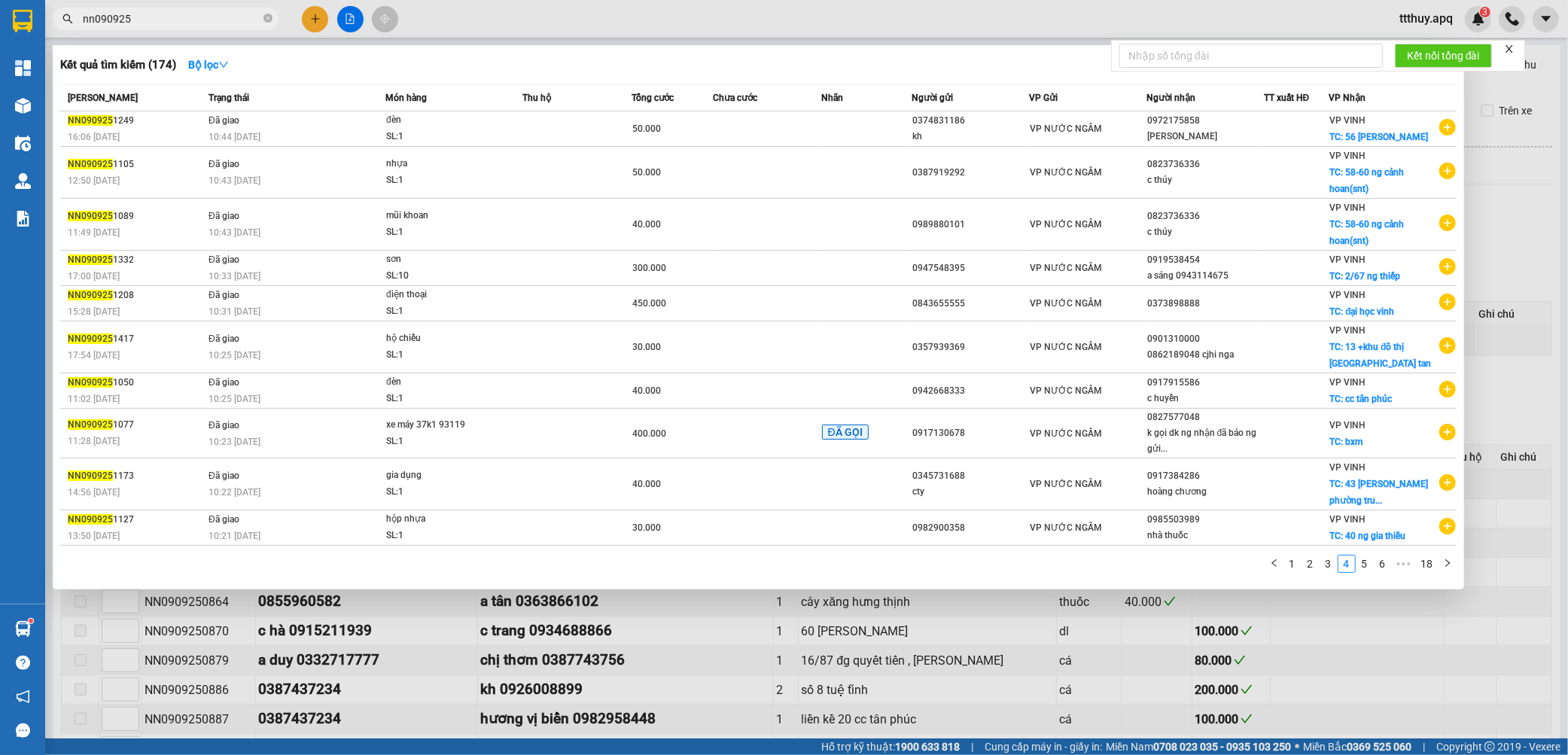
click at [1365, 569] on link "5" at bounding box center [1364, 563] width 16 height 16
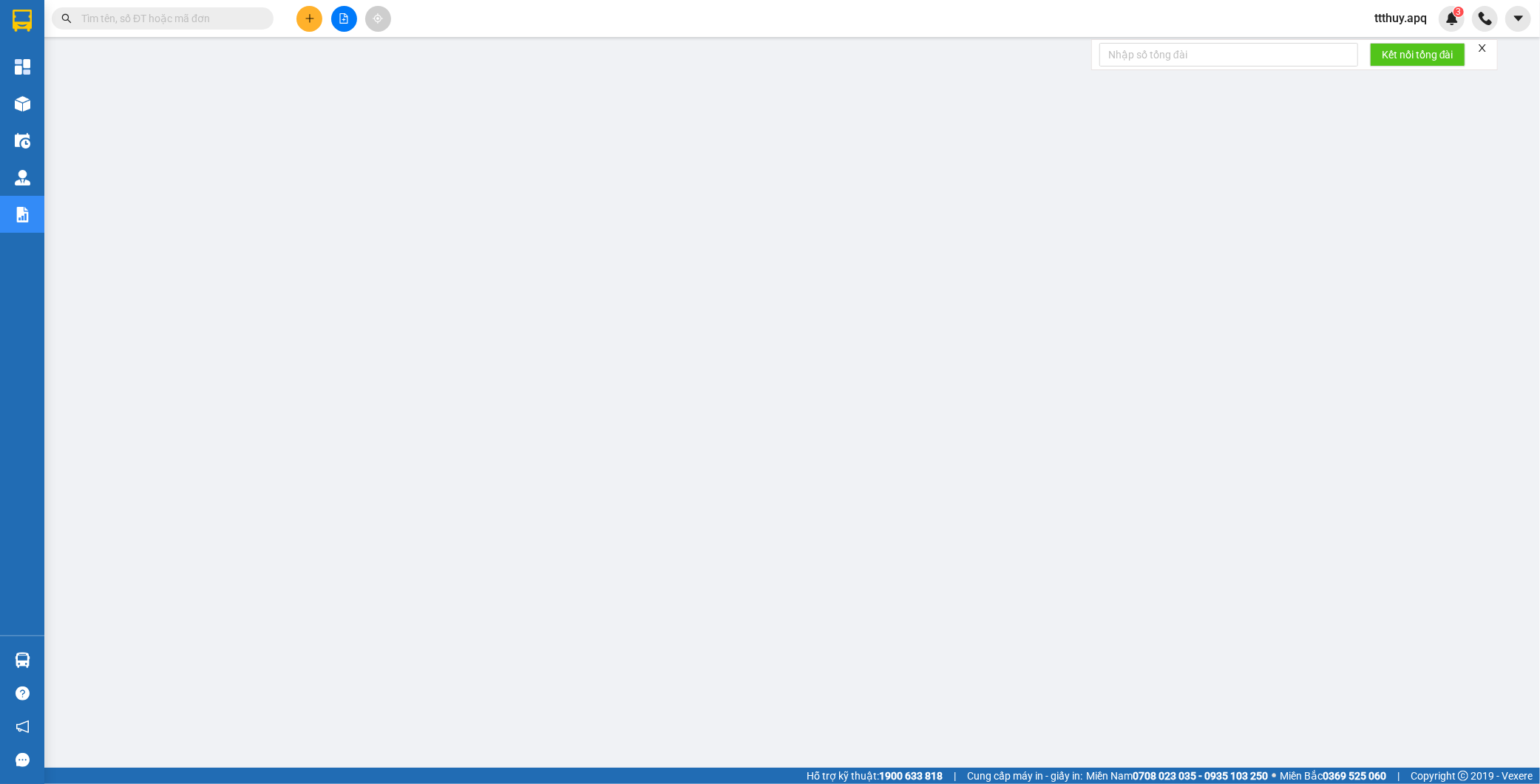
click at [212, 18] on input "text" at bounding box center [168, 18] width 174 height 16
paste input "0971665999"
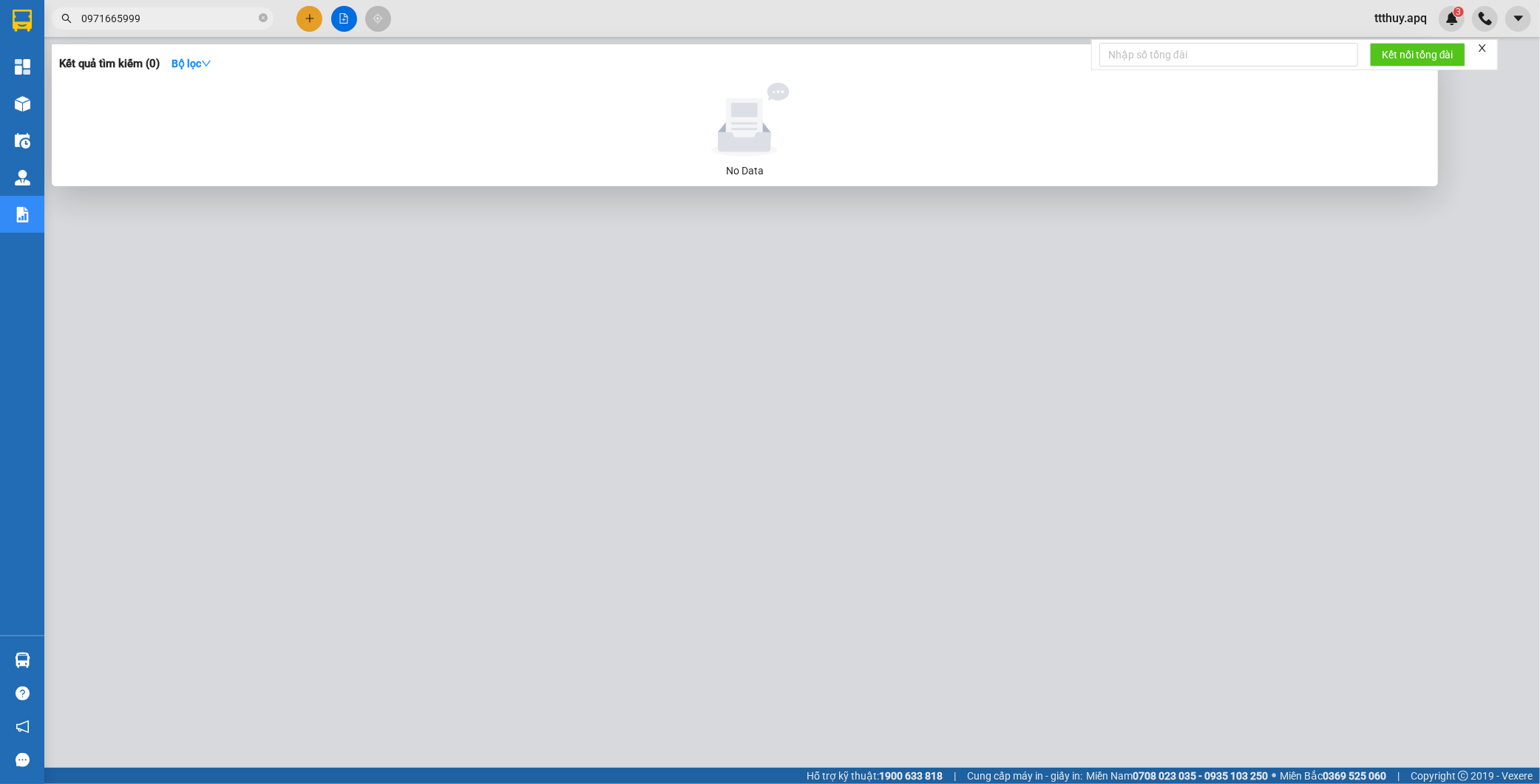
type input "0971665999"
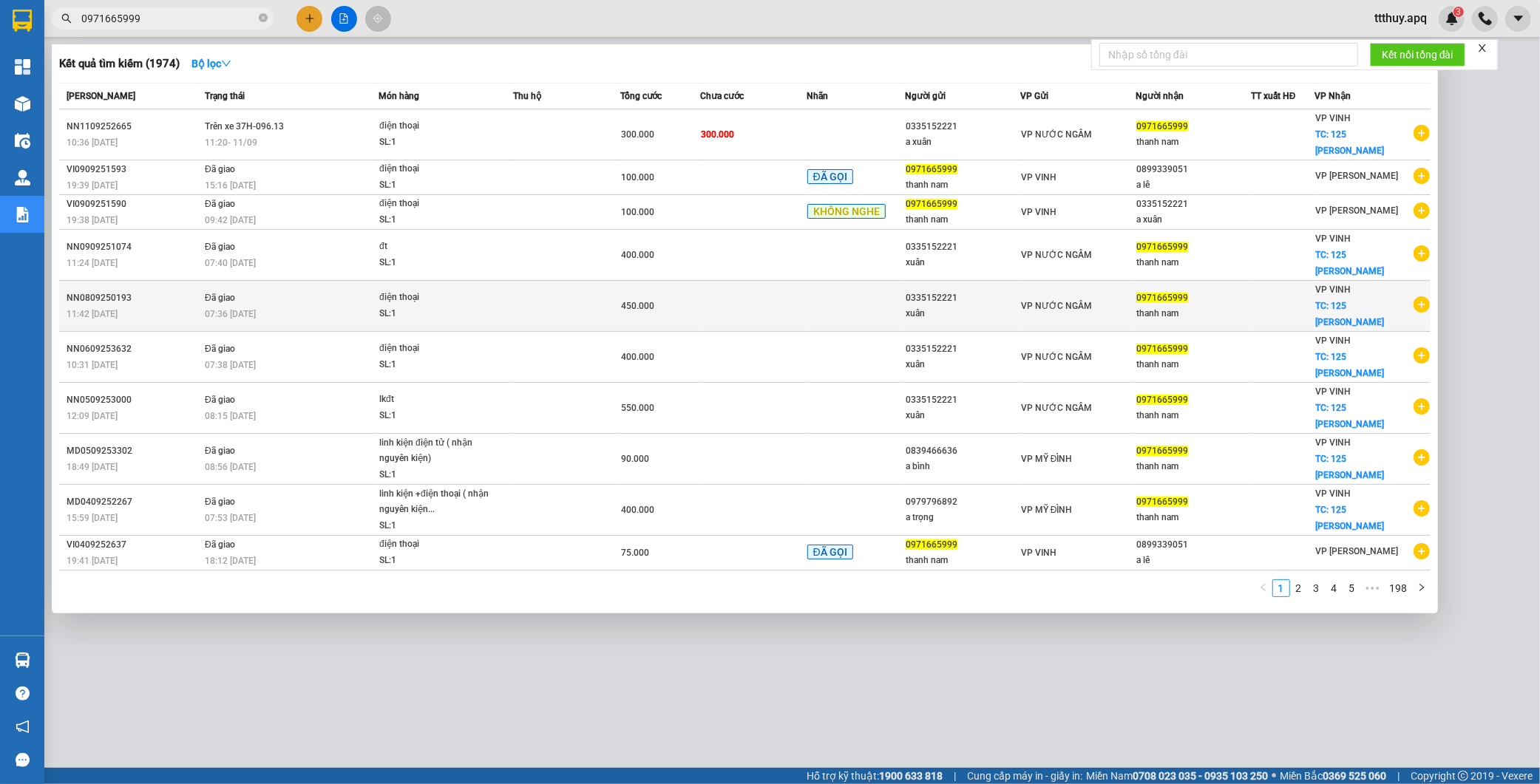
click at [285, 306] on div "07:36 - 09/09" at bounding box center [291, 314] width 173 height 16
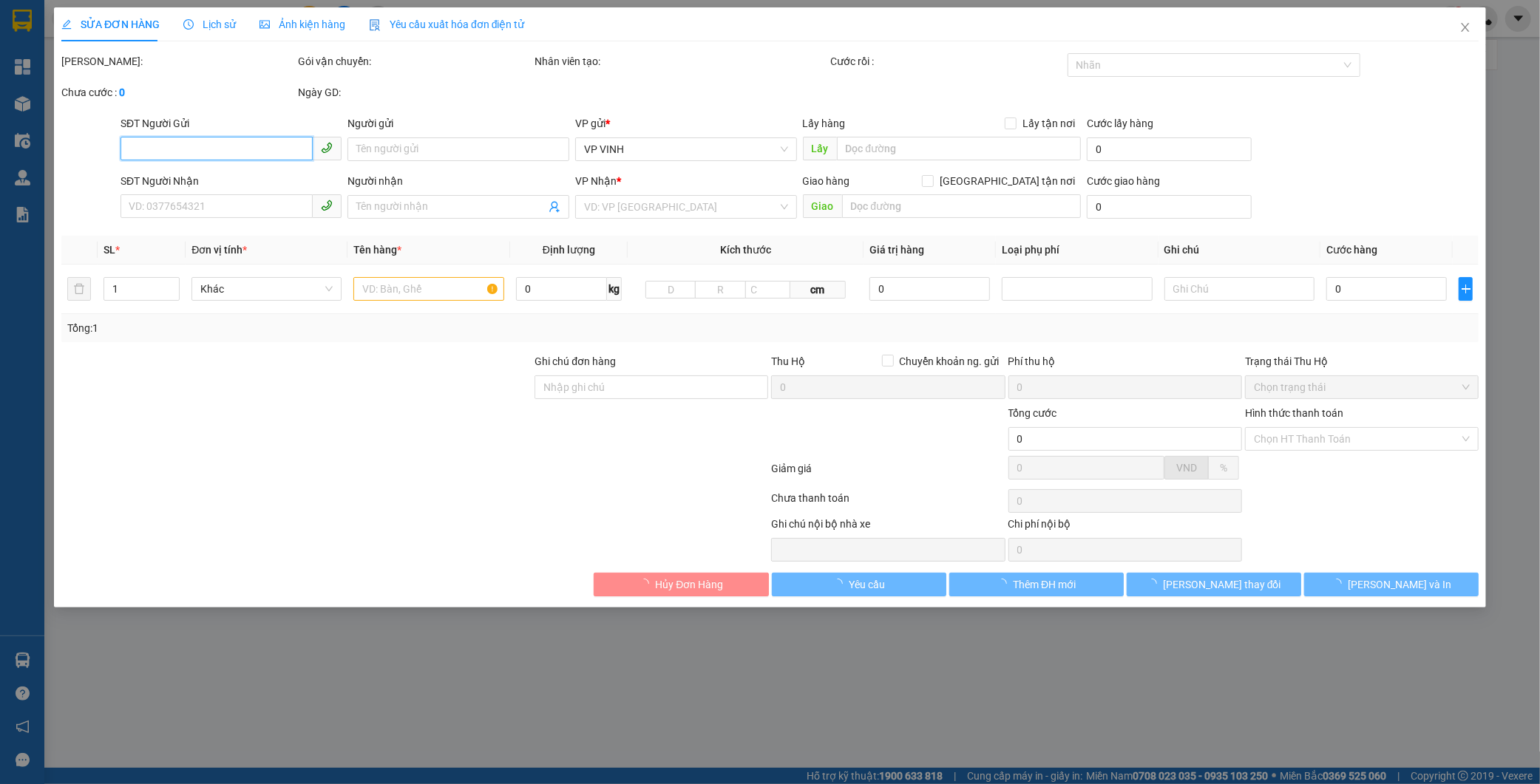
type input "0335152221"
type input "xuân"
type input "0971665999"
type input "thanh nam"
checkbox input "true"
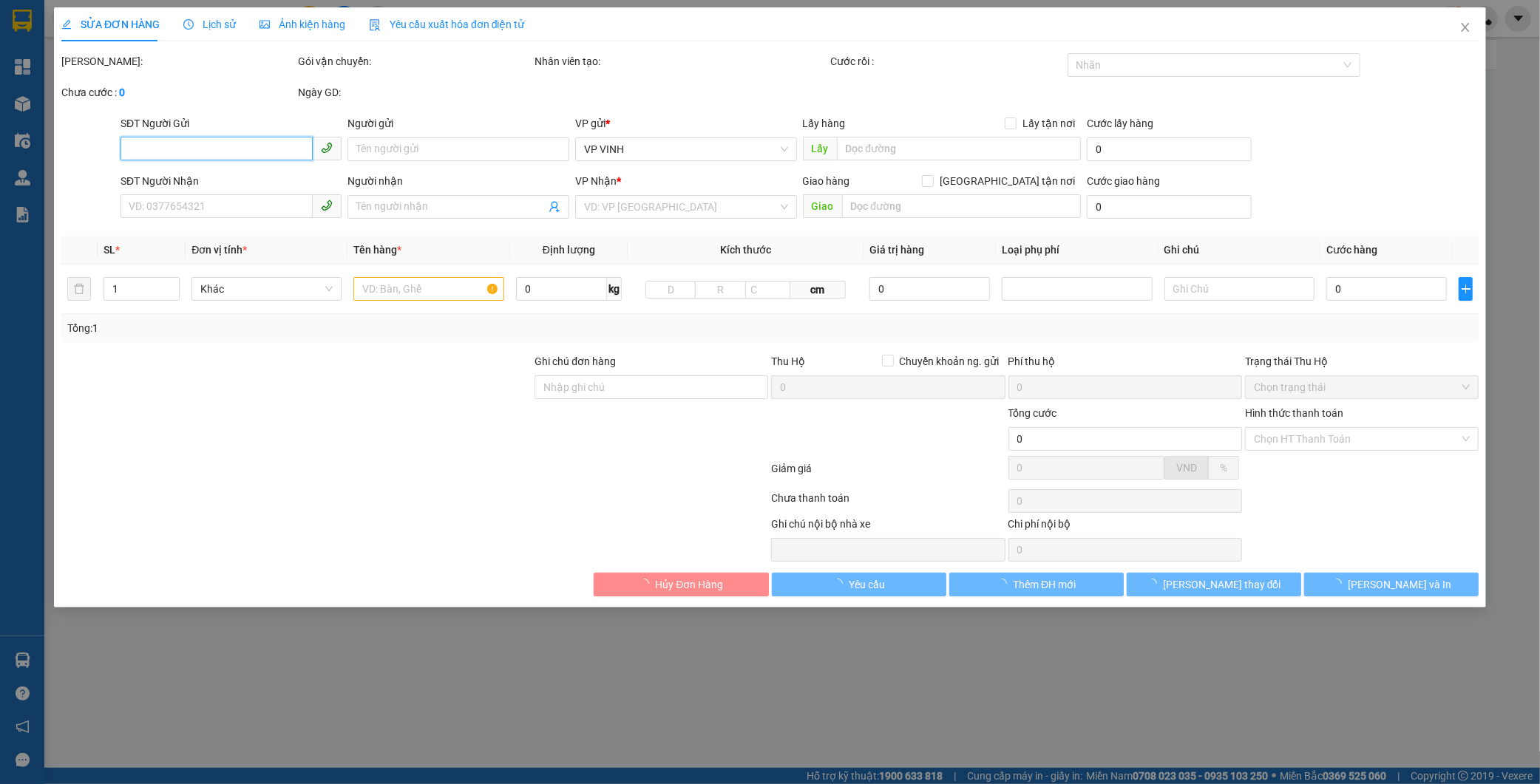
type input "125 [PERSON_NAME]"
type input "450.000"
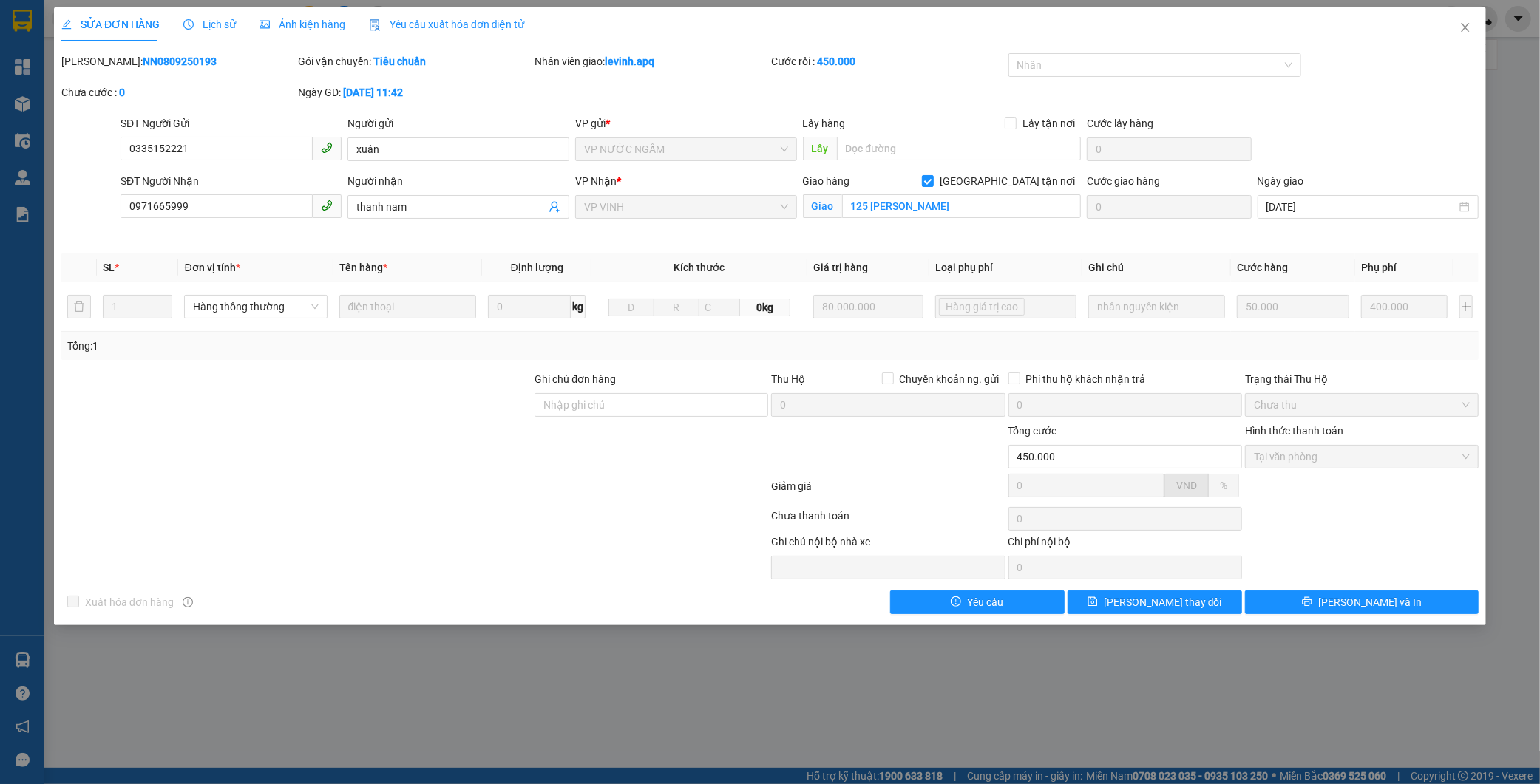
click at [151, 60] on b "NN0809250193" at bounding box center [180, 61] width 74 height 12
copy b "NN0809250193"
click at [203, 19] on span "Lịch sử" at bounding box center [209, 24] width 53 height 12
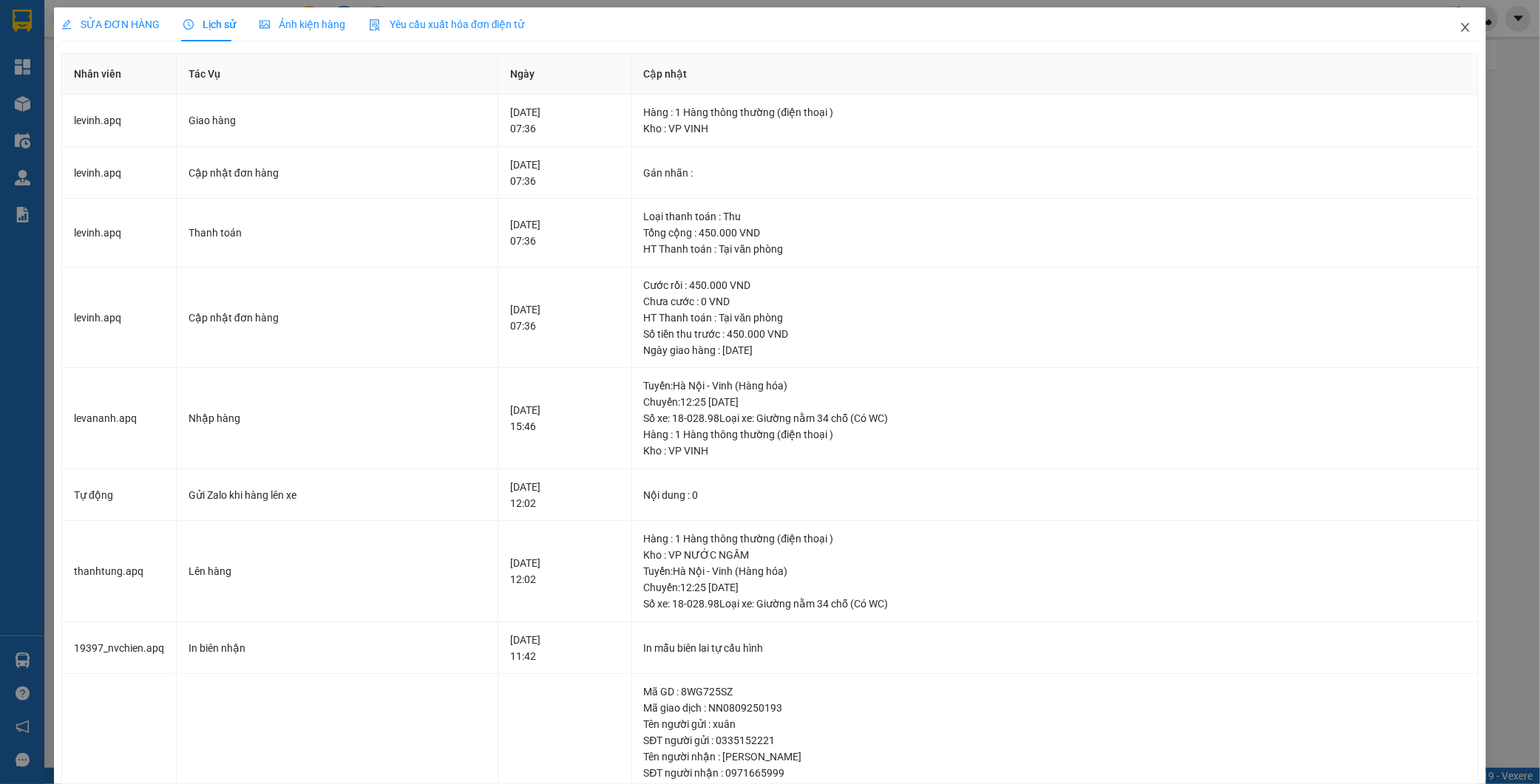
click at [1448, 20] on span "Close" at bounding box center [1465, 28] width 41 height 41
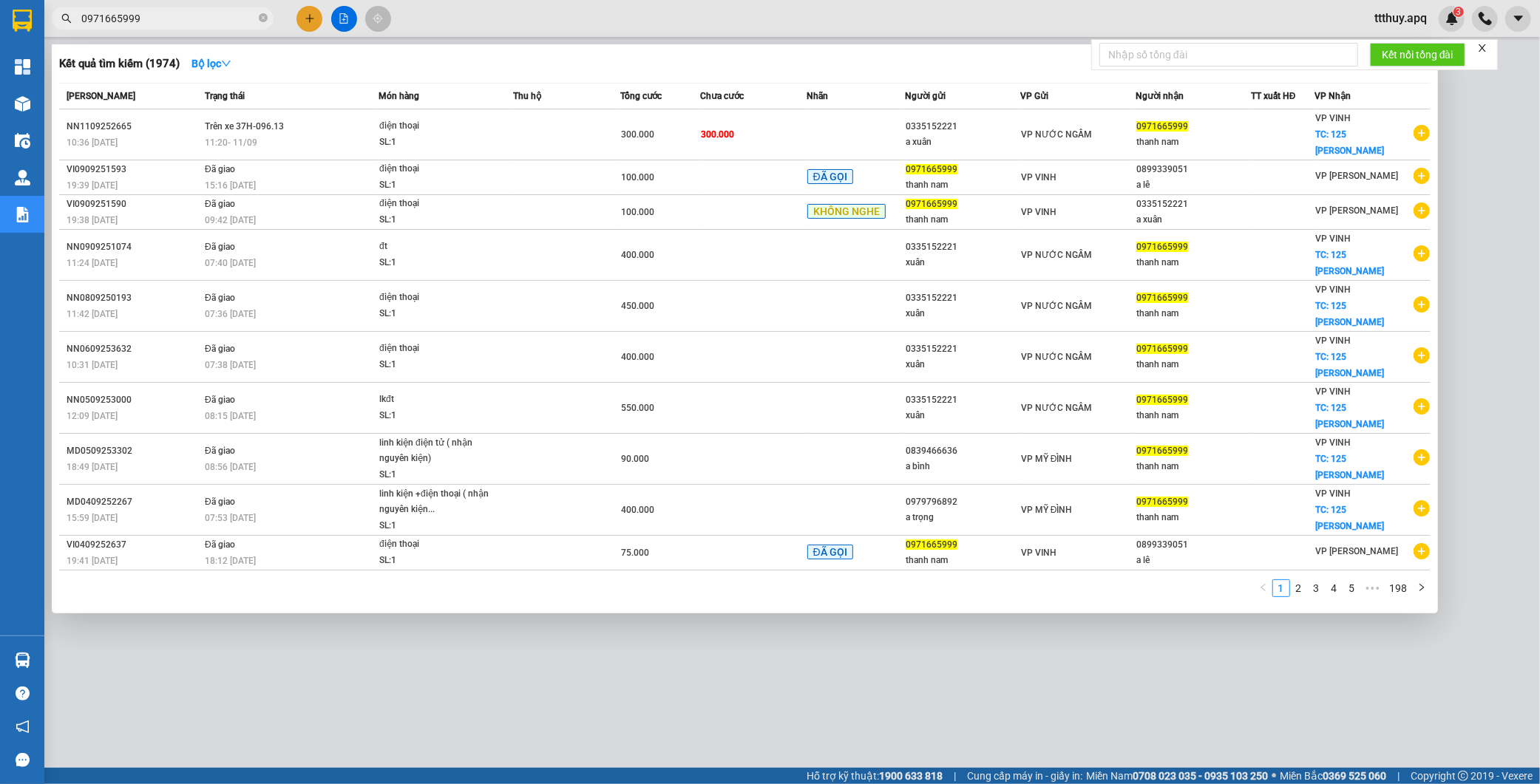
click at [213, 18] on input "0971665999" at bounding box center [168, 18] width 174 height 16
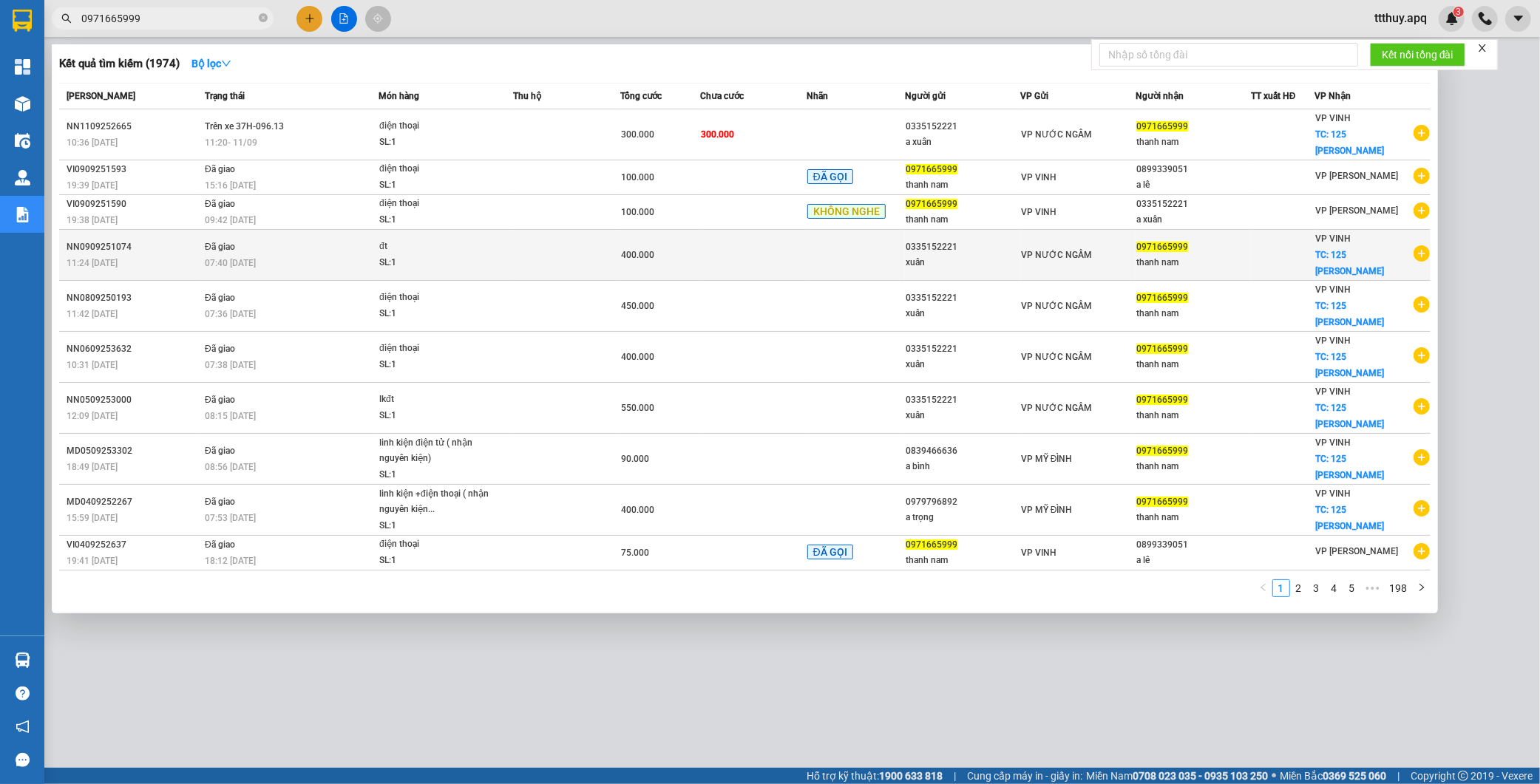
click at [263, 230] on td "Đã giao 07:40 - 10/09" at bounding box center [290, 255] width 177 height 51
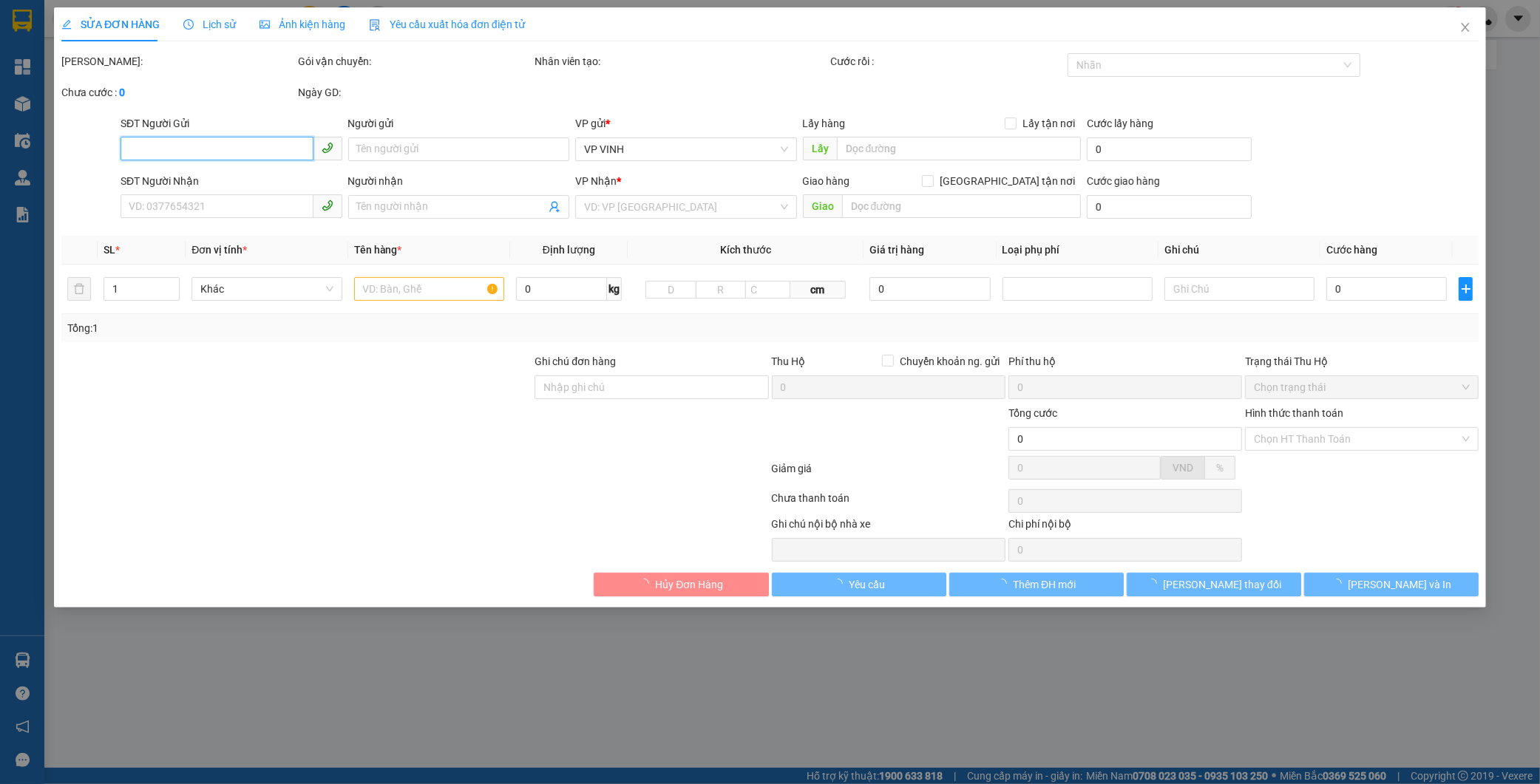
type input "0335152221"
type input "xuân"
type input "0971665999"
type input "thanh nam"
checkbox input "true"
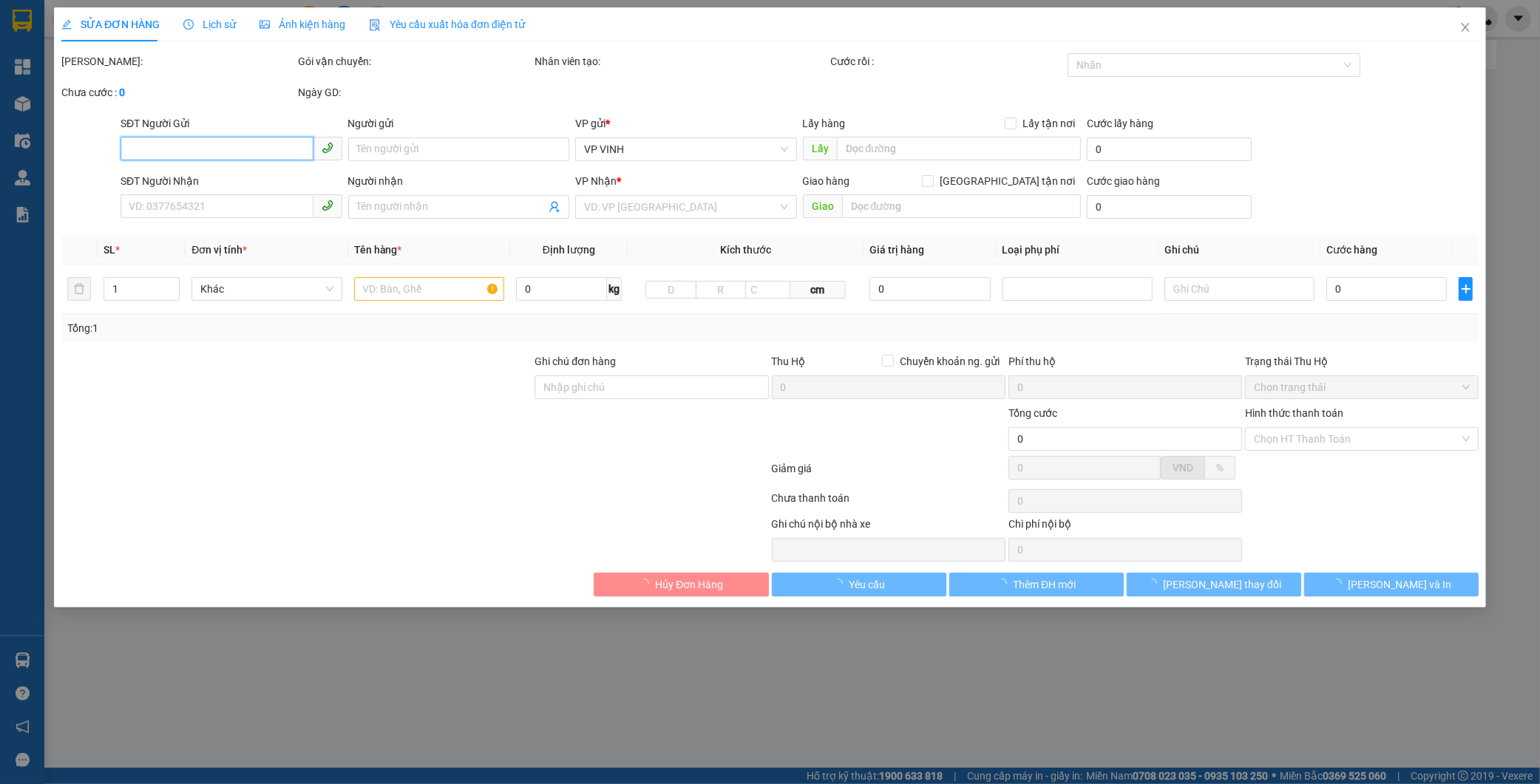
type input "125 [PERSON_NAME]"
type input "400.000"
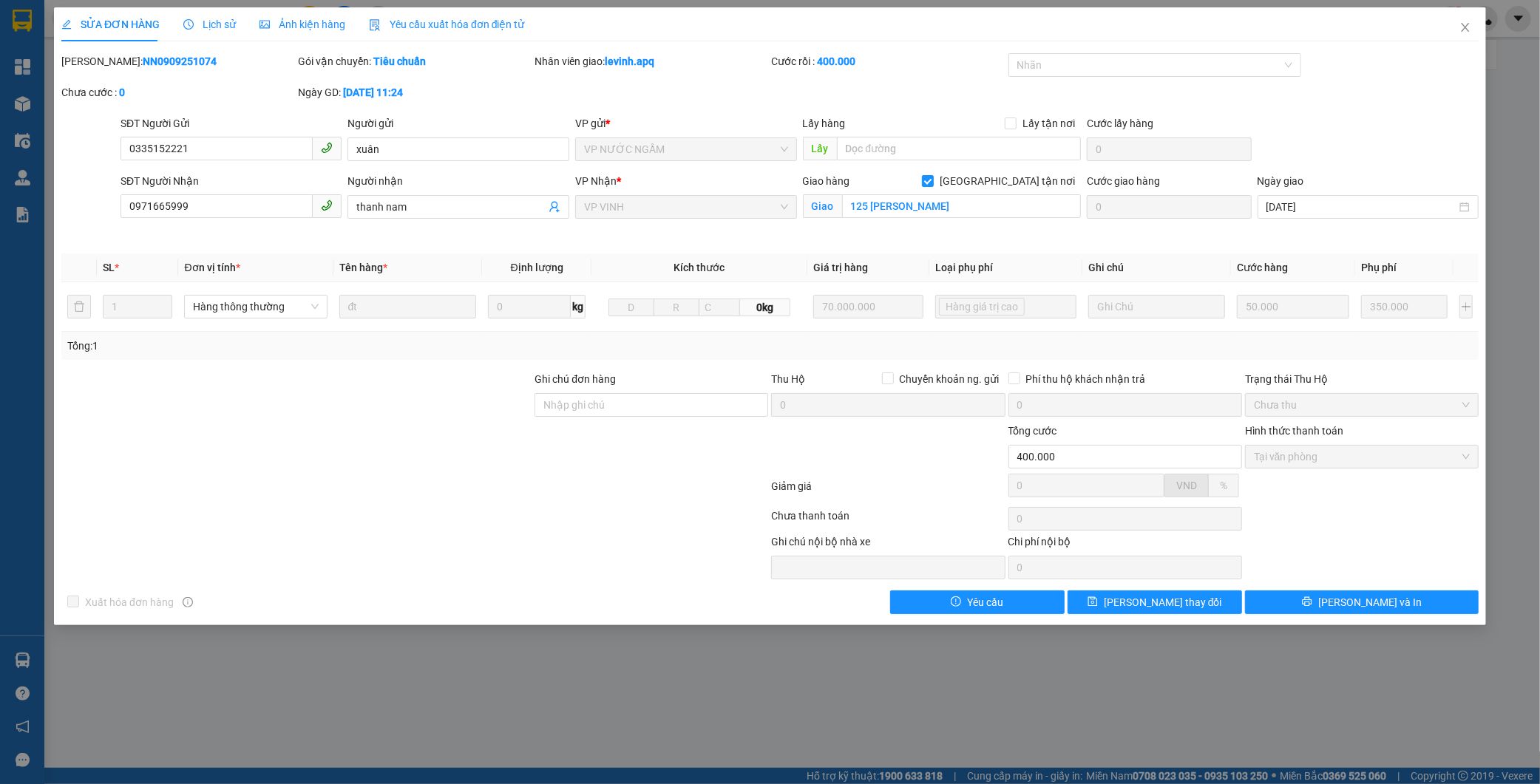
click at [143, 60] on b "NN0909251074" at bounding box center [180, 61] width 74 height 12
copy b "NN0909251074"
drag, startPoint x: 1471, startPoint y: 25, endPoint x: 1302, endPoint y: 54, distance: 171.5
click at [1471, 24] on icon "close" at bounding box center [1466, 28] width 12 height 12
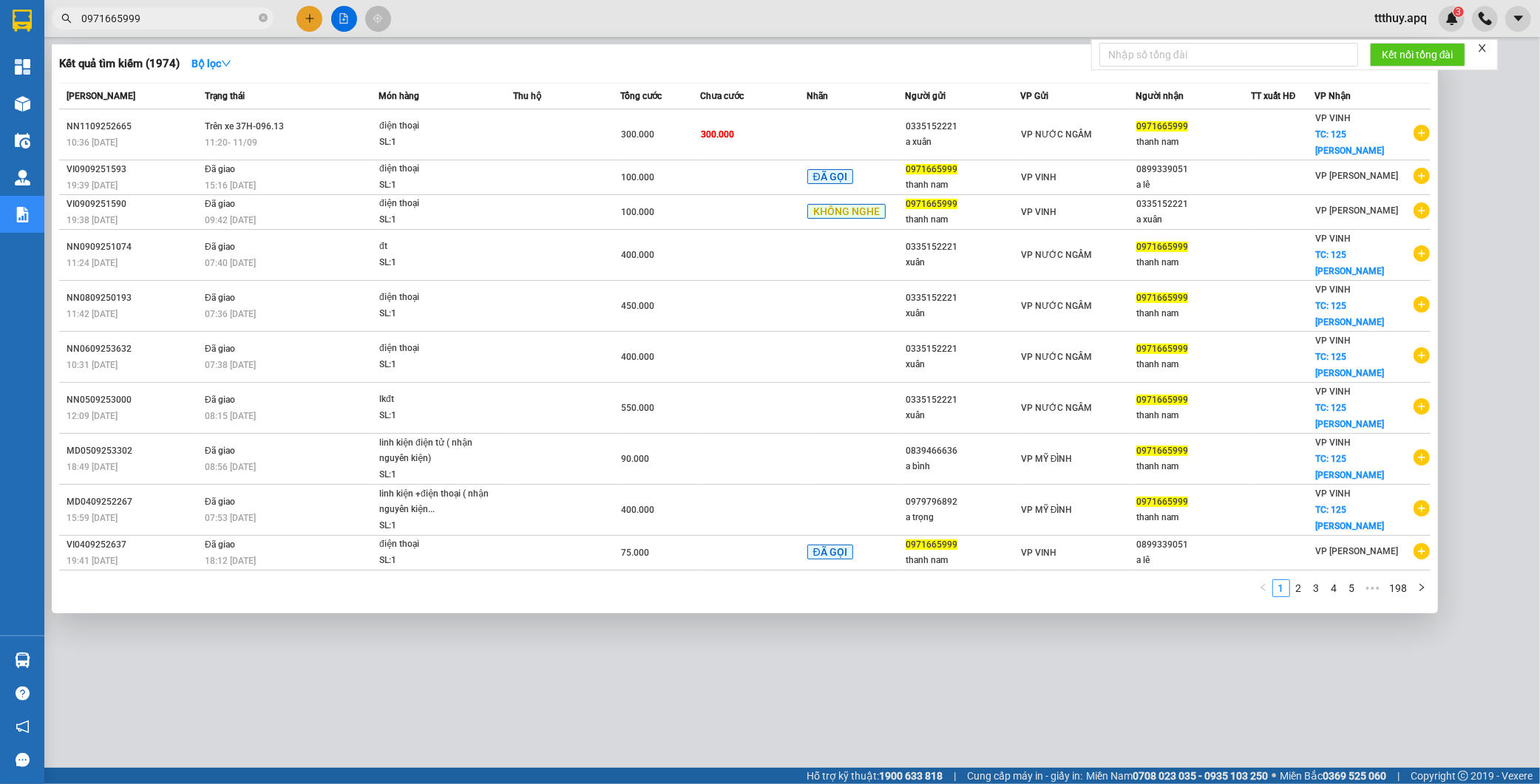
click at [190, 15] on input "0971665999" at bounding box center [168, 18] width 174 height 16
paste input "84428888"
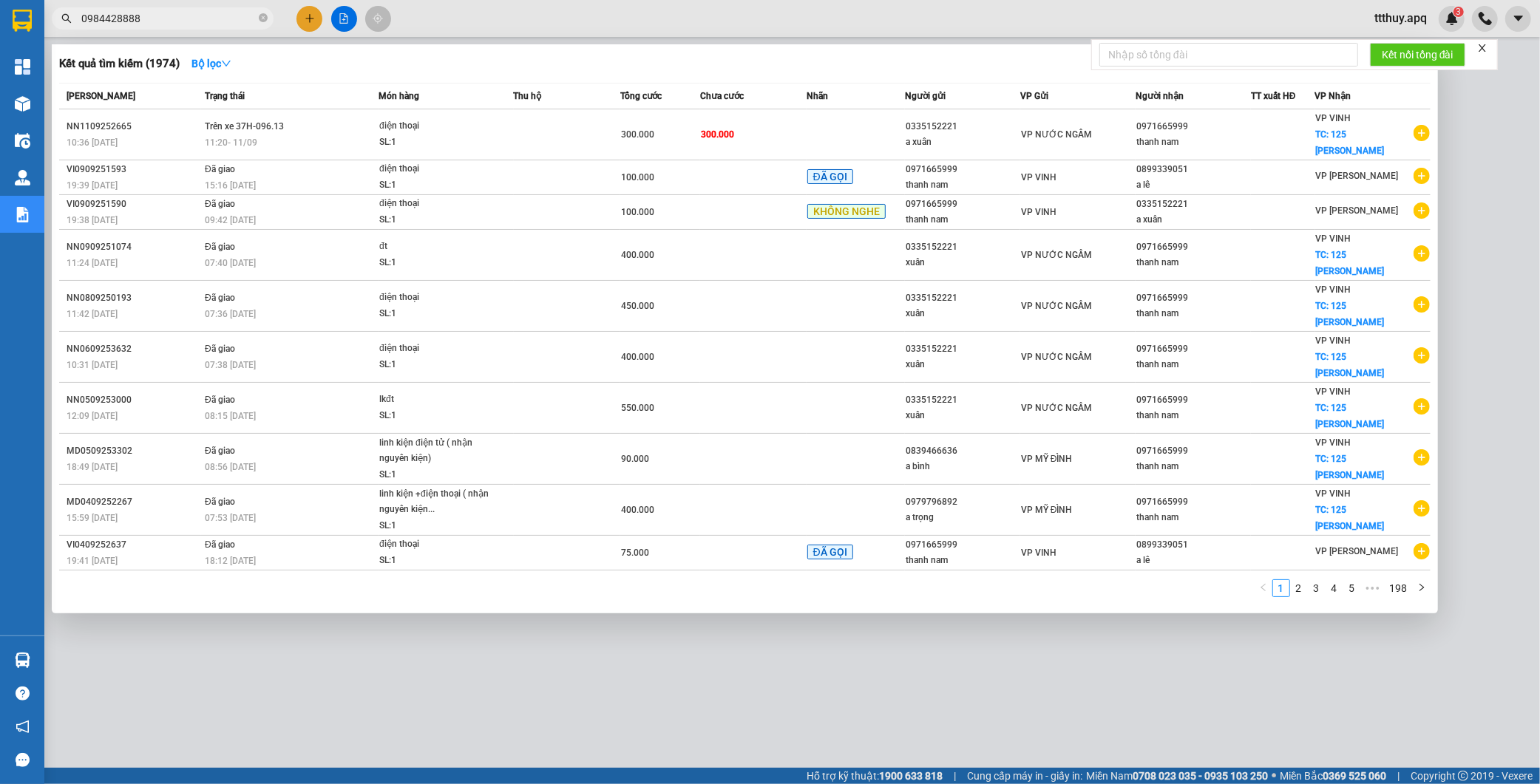
type input "0984428888"
